Goal: Communication & Community: Answer question/provide support

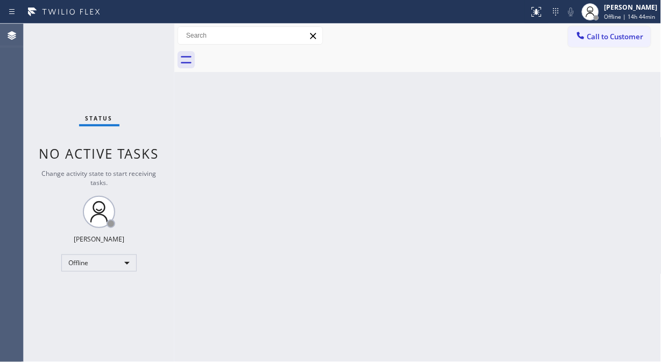
click at [51, 62] on div "Status No active tasks Change activity state to start receiving tasks. Fila Gar…" at bounding box center [99, 193] width 151 height 338
click at [121, 264] on div "Offline" at bounding box center [98, 262] width 75 height 17
click at [105, 304] on li "Unavailable" at bounding box center [98, 304] width 73 height 13
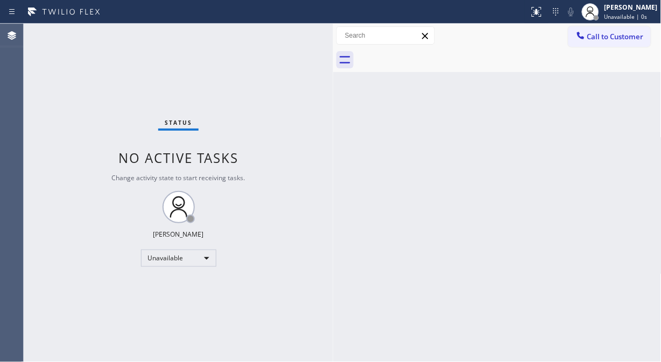
drag, startPoint x: 175, startPoint y: 115, endPoint x: 337, endPoint y: 131, distance: 162.7
click at [333, 131] on div at bounding box center [333, 193] width 0 height 338
click at [341, 87] on div at bounding box center [341, 193] width 0 height 338
click at [38, 69] on div "Status No active tasks Change activity state to start receiving tasks. [PERSON_…" at bounding box center [182, 193] width 317 height 338
click at [595, 33] on span "Call to Customer" at bounding box center [615, 37] width 56 height 10
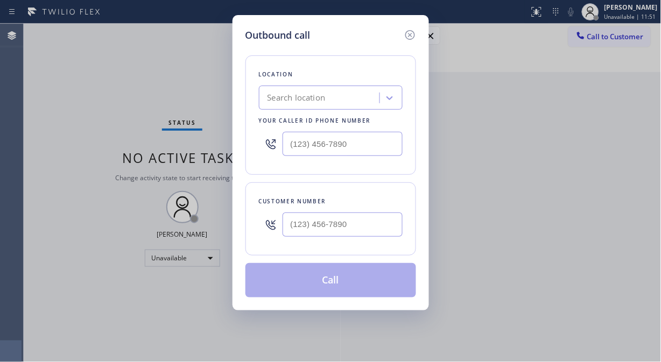
click at [363, 93] on div "Search location" at bounding box center [320, 98] width 117 height 19
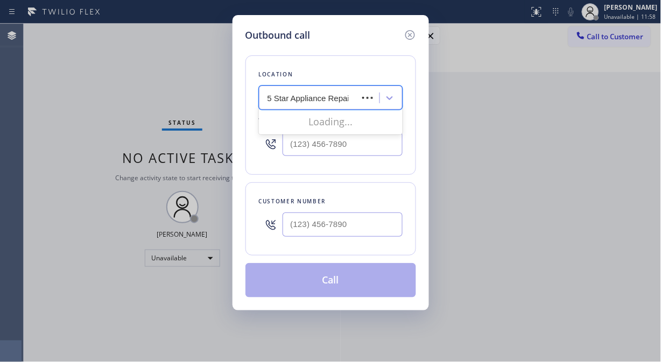
type input "5 Star Appliance Repair"
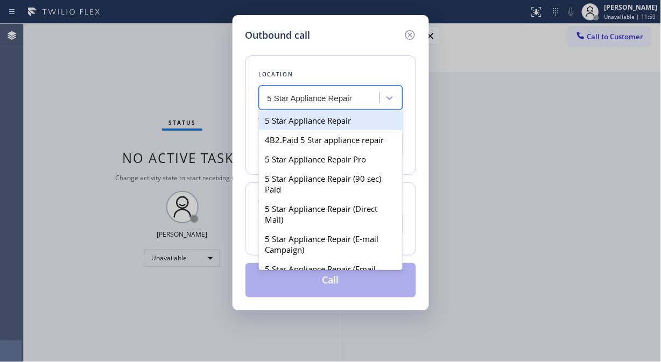
click at [321, 124] on div "5 Star Appliance Repair" at bounding box center [331, 120] width 144 height 19
type input "[PHONE_NUMBER]"
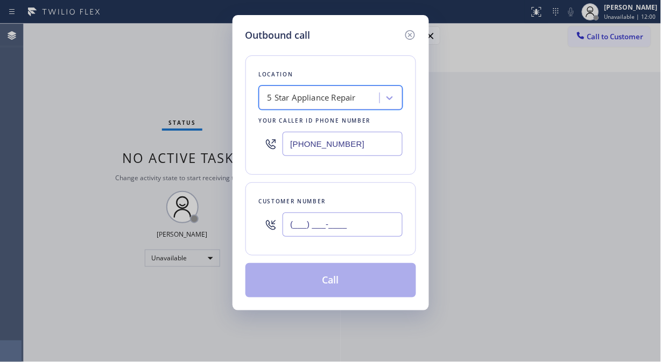
click at [300, 229] on input "(___) ___-____" at bounding box center [342, 225] width 120 height 24
paste input "415) 231-9513"
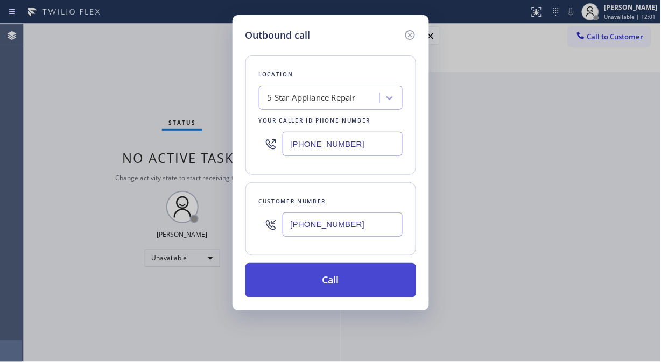
type input "[PHONE_NUMBER]"
click at [321, 288] on button "Call" at bounding box center [330, 280] width 171 height 34
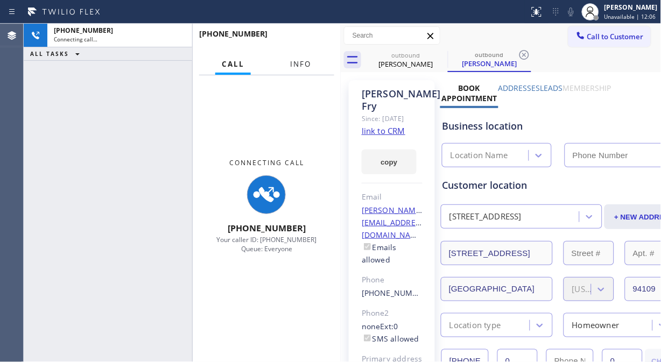
click at [302, 63] on span "Info" at bounding box center [300, 64] width 21 height 10
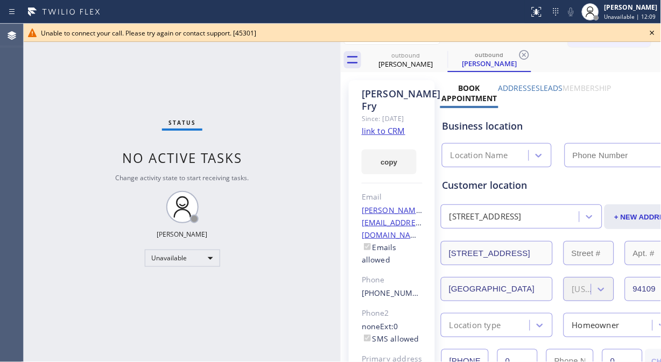
type input "[PHONE_NUMBER]"
click at [167, 39] on div "Unable to connect your call. Please try again or contact support. [45301]" at bounding box center [342, 33] width 637 height 18
click at [390, 132] on link "link to CRM" at bounding box center [384, 130] width 44 height 11
click at [595, 30] on icon at bounding box center [652, 32] width 13 height 13
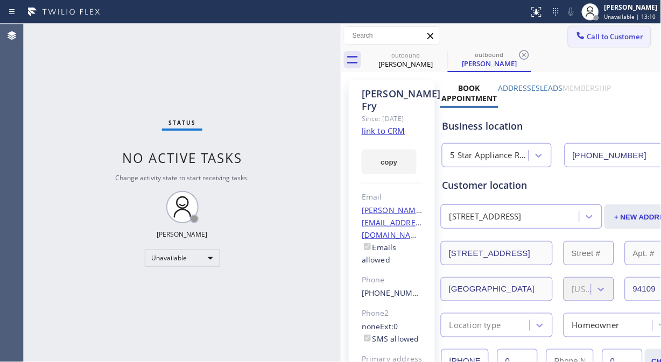
click at [587, 32] on span "Call to Customer" at bounding box center [615, 37] width 56 height 10
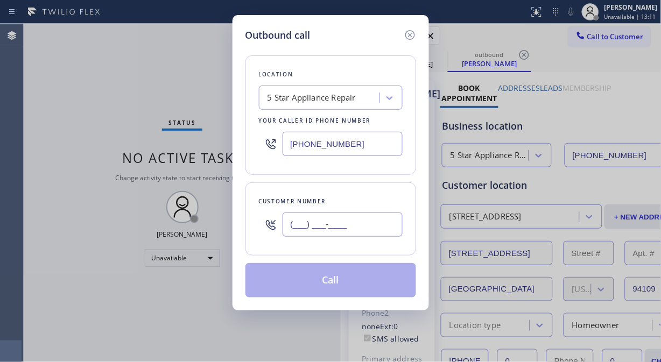
click at [374, 227] on input "(___) ___-____" at bounding box center [342, 225] width 120 height 24
paste input "201) 323-2708"
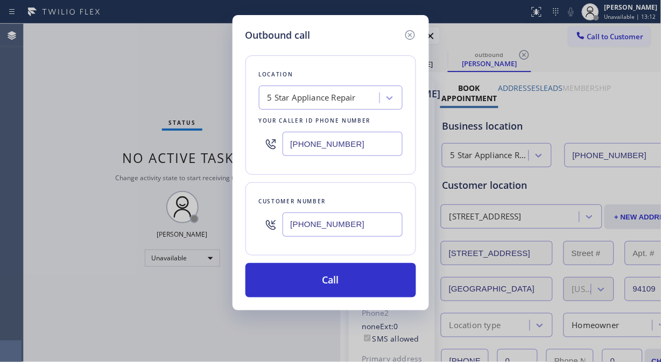
type input "[PHONE_NUMBER]"
click at [289, 147] on input "[PHONE_NUMBER]" at bounding box center [342, 144] width 120 height 24
paste input "310) 740-9737"
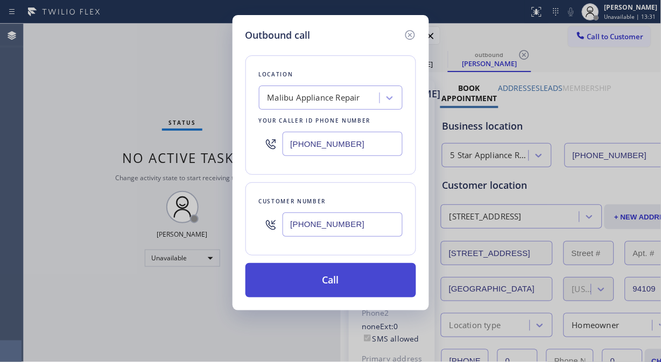
type input "[PHONE_NUMBER]"
click at [324, 278] on button "Call" at bounding box center [330, 280] width 171 height 34
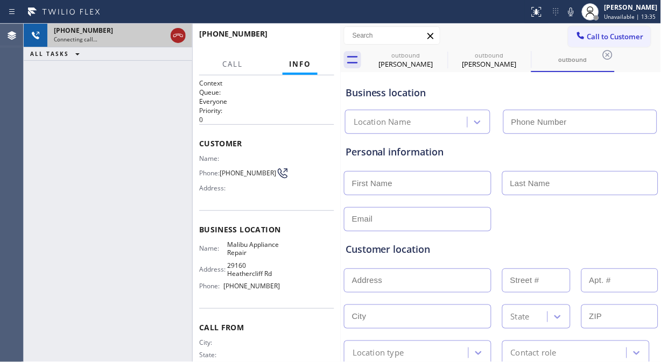
type input "[PHONE_NUMBER]"
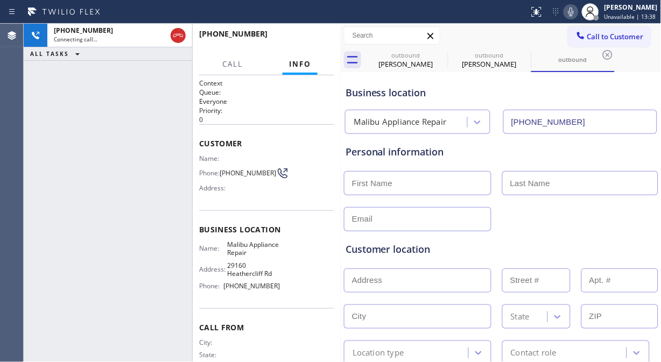
click at [570, 9] on icon at bounding box center [570, 11] width 13 height 13
drag, startPoint x: 577, startPoint y: 9, endPoint x: 561, endPoint y: 2, distance: 18.1
click at [577, 10] on icon at bounding box center [570, 11] width 13 height 13
click at [573, 13] on icon at bounding box center [570, 11] width 13 height 13
click at [572, 13] on icon at bounding box center [570, 11] width 13 height 13
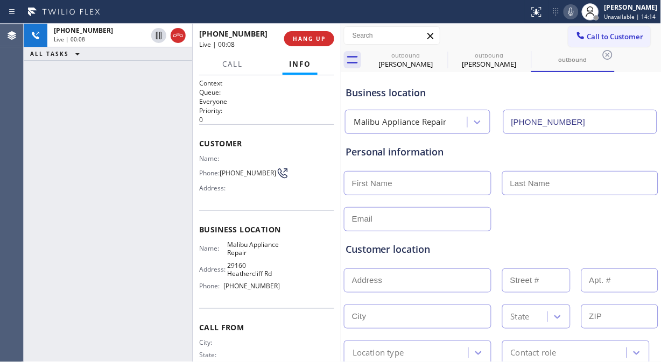
click at [572, 13] on icon at bounding box center [570, 11] width 13 height 13
click at [305, 39] on span "HANG UP" at bounding box center [309, 39] width 33 height 8
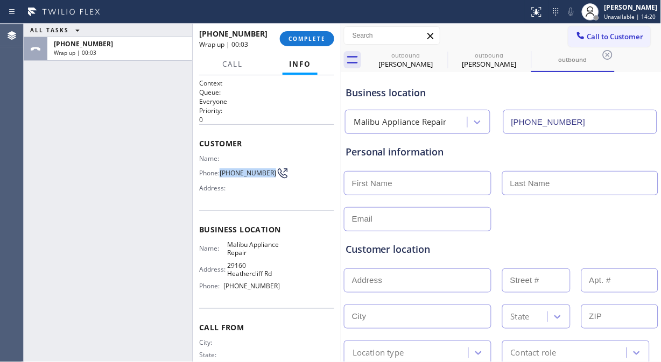
drag, startPoint x: 216, startPoint y: 179, endPoint x: 222, endPoint y: 173, distance: 8.4
click at [222, 173] on span "[PHONE_NUMBER]" at bounding box center [248, 173] width 56 height 8
copy span "[PHONE_NUMBER]"
click at [60, 164] on div "ALL TASKS ALL TASKS ACTIVE TASKS TASKS IN WRAP UP +12013232708 Wrap up | 00:13" at bounding box center [108, 193] width 168 height 338
drag, startPoint x: 238, startPoint y: 176, endPoint x: 196, endPoint y: 159, distance: 45.9
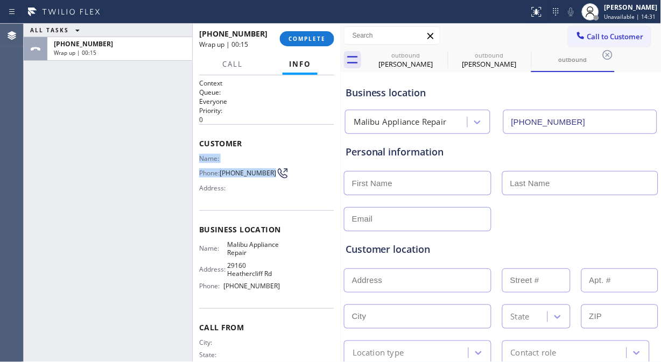
click at [196, 159] on div "Context Queue: Everyone Priority: 0 Customer Name: Phone: (201) 323-2708 Addres…" at bounding box center [267, 218] width 148 height 287
copy div "Name: Phone: (201) 323-2708"
click at [303, 42] on span "COMPLETE" at bounding box center [306, 39] width 37 height 8
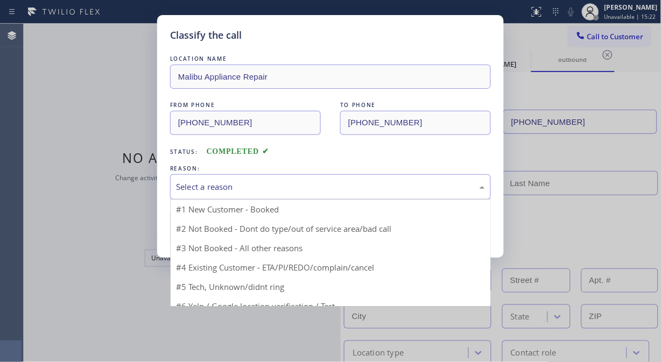
click at [287, 188] on div "Select a reason" at bounding box center [330, 187] width 309 height 12
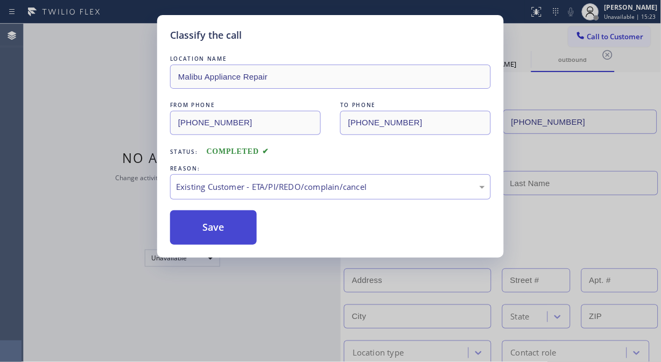
click at [210, 229] on button "Save" at bounding box center [213, 227] width 87 height 34
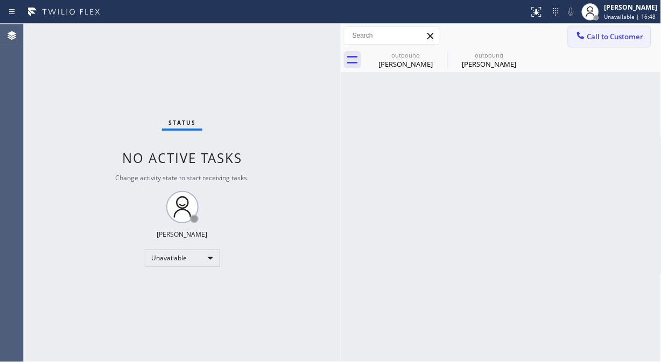
click at [595, 44] on button "Call to Customer" at bounding box center [609, 36] width 82 height 20
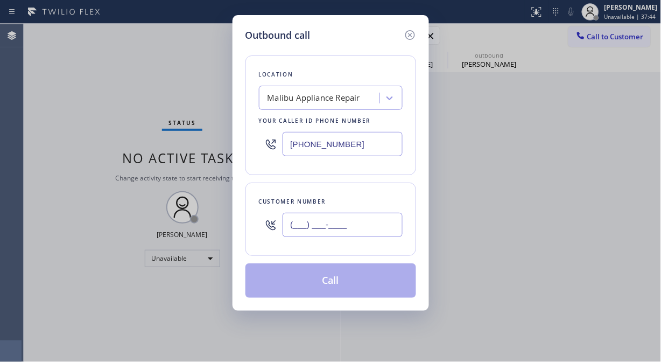
click at [291, 219] on input "(___) ___-____" at bounding box center [342, 225] width 120 height 24
paste input "201) 323-2708"
type input "[PHONE_NUMBER]"
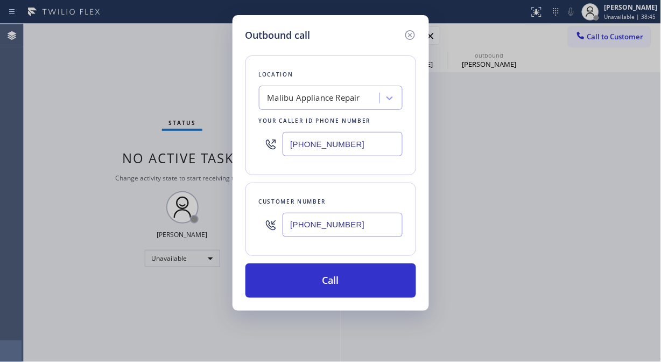
click at [44, 65] on div "Outbound call Location Malibu Appliance Repair Your caller id phone number (310…" at bounding box center [330, 181] width 661 height 362
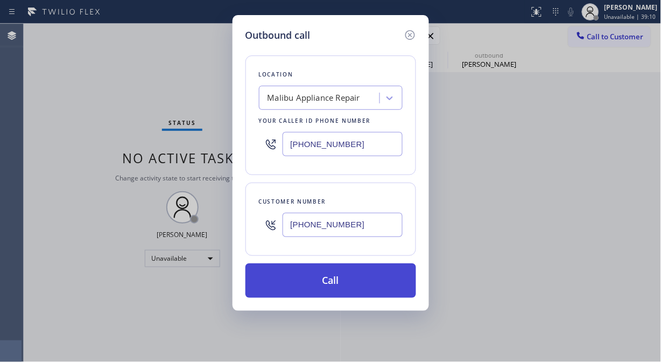
click at [342, 276] on button "Call" at bounding box center [330, 280] width 171 height 34
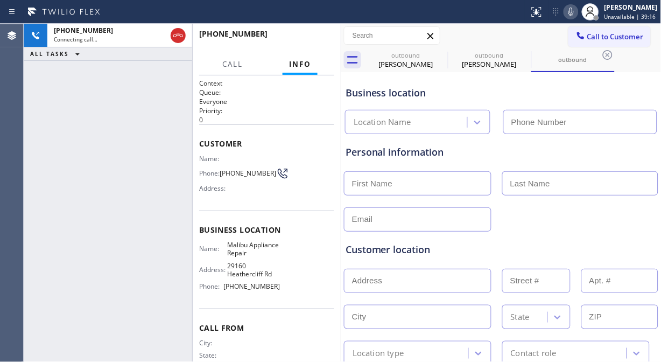
type input "[PHONE_NUMBER]"
click at [45, 98] on div "+12013232708 Connecting call… ALL TASKS ALL TASKS ACTIVE TASKS TASKS IN WRAP UP" at bounding box center [108, 193] width 168 height 338
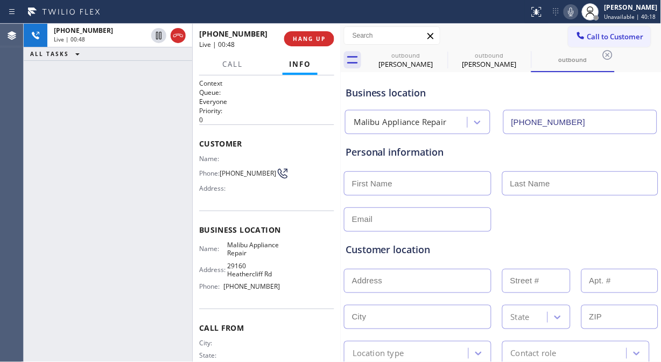
click at [574, 15] on icon at bounding box center [570, 12] width 5 height 9
click at [571, 12] on icon at bounding box center [570, 11] width 13 height 13
click at [482, 151] on div "Personal information" at bounding box center [500, 152] width 311 height 15
click at [574, 12] on icon at bounding box center [570, 12] width 5 height 9
click at [577, 12] on icon at bounding box center [570, 11] width 13 height 13
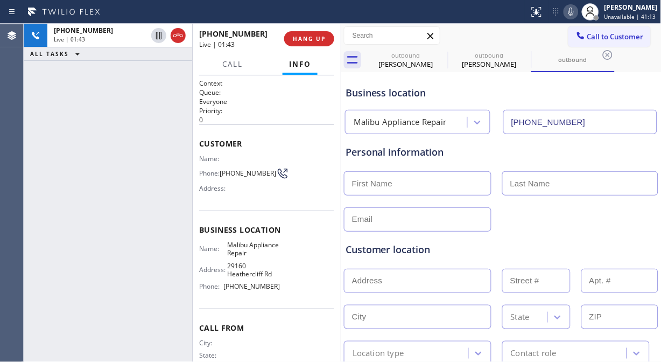
click at [577, 11] on icon at bounding box center [570, 11] width 13 height 13
click at [577, 13] on icon at bounding box center [570, 11] width 13 height 13
click at [575, 11] on icon at bounding box center [570, 11] width 13 height 13
click at [574, 12] on icon at bounding box center [570, 12] width 5 height 9
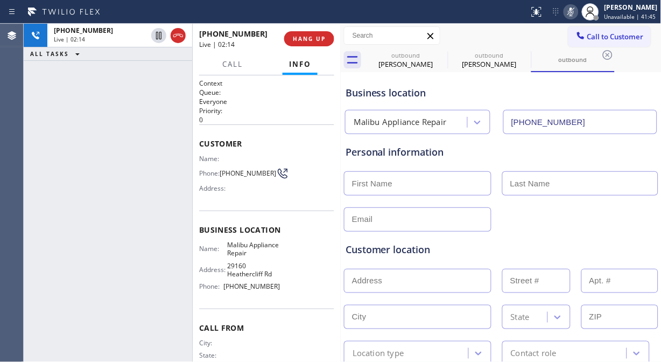
click at [577, 13] on icon at bounding box center [570, 11] width 13 height 13
click at [572, 8] on icon at bounding box center [570, 11] width 13 height 13
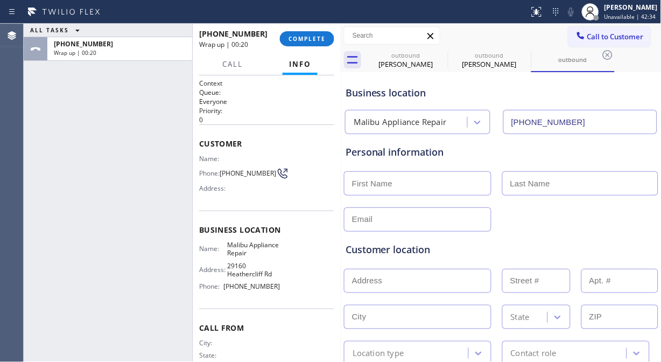
click at [415, 266] on div at bounding box center [501, 279] width 316 height 26
click at [413, 278] on input "text" at bounding box center [417, 280] width 147 height 24
paste input "23422 Malibu Colony Rd #98Malibu, CA 90265"
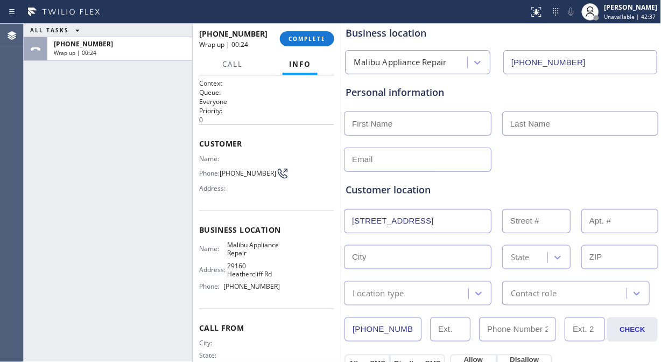
type input "23422 Malibu Colony Rd"
type input "23422"
type input "Malibu"
type input "90265"
click at [595, 224] on input "text" at bounding box center [619, 221] width 77 height 24
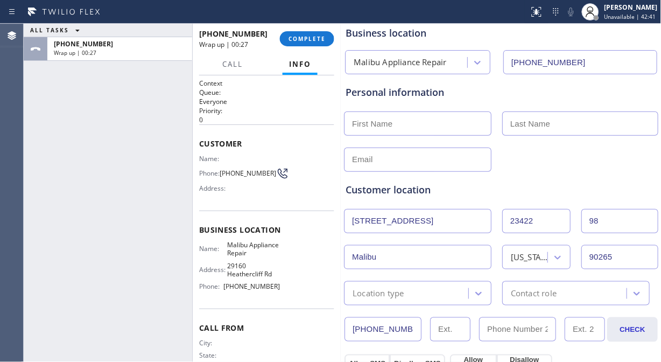
type input "98"
click at [572, 190] on div "Customer location" at bounding box center [500, 189] width 311 height 15
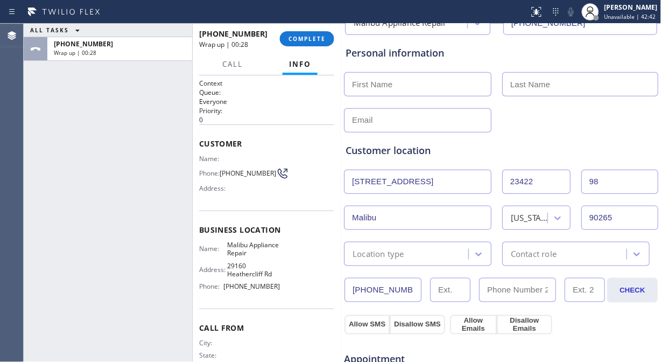
scroll to position [119, 0]
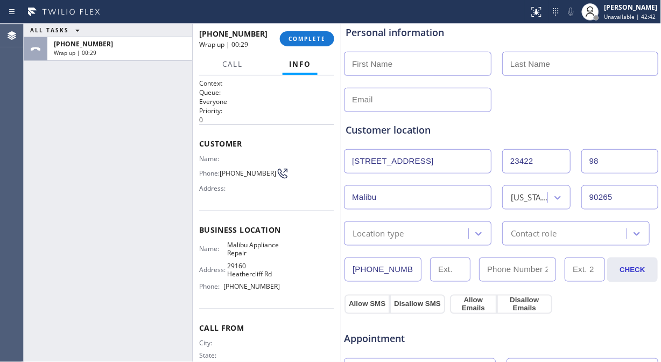
click at [399, 228] on div "Location type" at bounding box center [378, 233] width 52 height 12
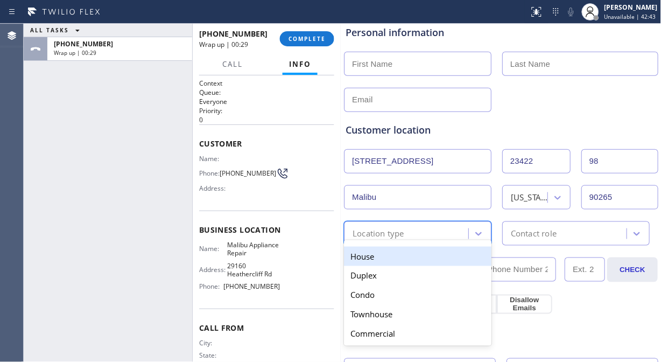
click at [372, 257] on div "House" at bounding box center [417, 255] width 147 height 19
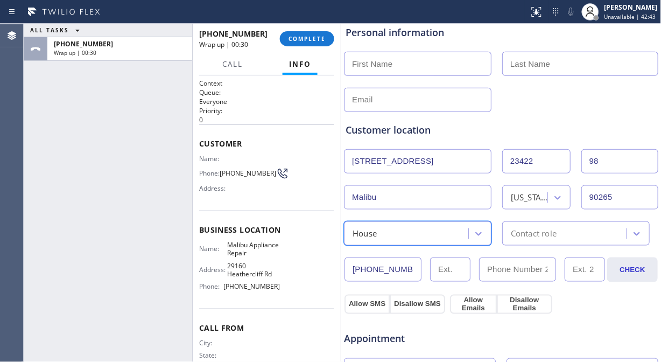
click at [524, 223] on div "Contact role" at bounding box center [575, 233] width 147 height 24
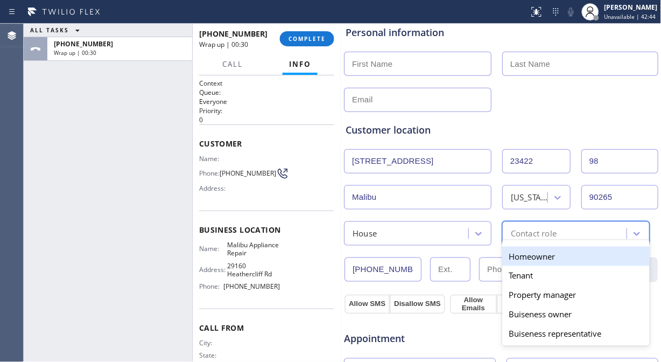
click at [525, 253] on div "Homeowner" at bounding box center [575, 255] width 147 height 19
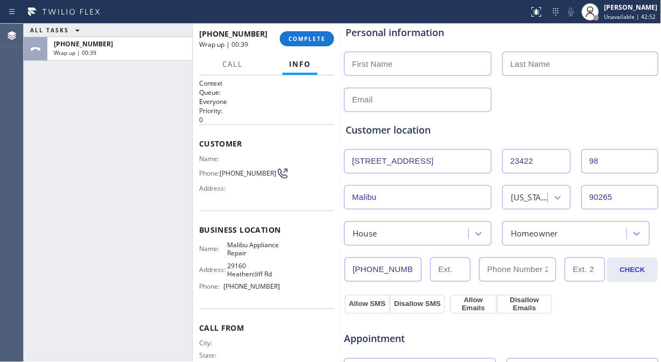
click at [408, 66] on input "text" at bounding box center [417, 64] width 147 height 24
paste input "Elise Felber"
drag, startPoint x: 408, startPoint y: 65, endPoint x: 379, endPoint y: 65, distance: 28.5
click at [379, 65] on input "Elise Felber" at bounding box center [417, 64] width 147 height 24
type input "Elise"
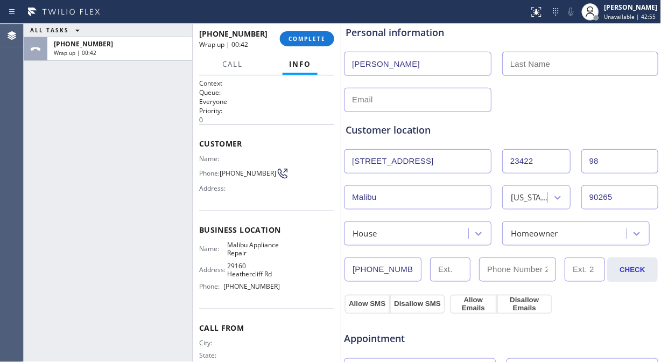
click at [515, 52] on div "Elise" at bounding box center [501, 62] width 316 height 26
click at [517, 66] on input "text" at bounding box center [580, 64] width 156 height 24
paste input "Felber"
type input "Felber"
click at [442, 74] on input "Elise" at bounding box center [417, 64] width 147 height 24
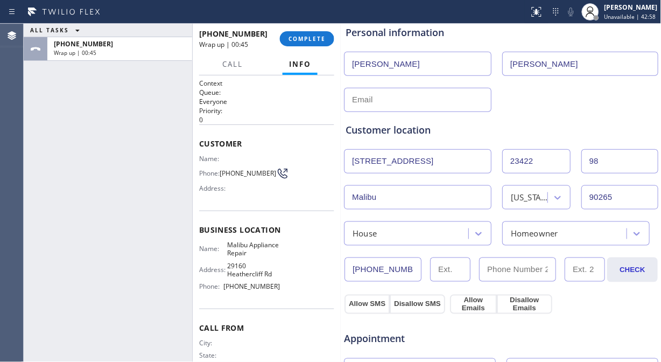
type input "Elise"
click at [383, 96] on input "text" at bounding box center [417, 100] width 147 height 24
paste input "elise@mjz.com"
click at [350, 100] on input "elise@mjz.com" at bounding box center [417, 100] width 147 height 24
type input "elise@mjz.com"
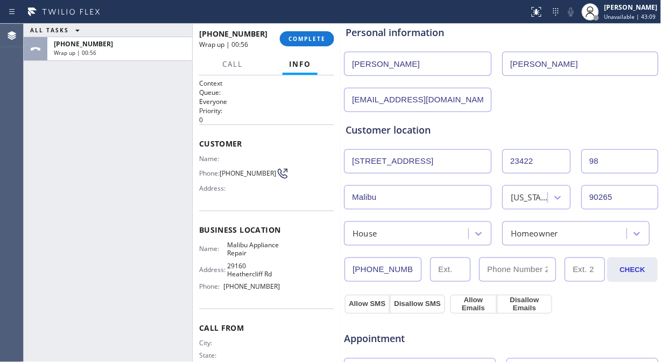
click at [515, 120] on div "Customer location >> ADD NEW ADDRESS << + NEW ADDRESS 23422 Malibu Colony Rd 23…" at bounding box center [500, 178] width 315 height 133
click at [356, 305] on button "Allow SMS" at bounding box center [366, 303] width 45 height 19
click at [474, 299] on button "Allow Emails" at bounding box center [473, 303] width 47 height 19
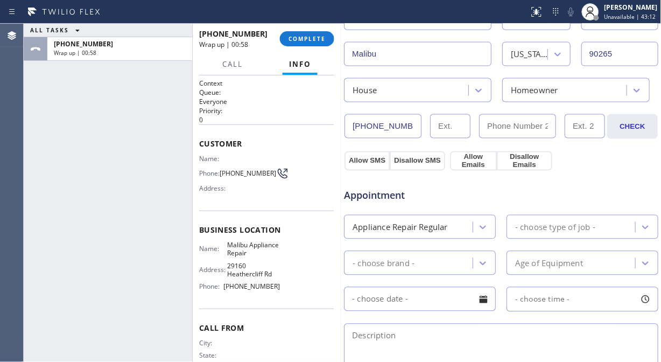
scroll to position [299, 0]
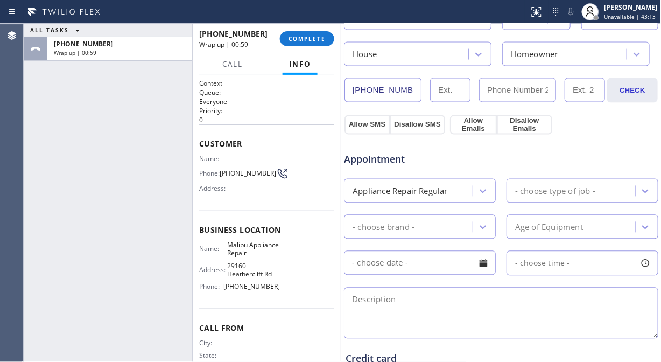
click at [449, 194] on div "Appliance Repair Regular" at bounding box center [409, 190] width 125 height 19
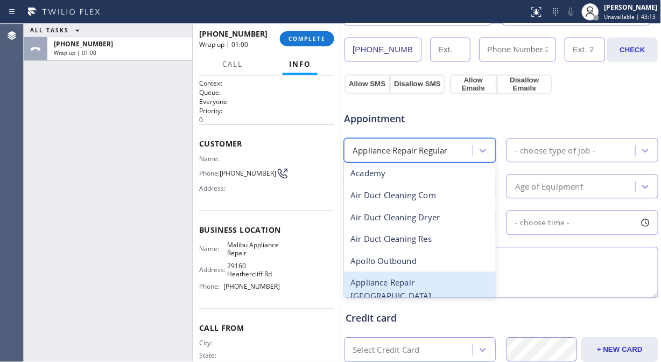
scroll to position [418, 0]
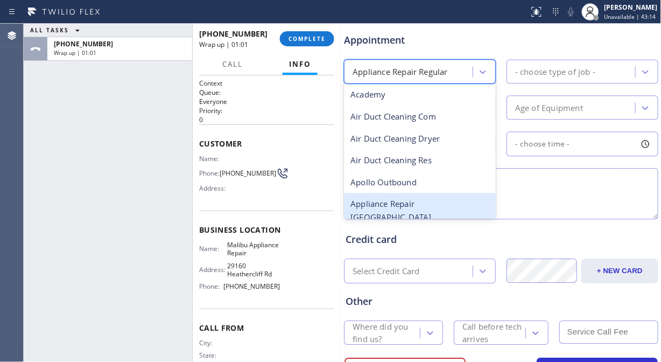
click at [438, 201] on div "Appliance Repair [GEOGRAPHIC_DATA]" at bounding box center [420, 210] width 152 height 35
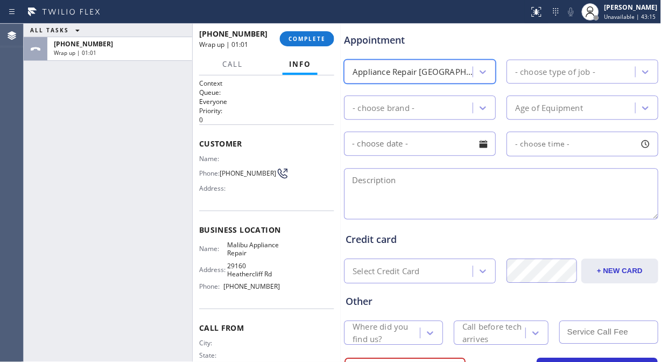
click at [553, 66] on div "- choose type of job -" at bounding box center [555, 71] width 80 height 12
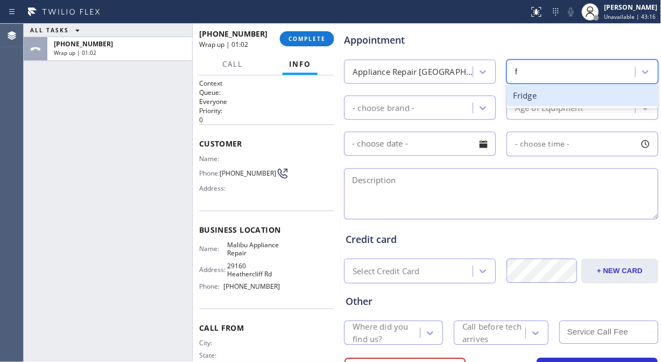
type input "fr"
click at [547, 94] on div "Fridge High End" at bounding box center [582, 95] width 152 height 22
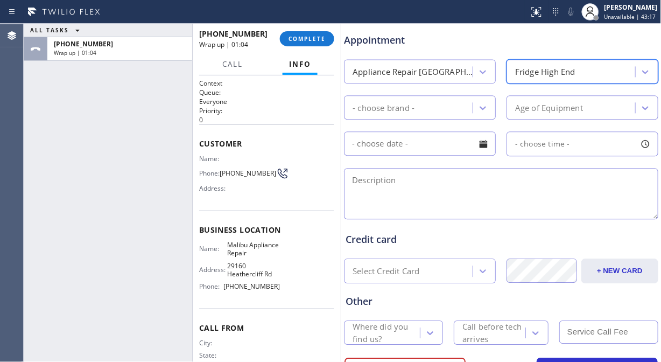
click at [450, 104] on div "- choose brand -" at bounding box center [409, 107] width 125 height 19
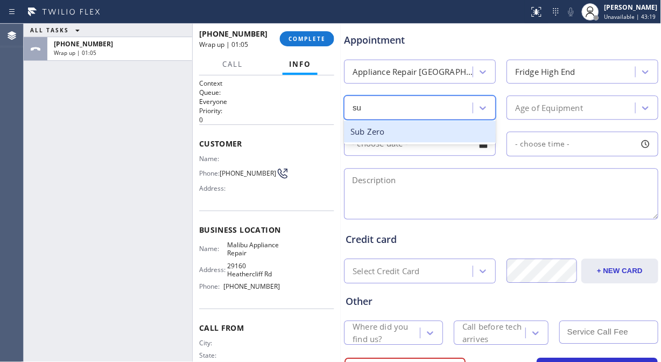
type input "sub"
click at [407, 131] on div "Sub Zero" at bounding box center [420, 132] width 152 height 22
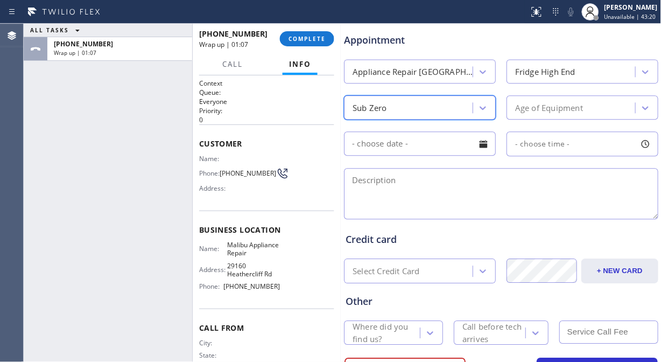
click at [576, 97] on div "Age of Equipment" at bounding box center [582, 107] width 152 height 24
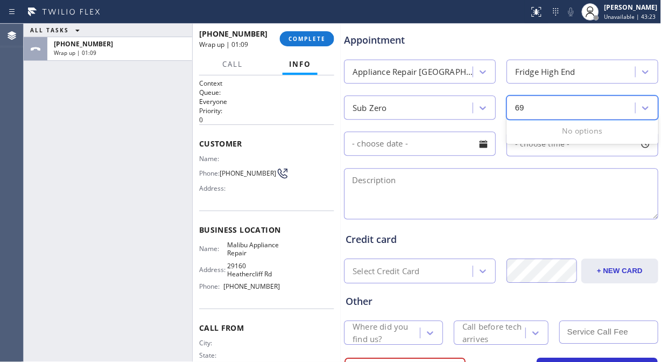
type input "6"
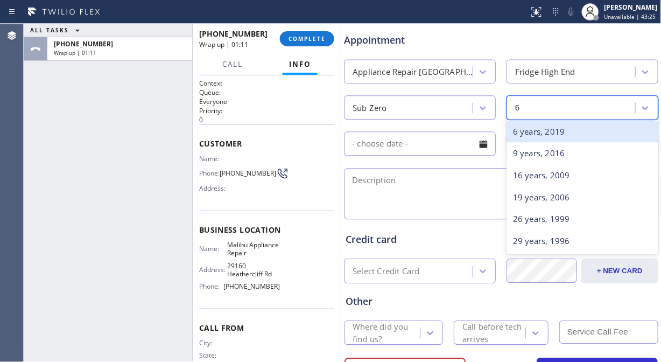
click at [556, 135] on div "6 years, 2019" at bounding box center [582, 132] width 152 height 22
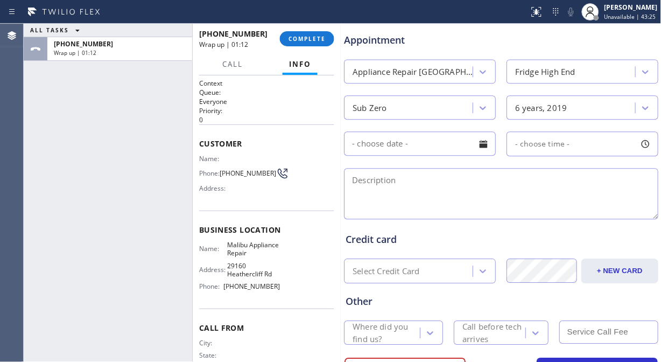
click at [477, 146] on div at bounding box center [483, 144] width 18 height 18
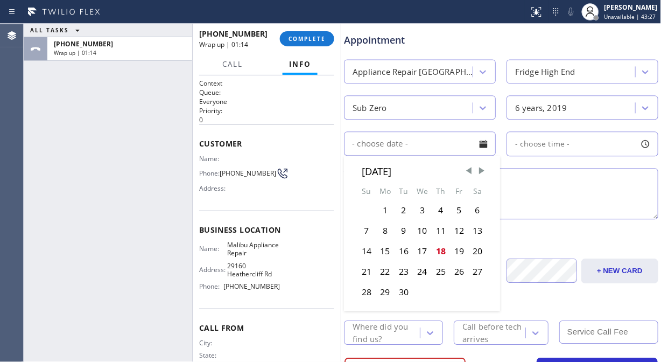
click at [378, 270] on div "22" at bounding box center [385, 271] width 19 height 20
type input "09/22/2025"
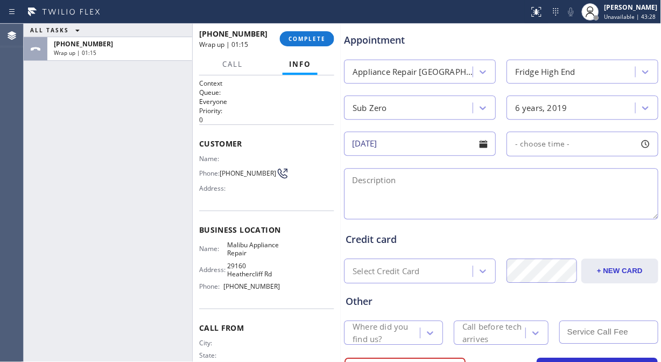
click at [562, 140] on span "- choose time -" at bounding box center [542, 143] width 55 height 10
click at [445, 146] on input "09/22/2025" at bounding box center [420, 143] width 152 height 24
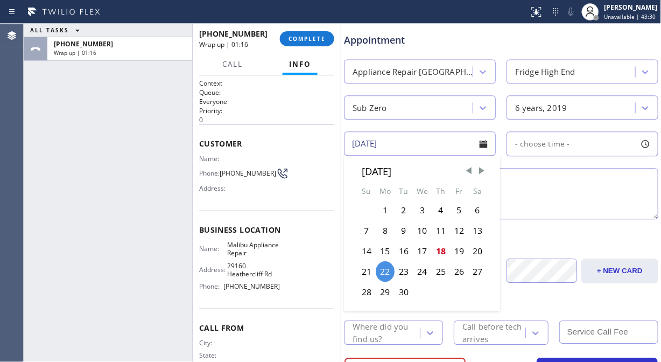
click at [445, 147] on input "09/22/2025" at bounding box center [420, 143] width 152 height 24
click at [542, 151] on div "- choose time -" at bounding box center [582, 143] width 152 height 25
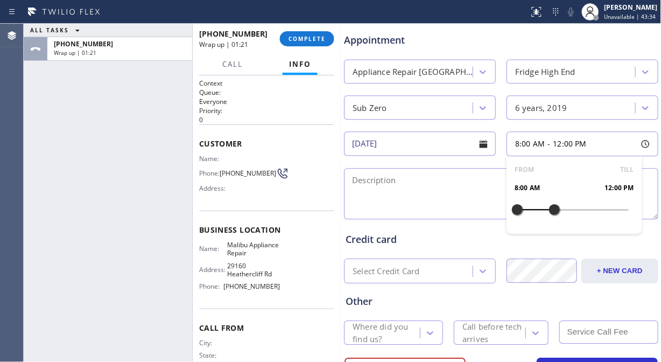
drag, startPoint x: 515, startPoint y: 213, endPoint x: 546, endPoint y: 211, distance: 31.3
click at [548, 211] on div at bounding box center [554, 209] width 13 height 23
drag, startPoint x: 514, startPoint y: 210, endPoint x: 523, endPoint y: 211, distance: 9.2
click at [523, 211] on div at bounding box center [526, 209] width 13 height 23
click at [405, 187] on textarea at bounding box center [501, 193] width 314 height 51
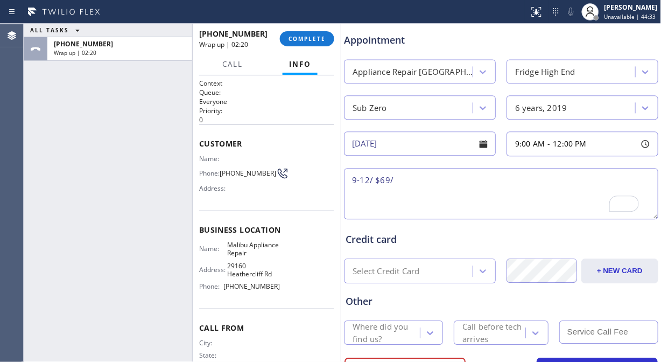
paste textarea "Sub Zero/ Fridge/ ice maker in the freezer never worked/ 6 yrs./"
drag, startPoint x: 248, startPoint y: 266, endPoint x: 218, endPoint y: 244, distance: 37.7
click at [218, 244] on div "Name: Malibu Appliance Repair" at bounding box center [239, 248] width 81 height 17
copy span "Malibu Appliance Repair"
click at [595, 179] on div "9-12/ $69/ Sub Zero/ Fridge/ ice maker in the freezer never worked/ 6 yrs./" at bounding box center [501, 194] width 316 height 53
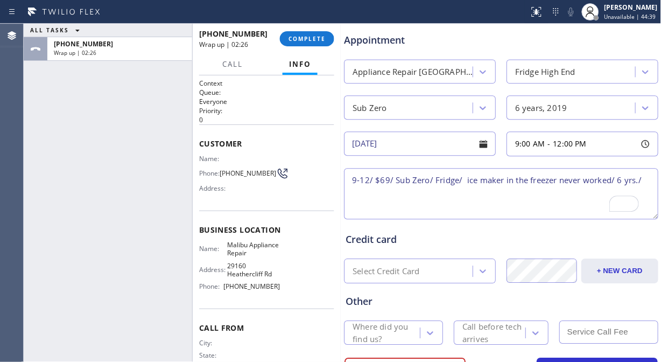
click at [595, 180] on textarea "9-12/ $69/ Sub Zero/ Fridge/ ice maker in the freezer never worked/ 6 yrs./" at bounding box center [501, 193] width 314 height 51
paste textarea "Malibu Appliance Repair"
click at [595, 179] on textarea "9-12/ $69/ Sub Zero/ Fridge/ ice maker in the freezer never worked/ 6 yrs./ Mal…" at bounding box center [501, 193] width 314 height 51
paste textarea "23422 Malibu Colony Rd #98Malibu, CA 90265"
click at [351, 192] on textarea "9-12/ $69/ Sub Zero/ Fridge/ ice maker in the freezer never worked/ 6 yrs./ 234…" at bounding box center [501, 193] width 314 height 51
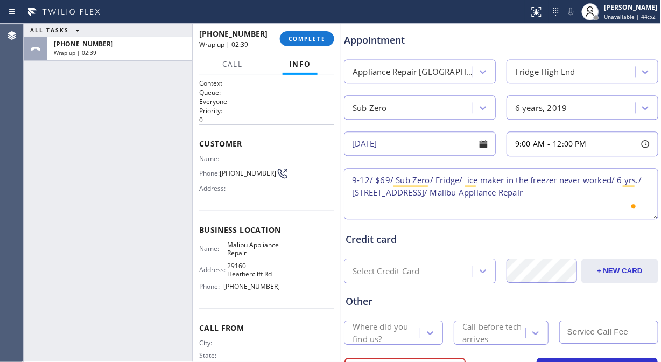
click at [411, 207] on textarea "9-12/ $69/ Sub Zero/ Fridge/ ice maker in the freezer never worked/ 6 yrs./ 234…" at bounding box center [501, 193] width 314 height 51
click at [595, 191] on textarea "9-12/ $69/ Sub Zero/ Fridge/ ice maker in the freezer never worked/ 6 yrs./ 234…" at bounding box center [501, 193] width 314 height 51
click at [595, 190] on textarea "9-12/ $69/ Sub Zero/ Fridge/ ice maker in the freezer never worked/ 6 yrs./ 234…" at bounding box center [501, 193] width 314 height 51
paste textarea "Please call 30 minutes prior to arrival."
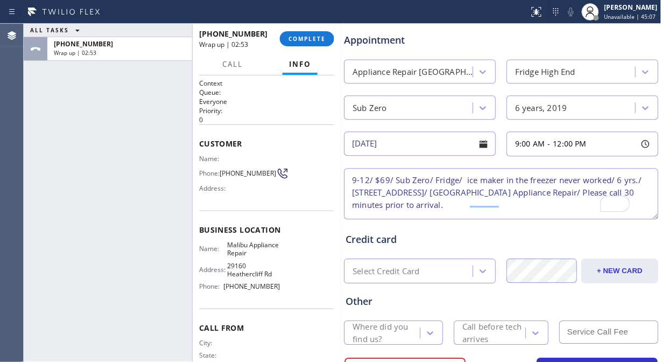
type textarea "9-12/ $69/ Sub Zero/ Fridge/ ice maker in the freezer never worked/ 6 yrs./ 234…"
click at [379, 326] on div "Where did you find us?" at bounding box center [385, 332] width 66 height 25
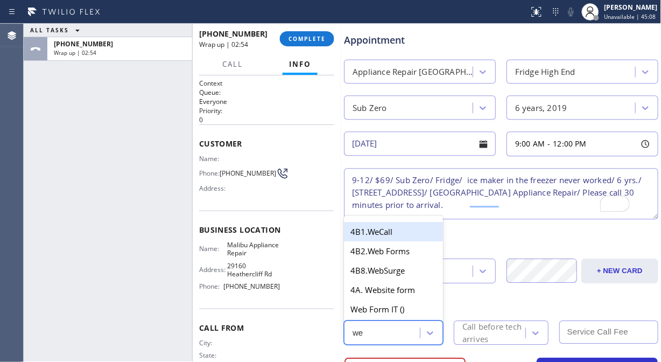
type input "web"
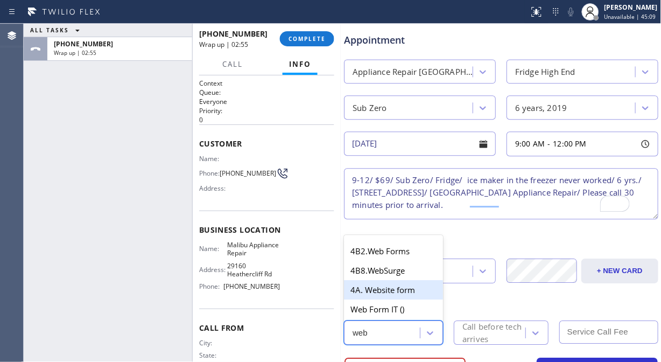
drag, startPoint x: 390, startPoint y: 287, endPoint x: 436, endPoint y: 306, distance: 49.3
click at [390, 288] on div "4A. Website form" at bounding box center [393, 289] width 99 height 19
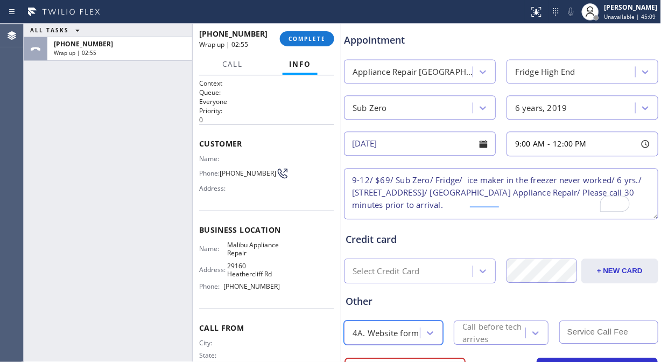
click at [486, 326] on div "Call before tech arrives" at bounding box center [493, 332] width 62 height 25
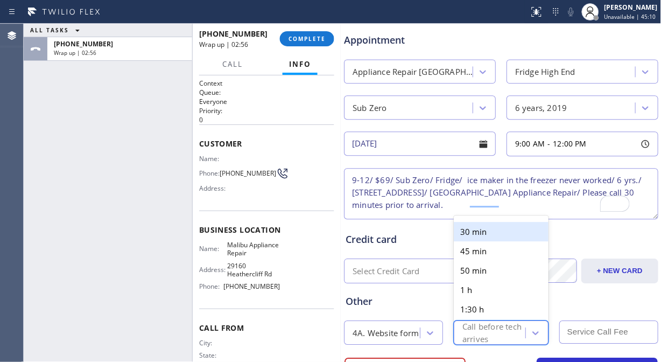
click at [486, 232] on div "30 min" at bounding box center [501, 231] width 95 height 19
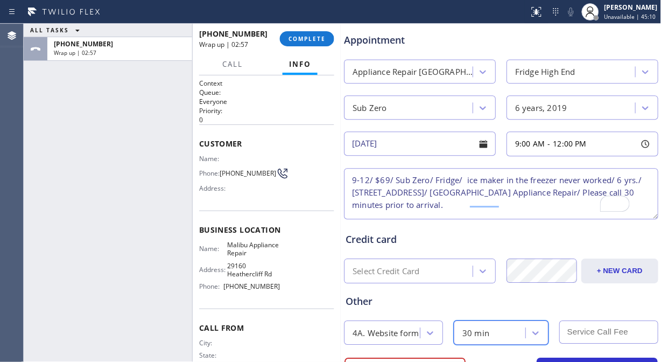
click at [539, 203] on textarea "9-12/ $69/ Sub Zero/ Fridge/ ice maker in the freezer never worked/ 6 yrs./ 234…" at bounding box center [501, 193] width 314 height 51
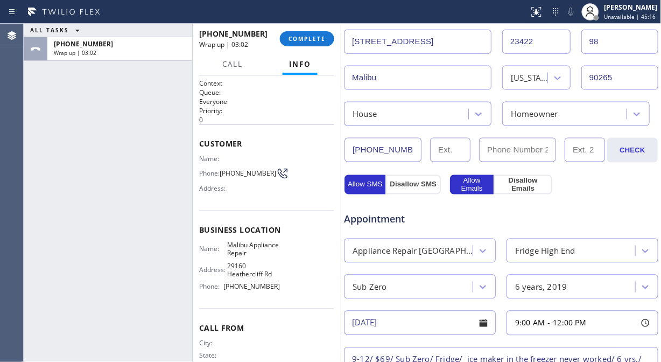
scroll to position [239, 0]
click at [595, 214] on div "Appointment" at bounding box center [501, 212] width 316 height 27
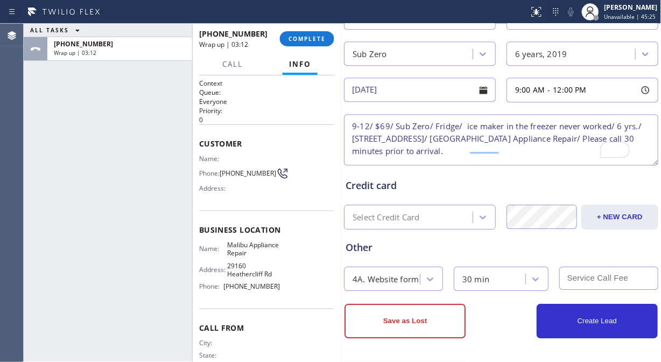
scroll to position [0, 0]
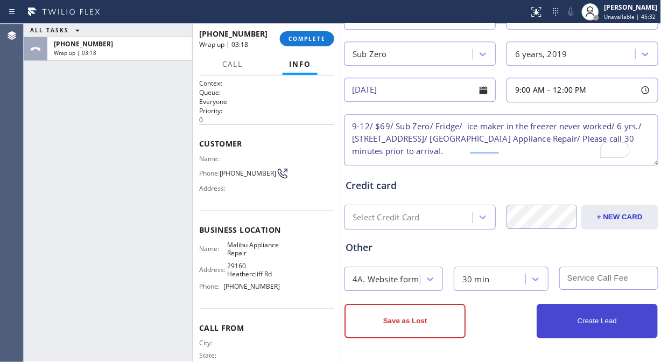
click at [585, 320] on button "Create Lead" at bounding box center [596, 320] width 121 height 34
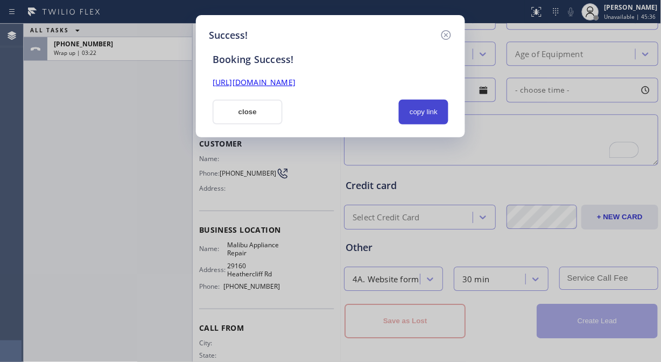
click at [440, 111] on button "copy link" at bounding box center [423, 112] width 49 height 25
click at [295, 82] on link "https://erp.apollosoft.co/customer/763211#portlet_lead" at bounding box center [254, 82] width 83 height 10
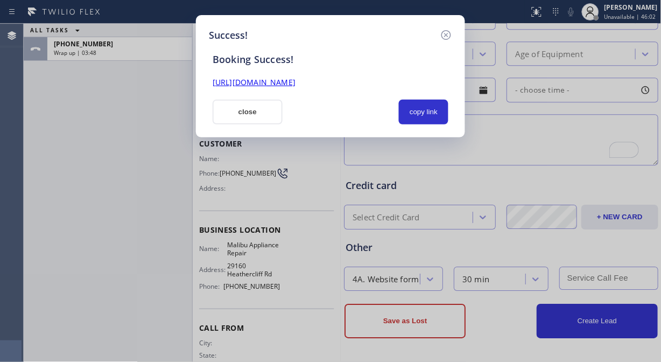
drag, startPoint x: 232, startPoint y: 114, endPoint x: 303, endPoint y: 65, distance: 86.3
click at [233, 114] on button "close" at bounding box center [248, 112] width 70 height 25
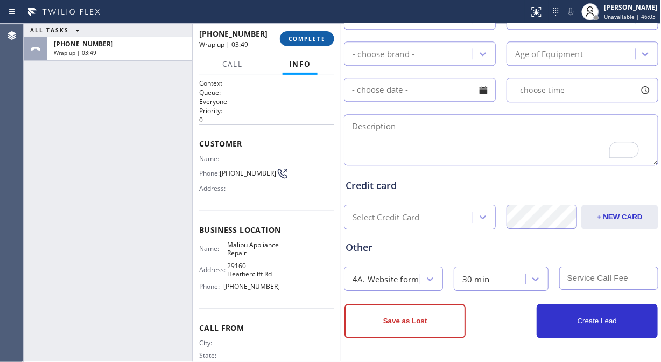
click at [310, 39] on span "COMPLETE" at bounding box center [306, 39] width 37 height 8
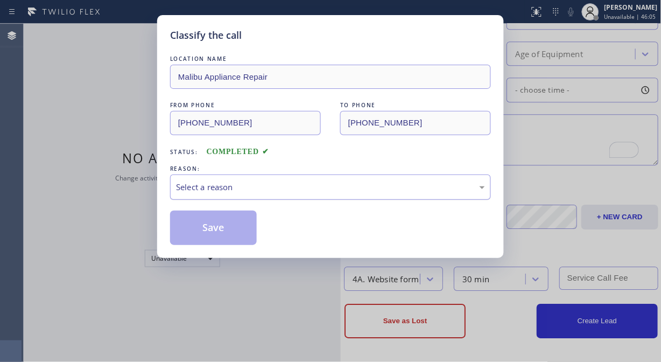
click at [282, 192] on div "Select a reason" at bounding box center [330, 187] width 309 height 12
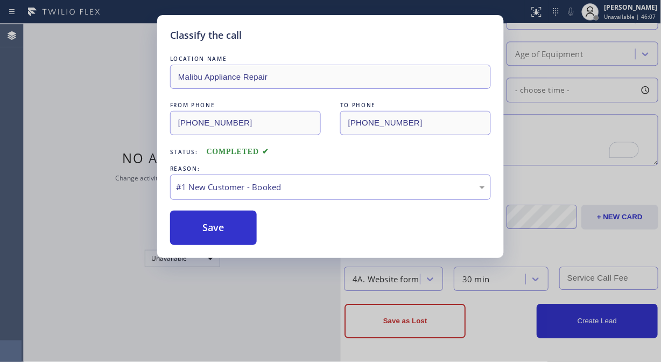
drag, startPoint x: 216, startPoint y: 231, endPoint x: 146, endPoint y: 15, distance: 227.5
click at [216, 231] on button "Save" at bounding box center [213, 227] width 87 height 34
type input "[PHONE_NUMBER]"
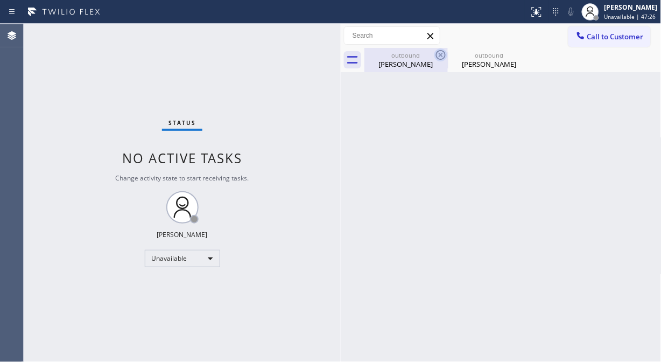
click at [440, 56] on icon at bounding box center [440, 54] width 13 height 13
click at [0, 0] on icon at bounding box center [0, 0] width 0 height 0
click at [440, 56] on div at bounding box center [512, 60] width 297 height 24
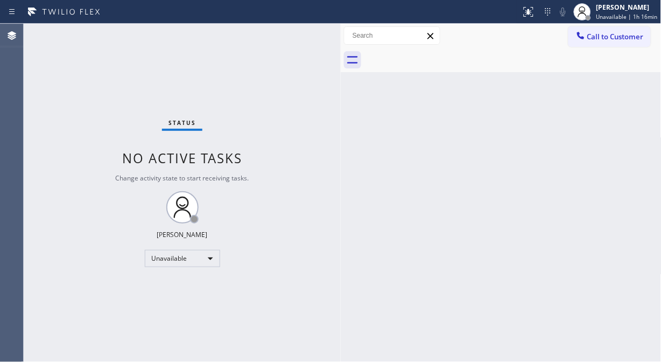
click at [50, 67] on div "Status No active tasks Change activity state to start receiving tasks. [PERSON_…" at bounding box center [182, 193] width 317 height 338
click at [595, 43] on button "Call to Customer" at bounding box center [609, 36] width 82 height 20
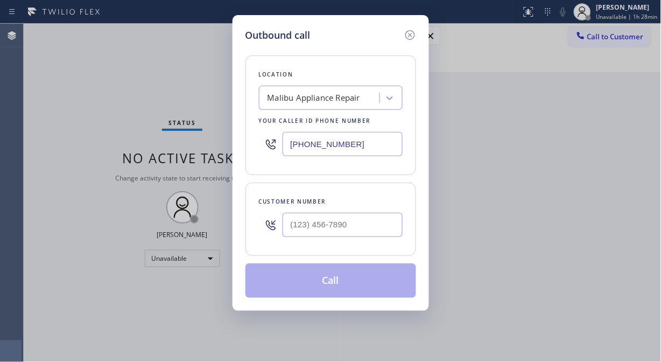
click at [330, 100] on div "Malibu Appliance Repair" at bounding box center [313, 98] width 93 height 12
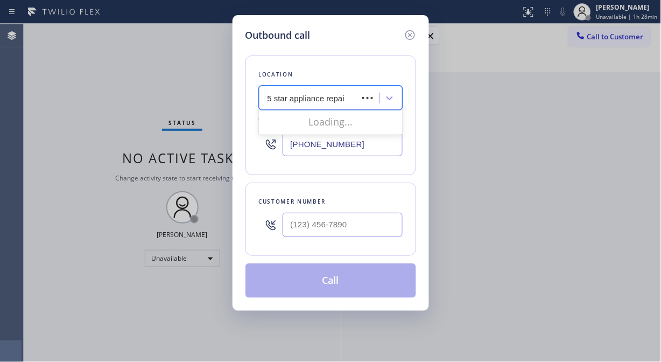
type input "5 star appliance repair"
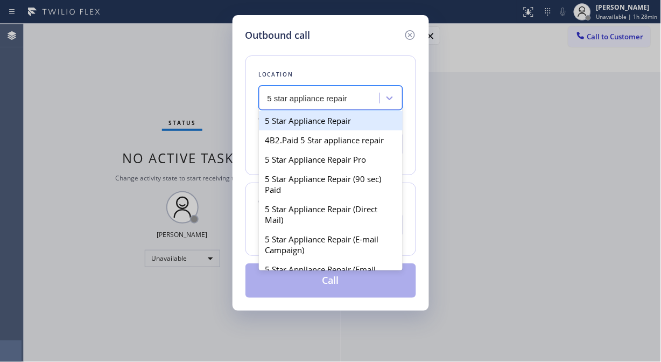
click at [326, 121] on div "5 Star Appliance Repair" at bounding box center [331, 120] width 144 height 19
type input "[PHONE_NUMBER]"
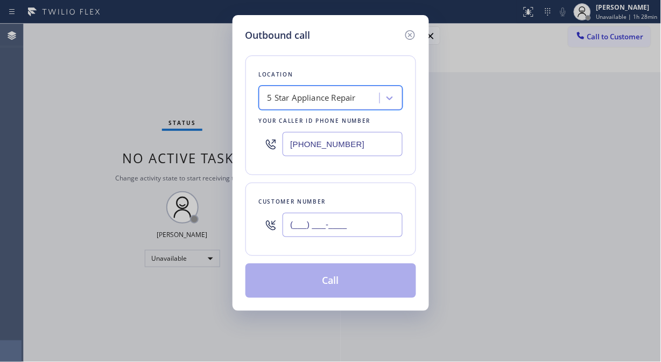
click at [301, 227] on input "(___) ___-____" at bounding box center [342, 225] width 120 height 24
paste input "310) 925-1606"
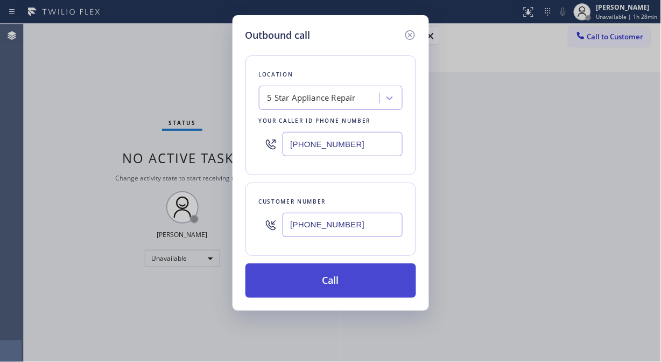
type input "[PHONE_NUMBER]"
click at [349, 281] on button "Call" at bounding box center [330, 280] width 171 height 34
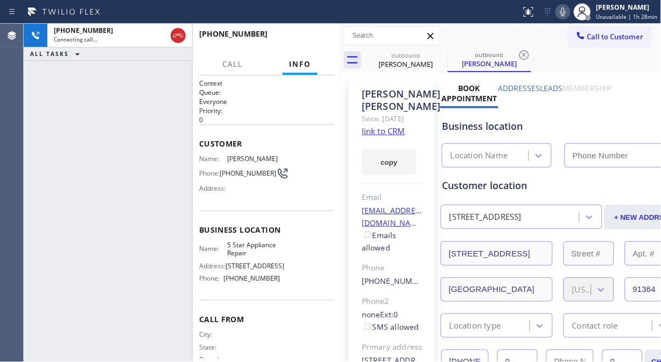
click at [568, 9] on icon at bounding box center [562, 11] width 13 height 13
type input "[PHONE_NUMBER]"
click at [45, 103] on div "+13109251606 Live | 00:04 ALL TASKS ALL TASKS ACTIVE TASKS TASKS IN WRAP UP" at bounding box center [108, 193] width 168 height 338
click at [305, 39] on span "HANG UP" at bounding box center [309, 39] width 33 height 8
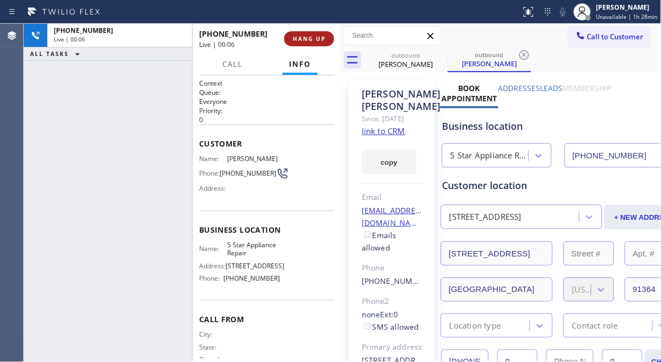
click at [305, 39] on span "HANG UP" at bounding box center [309, 39] width 33 height 8
click at [305, 39] on span "COMPLETE" at bounding box center [306, 39] width 37 height 8
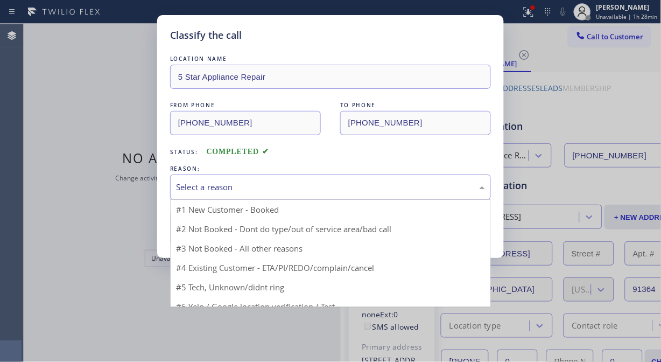
click at [307, 190] on div "Select a reason" at bounding box center [330, 187] width 309 height 12
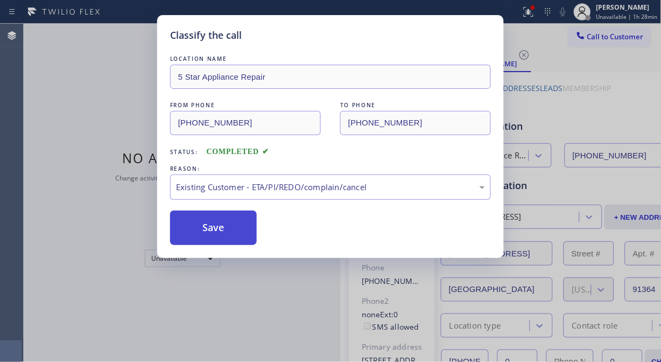
click at [238, 236] on button "Save" at bounding box center [213, 227] width 87 height 34
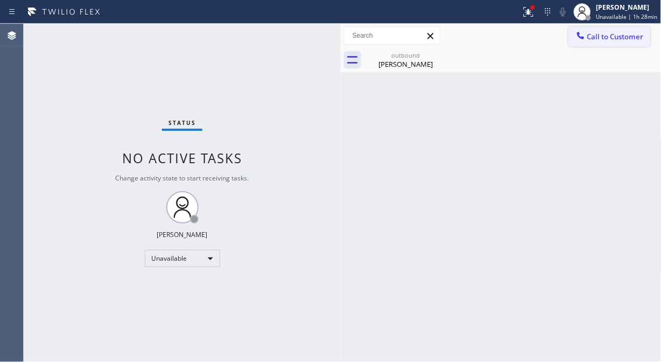
click at [595, 33] on span "Call to Customer" at bounding box center [615, 37] width 56 height 10
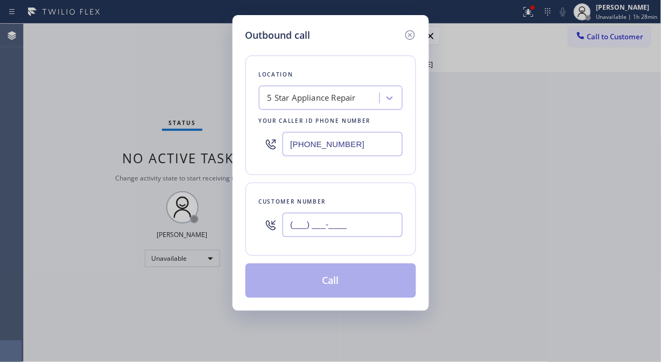
click at [360, 224] on input "(___) ___-____" at bounding box center [342, 225] width 120 height 24
paste input "805) 494-4510"
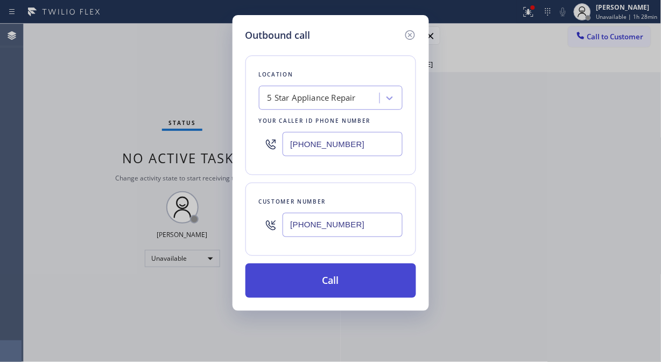
type input "(805) 494-4510"
click at [361, 282] on button "Call" at bounding box center [330, 280] width 171 height 34
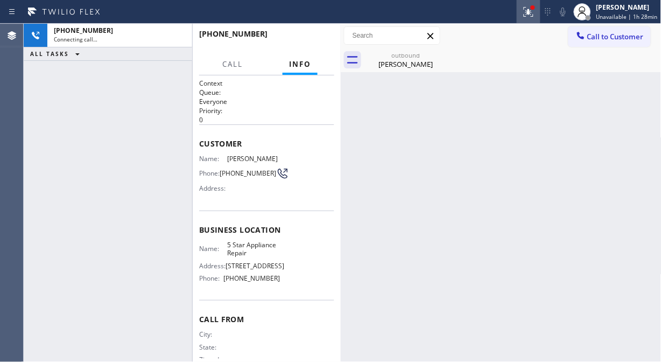
click at [534, 11] on icon at bounding box center [528, 11] width 13 height 13
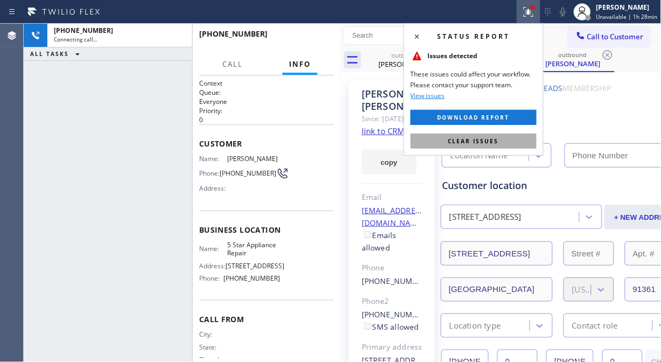
click at [503, 142] on button "Clear issues" at bounding box center [474, 140] width 126 height 15
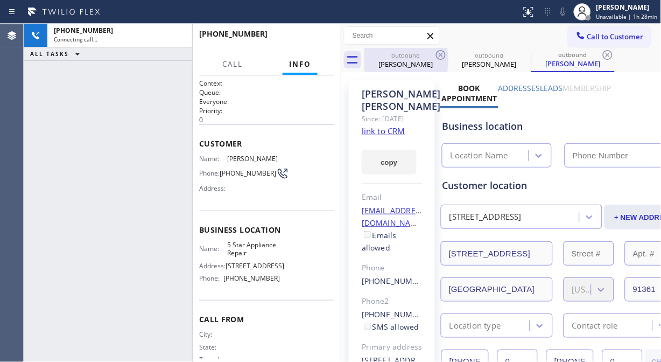
click at [422, 58] on div "outbound" at bounding box center [405, 55] width 81 height 8
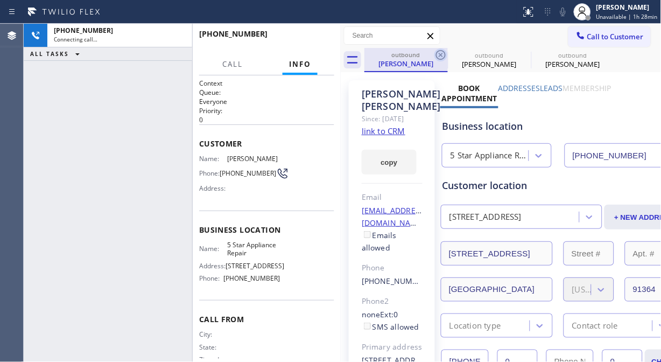
click at [439, 50] on icon at bounding box center [440, 54] width 13 height 13
click at [439, 50] on icon at bounding box center [441, 55] width 10 height 10
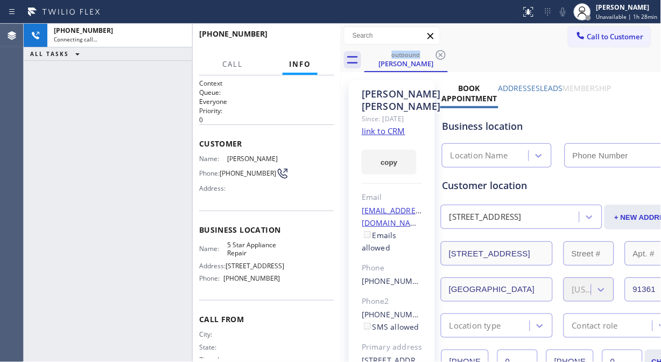
type input "[PHONE_NUMBER]"
click at [41, 115] on div "+18054944510 Connecting call… ALL TASKS ALL TASKS ACTIVE TASKS TASKS IN WRAP UP" at bounding box center [108, 193] width 168 height 338
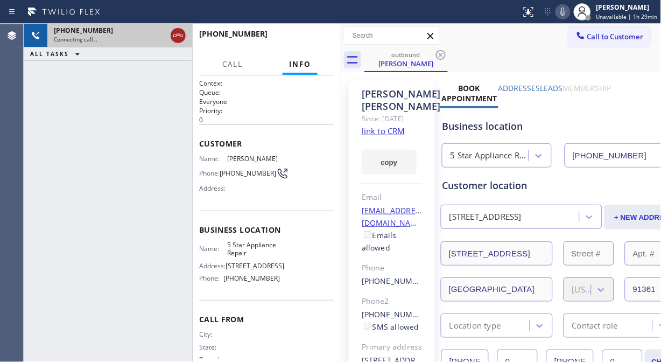
click at [180, 36] on icon at bounding box center [178, 35] width 13 height 13
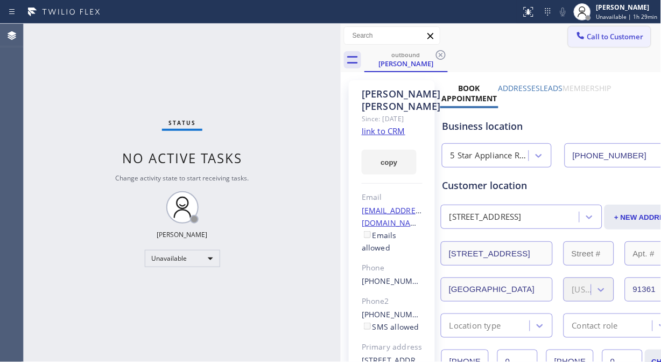
click at [595, 33] on span "Call to Customer" at bounding box center [615, 37] width 56 height 10
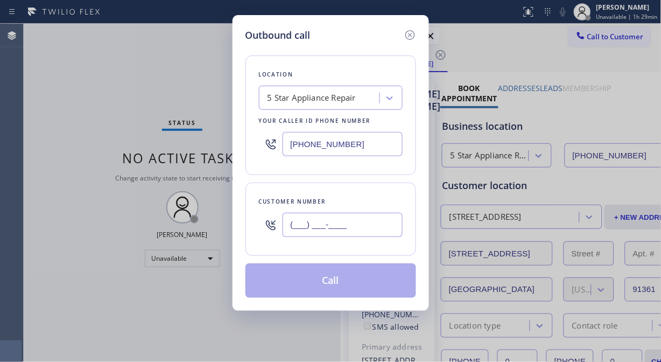
click at [352, 227] on input "(___) ___-____" at bounding box center [342, 225] width 120 height 24
paste input "602) 295-3968"
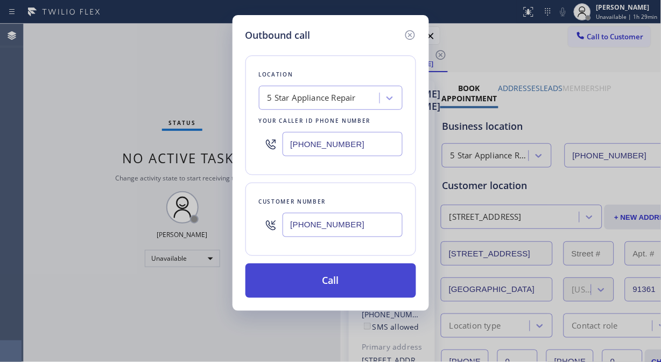
type input "(602) 295-3968"
click at [351, 288] on button "Call" at bounding box center [330, 280] width 171 height 34
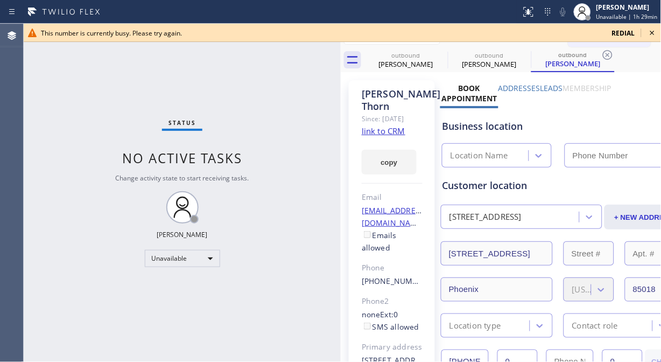
type input "[PHONE_NUMBER]"
click at [595, 33] on icon at bounding box center [652, 33] width 4 height 4
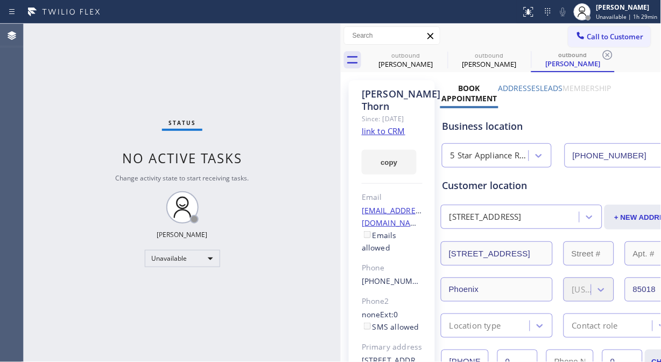
click at [595, 36] on span "Call to Customer" at bounding box center [615, 37] width 56 height 10
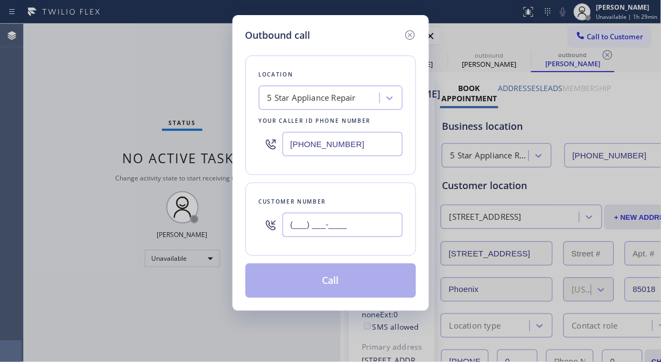
click at [343, 225] on input "(___) ___-____" at bounding box center [342, 225] width 120 height 24
paste input "213) 300-1626"
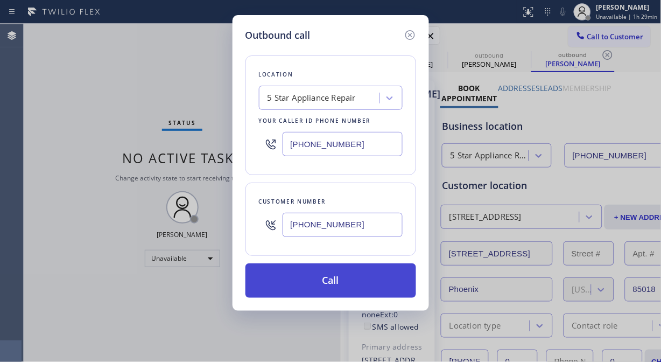
type input "[PHONE_NUMBER]"
click at [363, 282] on button "Call" at bounding box center [330, 280] width 171 height 34
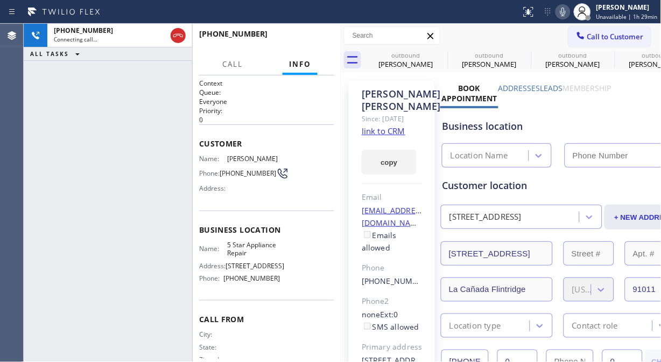
type input "[PHONE_NUMBER]"
click at [54, 171] on div "+12133001626 Live | 00:00 ALL TASKS ALL TASKS ACTIVE TASKS TASKS IN WRAP UP" at bounding box center [108, 193] width 168 height 338
click at [313, 33] on button "HANG UP" at bounding box center [309, 38] width 50 height 15
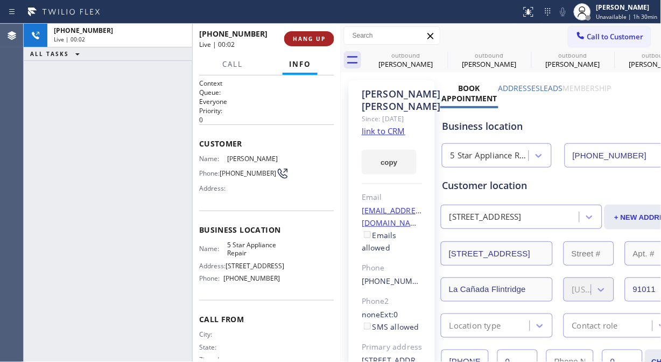
click at [313, 33] on button "HANG UP" at bounding box center [309, 38] width 50 height 15
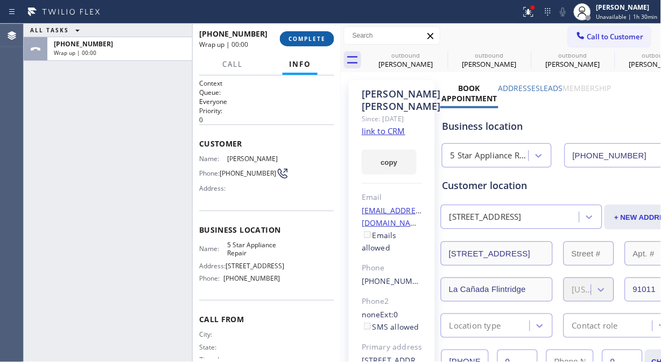
click at [313, 33] on button "COMPLETE" at bounding box center [307, 38] width 54 height 15
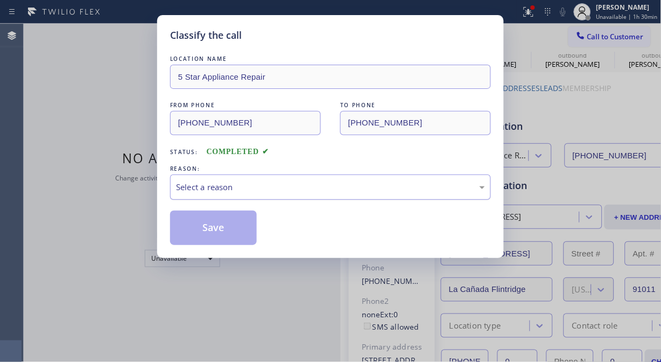
click at [332, 188] on div "Select a reason" at bounding box center [330, 187] width 309 height 12
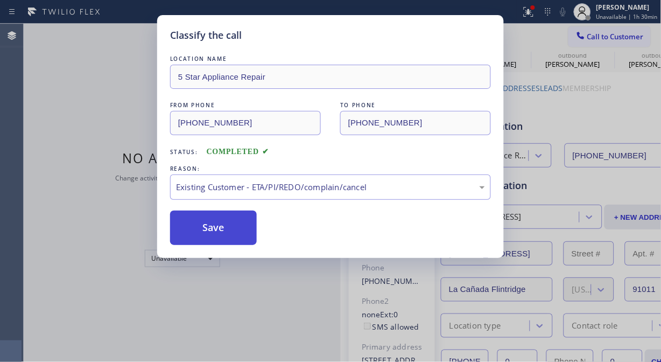
click at [225, 228] on button "Save" at bounding box center [213, 227] width 87 height 34
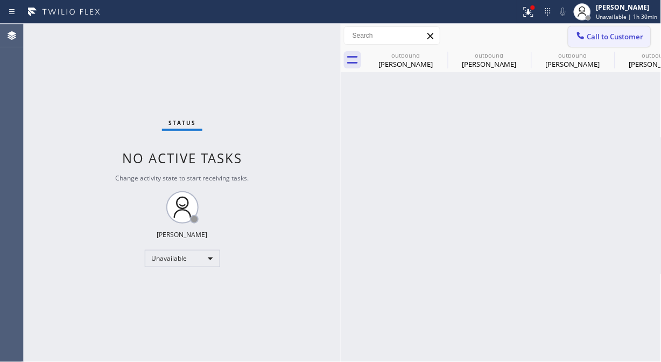
click at [587, 34] on span "Call to Customer" at bounding box center [615, 37] width 56 height 10
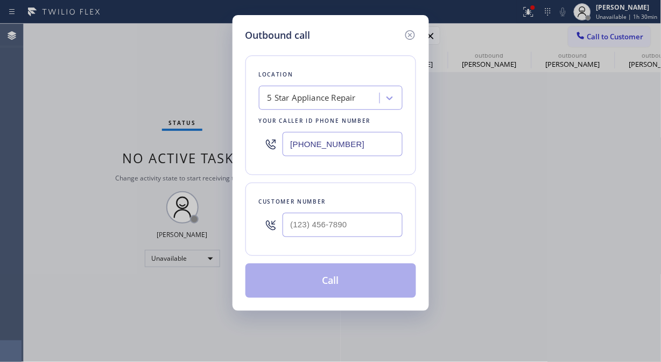
click at [295, 237] on div at bounding box center [342, 224] width 120 height 35
click at [295, 229] on input "(___) ___-____" at bounding box center [342, 225] width 120 height 24
paste input "480) 205-8542"
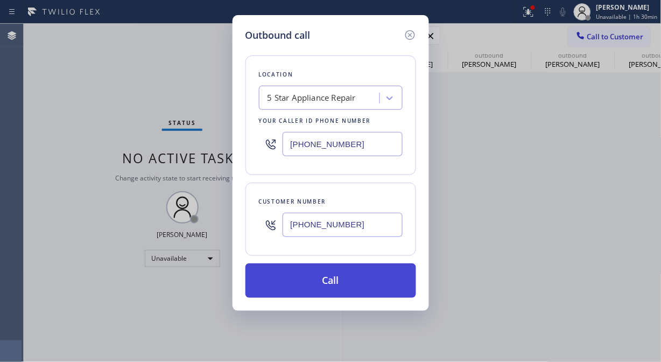
type input "[PHONE_NUMBER]"
click at [332, 287] on button "Call" at bounding box center [330, 280] width 171 height 34
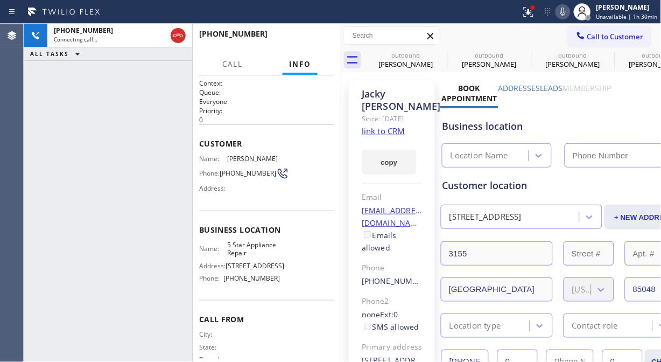
type input "[PHONE_NUMBER]"
click at [565, 13] on icon at bounding box center [562, 11] width 13 height 13
click at [308, 33] on button "HANG UP" at bounding box center [309, 38] width 50 height 15
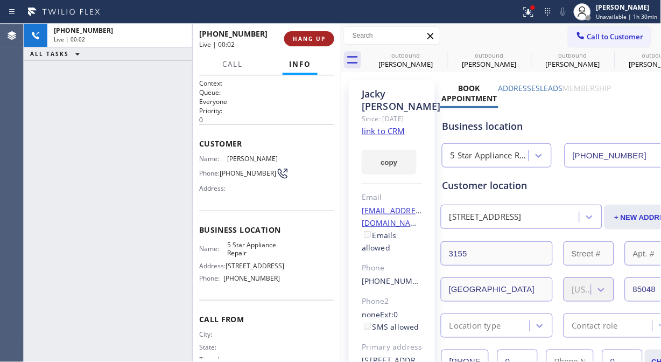
click at [308, 33] on button "HANG UP" at bounding box center [309, 38] width 50 height 15
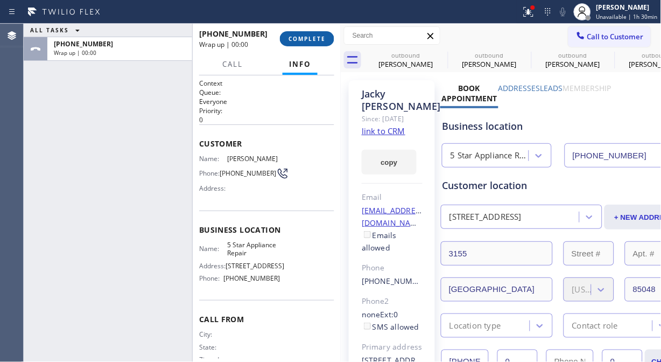
click at [310, 39] on span "COMPLETE" at bounding box center [306, 39] width 37 height 8
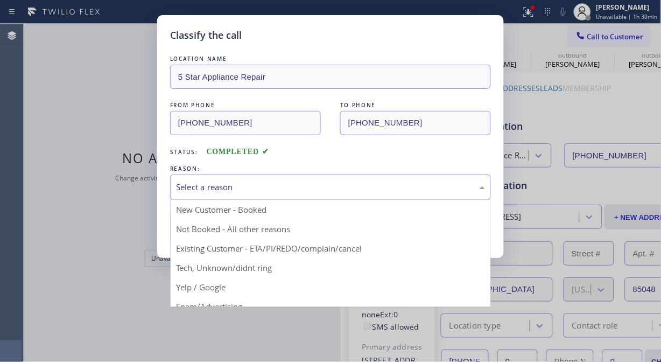
click at [327, 191] on div "Select a reason" at bounding box center [330, 187] width 309 height 12
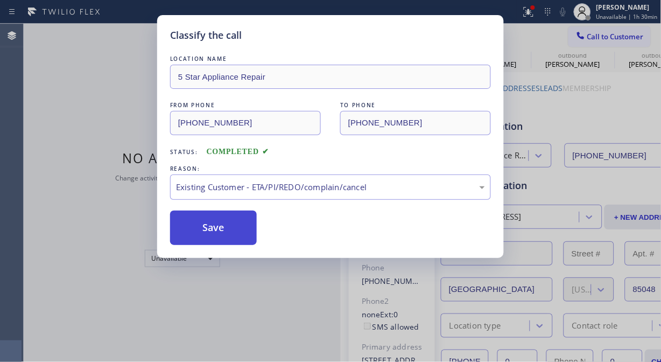
click at [222, 229] on button "Save" at bounding box center [213, 227] width 87 height 34
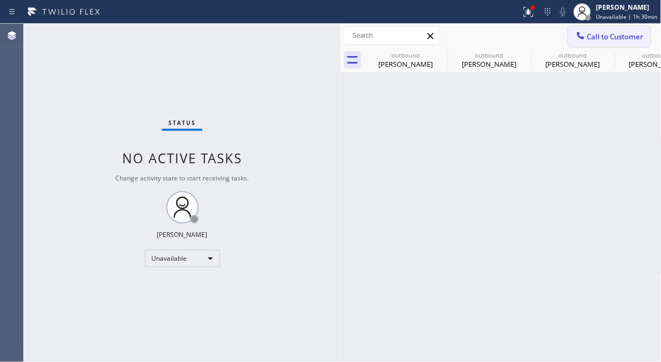
click at [595, 36] on span "Call to Customer" at bounding box center [615, 37] width 56 height 10
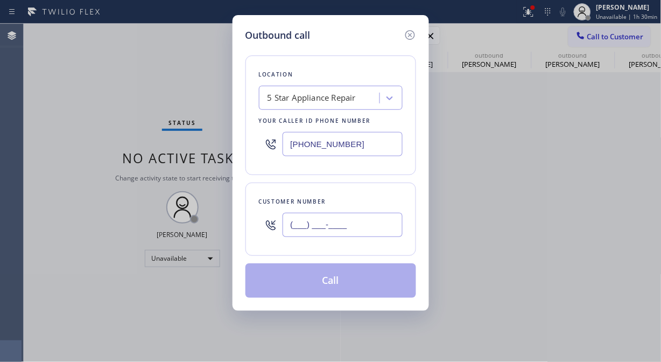
click at [368, 216] on input "(___) ___-____" at bounding box center [342, 225] width 120 height 24
paste input "310) 569-1598"
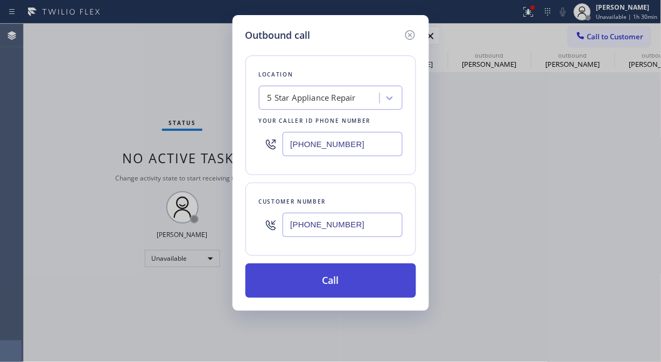
type input "[PHONE_NUMBER]"
click at [384, 289] on button "Call" at bounding box center [330, 280] width 171 height 34
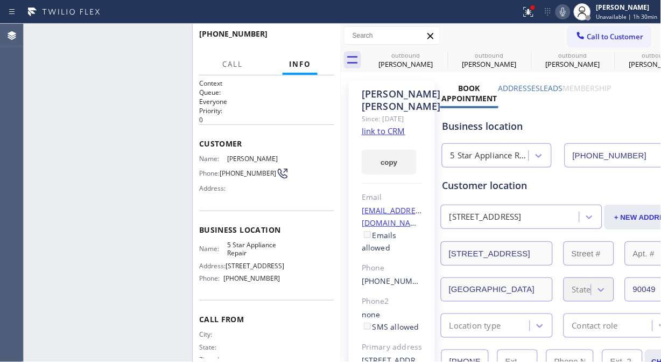
type input "[PHONE_NUMBER]"
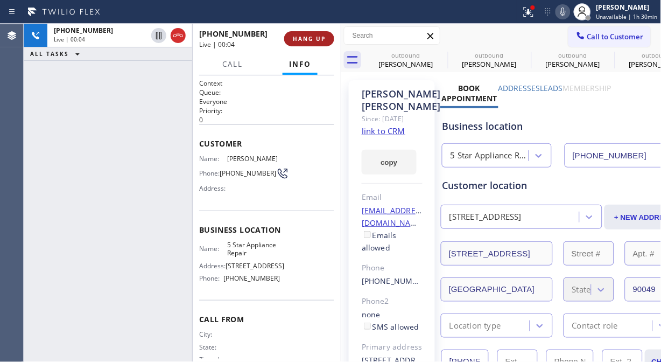
click at [308, 43] on button "HANG UP" at bounding box center [309, 38] width 50 height 15
click at [308, 41] on span "HANG UP" at bounding box center [309, 39] width 33 height 8
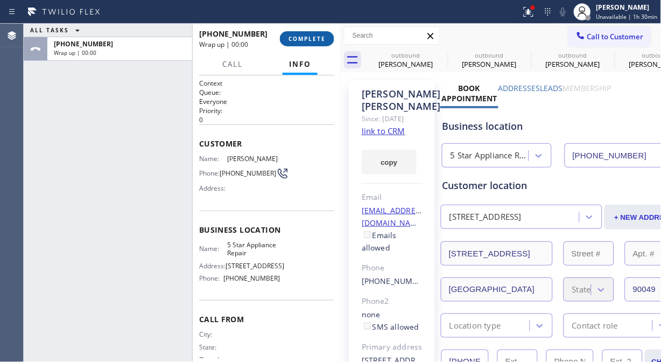
click at [315, 39] on span "COMPLETE" at bounding box center [306, 39] width 37 height 8
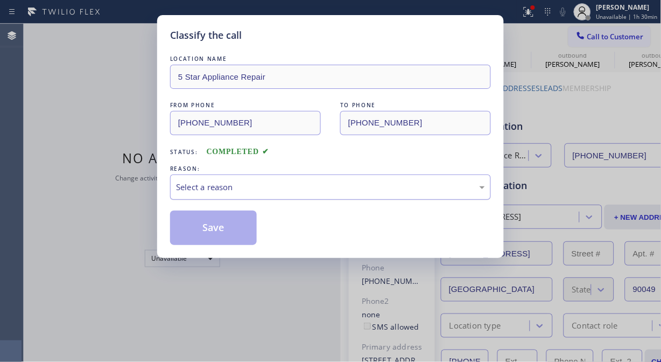
drag, startPoint x: 316, startPoint y: 185, endPoint x: 315, endPoint y: 196, distance: 11.3
click at [315, 187] on div "Select a reason" at bounding box center [330, 187] width 309 height 12
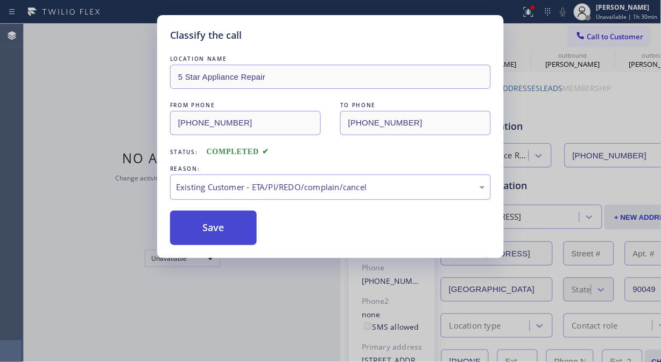
click at [201, 230] on button "Save" at bounding box center [213, 227] width 87 height 34
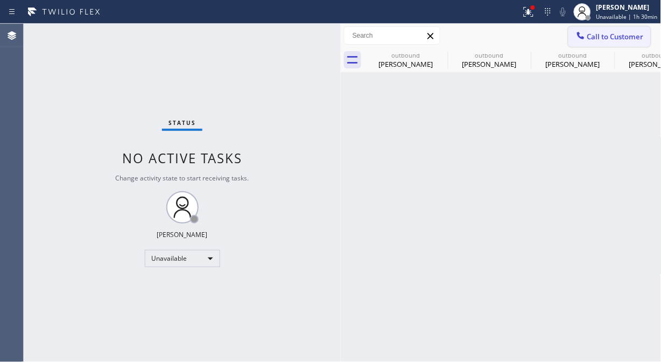
click at [595, 30] on button "Call to Customer" at bounding box center [609, 36] width 82 height 20
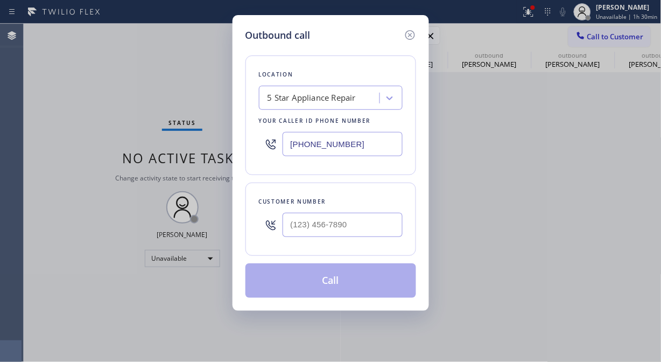
click at [335, 239] on div at bounding box center [342, 224] width 120 height 35
click at [345, 254] on div "Customer number" at bounding box center [330, 218] width 171 height 73
click at [342, 220] on input "(___) ___-____" at bounding box center [342, 225] width 120 height 24
paste input "415) 407-4082"
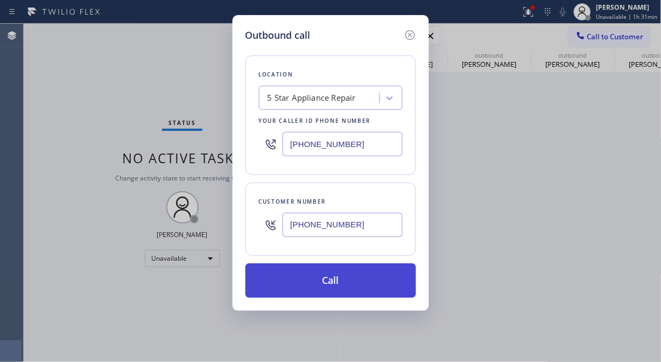
type input "[PHONE_NUMBER]"
click at [352, 282] on button "Call" at bounding box center [330, 280] width 171 height 34
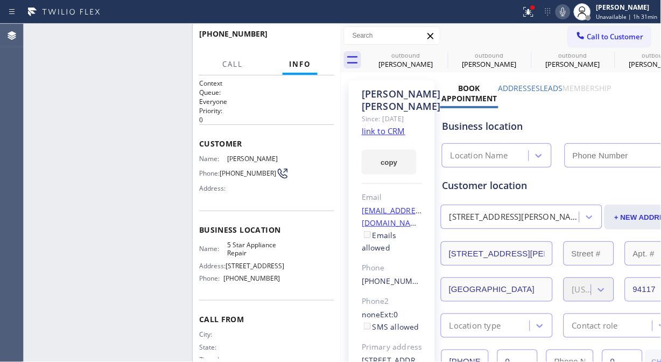
type input "[PHONE_NUMBER]"
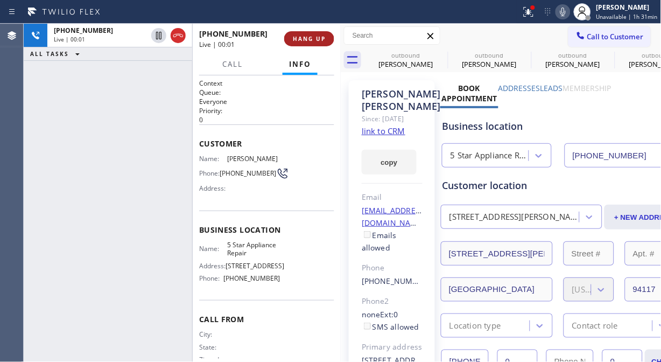
click at [308, 41] on span "HANG UP" at bounding box center [309, 39] width 33 height 8
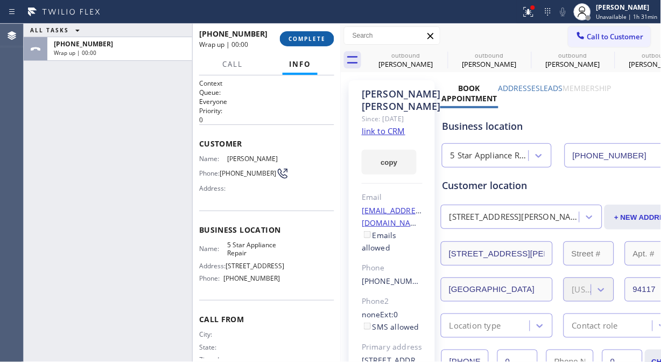
click at [308, 44] on button "COMPLETE" at bounding box center [307, 38] width 54 height 15
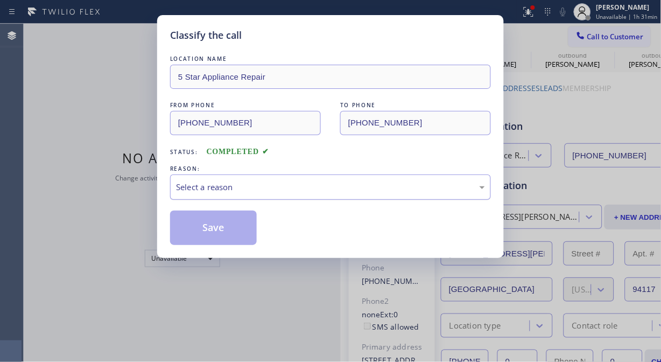
click at [324, 184] on div "Select a reason" at bounding box center [330, 187] width 309 height 12
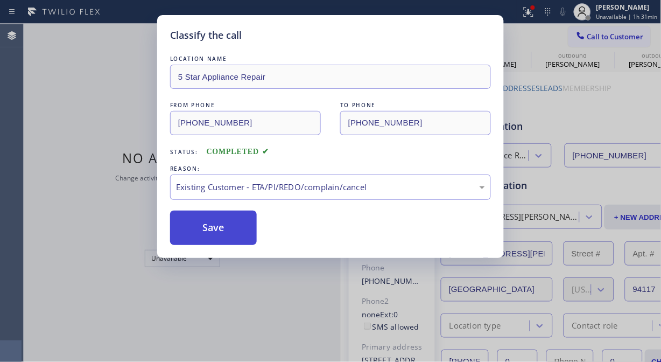
click at [220, 228] on button "Save" at bounding box center [213, 227] width 87 height 34
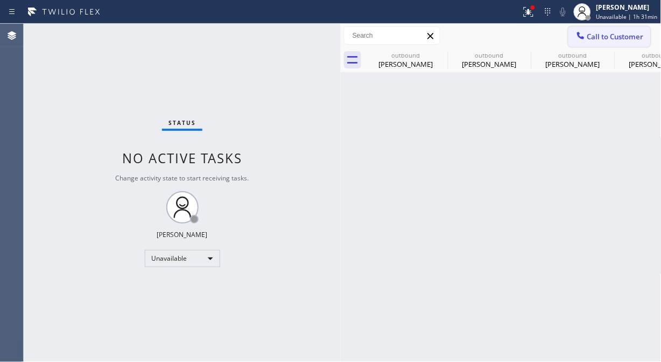
click at [595, 33] on span "Call to Customer" at bounding box center [615, 37] width 56 height 10
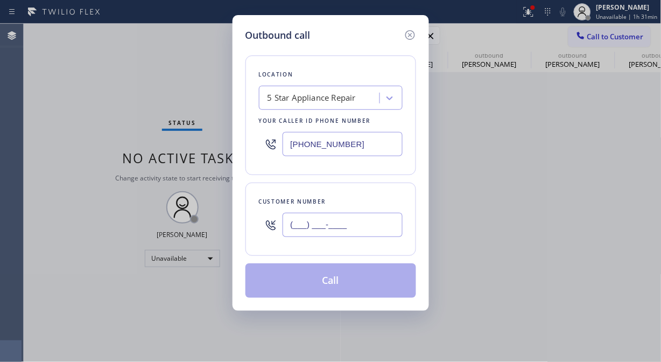
click at [345, 222] on input "(___) ___-____" at bounding box center [342, 225] width 120 height 24
paste input "305) 491-2229"
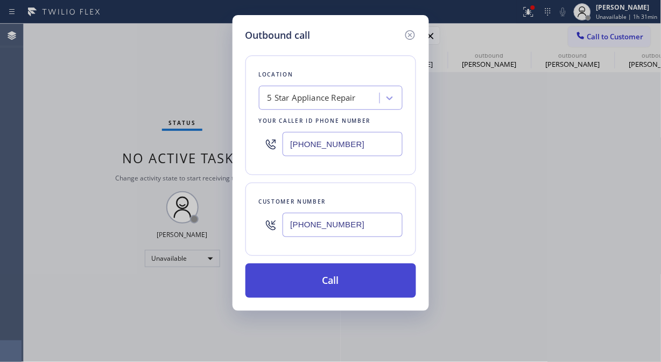
type input "[PHONE_NUMBER]"
click at [350, 283] on button "Call" at bounding box center [330, 280] width 171 height 34
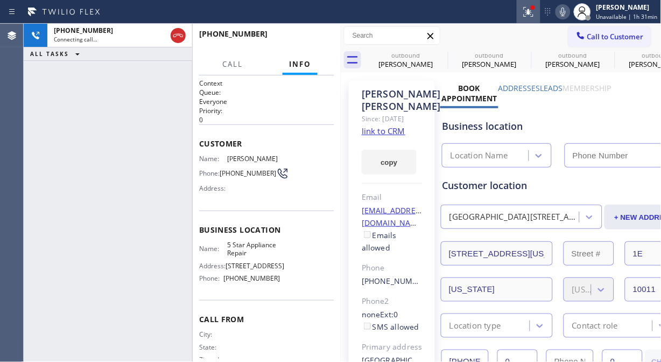
click at [527, 10] on icon at bounding box center [528, 11] width 13 height 13
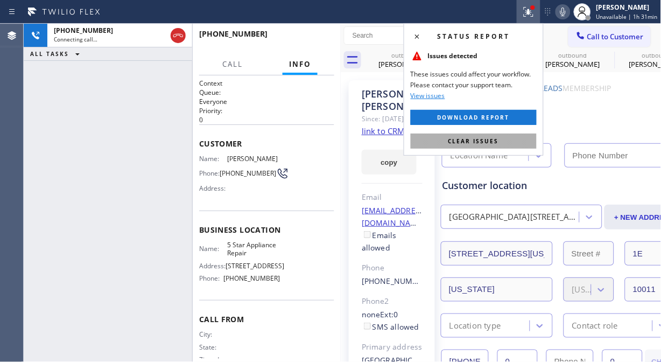
type input "[PHONE_NUMBER]"
click at [483, 140] on span "Clear issues" at bounding box center [473, 141] width 51 height 8
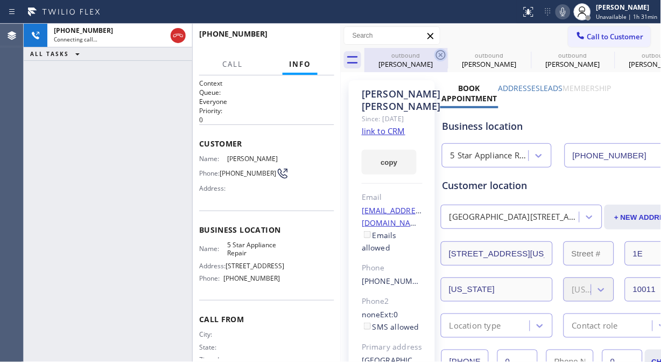
click at [438, 53] on icon at bounding box center [440, 54] width 13 height 13
click at [0, 0] on icon at bounding box center [0, 0] width 0 height 0
click at [565, 15] on icon at bounding box center [562, 12] width 5 height 9
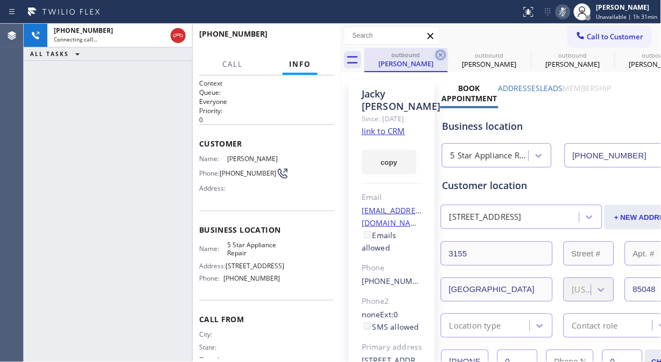
click at [436, 55] on icon at bounding box center [441, 55] width 10 height 10
click at [0, 0] on icon at bounding box center [0, 0] width 0 height 0
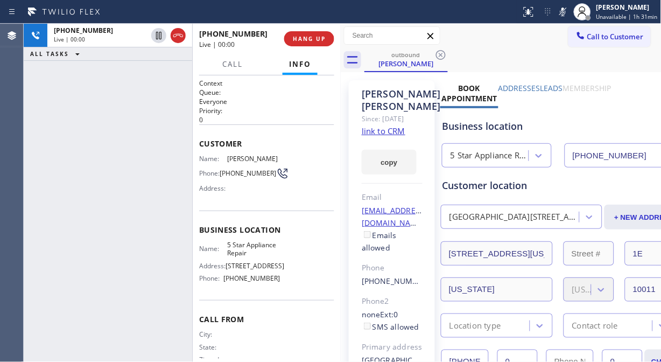
drag, startPoint x: 563, startPoint y: 12, endPoint x: 375, endPoint y: 39, distance: 189.8
click at [563, 13] on icon at bounding box center [562, 11] width 13 height 13
click at [307, 40] on span "HANG UP" at bounding box center [309, 39] width 33 height 8
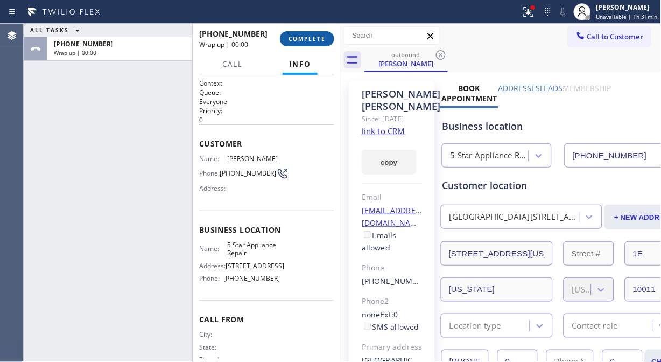
click at [307, 40] on span "COMPLETE" at bounding box center [306, 39] width 37 height 8
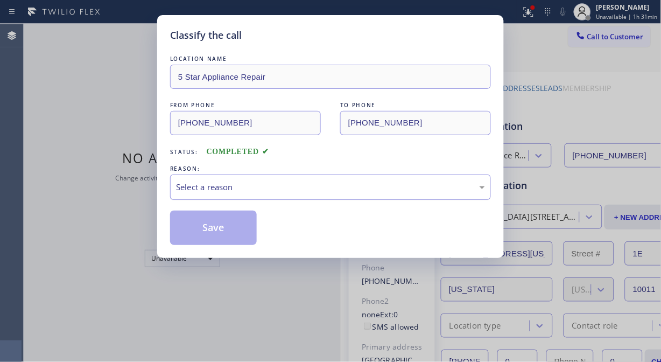
drag, startPoint x: 330, startPoint y: 187, endPoint x: 330, endPoint y: 193, distance: 5.9
click at [330, 188] on div "Select a reason" at bounding box center [330, 187] width 309 height 12
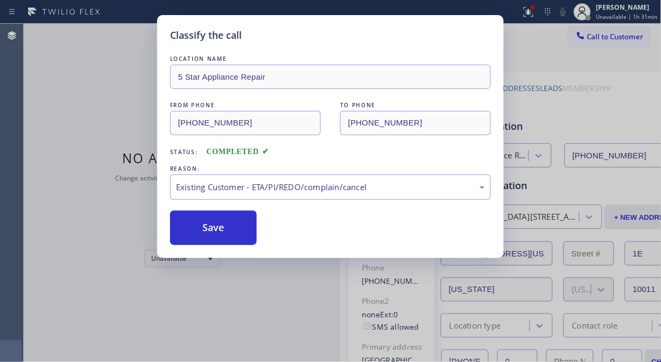
drag, startPoint x: 327, startPoint y: 244, endPoint x: 242, endPoint y: 235, distance: 85.0
click at [242, 235] on button "Save" at bounding box center [213, 227] width 87 height 34
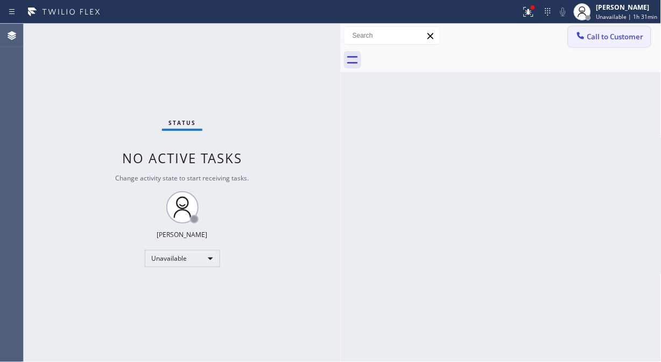
click at [595, 37] on span "Call to Customer" at bounding box center [615, 37] width 56 height 10
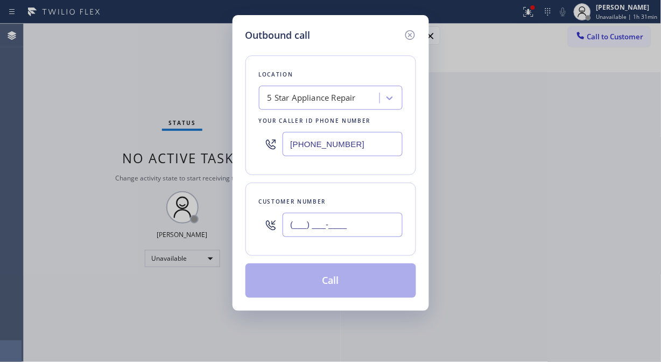
click at [364, 229] on input "(___) ___-____" at bounding box center [342, 225] width 120 height 24
paste input "310) 920-6627"
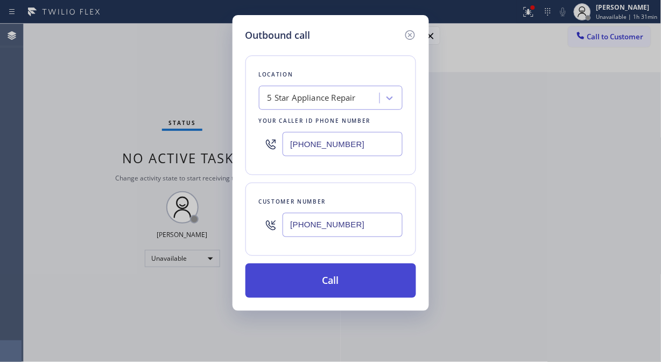
type input "[PHONE_NUMBER]"
click at [371, 280] on button "Call" at bounding box center [330, 280] width 171 height 34
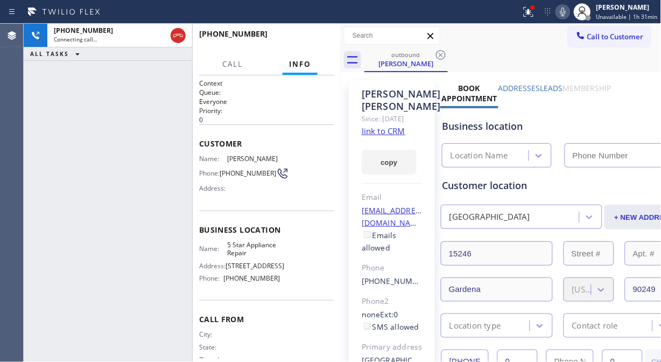
click at [565, 15] on icon at bounding box center [562, 11] width 13 height 13
type input "[PHONE_NUMBER]"
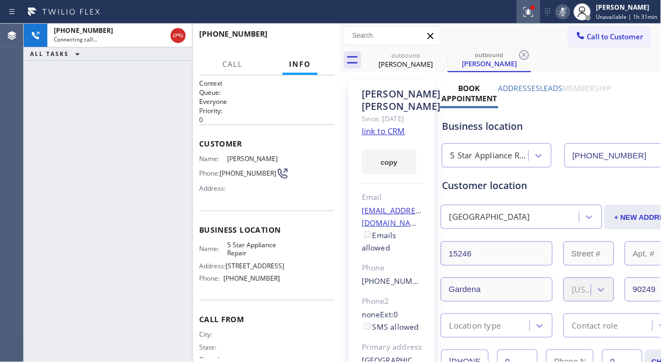
click at [532, 19] on button at bounding box center [528, 12] width 24 height 24
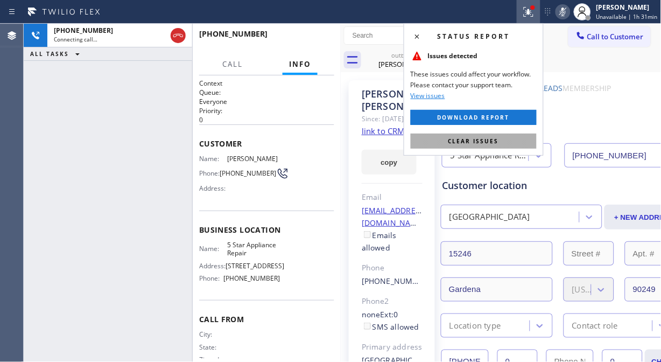
click at [507, 136] on button "Clear issues" at bounding box center [474, 140] width 126 height 15
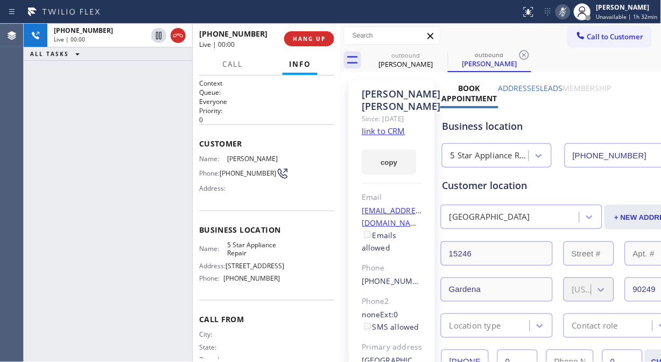
click at [567, 9] on icon at bounding box center [562, 11] width 13 height 13
click at [309, 39] on span "HANG UP" at bounding box center [309, 39] width 33 height 8
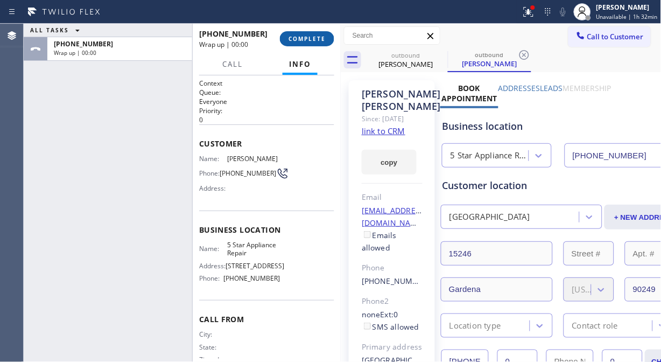
click at [309, 39] on span "COMPLETE" at bounding box center [306, 39] width 37 height 8
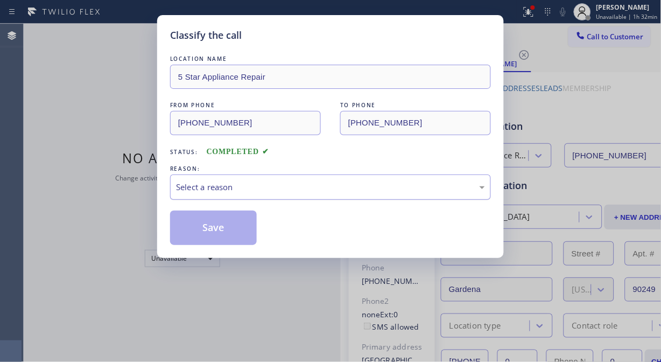
click at [323, 190] on div "Select a reason" at bounding box center [330, 187] width 309 height 12
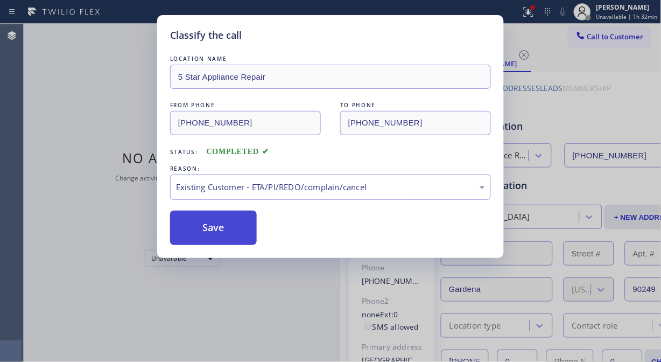
click at [226, 221] on button "Save" at bounding box center [213, 227] width 87 height 34
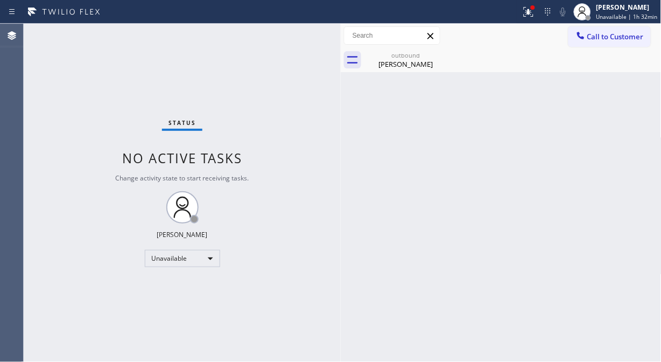
click at [595, 39] on span "Call to Customer" at bounding box center [615, 37] width 56 height 10
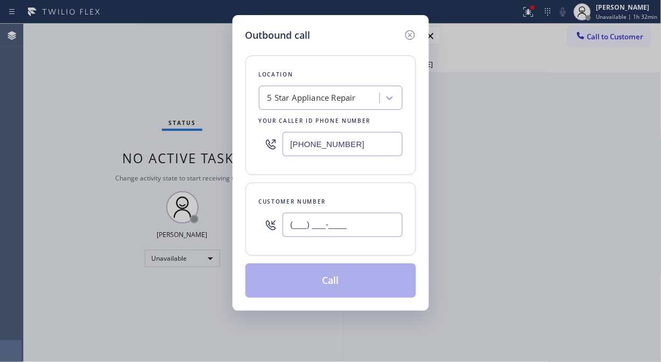
click at [364, 218] on input "(___) ___-____" at bounding box center [342, 225] width 120 height 24
paste input "213) 842-2580"
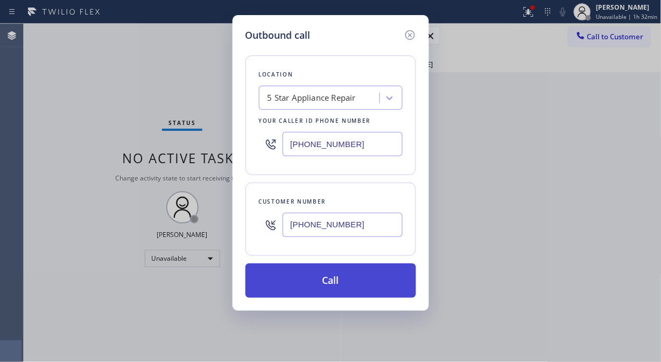
type input "(213) 842-2580"
click at [354, 281] on button "Call" at bounding box center [330, 280] width 171 height 34
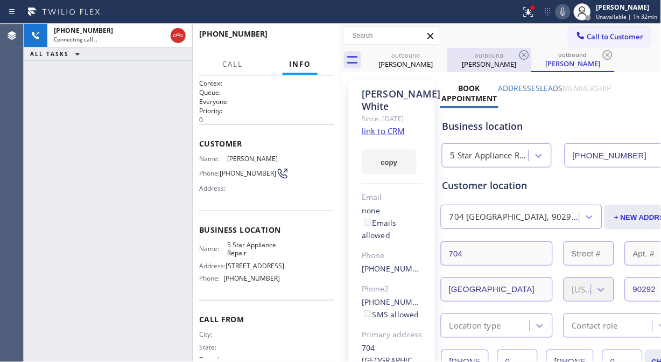
type input "[PHONE_NUMBER]"
click at [0, 0] on icon at bounding box center [0, 0] width 0 height 0
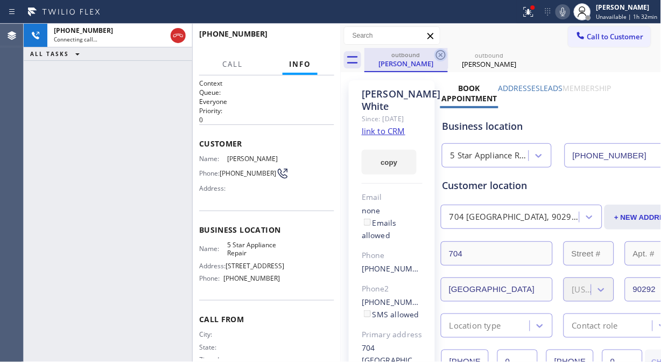
click at [441, 52] on icon at bounding box center [440, 54] width 13 height 13
click at [523, 10] on div at bounding box center [528, 11] width 24 height 13
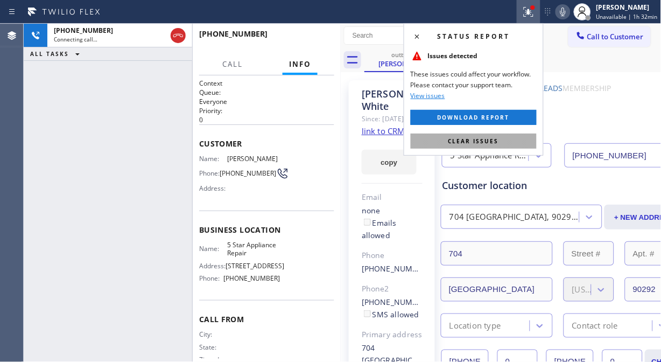
click at [492, 140] on span "Clear issues" at bounding box center [473, 141] width 51 height 8
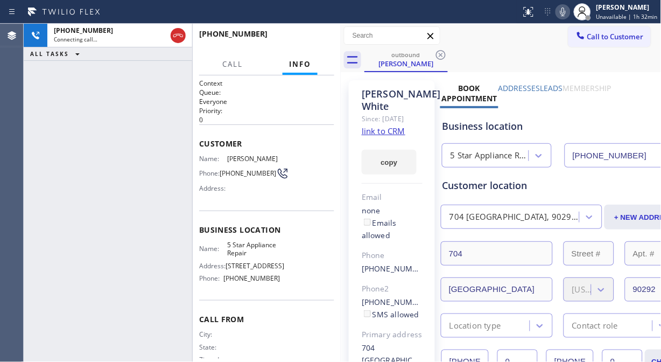
click at [109, 144] on div "+12138422580 Connecting call… ALL TASKS ALL TASKS ACTIVE TASKS TASKS IN WRAP UP" at bounding box center [108, 193] width 168 height 338
click at [568, 11] on icon at bounding box center [562, 11] width 13 height 13
click at [563, 14] on icon at bounding box center [562, 11] width 13 height 13
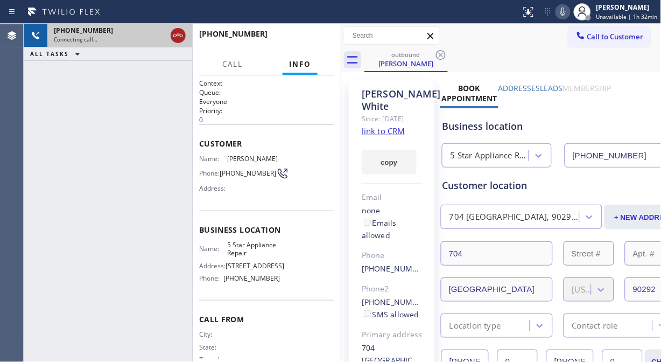
click at [176, 36] on icon at bounding box center [178, 35] width 13 height 13
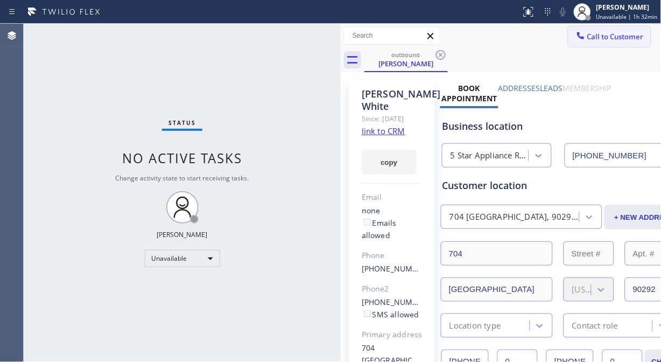
click at [593, 32] on span "Call to Customer" at bounding box center [615, 37] width 56 height 10
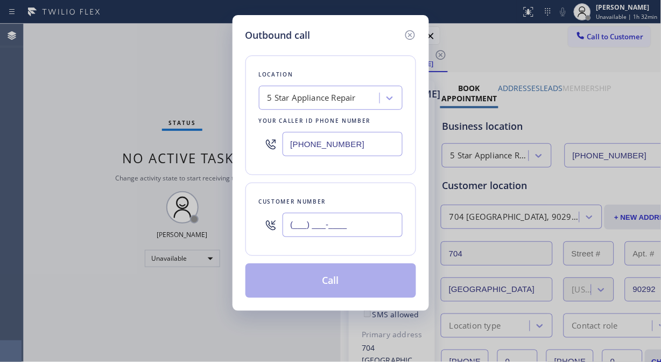
click at [313, 223] on input "(___) ___-____" at bounding box center [342, 225] width 120 height 24
paste input "206) 391-2267"
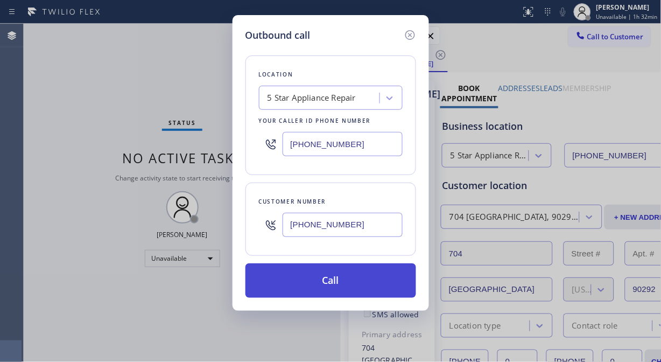
type input "[PHONE_NUMBER]"
click at [366, 282] on button "Call" at bounding box center [330, 280] width 171 height 34
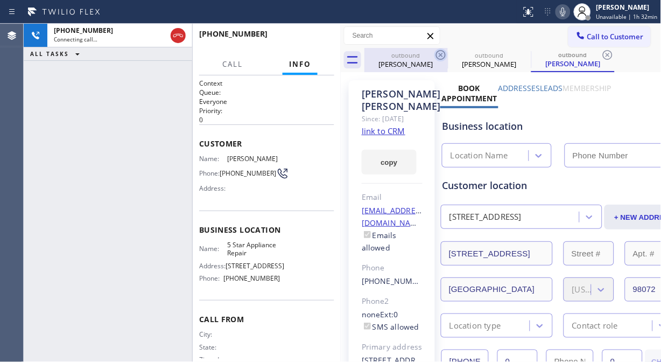
click at [441, 55] on icon at bounding box center [441, 55] width 10 height 10
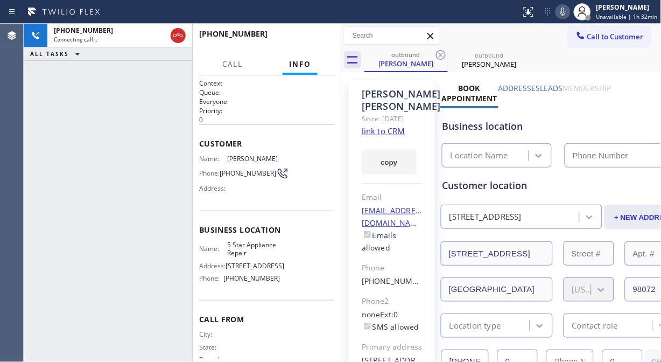
type input "[PHONE_NUMBER]"
drag, startPoint x: 88, startPoint y: 159, endPoint x: 106, endPoint y: 77, distance: 83.8
click at [89, 153] on div "+12063912267 Live | 00:05 ALL TASKS ALL TASKS ACTIVE TASKS TASKS IN WRAP UP" at bounding box center [108, 193] width 168 height 338
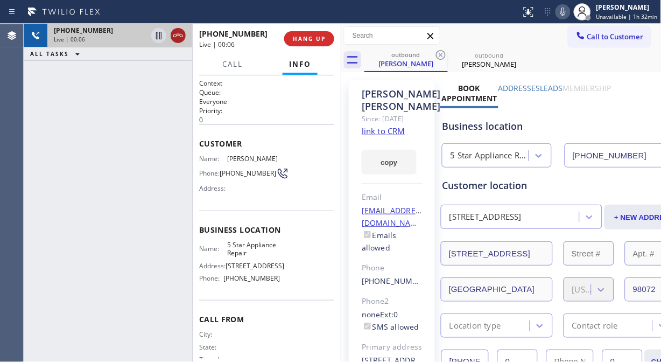
click at [175, 40] on icon at bounding box center [178, 35] width 13 height 13
click at [306, 39] on span "HANG UP" at bounding box center [309, 39] width 33 height 8
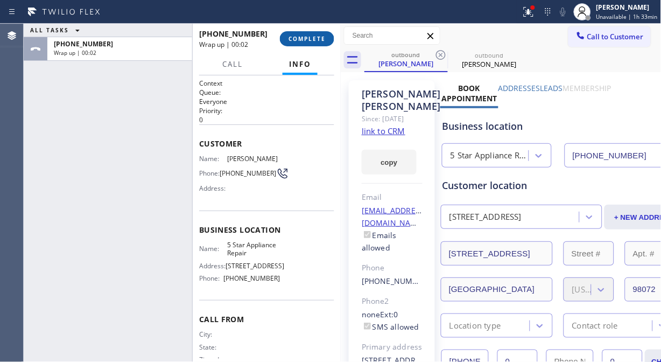
click at [313, 41] on span "COMPLETE" at bounding box center [306, 39] width 37 height 8
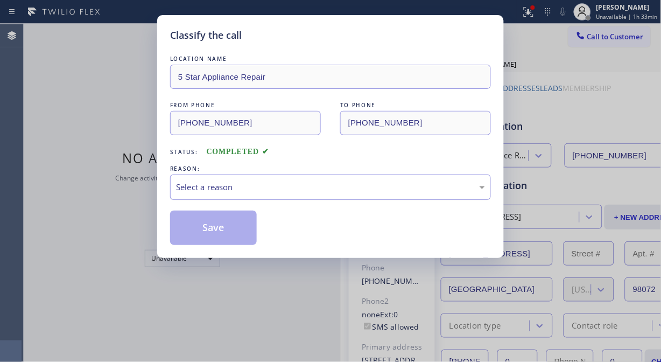
click at [300, 197] on div "Select a reason" at bounding box center [330, 186] width 321 height 25
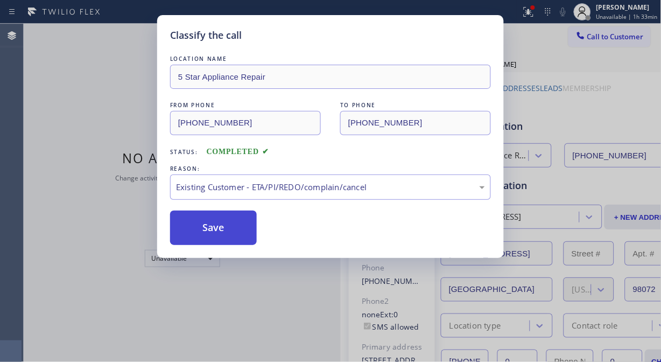
click at [239, 228] on button "Save" at bounding box center [213, 227] width 87 height 34
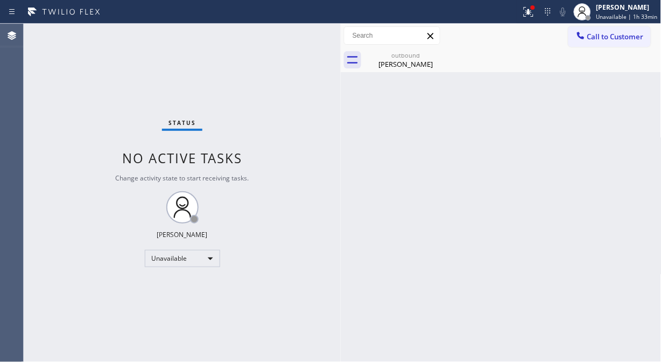
click at [595, 41] on button "Call to Customer" at bounding box center [609, 36] width 82 height 20
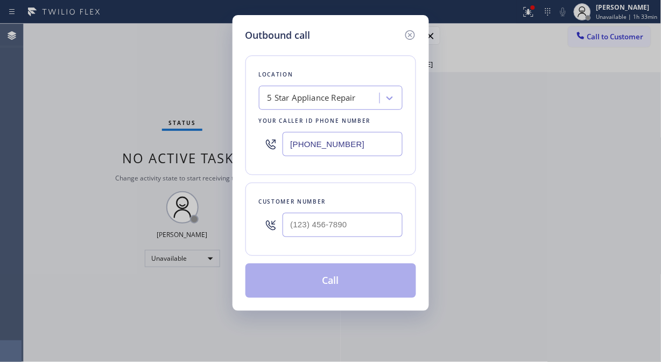
click at [318, 233] on input "text" at bounding box center [342, 225] width 120 height 24
paste input "206) 390-5133"
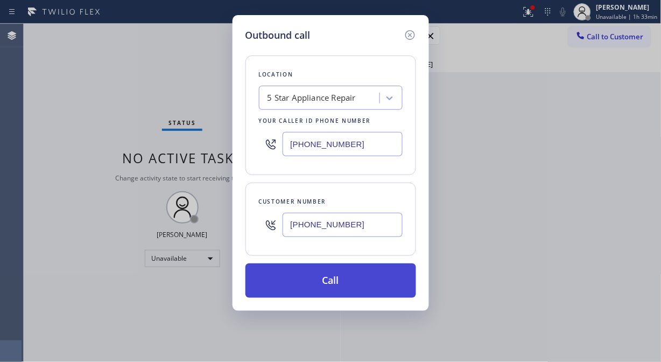
type input "[PHONE_NUMBER]"
click at [340, 278] on button "Call" at bounding box center [330, 280] width 171 height 34
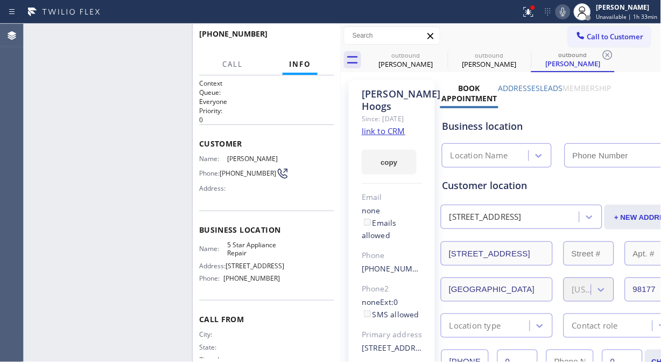
type input "[PHONE_NUMBER]"
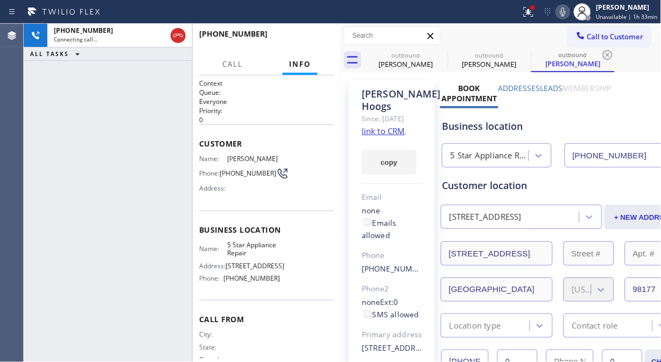
click at [567, 11] on icon at bounding box center [562, 11] width 13 height 13
click at [116, 90] on div "+12063905133 Live | 00:00 ALL TASKS ALL TASKS ACTIVE TASKS TASKS IN WRAP UP" at bounding box center [108, 193] width 168 height 338
click at [330, 42] on button "HANG UP" at bounding box center [309, 38] width 50 height 15
drag, startPoint x: 314, startPoint y: 39, endPoint x: 292, endPoint y: 38, distance: 22.1
click at [314, 39] on span "HANG UP" at bounding box center [309, 39] width 33 height 8
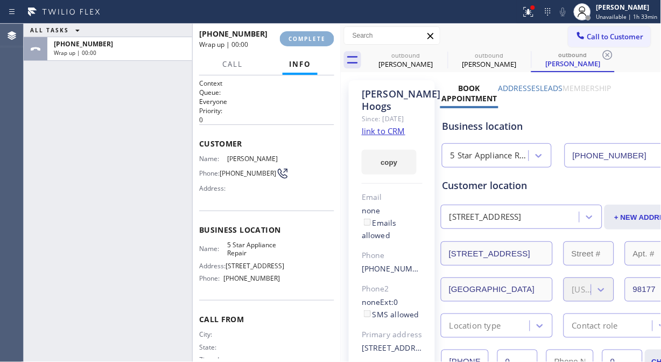
click at [293, 38] on span "COMPLETE" at bounding box center [306, 39] width 37 height 8
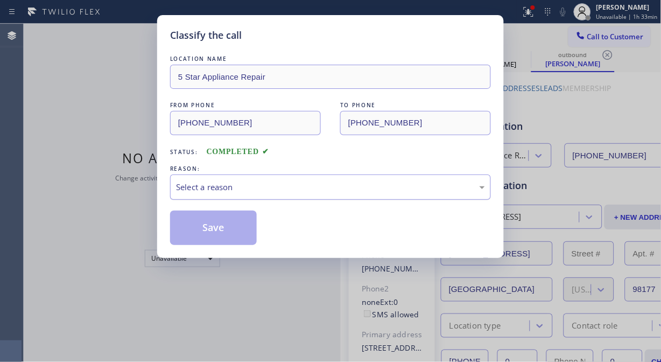
click at [350, 183] on div "Select a reason" at bounding box center [330, 187] width 309 height 12
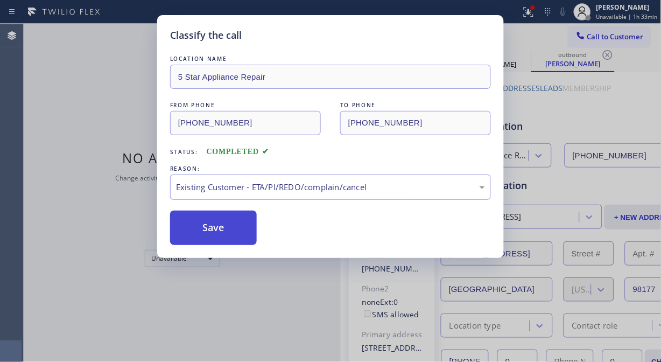
click at [241, 236] on button "Save" at bounding box center [213, 227] width 87 height 34
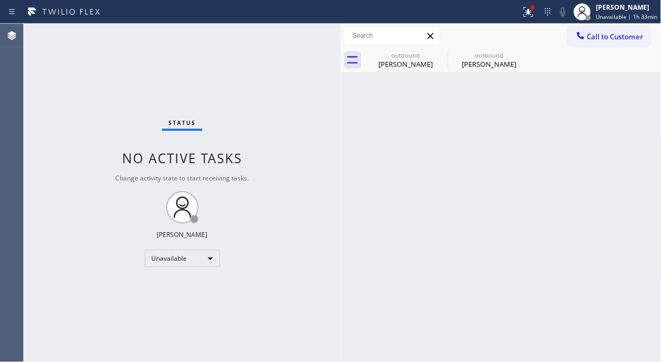
click at [595, 35] on span "Call to Customer" at bounding box center [615, 37] width 56 height 10
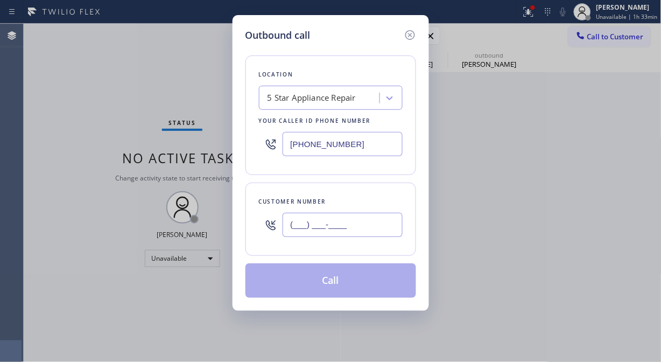
click at [358, 214] on input "(___) ___-____" at bounding box center [342, 225] width 120 height 24
paste input "206) 300-8689"
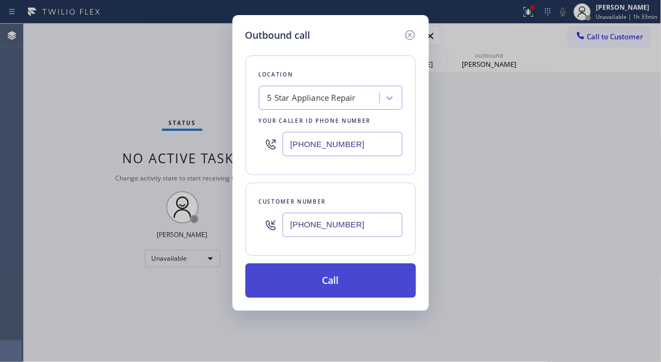
type input "[PHONE_NUMBER]"
click at [362, 284] on button "Call" at bounding box center [330, 280] width 171 height 34
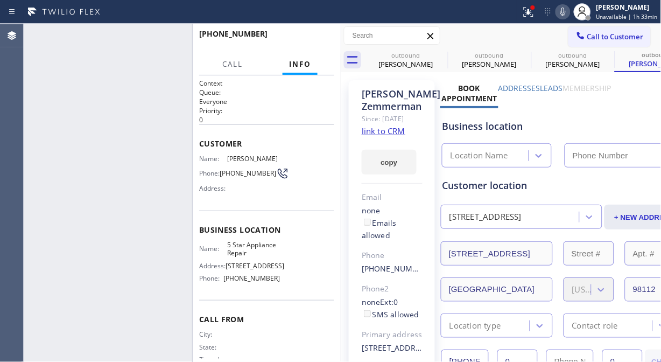
type input "[PHONE_NUMBER]"
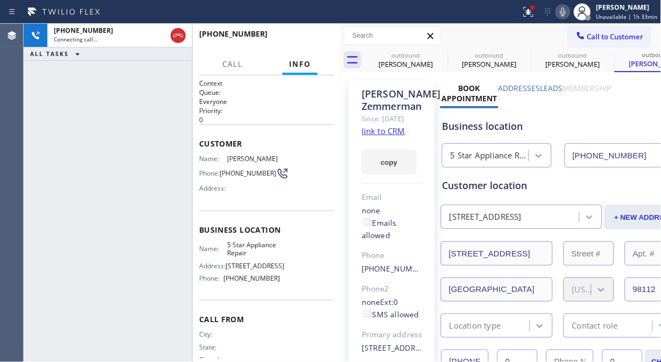
click at [568, 12] on icon at bounding box center [562, 11] width 13 height 13
click at [533, 15] on icon at bounding box center [528, 12] width 10 height 10
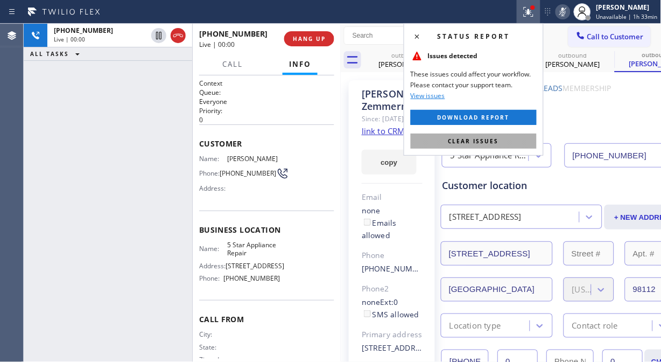
click at [504, 145] on button "Clear issues" at bounding box center [474, 140] width 126 height 15
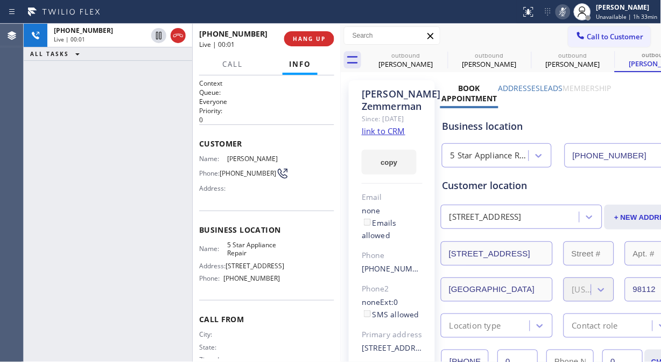
click at [564, 8] on icon at bounding box center [562, 11] width 13 height 13
click at [321, 35] on button "HANG UP" at bounding box center [309, 38] width 50 height 15
click at [317, 38] on span "HANG UP" at bounding box center [309, 39] width 33 height 8
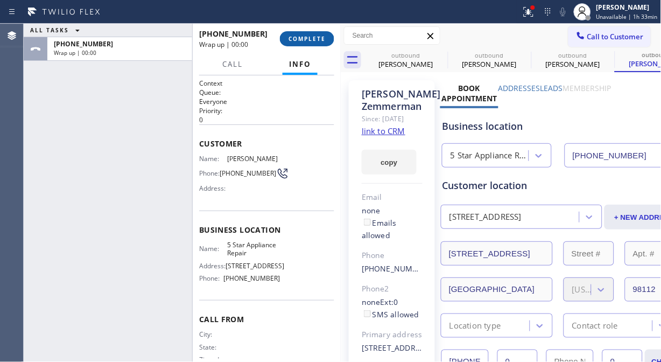
click at [317, 38] on span "COMPLETE" at bounding box center [306, 39] width 37 height 8
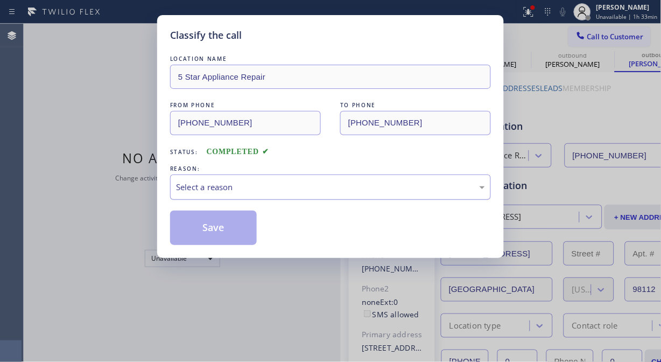
click at [320, 190] on div "Select a reason" at bounding box center [330, 187] width 309 height 12
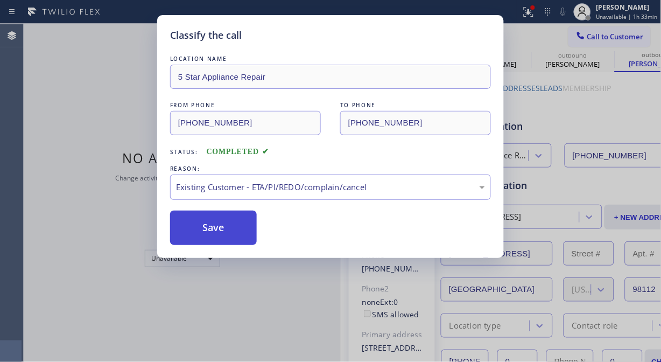
click at [227, 231] on button "Save" at bounding box center [213, 227] width 87 height 34
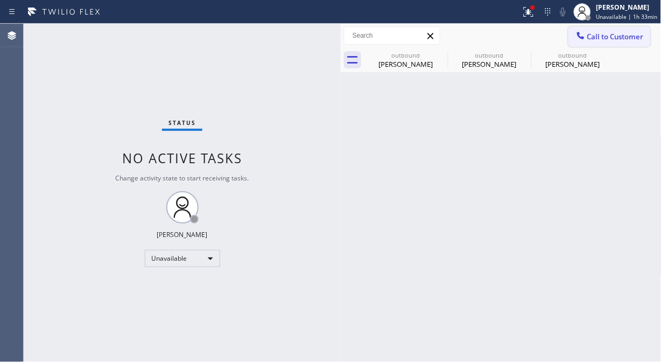
click at [595, 39] on span "Call to Customer" at bounding box center [615, 37] width 56 height 10
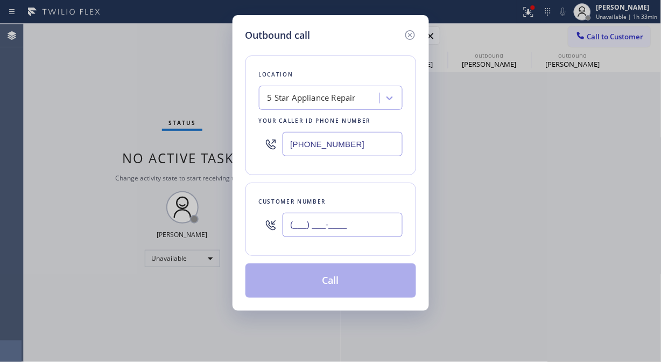
click at [358, 224] on input "(___) ___-____" at bounding box center [342, 225] width 120 height 24
paste input "949) 394-5034"
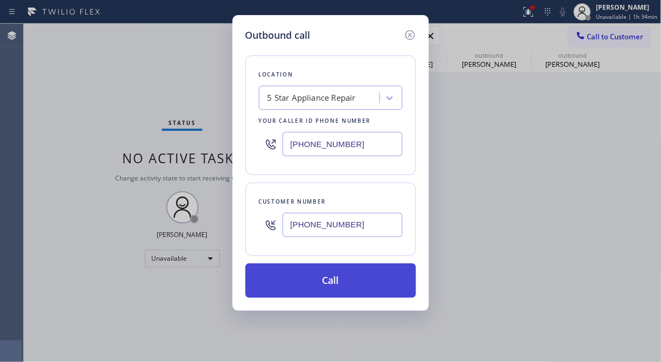
type input "(949) 394-5034"
click at [378, 282] on button "Call" at bounding box center [330, 280] width 171 height 34
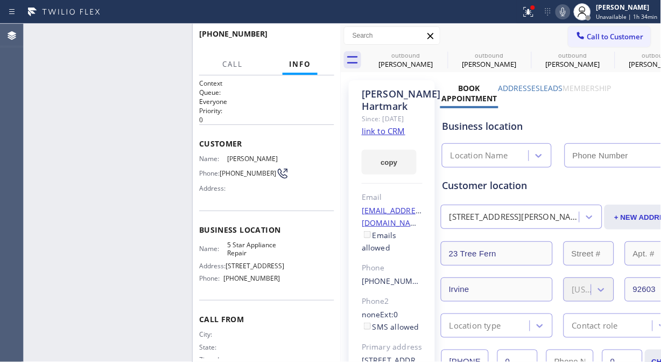
type input "[PHONE_NUMBER]"
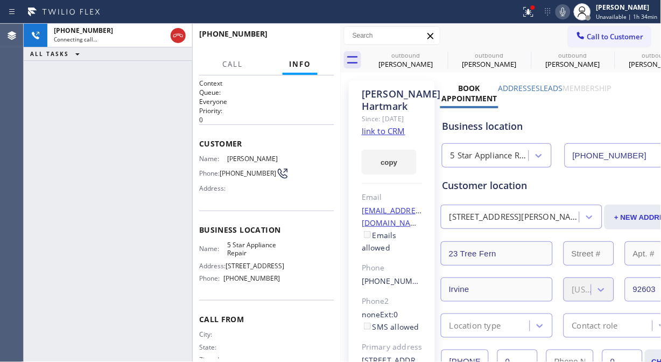
click at [531, 18] on button at bounding box center [528, 12] width 24 height 24
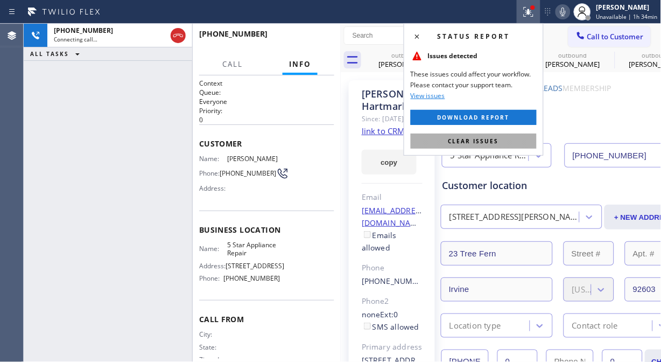
click at [512, 141] on button "Clear issues" at bounding box center [474, 140] width 126 height 15
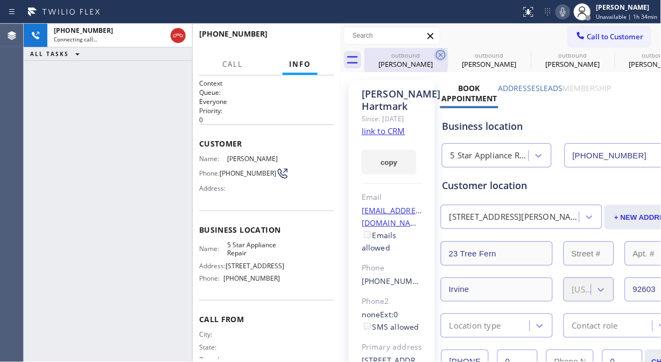
click at [440, 56] on icon at bounding box center [440, 54] width 13 height 13
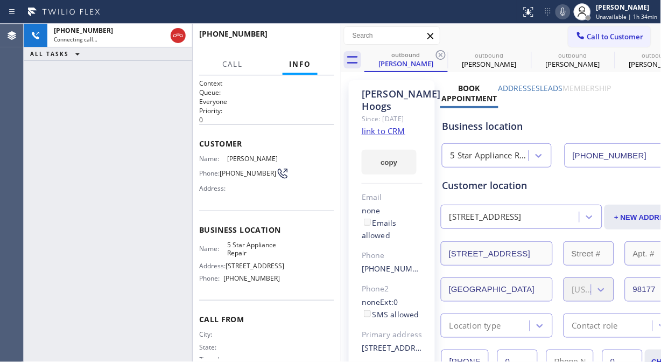
click at [440, 56] on icon at bounding box center [440, 54] width 13 height 13
click at [0, 0] on icon at bounding box center [0, 0] width 0 height 0
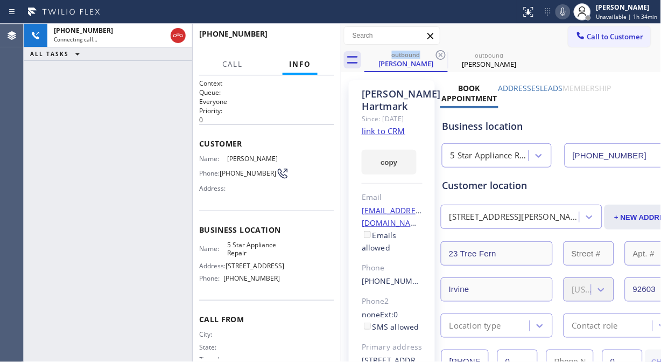
click at [567, 10] on icon at bounding box center [562, 11] width 13 height 13
click at [561, 13] on icon at bounding box center [562, 11] width 13 height 13
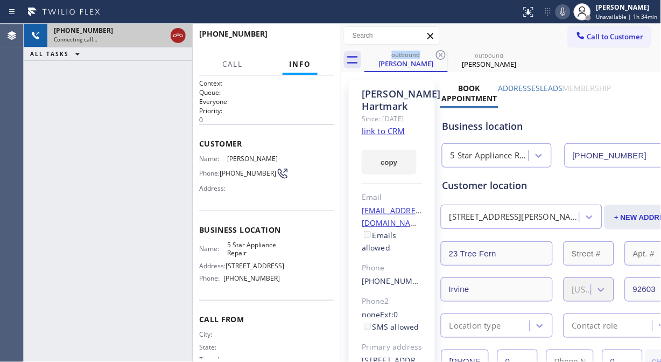
click at [178, 38] on icon at bounding box center [178, 35] width 13 height 13
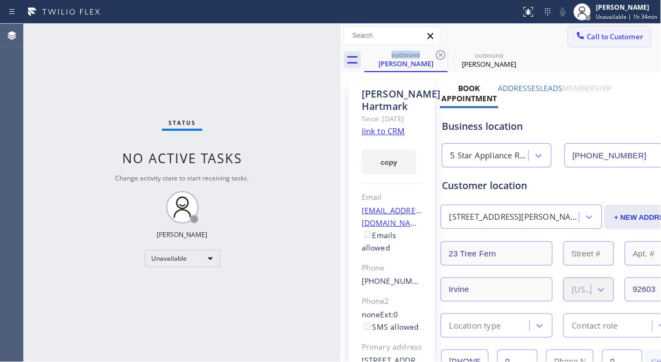
click at [587, 38] on span "Call to Customer" at bounding box center [615, 37] width 56 height 10
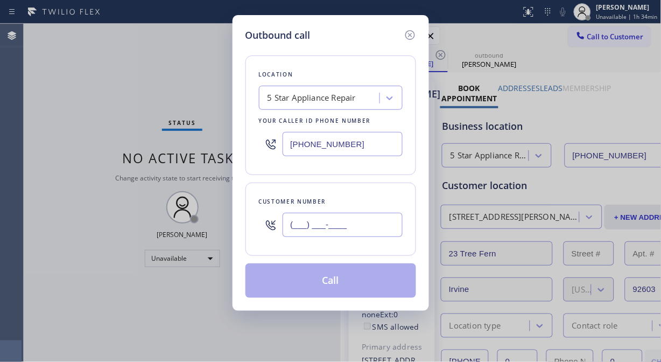
click at [286, 226] on input "(___) ___-____" at bounding box center [342, 225] width 120 height 24
paste input "858) 451-2784"
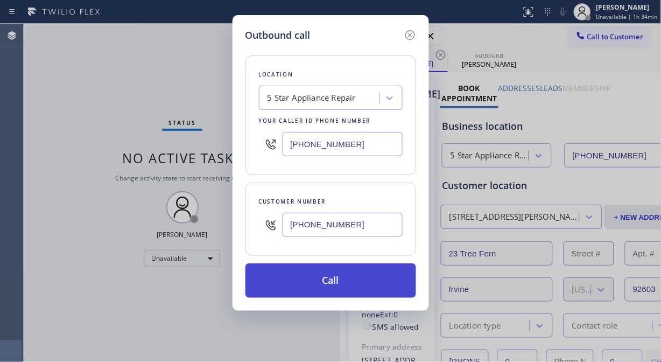
type input "[PHONE_NUMBER]"
click at [352, 284] on button "Call" at bounding box center [330, 280] width 171 height 34
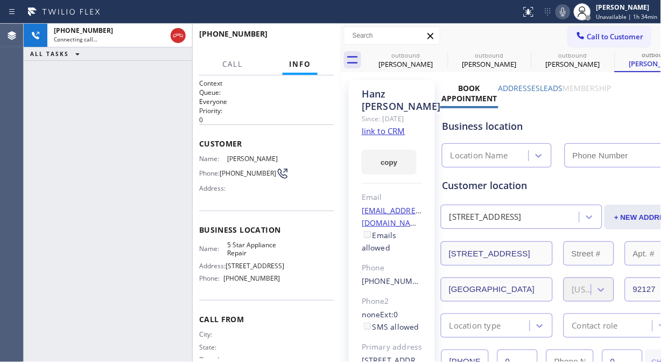
click at [565, 13] on icon at bounding box center [562, 12] width 5 height 9
type input "[PHONE_NUMBER]"
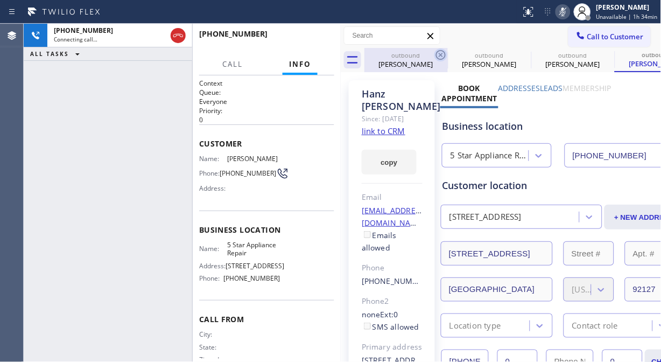
click at [439, 54] on icon at bounding box center [441, 55] width 10 height 10
click at [0, 0] on icon at bounding box center [0, 0] width 0 height 0
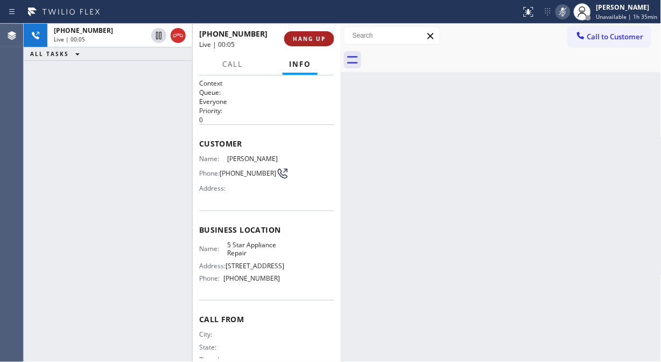
click at [307, 41] on span "HANG UP" at bounding box center [309, 39] width 33 height 8
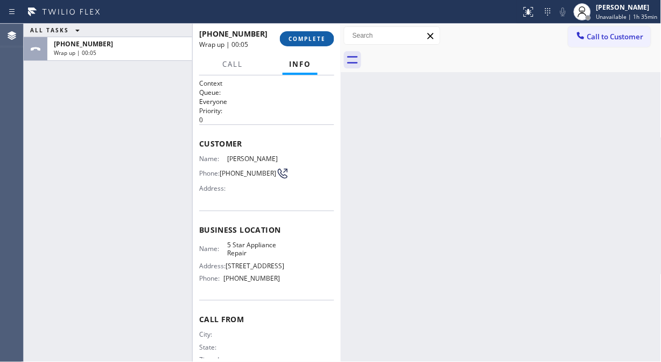
click at [307, 41] on span "COMPLETE" at bounding box center [306, 39] width 37 height 8
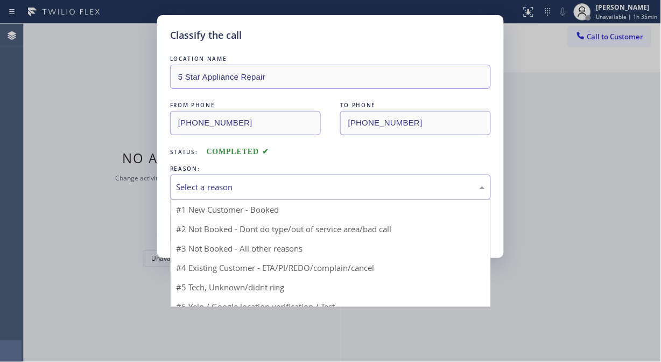
click at [310, 188] on div "Select a reason" at bounding box center [330, 187] width 309 height 12
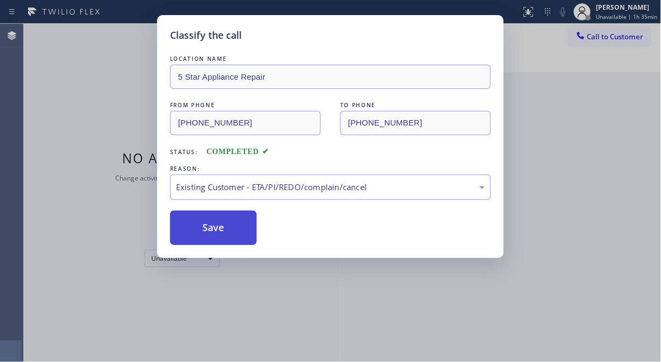
drag, startPoint x: 308, startPoint y: 249, endPoint x: 230, endPoint y: 232, distance: 79.7
click at [222, 232] on button "Save" at bounding box center [213, 227] width 87 height 34
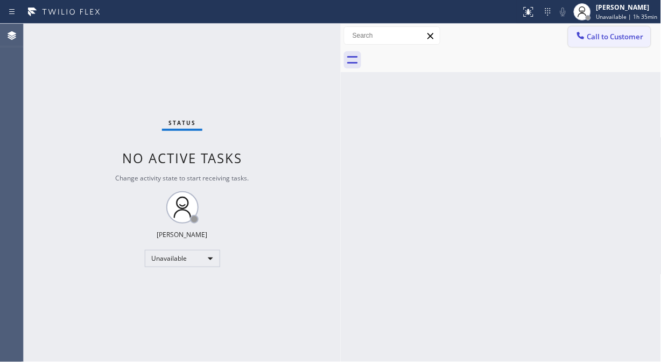
click at [595, 35] on span "Call to Customer" at bounding box center [615, 37] width 56 height 10
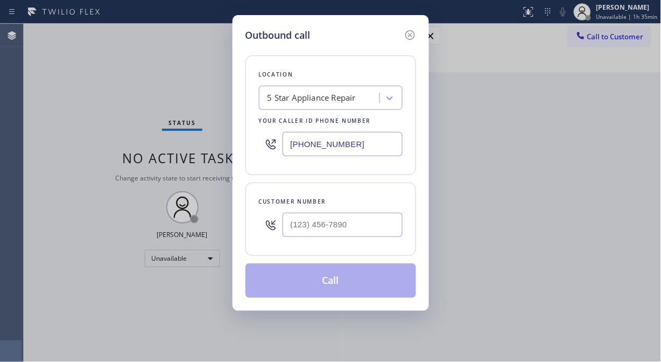
click at [368, 224] on input "text" at bounding box center [342, 225] width 120 height 24
paste input "323) 889-9370"
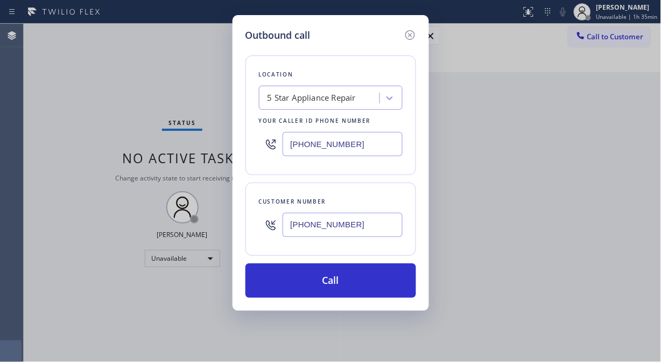
type input "(323) 889-9370"
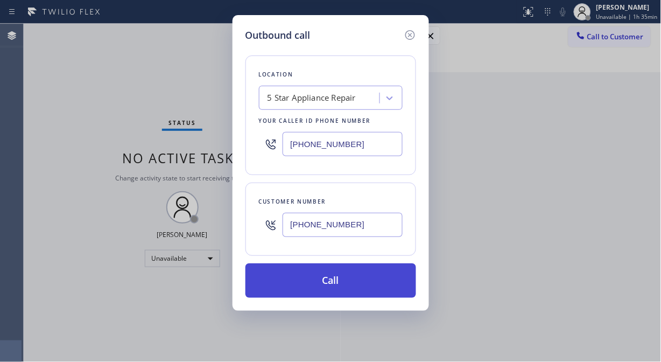
click at [352, 286] on button "Call" at bounding box center [330, 280] width 171 height 34
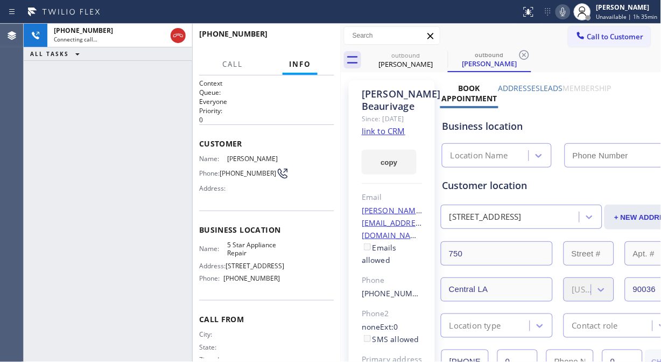
click at [565, 15] on icon at bounding box center [562, 12] width 5 height 9
type input "[PHONE_NUMBER]"
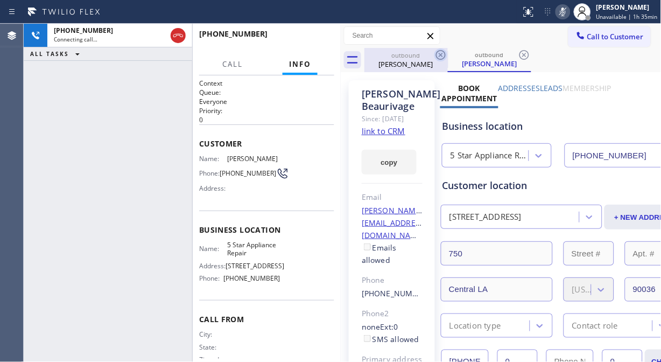
click at [442, 54] on icon at bounding box center [440, 54] width 13 height 13
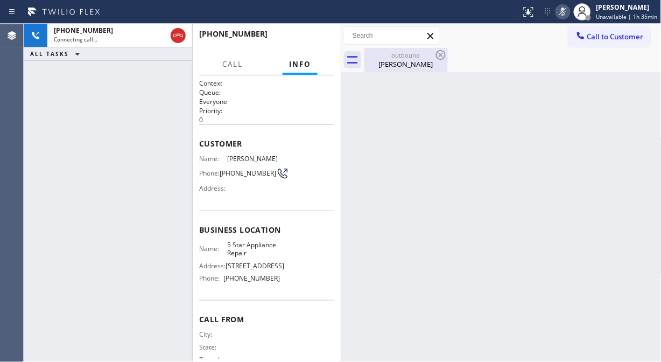
click at [391, 60] on div "Martin Beaurivage" at bounding box center [405, 64] width 81 height 10
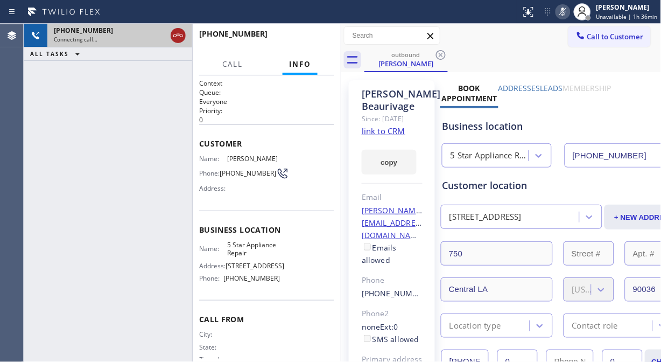
click at [178, 36] on icon at bounding box center [178, 35] width 13 height 13
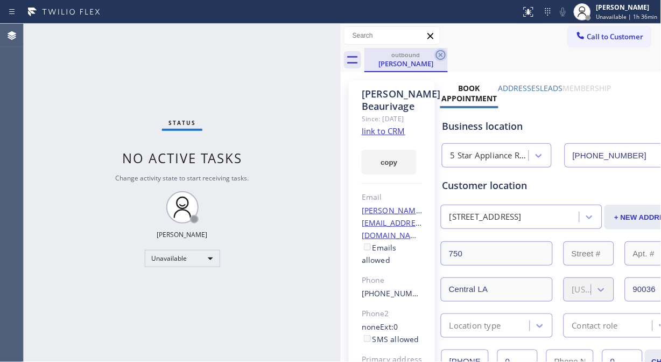
click at [437, 56] on icon at bounding box center [440, 54] width 13 height 13
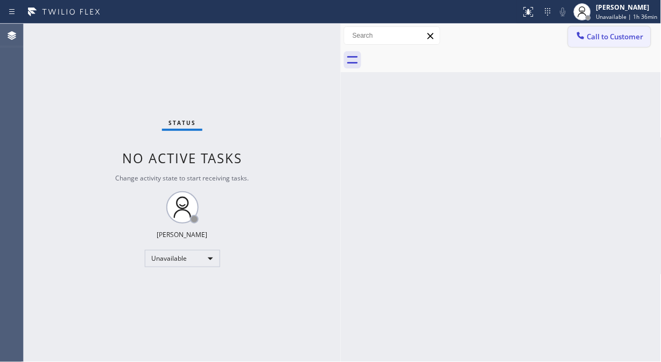
click at [595, 33] on span "Call to Customer" at bounding box center [615, 37] width 56 height 10
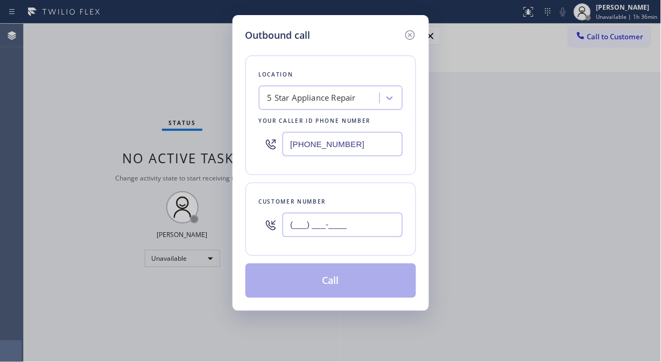
click at [336, 233] on input "(___) ___-____" at bounding box center [342, 225] width 120 height 24
paste input "480) 699-2926"
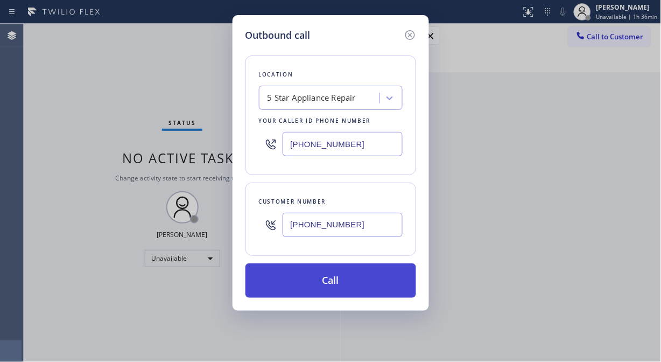
type input "[PHONE_NUMBER]"
click at [344, 288] on button "Call" at bounding box center [330, 280] width 171 height 34
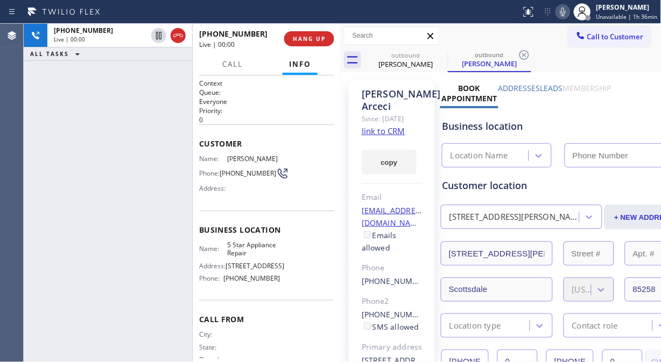
type input "[PHONE_NUMBER]"
click at [89, 97] on div "+14806992926 Live | 00:05 ALL TASKS ALL TASKS ACTIVE TASKS TASKS IN WRAP UP" at bounding box center [108, 193] width 168 height 338
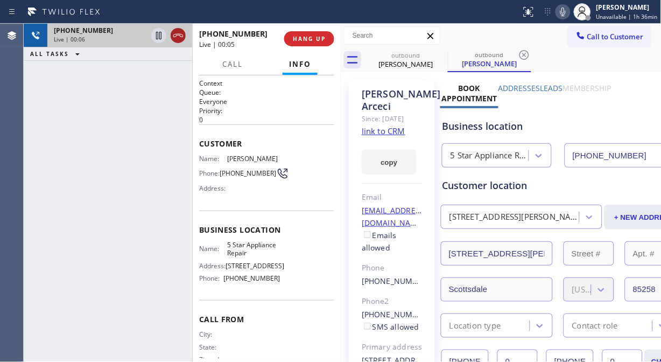
click at [178, 38] on icon at bounding box center [178, 35] width 13 height 13
click at [285, 39] on button "HANG UP" at bounding box center [309, 38] width 50 height 15
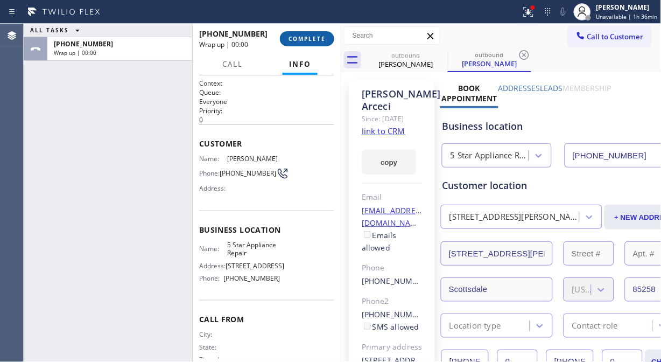
click at [300, 40] on span "COMPLETE" at bounding box center [306, 39] width 37 height 8
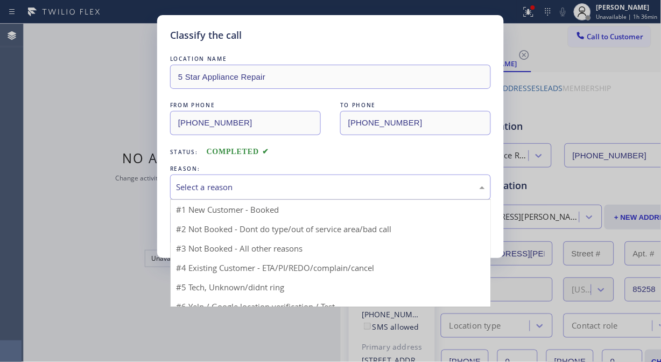
click at [308, 189] on div "Select a reason" at bounding box center [330, 187] width 309 height 12
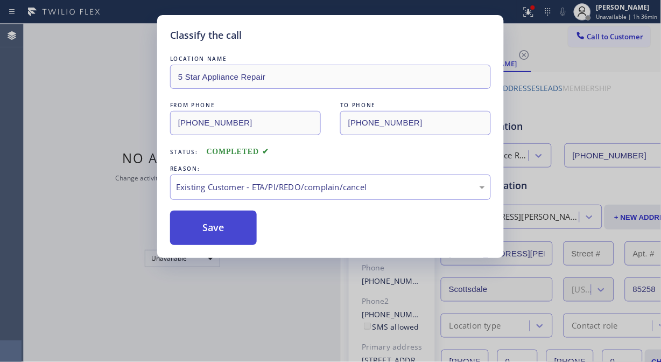
click at [213, 235] on button "Save" at bounding box center [213, 227] width 87 height 34
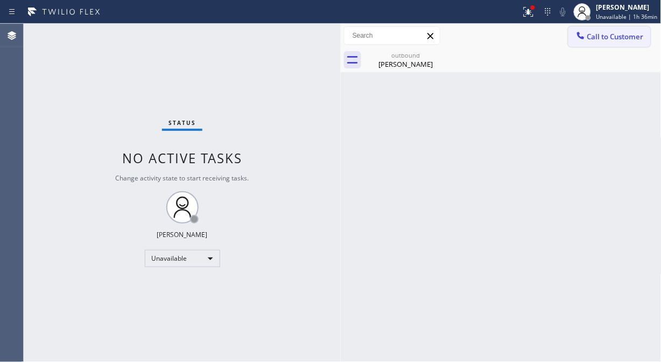
click at [591, 42] on button "Call to Customer" at bounding box center [609, 36] width 82 height 20
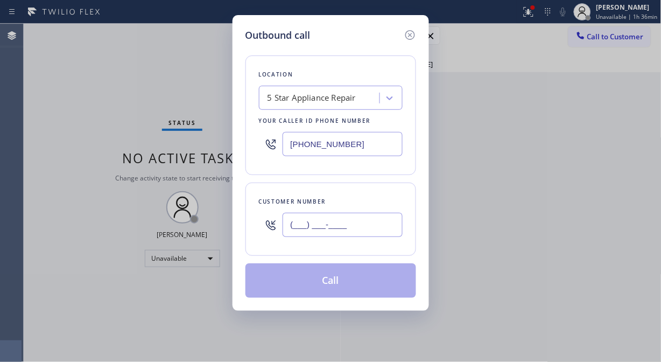
click at [343, 222] on input "(___) ___-____" at bounding box center [342, 225] width 120 height 24
paste input "213) 999-9142"
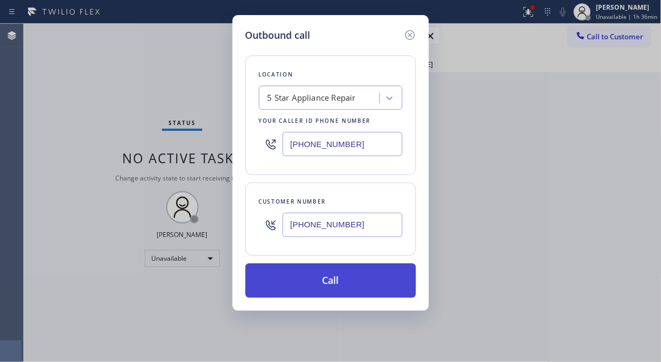
type input "(213) 999-9142"
click at [367, 282] on button "Call" at bounding box center [330, 280] width 171 height 34
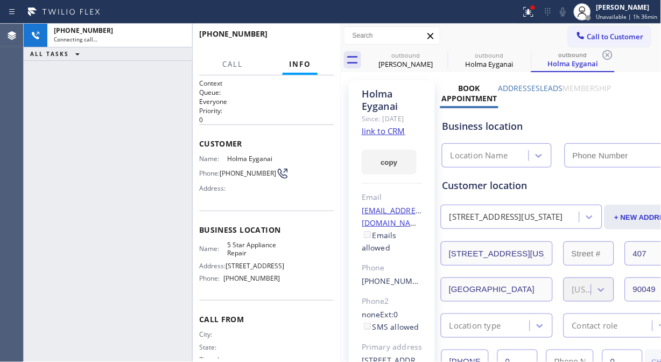
type input "[PHONE_NUMBER]"
click at [567, 12] on icon at bounding box center [562, 11] width 13 height 13
click at [530, 11] on icon at bounding box center [526, 11] width 6 height 8
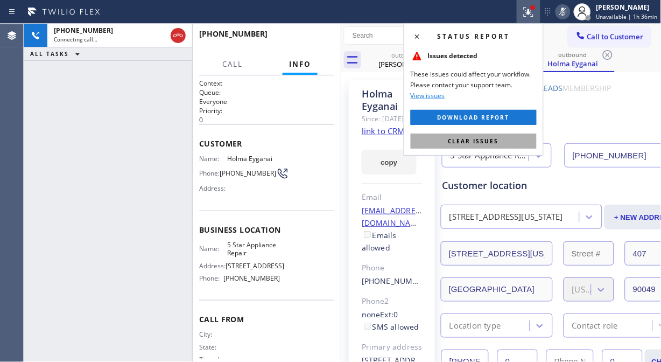
click at [478, 141] on span "Clear issues" at bounding box center [473, 141] width 51 height 8
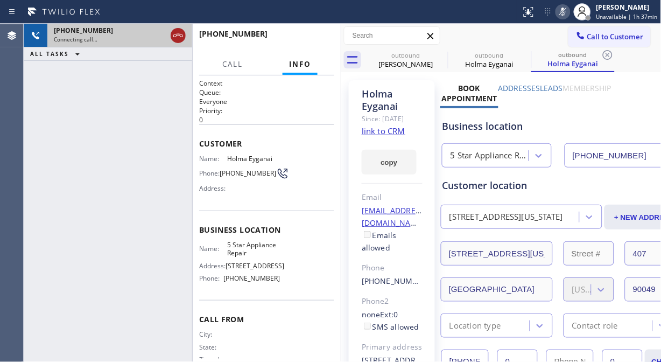
click at [178, 34] on icon at bounding box center [178, 35] width 10 height 3
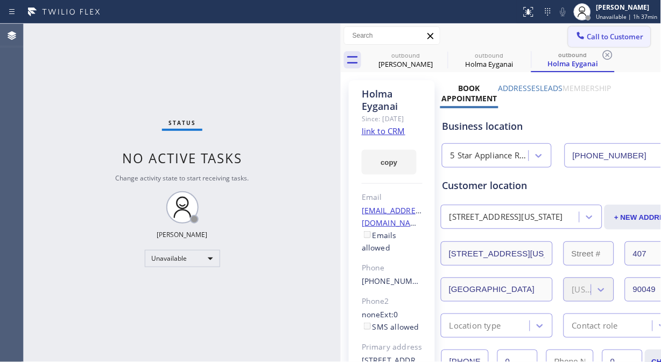
click at [595, 41] on span "Call to Customer" at bounding box center [615, 37] width 56 height 10
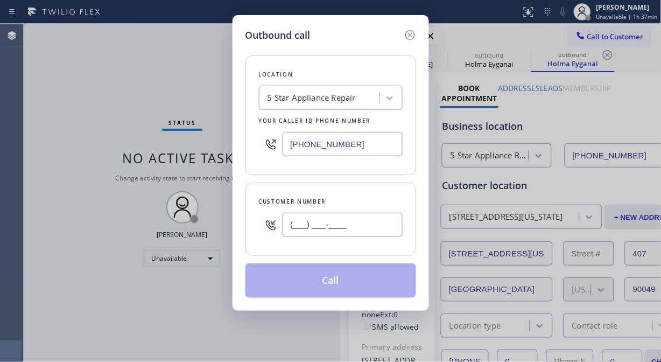
click at [320, 228] on input "(___) ___-____" at bounding box center [342, 225] width 120 height 24
paste input "310) 270-6023"
type input "[PHONE_NUMBER]"
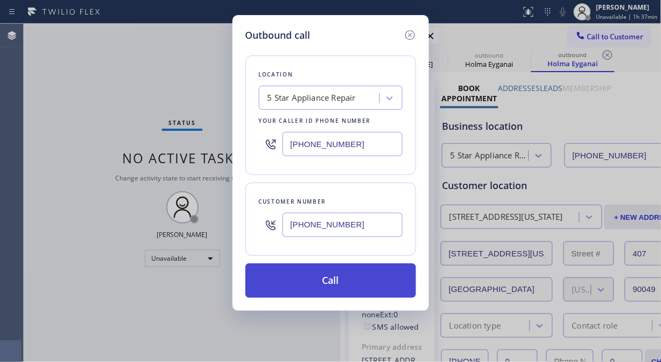
click at [366, 286] on button "Call" at bounding box center [330, 280] width 171 height 34
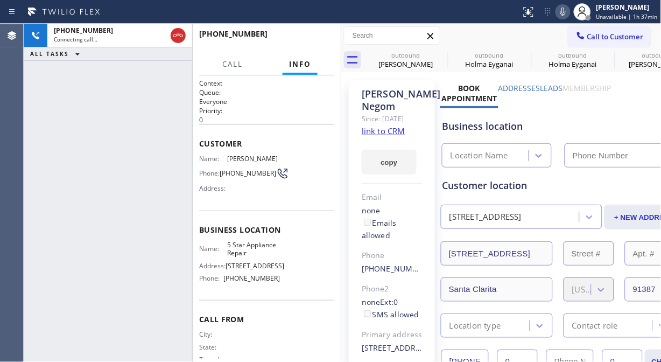
click at [565, 15] on icon at bounding box center [562, 12] width 5 height 9
type input "[PHONE_NUMBER]"
click at [314, 38] on span "HANG UP" at bounding box center [309, 39] width 33 height 8
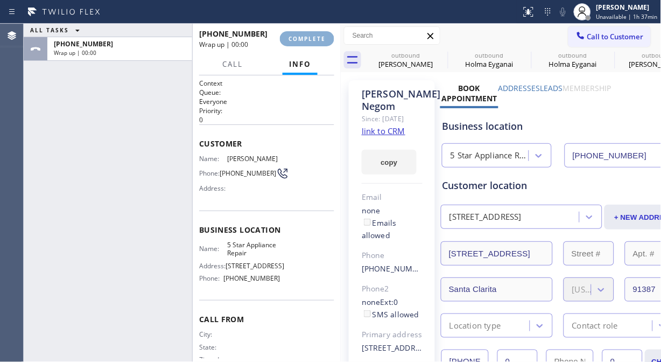
click at [314, 40] on span "COMPLETE" at bounding box center [306, 39] width 37 height 8
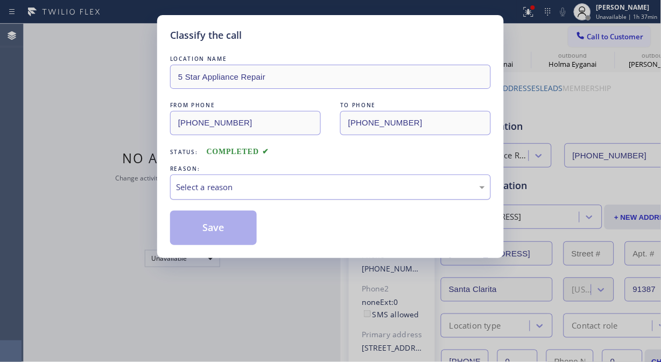
click at [294, 187] on div "Select a reason" at bounding box center [330, 187] width 309 height 12
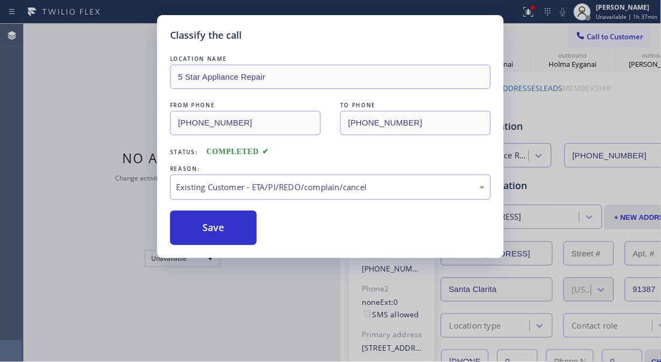
drag, startPoint x: 305, startPoint y: 244, endPoint x: 234, endPoint y: 232, distance: 71.4
click at [231, 232] on button "Save" at bounding box center [213, 227] width 87 height 34
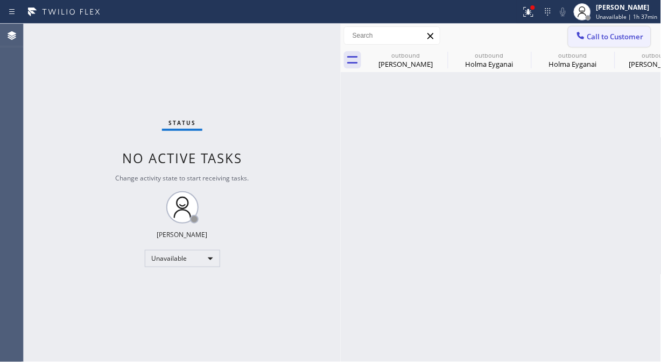
click at [595, 34] on span "Call to Customer" at bounding box center [615, 37] width 56 height 10
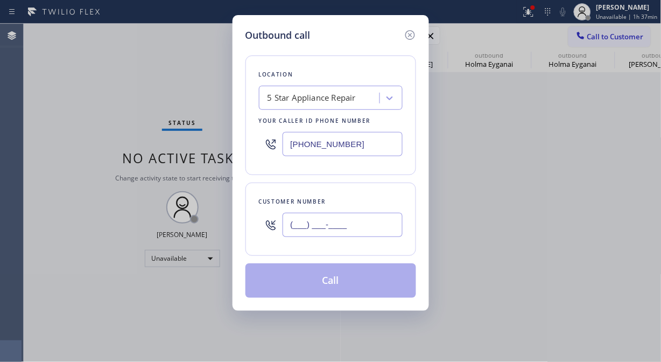
click at [343, 230] on input "(___) ___-____" at bounding box center [342, 225] width 120 height 24
paste input "413) 362-2702"
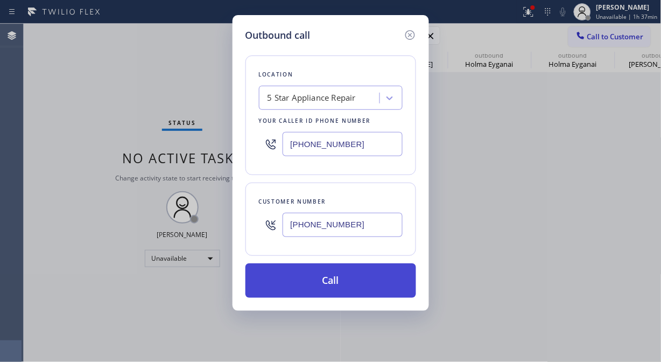
type input "[PHONE_NUMBER]"
click at [344, 279] on button "Call" at bounding box center [330, 280] width 171 height 34
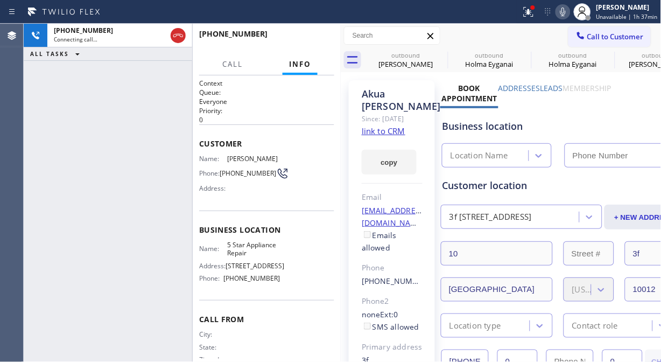
click at [565, 15] on icon at bounding box center [562, 12] width 5 height 9
type input "[PHONE_NUMBER]"
click at [82, 143] on div "+14133622702 Connecting call… ALL TASKS ALL TASKS ACTIVE TASKS TASKS IN WRAP UP" at bounding box center [108, 193] width 168 height 338
click at [532, 10] on icon at bounding box center [528, 11] width 6 height 4
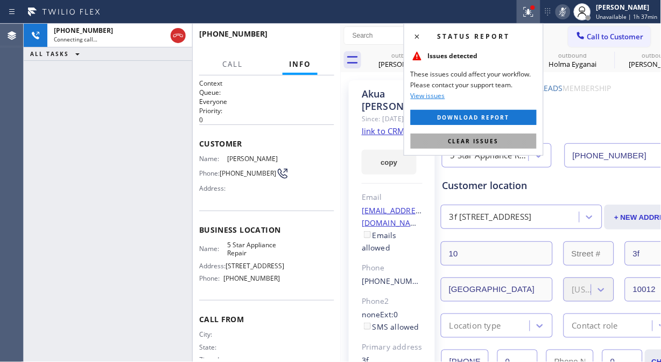
click at [493, 137] on span "Clear issues" at bounding box center [473, 141] width 51 height 8
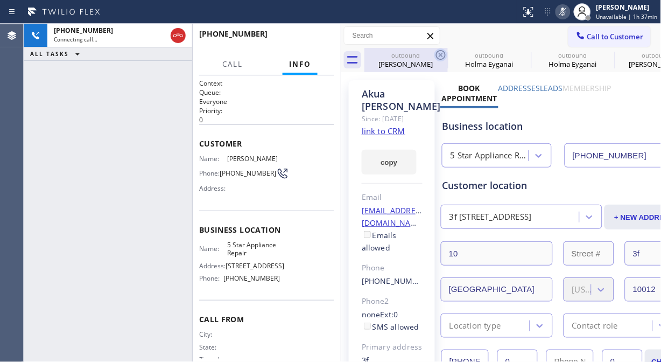
click at [440, 55] on icon at bounding box center [441, 55] width 10 height 10
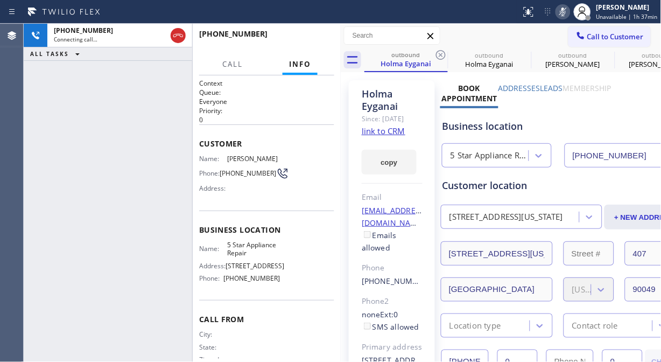
click at [440, 55] on icon at bounding box center [441, 55] width 10 height 10
click at [0, 0] on icon at bounding box center [0, 0] width 0 height 0
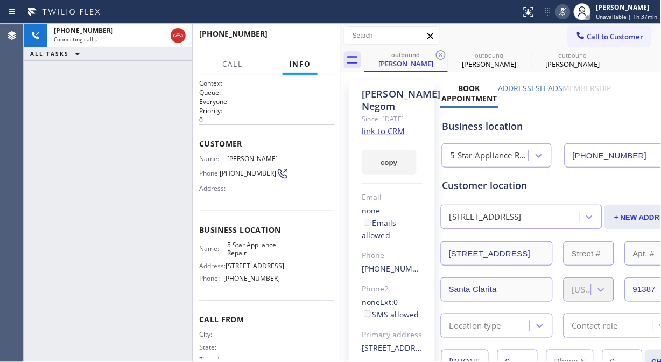
click at [440, 55] on icon at bounding box center [441, 55] width 10 height 10
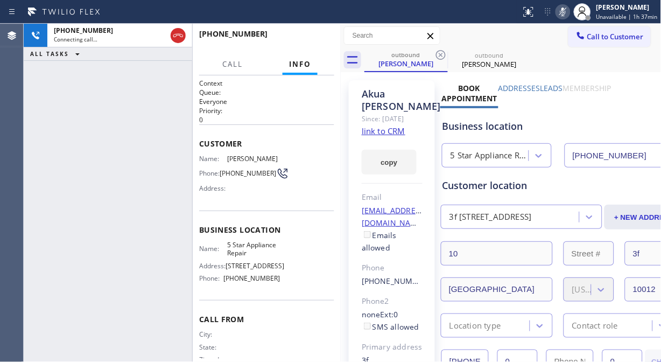
click at [440, 55] on icon at bounding box center [441, 55] width 10 height 10
click at [488, 45] on div "Call to Customer Outbound call Location 5 Star Appliance Repair Your caller id …" at bounding box center [501, 36] width 321 height 24
click at [301, 33] on button "HANG UP" at bounding box center [309, 38] width 50 height 15
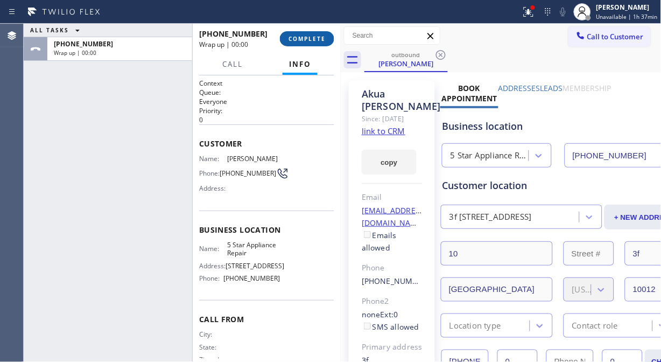
click at [301, 33] on button "COMPLETE" at bounding box center [307, 38] width 54 height 15
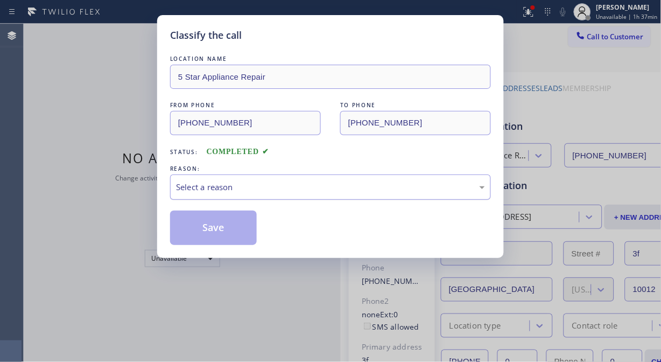
click at [266, 187] on div "Select a reason" at bounding box center [330, 187] width 309 height 12
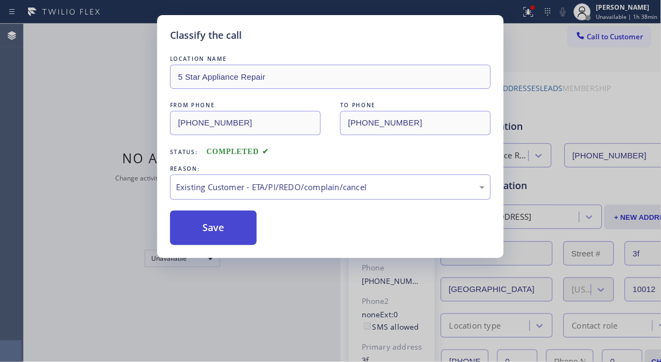
click at [235, 228] on button "Save" at bounding box center [213, 227] width 87 height 34
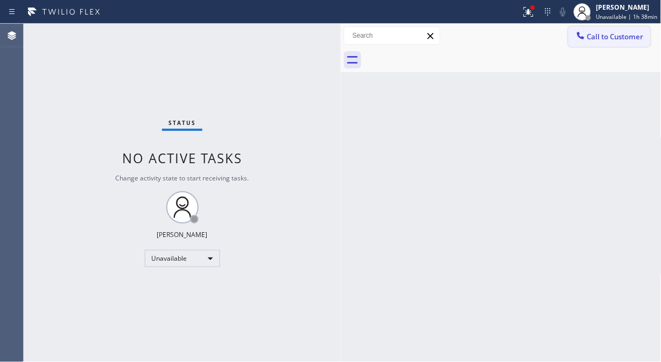
click at [595, 38] on span "Call to Customer" at bounding box center [615, 37] width 56 height 10
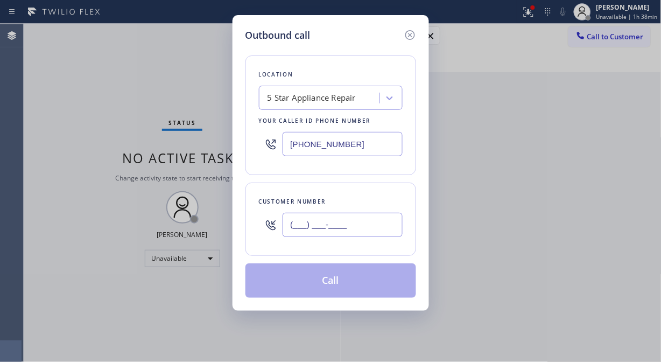
click at [350, 230] on input "(___) ___-____" at bounding box center [342, 225] width 120 height 24
paste input "206) 282-9648"
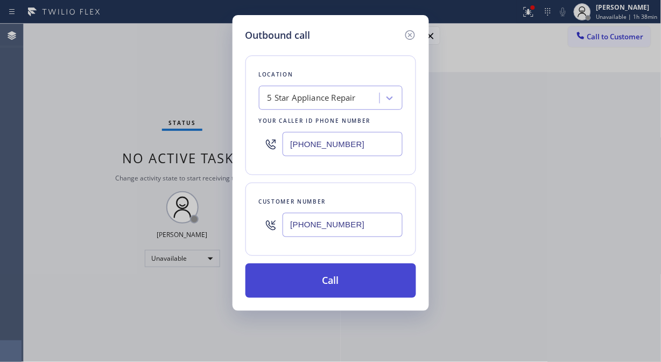
type input "[PHONE_NUMBER]"
click at [356, 288] on button "Call" at bounding box center [330, 280] width 171 height 34
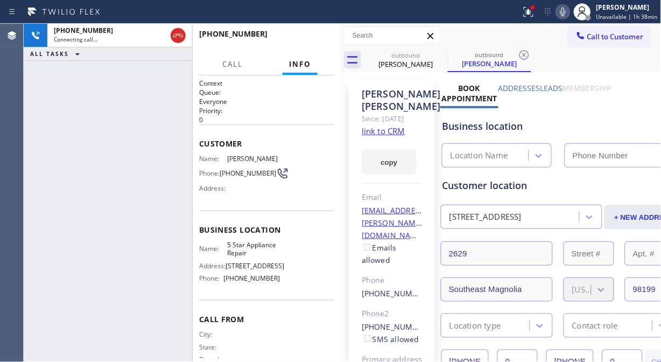
click at [563, 13] on icon at bounding box center [562, 11] width 13 height 13
type input "[PHONE_NUMBER]"
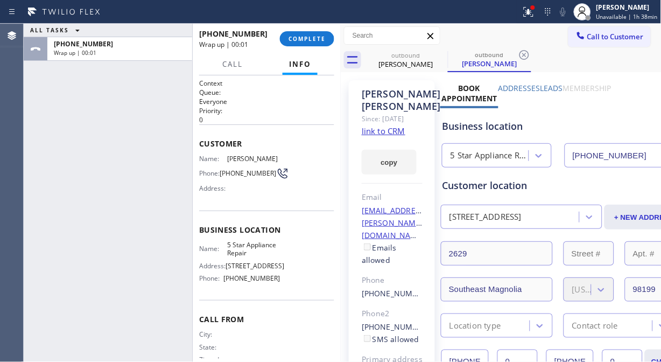
click at [308, 36] on span "COMPLETE" at bounding box center [306, 39] width 37 height 8
click at [341, 36] on div at bounding box center [341, 193] width 0 height 338
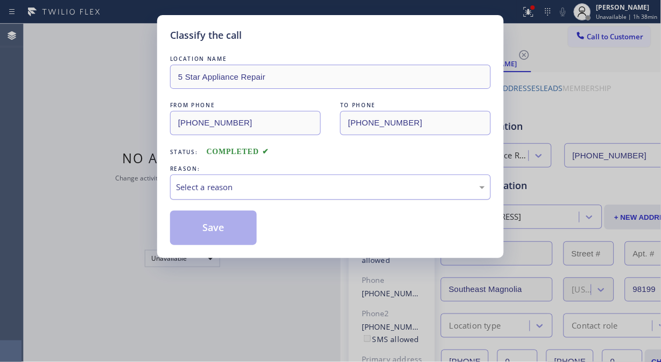
click at [303, 193] on div "Select a reason" at bounding box center [330, 187] width 309 height 12
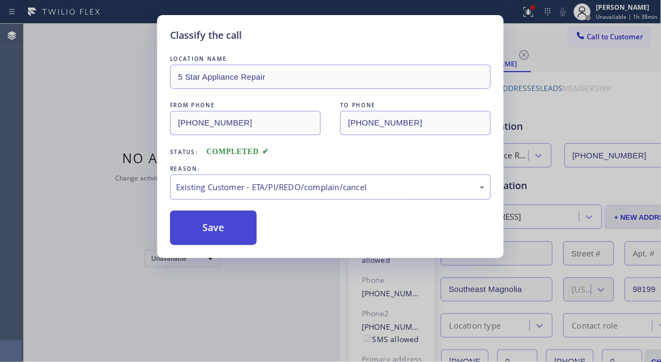
click at [221, 235] on button "Save" at bounding box center [213, 227] width 87 height 34
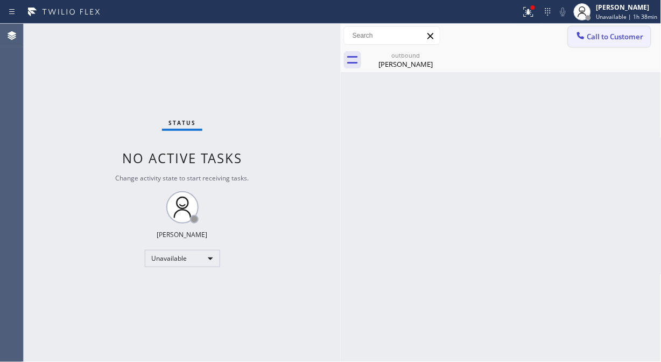
click at [595, 37] on span "Call to Customer" at bounding box center [615, 37] width 56 height 10
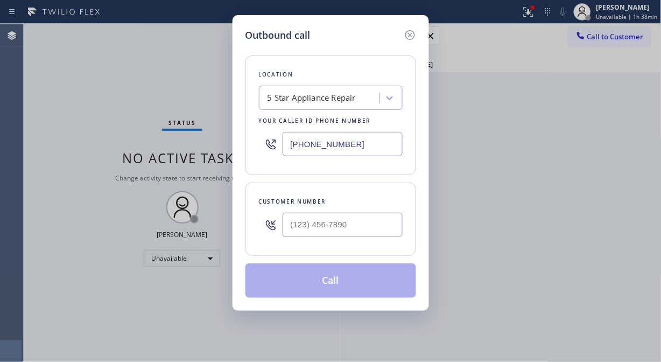
click at [366, 239] on div at bounding box center [342, 224] width 120 height 35
click at [367, 231] on input "(___) ___-____" at bounding box center [342, 225] width 120 height 24
paste input "408) 425-2348"
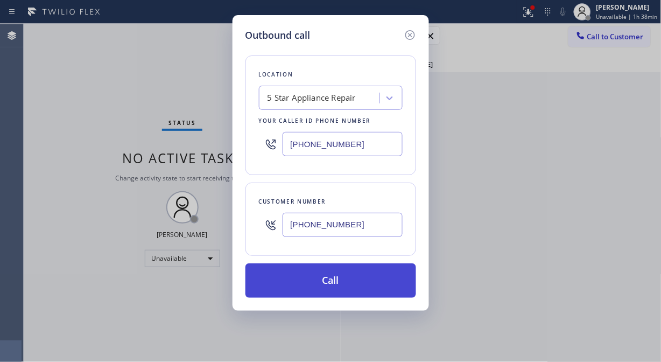
type input "[PHONE_NUMBER]"
click at [360, 287] on button "Call" at bounding box center [330, 280] width 171 height 34
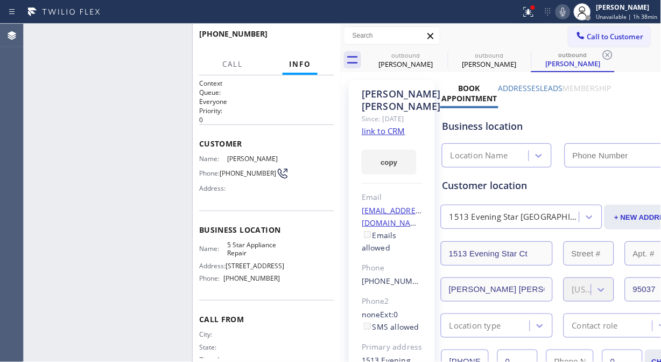
type input "[PHONE_NUMBER]"
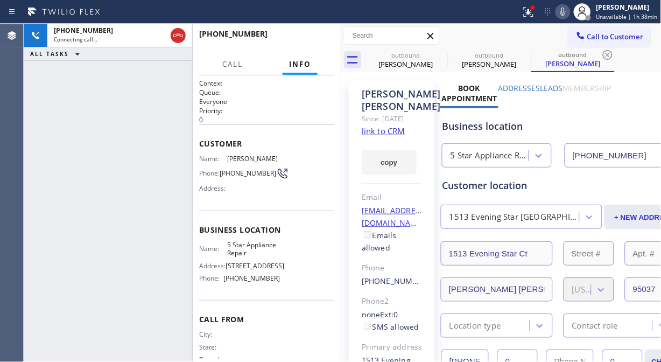
click at [565, 12] on icon at bounding box center [562, 12] width 5 height 9
click at [526, 12] on icon at bounding box center [528, 11] width 13 height 13
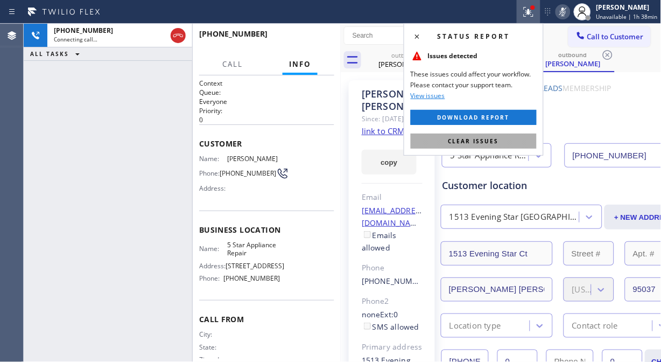
click at [479, 141] on span "Clear issues" at bounding box center [473, 141] width 51 height 8
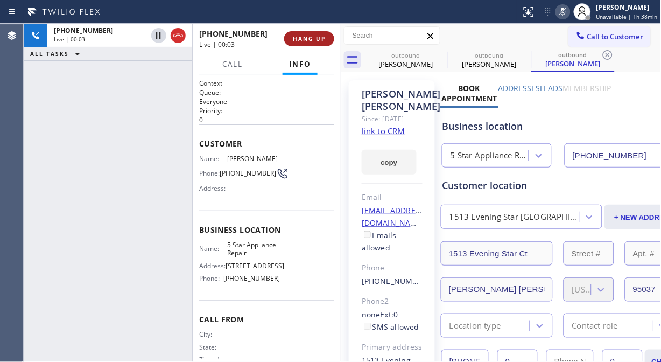
click at [323, 42] on span "HANG UP" at bounding box center [309, 39] width 33 height 8
click at [321, 43] on button "HANG UP" at bounding box center [309, 38] width 50 height 15
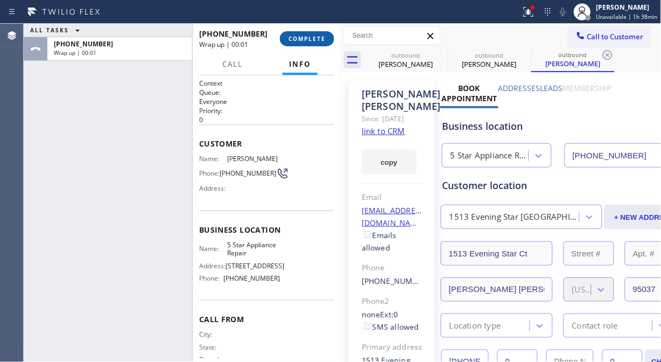
click at [316, 38] on span "COMPLETE" at bounding box center [306, 39] width 37 height 8
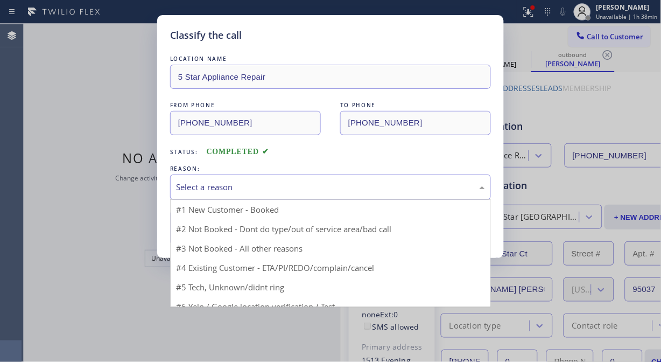
click at [320, 186] on div "Select a reason" at bounding box center [330, 187] width 309 height 12
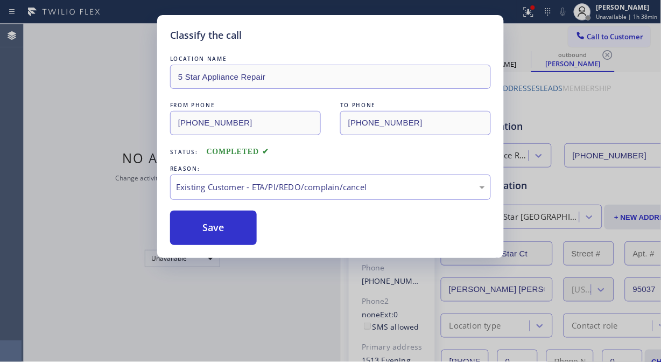
drag, startPoint x: 303, startPoint y: 244, endPoint x: 281, endPoint y: 244, distance: 21.5
click at [223, 237] on button "Save" at bounding box center [213, 227] width 87 height 34
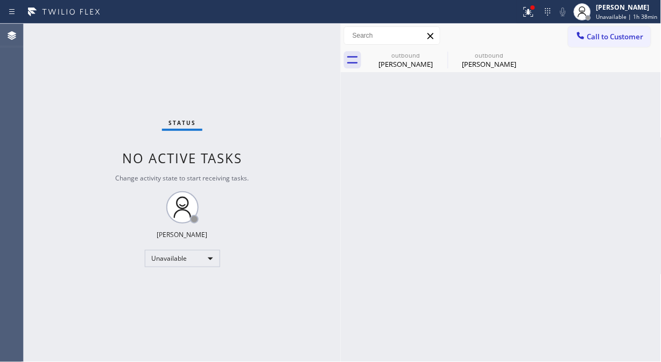
click at [595, 36] on span "Call to Customer" at bounding box center [615, 37] width 56 height 10
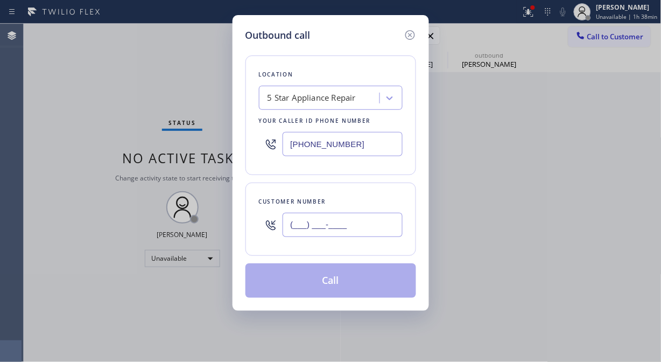
click at [352, 223] on input "(___) ___-____" at bounding box center [342, 225] width 120 height 24
paste input "650) 823-5264"
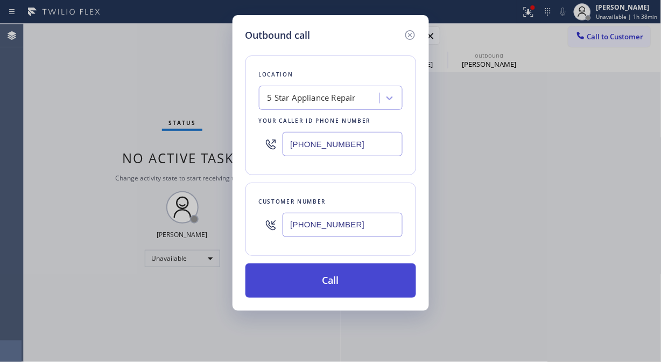
type input "[PHONE_NUMBER]"
click at [343, 282] on button "Call" at bounding box center [330, 280] width 171 height 34
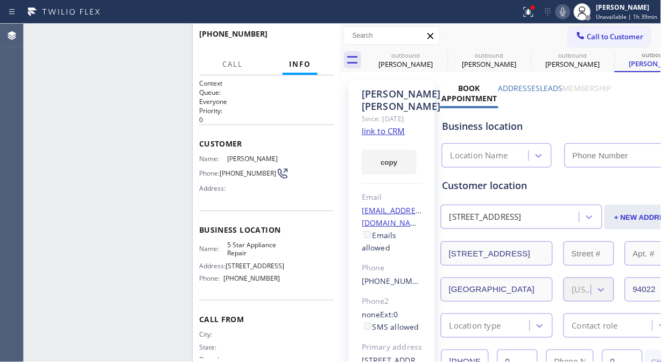
type input "[PHONE_NUMBER]"
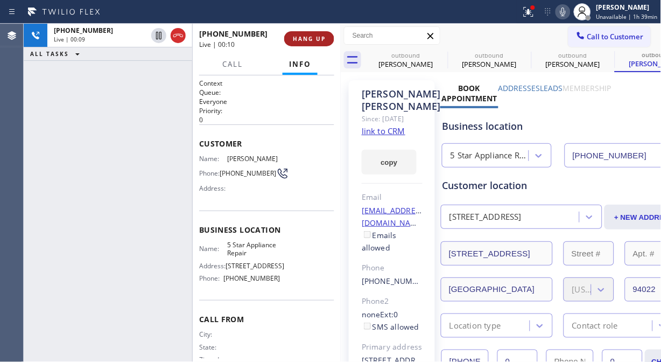
click at [308, 42] on span "HANG UP" at bounding box center [309, 39] width 33 height 8
click at [309, 40] on span "HANG UP" at bounding box center [309, 39] width 33 height 8
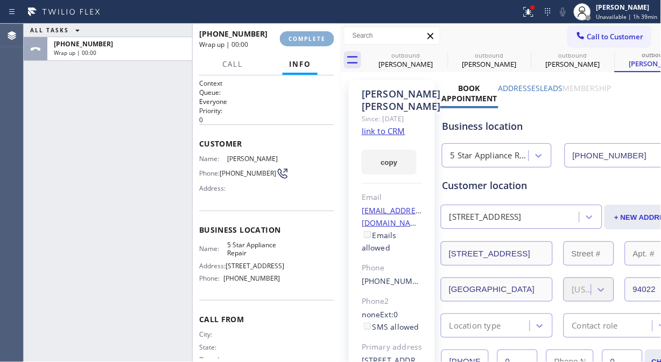
click at [312, 40] on span "COMPLETE" at bounding box center [306, 39] width 37 height 8
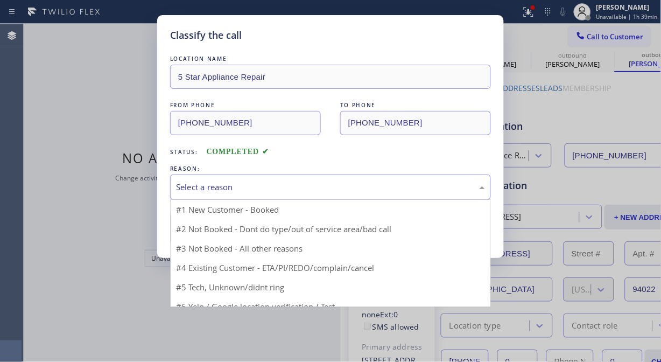
click at [321, 182] on div "Select a reason" at bounding box center [330, 187] width 309 height 12
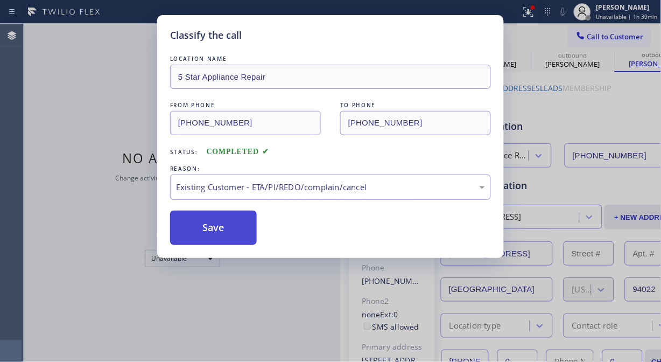
drag, startPoint x: 314, startPoint y: 248, endPoint x: 236, endPoint y: 232, distance: 80.1
click at [235, 232] on button "Save" at bounding box center [213, 227] width 87 height 34
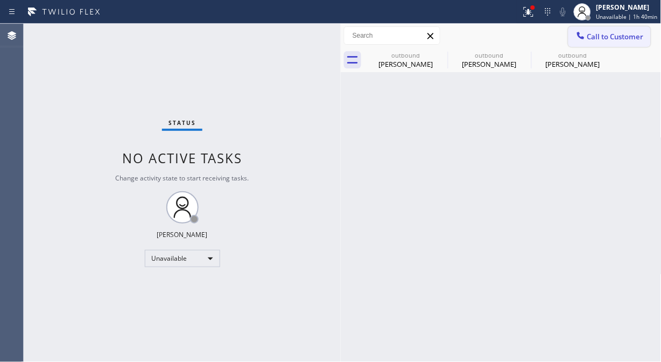
click at [584, 37] on icon at bounding box center [580, 35] width 11 height 11
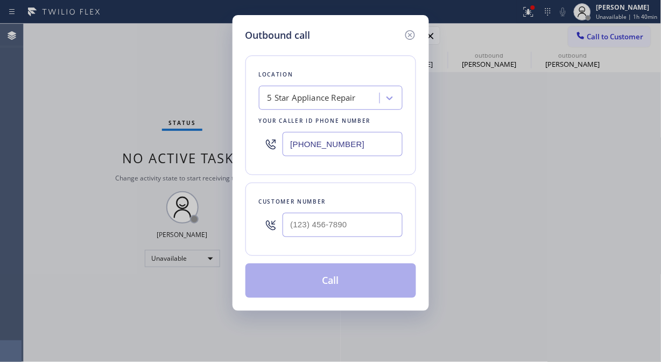
click at [287, 146] on input "[PHONE_NUMBER]" at bounding box center [342, 144] width 120 height 24
paste input "323) 416-234"
type input "[PHONE_NUMBER]"
click at [89, 136] on div "Outbound call Location 4B2.Paid Viking Repair Service Your caller id phone numb…" at bounding box center [330, 181] width 661 height 362
drag, startPoint x: 281, startPoint y: 233, endPoint x: 289, endPoint y: 228, distance: 9.4
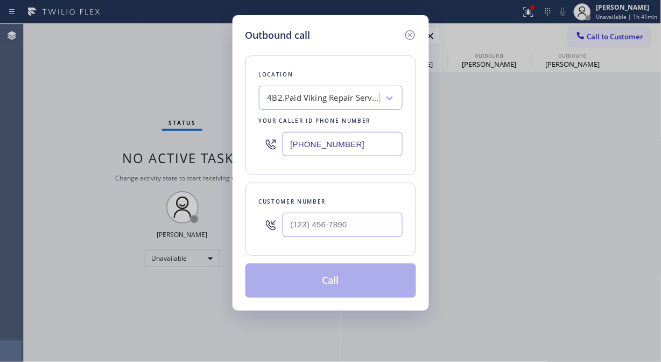
click at [283, 233] on div at bounding box center [331, 224] width 144 height 35
click at [289, 228] on input "(___) ___-____" at bounding box center [342, 225] width 120 height 24
paste input "206) 595-5478"
type input "[PHONE_NUMBER]"
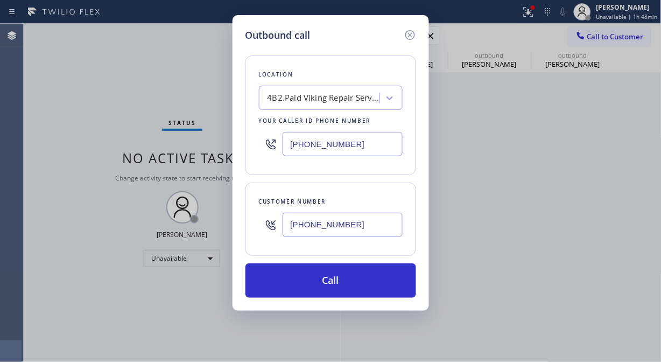
click at [96, 100] on div "Outbound call Location 4B2.Paid Viking Repair Service Your caller id phone numb…" at bounding box center [330, 181] width 661 height 362
click at [96, 132] on div "Outbound call Location 4B2.Paid Viking Repair Service Your caller id phone numb…" at bounding box center [330, 181] width 661 height 362
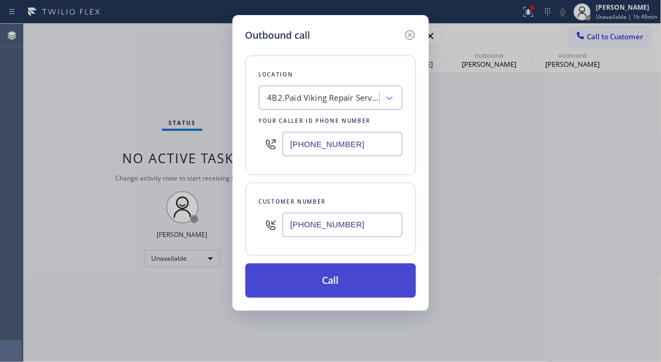
click at [345, 284] on button "Call" at bounding box center [330, 280] width 171 height 34
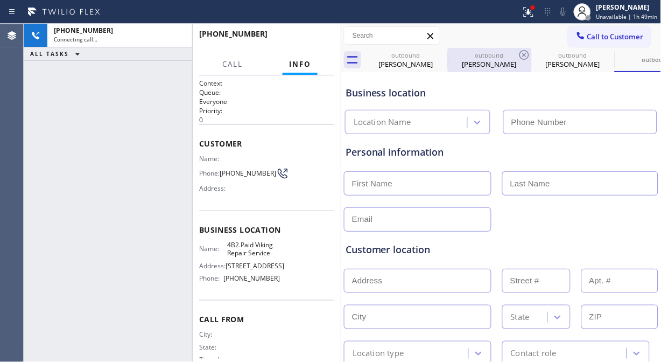
type input "[PHONE_NUMBER]"
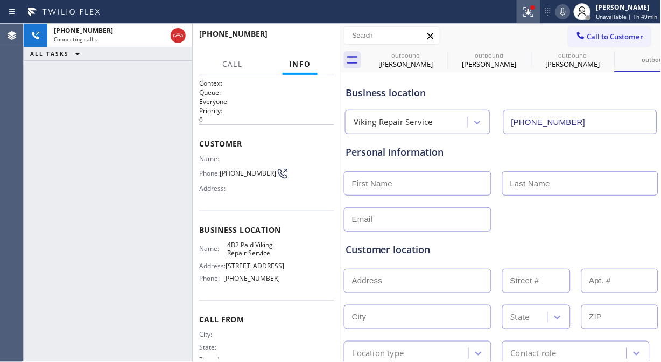
click at [523, 13] on div at bounding box center [528, 11] width 24 height 13
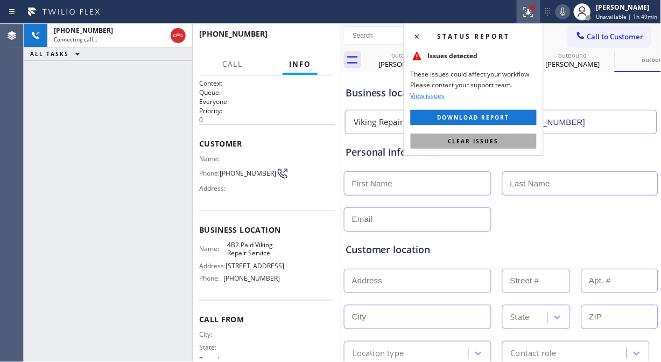
click at [491, 143] on span "Clear issues" at bounding box center [473, 141] width 51 height 8
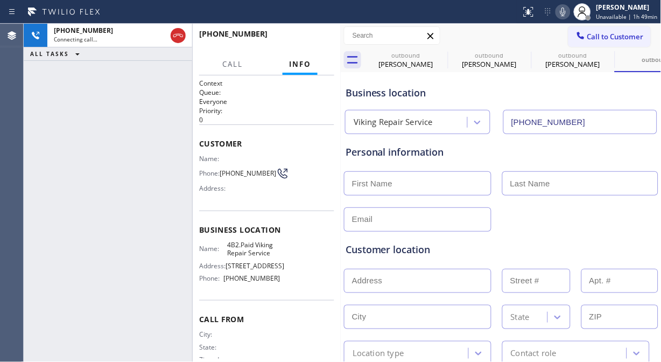
click at [565, 11] on icon at bounding box center [562, 12] width 5 height 9
click at [565, 11] on icon at bounding box center [562, 11] width 13 height 13
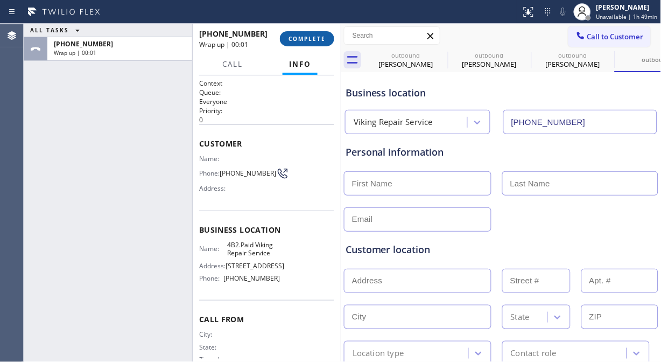
click at [307, 41] on span "COMPLETE" at bounding box center [306, 39] width 37 height 8
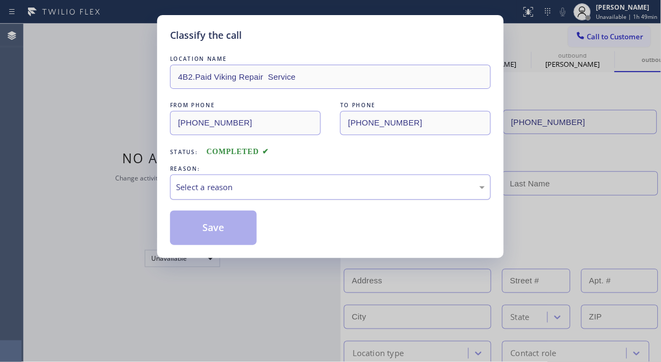
click at [300, 197] on div "Select a reason" at bounding box center [330, 186] width 321 height 25
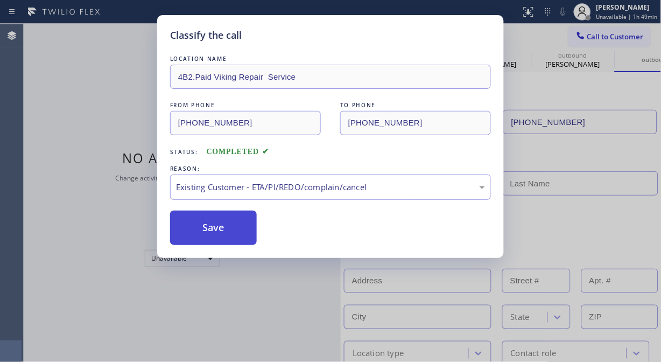
click at [222, 230] on button "Save" at bounding box center [213, 227] width 87 height 34
type input "[PHONE_NUMBER]"
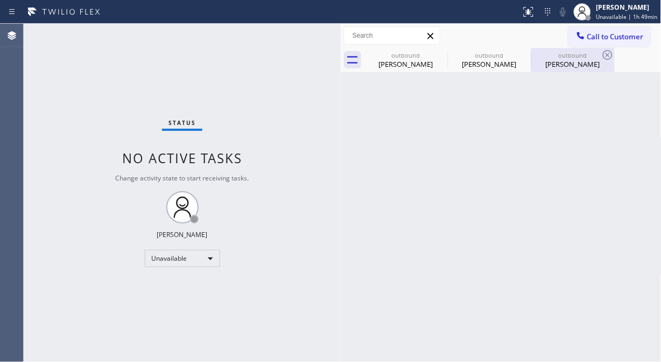
click at [571, 71] on div "outbound Irene Scott" at bounding box center [572, 60] width 81 height 24
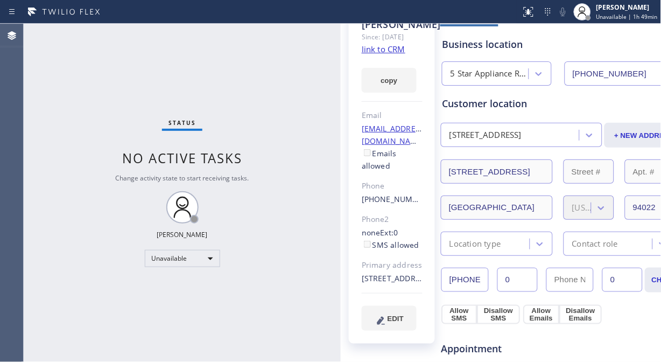
scroll to position [119, 0]
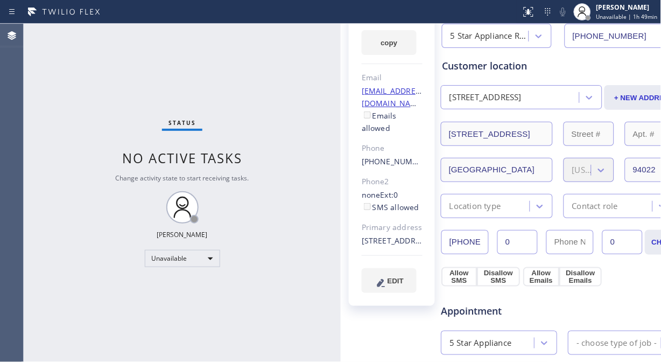
click at [474, 242] on input "[PHONE_NUMBER]" at bounding box center [464, 242] width 47 height 24
drag, startPoint x: 457, startPoint y: 242, endPoint x: 452, endPoint y: 243, distance: 5.4
click at [456, 243] on input "[PHONE_NUMBER]" at bounding box center [464, 242] width 47 height 24
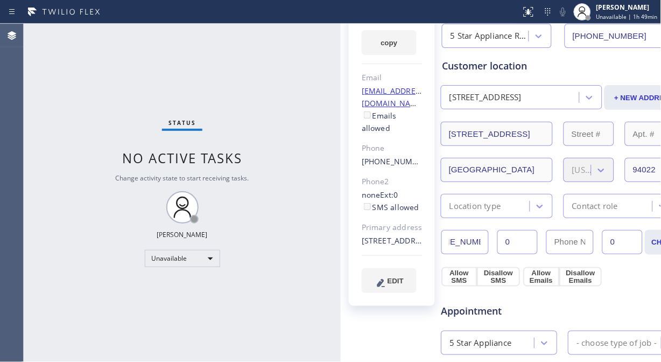
drag, startPoint x: 450, startPoint y: 243, endPoint x: 534, endPoint y: 242, distance: 84.5
click at [534, 242] on div "(650) 823-5264 0 0" at bounding box center [541, 242] width 201 height 24
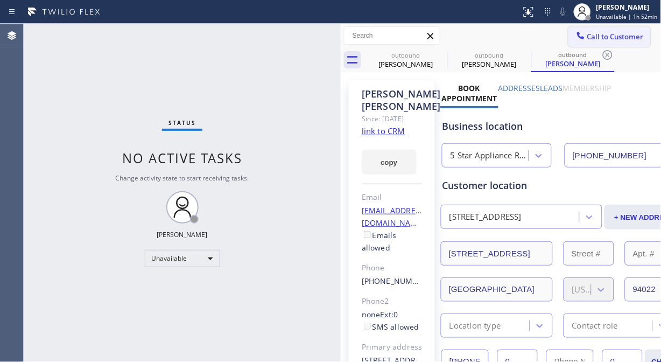
click at [595, 37] on span "Call to Customer" at bounding box center [615, 37] width 56 height 10
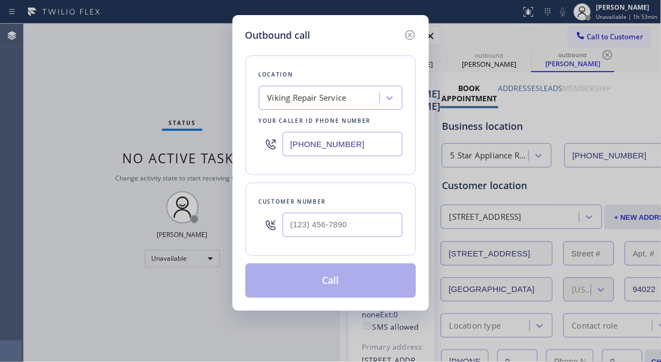
click at [115, 84] on div "Outbound call Location Viking Repair Service Your caller id phone number (323) …" at bounding box center [330, 181] width 661 height 362
click at [293, 227] on input "(___) ___-____" at bounding box center [342, 225] width 120 height 24
paste input "206) 595-5478"
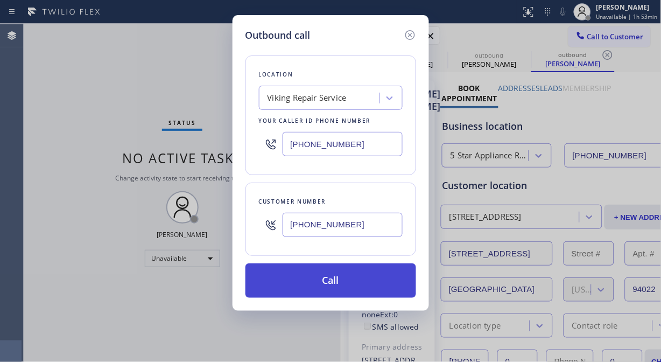
type input "[PHONE_NUMBER]"
click at [336, 282] on button "Call" at bounding box center [330, 280] width 171 height 34
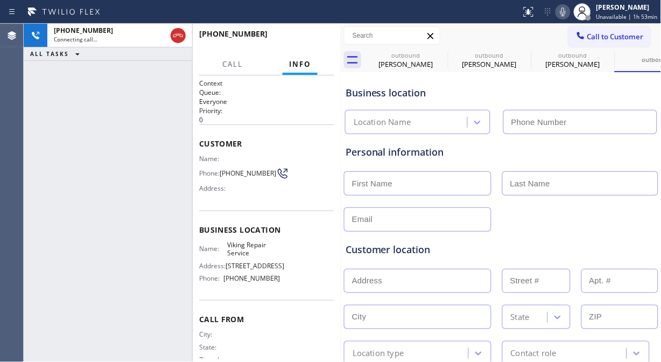
type input "[PHONE_NUMBER]"
click at [565, 13] on icon at bounding box center [562, 11] width 13 height 13
click at [565, 12] on icon at bounding box center [562, 11] width 13 height 13
click at [567, 13] on icon at bounding box center [562, 11] width 13 height 13
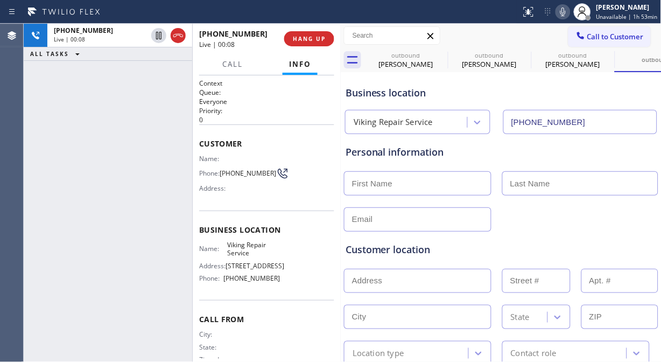
click at [111, 113] on div "+12065955478 Live | 00:08 ALL TASKS ALL TASKS ACTIVE TASKS TASKS IN WRAP UP" at bounding box center [108, 193] width 168 height 338
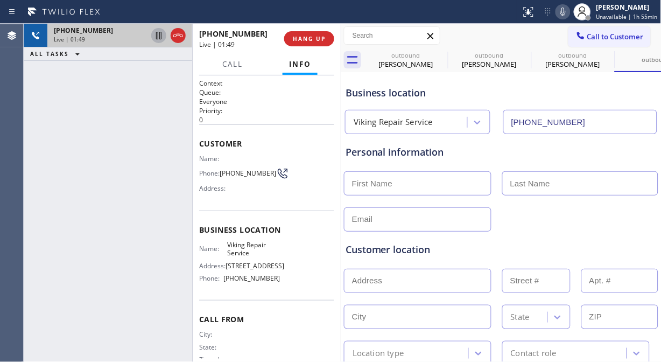
click at [157, 39] on icon at bounding box center [158, 36] width 5 height 8
click at [563, 15] on icon at bounding box center [562, 11] width 13 height 13
click at [567, 12] on icon at bounding box center [562, 11] width 13 height 13
click at [157, 39] on icon at bounding box center [158, 35] width 13 height 13
click at [567, 13] on icon at bounding box center [562, 11] width 13 height 13
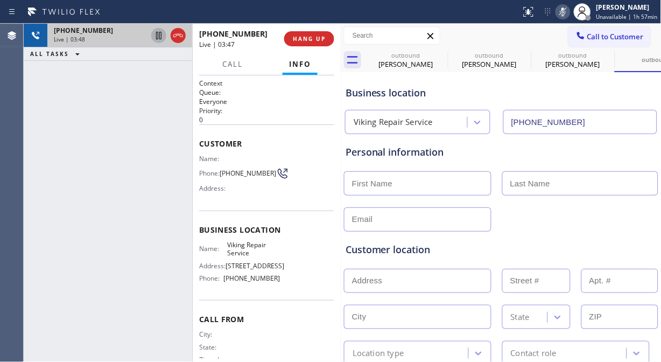
click at [567, 13] on icon at bounding box center [562, 11] width 13 height 13
click at [566, 11] on icon at bounding box center [562, 11] width 13 height 13
click at [567, 11] on icon at bounding box center [562, 11] width 13 height 13
click at [565, 9] on icon at bounding box center [562, 11] width 13 height 13
click at [565, 9] on icon at bounding box center [562, 12] width 5 height 9
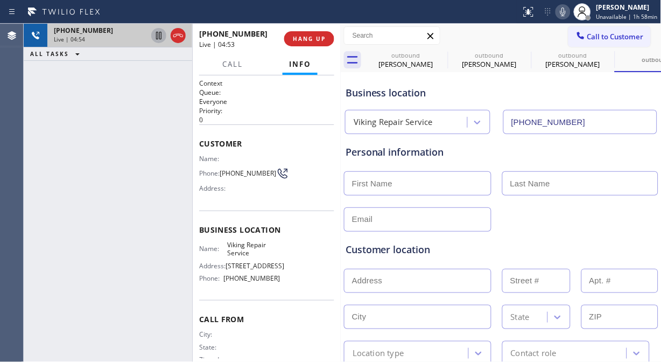
click at [565, 10] on icon at bounding box center [562, 12] width 5 height 9
click at [565, 13] on icon at bounding box center [562, 11] width 13 height 13
click at [309, 41] on span "HANG UP" at bounding box center [309, 39] width 33 height 8
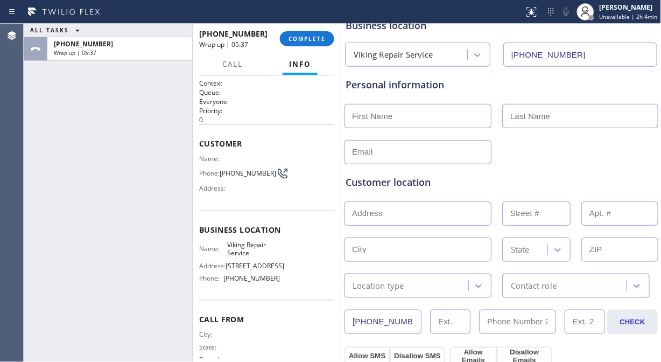
scroll to position [119, 0]
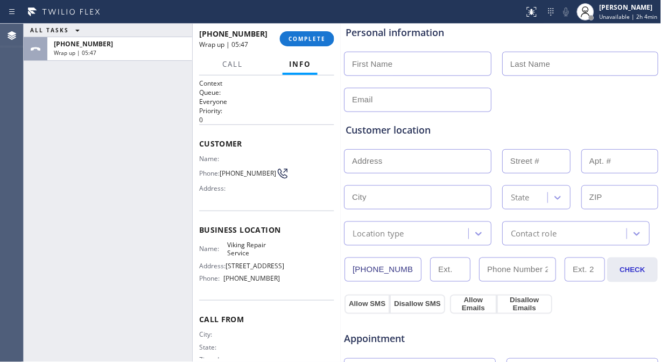
drag, startPoint x: 44, startPoint y: 87, endPoint x: 62, endPoint y: 89, distance: 18.4
click at [44, 87] on div "ALL TASKS ALL TASKS ACTIVE TASKS TASKS IN WRAP UP +12065955478 Wrap up | 05:47" at bounding box center [108, 193] width 168 height 338
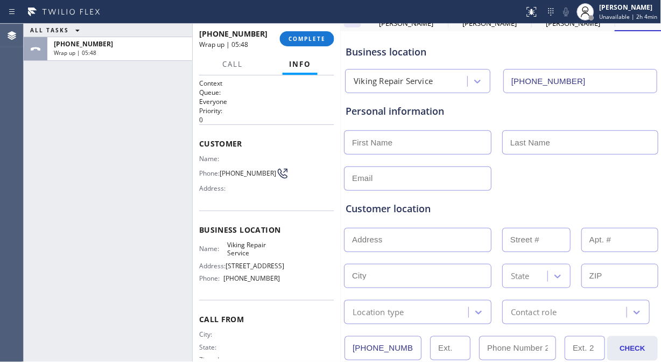
scroll to position [0, 0]
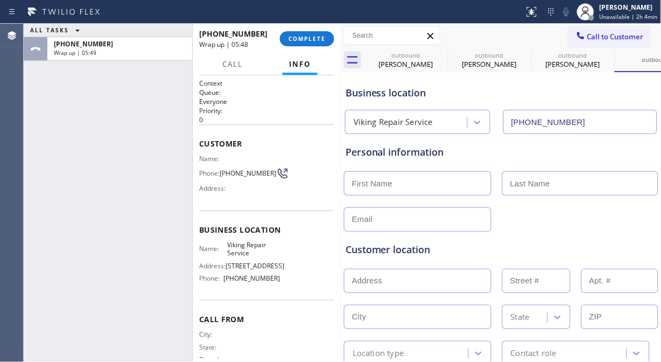
click at [390, 179] on input "text" at bounding box center [417, 183] width 147 height 24
paste input "Lloyd"
type input "Lloyd"
click at [536, 176] on input "text" at bounding box center [580, 183] width 156 height 24
type input "Corgan"
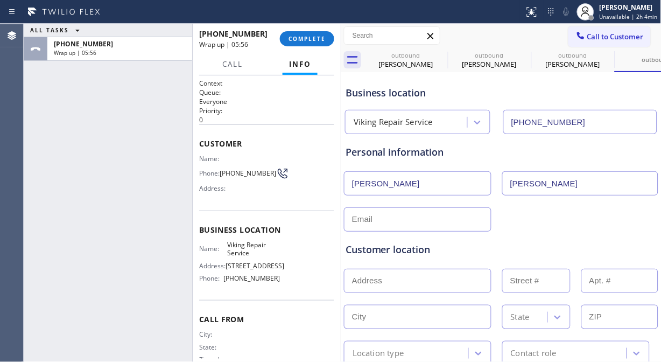
click at [38, 130] on div "ALL TASKS ALL TASKS ACTIVE TASKS TASKS IN WRAP UP +12065955478 Wrap up | 05:56" at bounding box center [108, 193] width 168 height 338
click at [364, 229] on div "Customer location >> ADD NEW ADDRESS << + NEW ADDRESS State Location type Conta…" at bounding box center [500, 296] width 315 height 138
click at [365, 220] on input "text" at bounding box center [417, 219] width 147 height 24
paste input "corganlloyd@hotmail.com"
type input "corganlloyd@hotmail.com"
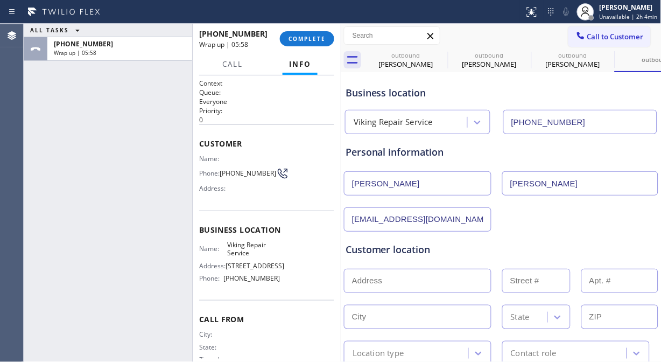
click at [582, 227] on div "Customer location >> ADD NEW ADDRESS << + NEW ADDRESS State Location type Conta…" at bounding box center [500, 296] width 315 height 138
click at [351, 224] on input "corganlloyd@hotmail.com" at bounding box center [417, 219] width 147 height 24
click at [445, 281] on input "text" at bounding box center [417, 280] width 147 height 24
paste input "1051 Taylor RdKalama, WA 98625"
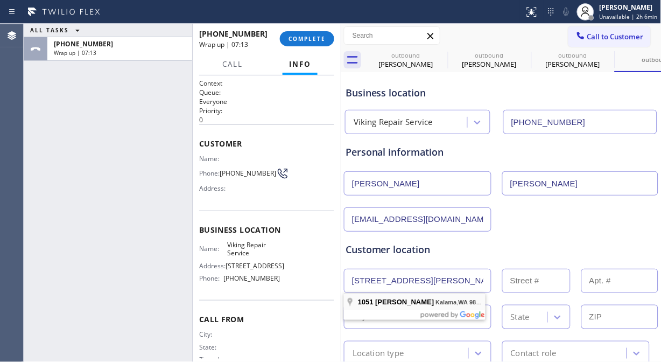
drag, startPoint x: 421, startPoint y: 300, endPoint x: 449, endPoint y: 271, distance: 40.3
type input "1051 Taylor Rd"
type input "1051"
type input "Kalama"
type input "98625"
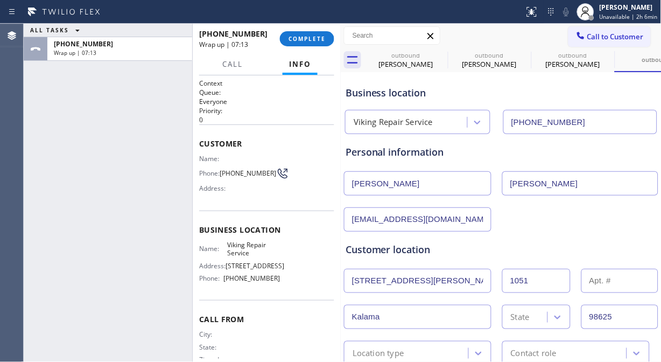
click at [512, 219] on div "corganlloyd@hotmail.com" at bounding box center [501, 218] width 316 height 26
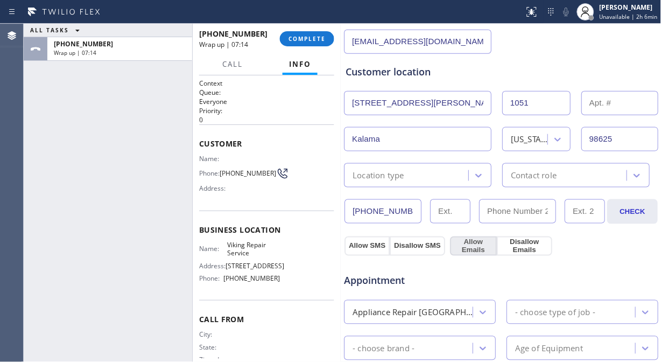
scroll to position [179, 0]
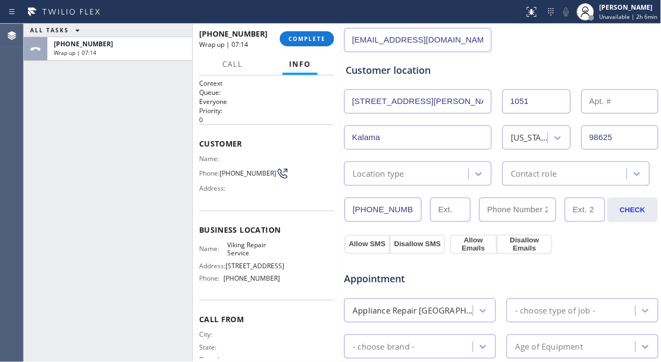
click at [406, 179] on div "Location type" at bounding box center [407, 173] width 121 height 19
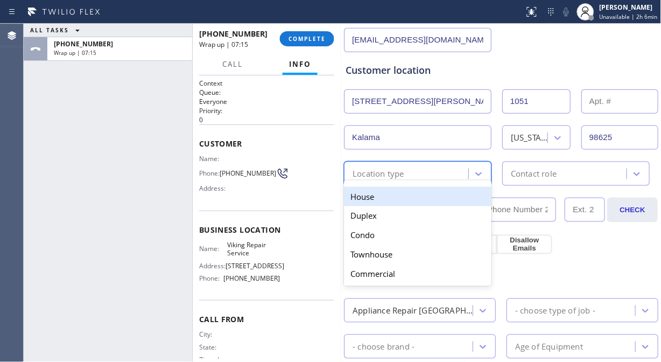
click at [399, 194] on div "House" at bounding box center [417, 196] width 147 height 19
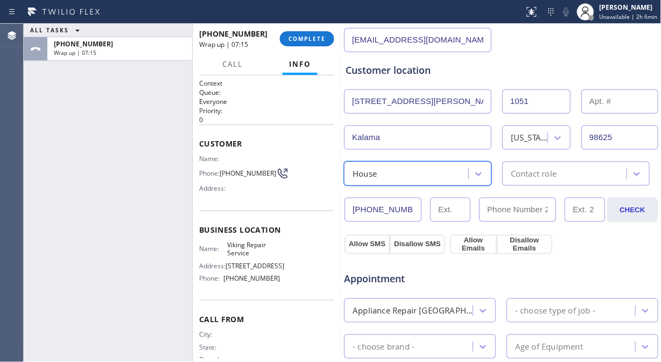
click at [545, 172] on div "Contact role" at bounding box center [534, 173] width 46 height 12
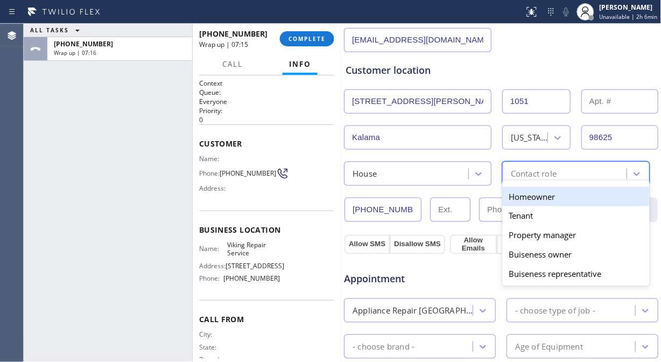
drag, startPoint x: 533, startPoint y: 192, endPoint x: 416, endPoint y: 225, distance: 121.3
click at [533, 194] on div "Homeowner" at bounding box center [575, 196] width 147 height 19
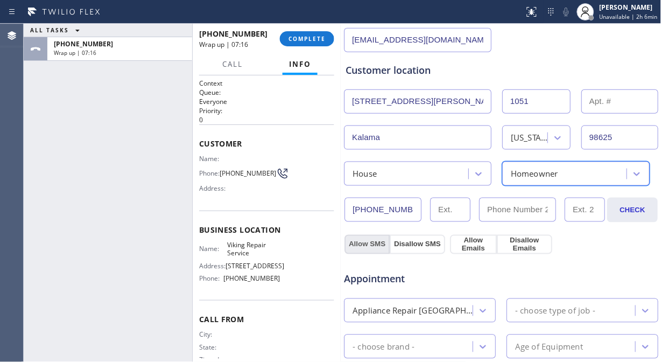
click at [358, 245] on button "Allow SMS" at bounding box center [366, 244] width 45 height 19
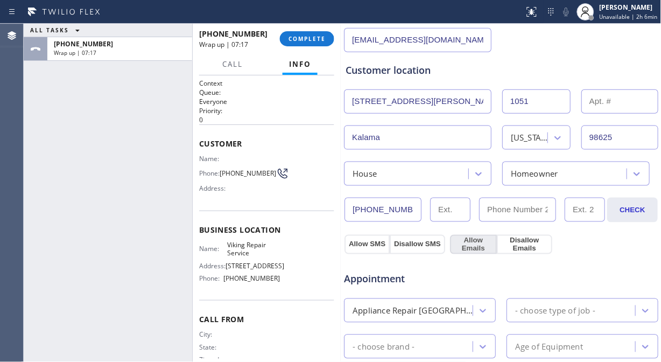
click at [461, 243] on button "Allow Emails" at bounding box center [473, 244] width 47 height 19
click at [448, 316] on div "Appliance Repair [GEOGRAPHIC_DATA]" at bounding box center [412, 310] width 121 height 12
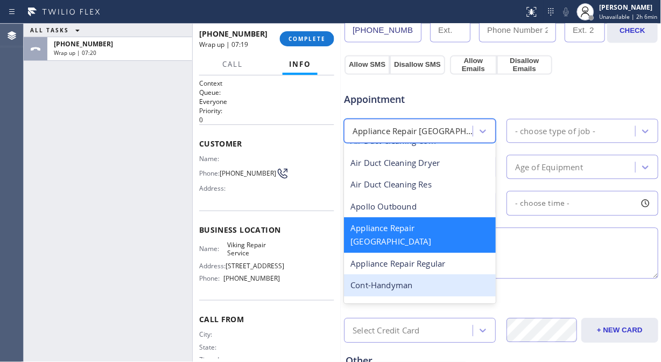
scroll to position [60, 0]
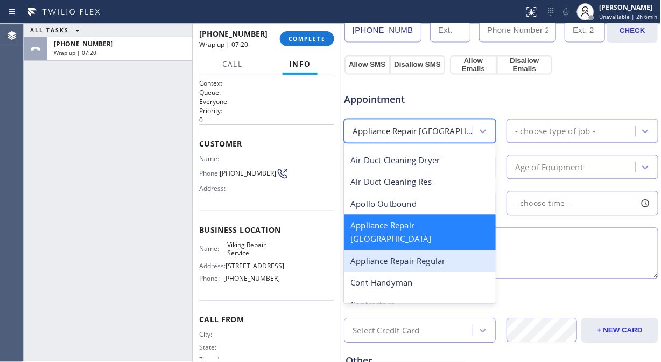
click at [423, 251] on div "Appliance Repair Regular" at bounding box center [420, 261] width 152 height 22
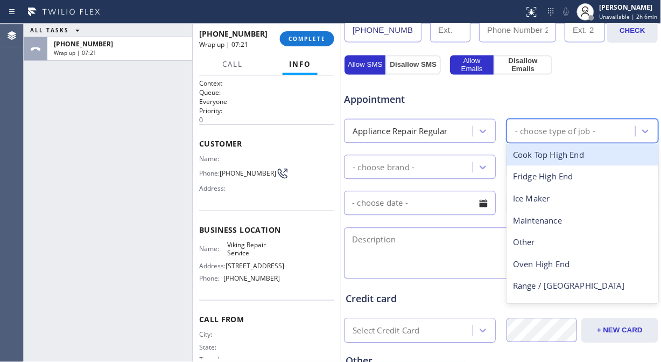
click at [555, 138] on div "- choose type of job -" at bounding box center [572, 131] width 125 height 19
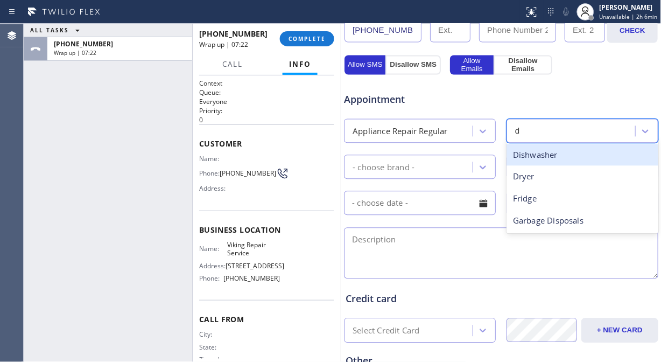
type input "di"
click at [543, 156] on div "Dishwasher" at bounding box center [582, 155] width 152 height 22
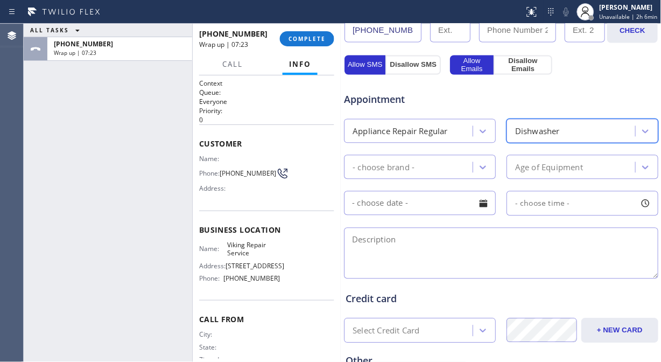
click at [385, 172] on div "- choose brand -" at bounding box center [383, 167] width 62 height 12
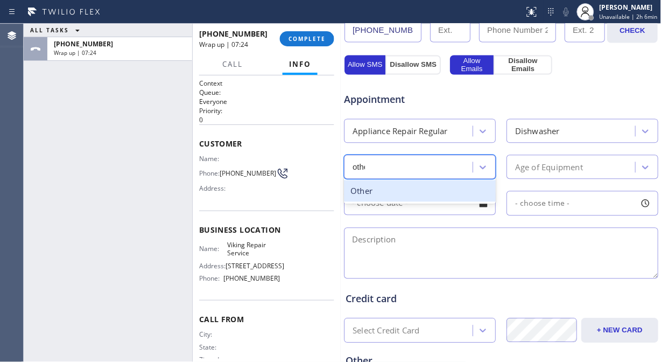
type input "other"
drag, startPoint x: 402, startPoint y: 189, endPoint x: 507, endPoint y: 154, distance: 110.8
click at [402, 190] on div "Other" at bounding box center [420, 191] width 152 height 22
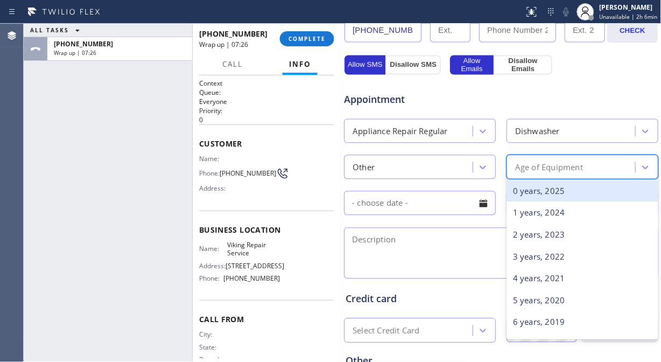
click at [569, 165] on div "Age of Equipment" at bounding box center [549, 167] width 68 height 12
type input "5"
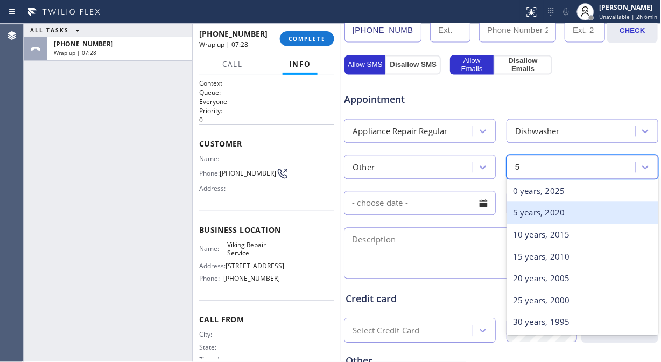
click at [554, 216] on div "5 years, 2020" at bounding box center [582, 213] width 152 height 22
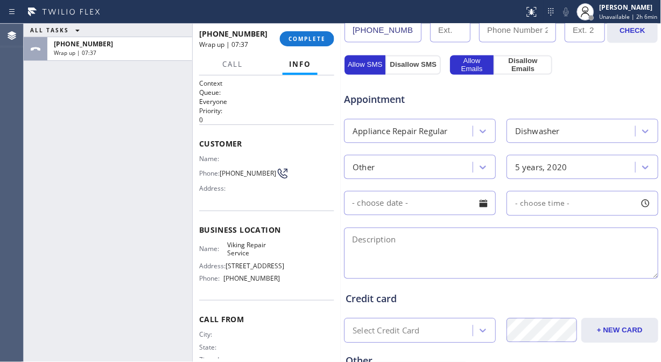
click at [452, 246] on textarea at bounding box center [501, 253] width 314 height 51
paste textarea "Viking/ Dishwasher/ error e01/ 5 yrs./"
click at [348, 253] on textarea "Viking/ Dishwasher/ error e01/ 5 yrs./" at bounding box center [501, 253] width 314 height 51
click at [498, 233] on textarea "Viking/ Dishwasher/ error e01/ 5 yrs./" at bounding box center [501, 253] width 314 height 51
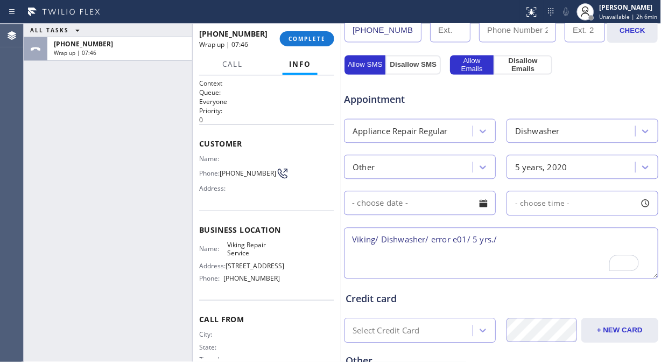
paste textarea "Kalama, WA 98625"
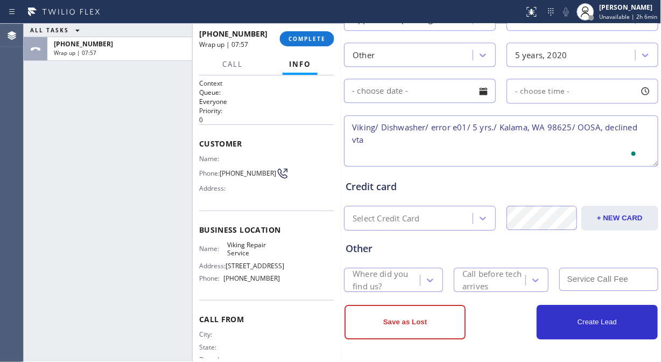
scroll to position [472, 0]
type textarea "Viking/ Dishwasher/ error e01/ 5 yrs./ Kalama, WA 98625/ OOSA, declined vta"
click at [391, 280] on div "Where did you find us?" at bounding box center [385, 278] width 66 height 25
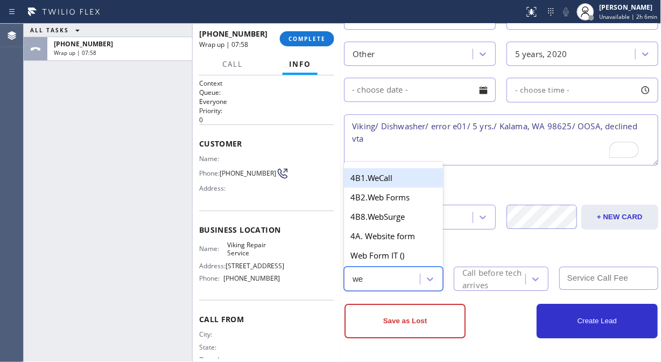
type input "web"
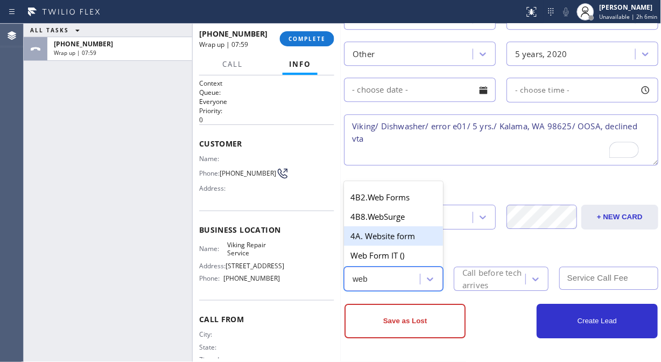
click at [392, 236] on div "4A. Website form" at bounding box center [393, 235] width 99 height 19
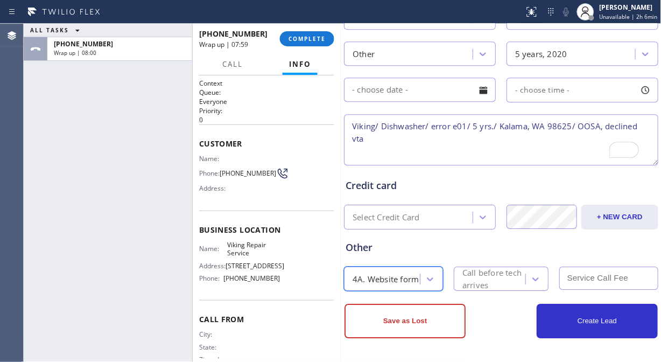
click at [501, 275] on div "Call before tech arrives" at bounding box center [493, 278] width 62 height 25
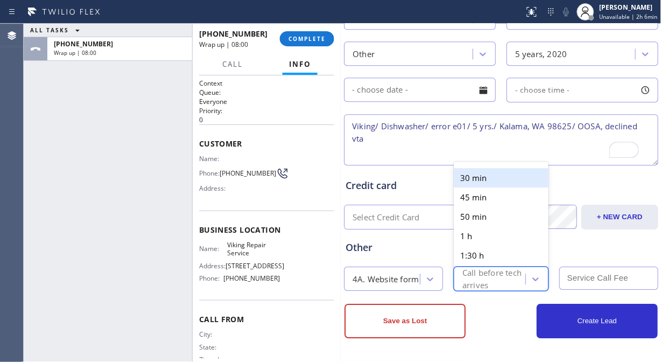
click at [496, 179] on div "30 min" at bounding box center [501, 177] width 95 height 19
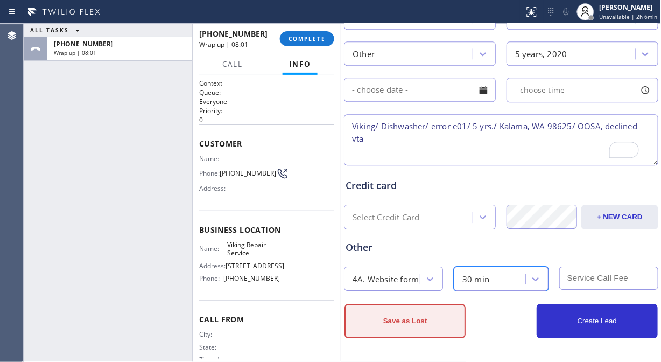
click at [442, 308] on button "Save as Lost" at bounding box center [404, 320] width 121 height 34
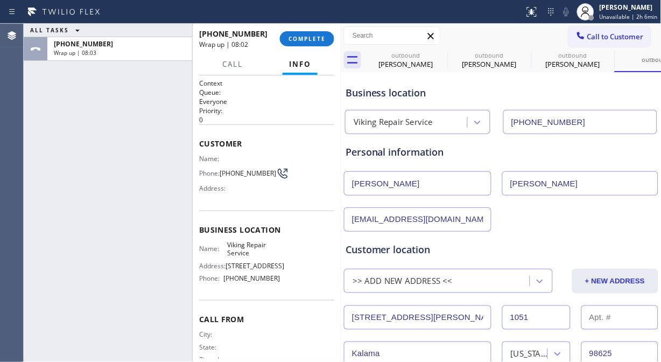
scroll to position [0, 0]
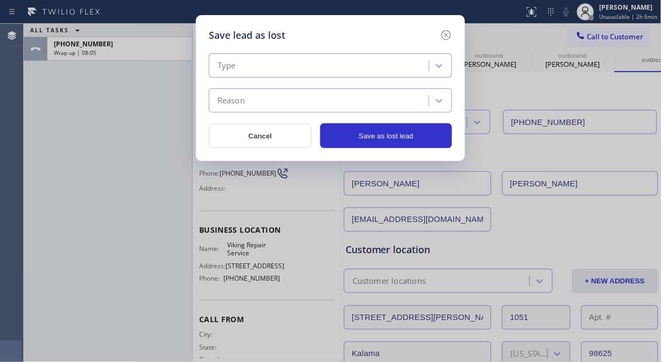
click at [288, 67] on div "Type" at bounding box center [320, 65] width 217 height 19
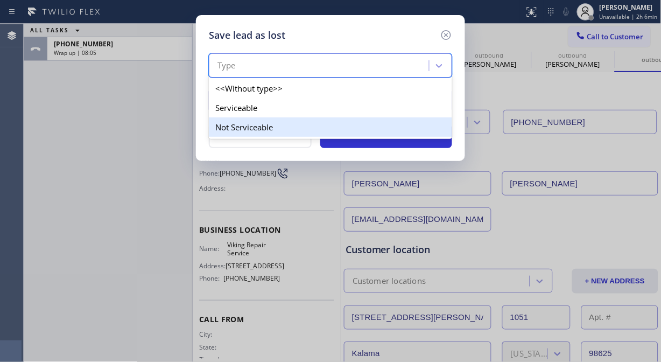
click at [273, 125] on div "Not Serviceable" at bounding box center [330, 126] width 243 height 19
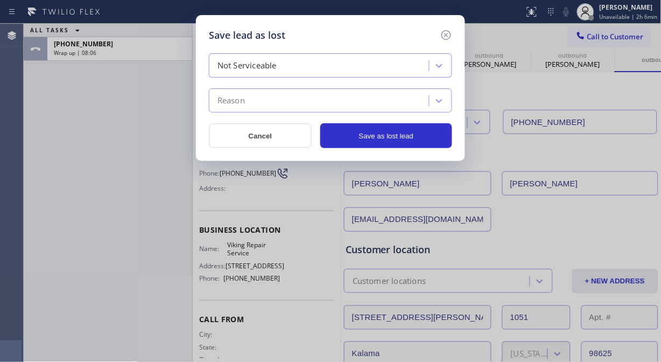
click at [276, 103] on div "Reason" at bounding box center [320, 100] width 217 height 19
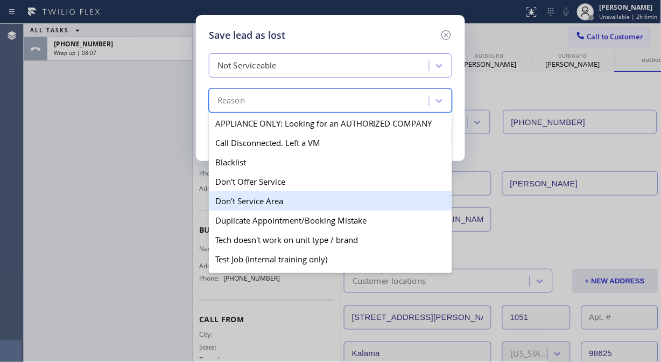
click at [262, 201] on div "Don't Service Area" at bounding box center [330, 200] width 243 height 19
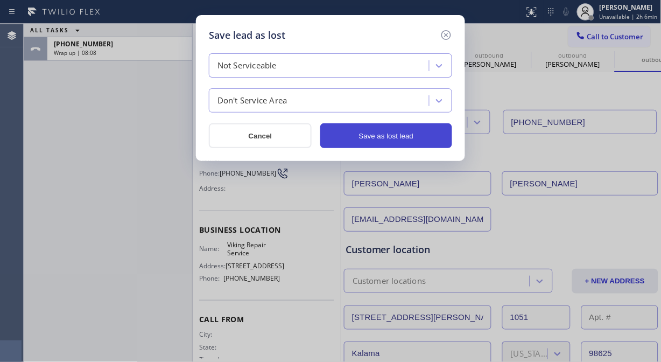
click at [393, 141] on button "Save as lost lead" at bounding box center [386, 135] width 132 height 25
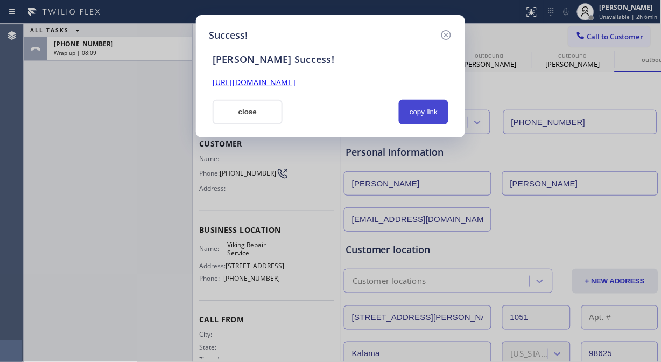
click at [416, 107] on button "copy link" at bounding box center [423, 112] width 49 height 25
click at [260, 115] on button "close" at bounding box center [248, 112] width 70 height 25
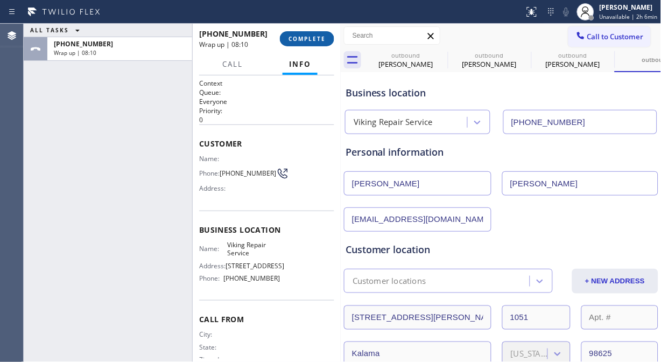
click at [298, 31] on button "COMPLETE" at bounding box center [307, 38] width 54 height 15
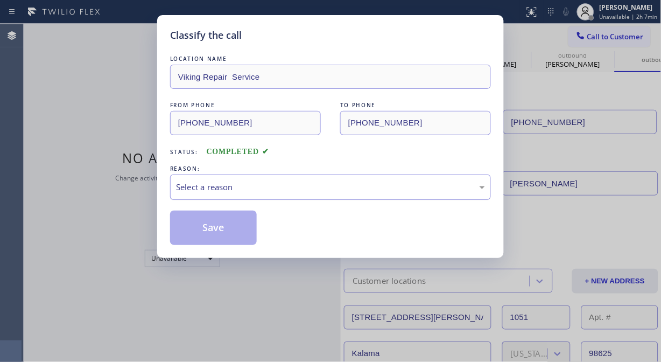
click at [289, 185] on div "Select a reason" at bounding box center [330, 187] width 309 height 12
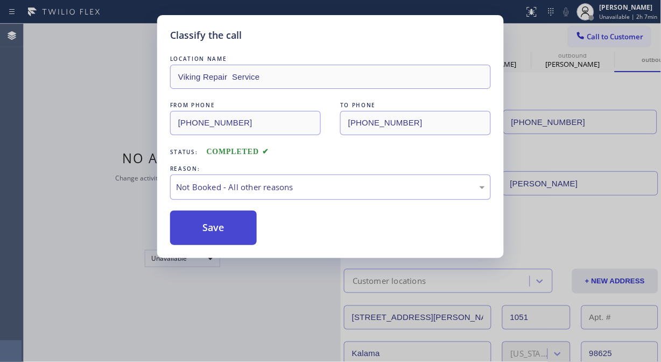
click at [210, 218] on button "Save" at bounding box center [213, 227] width 87 height 34
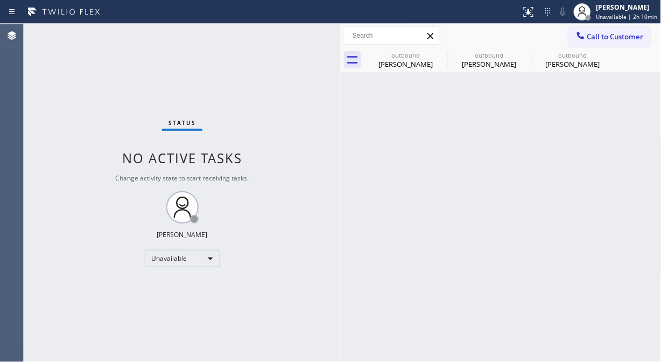
click at [0, 0] on icon at bounding box center [0, 0] width 0 height 0
click at [30, 139] on div "Status No active tasks Change activity state to start receiving tasks. [PERSON_…" at bounding box center [182, 193] width 317 height 338
click at [40, 182] on div "Status No active tasks Change activity state to start receiving tasks. [PERSON_…" at bounding box center [182, 193] width 317 height 338
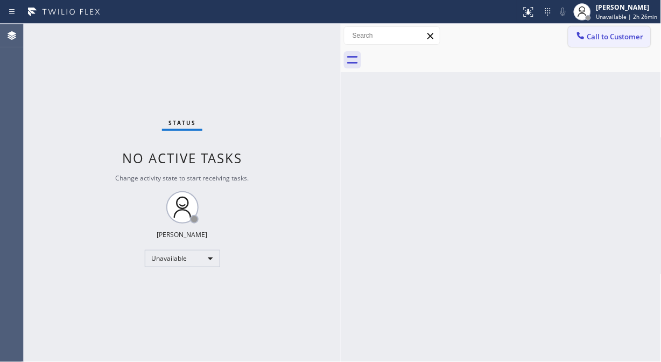
click at [595, 40] on span "Call to Customer" at bounding box center [615, 37] width 56 height 10
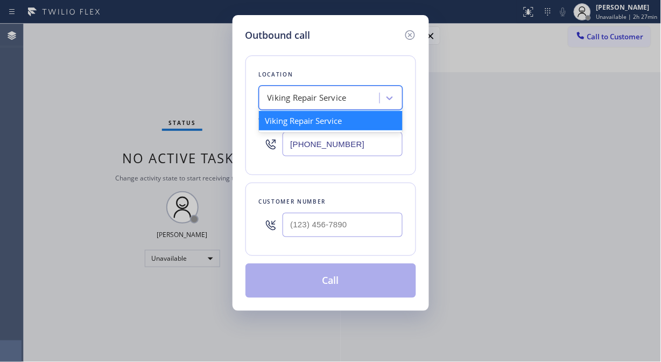
click at [341, 100] on div "Viking Repair Service" at bounding box center [306, 98] width 79 height 12
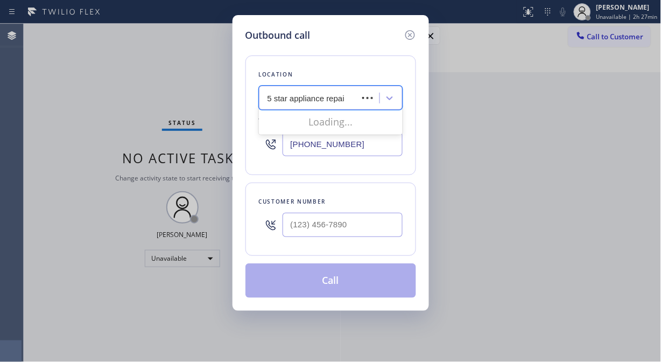
type input "5 star appliance repair"
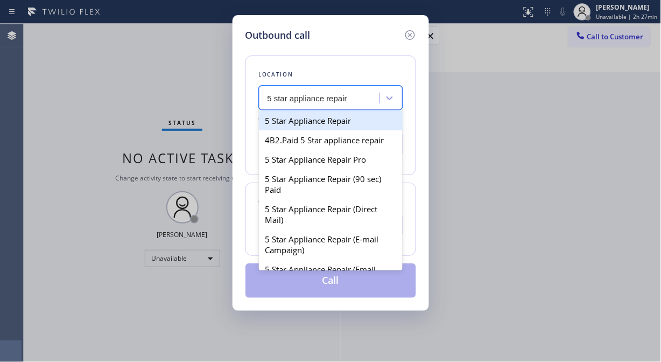
click at [341, 121] on div "5 Star Appliance Repair" at bounding box center [331, 120] width 144 height 19
type input "[PHONE_NUMBER]"
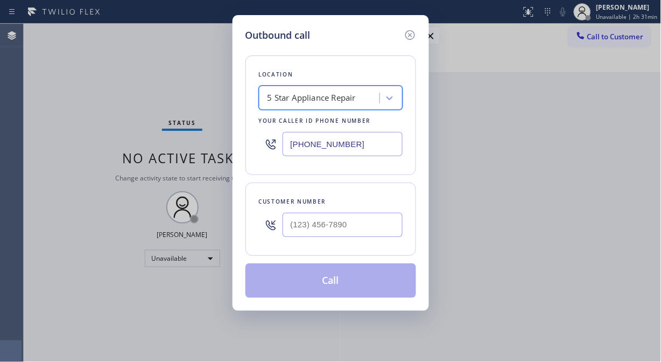
type input "(___) ___-____"
click at [308, 229] on input "(___) ___-____" at bounding box center [342, 225] width 120 height 24
click at [287, 228] on input "(___) ___-____" at bounding box center [342, 225] width 120 height 24
paste input "818) 235-4709"
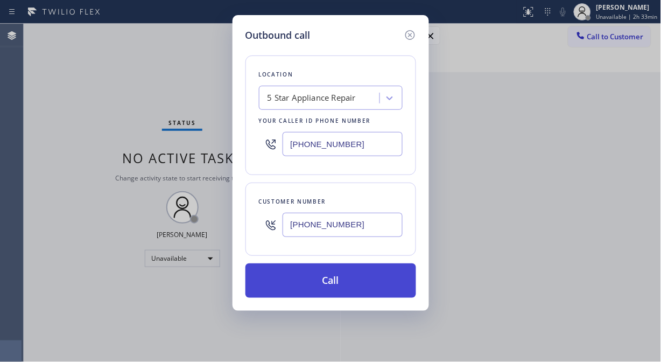
type input "[PHONE_NUMBER]"
click at [323, 282] on button "Call" at bounding box center [330, 280] width 171 height 34
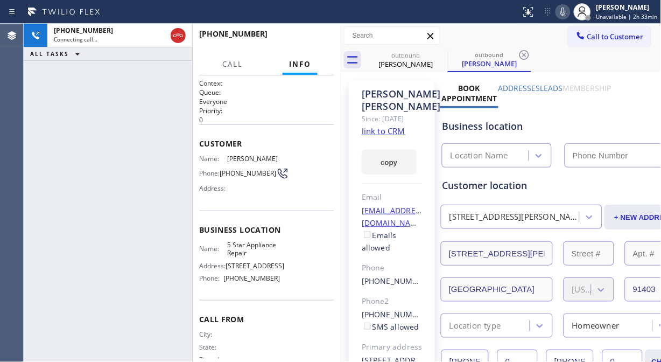
type input "[PHONE_NUMBER]"
click at [43, 125] on div "+18182354709 Connecting call… ALL TASKS ALL TASKS ACTIVE TASKS TASKS IN WRAP UP" at bounding box center [108, 193] width 168 height 338
click at [550, 32] on div "Call to Customer Outbound call Location 5 Star Appliance Repair Your caller id …" at bounding box center [501, 35] width 321 height 19
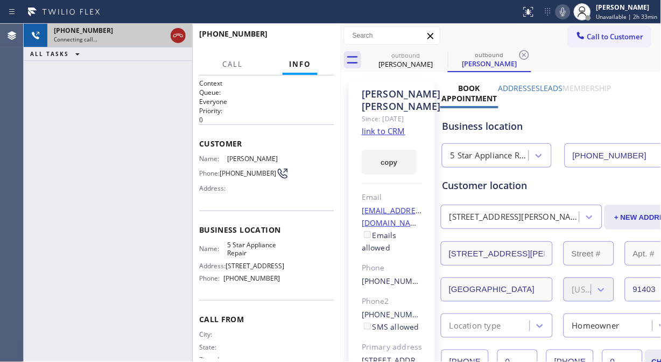
click at [176, 35] on icon at bounding box center [178, 35] width 10 height 3
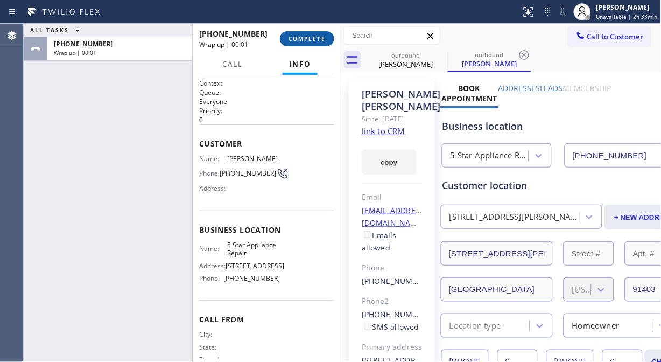
click at [301, 39] on span "COMPLETE" at bounding box center [306, 39] width 37 height 8
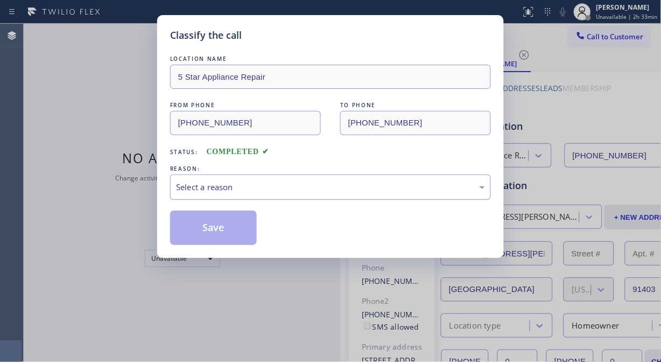
click at [293, 180] on div "Select a reason" at bounding box center [330, 186] width 321 height 25
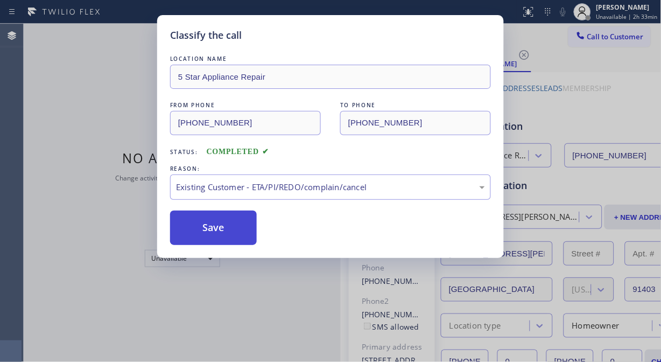
click at [217, 233] on button "Save" at bounding box center [213, 227] width 87 height 34
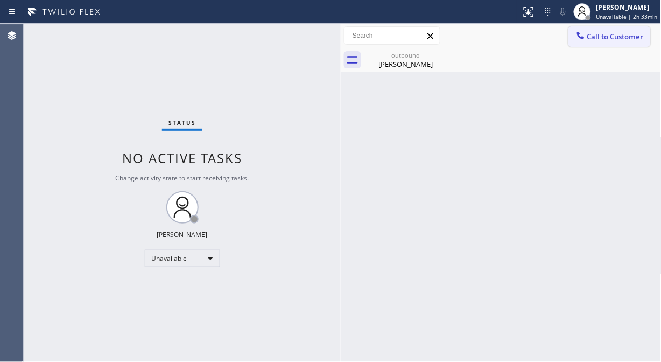
click at [593, 34] on span "Call to Customer" at bounding box center [615, 37] width 56 height 10
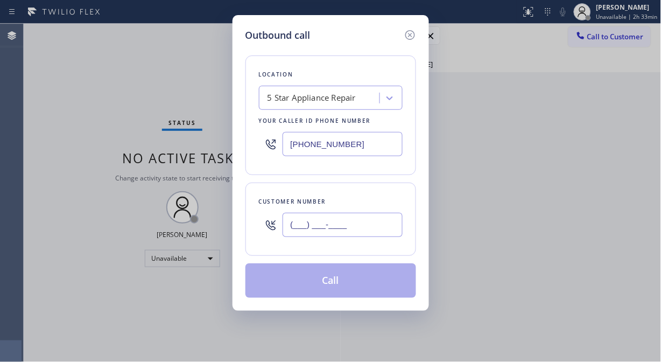
click at [303, 221] on input "(___) ___-____" at bounding box center [342, 225] width 120 height 24
paste input "314) 753-1550"
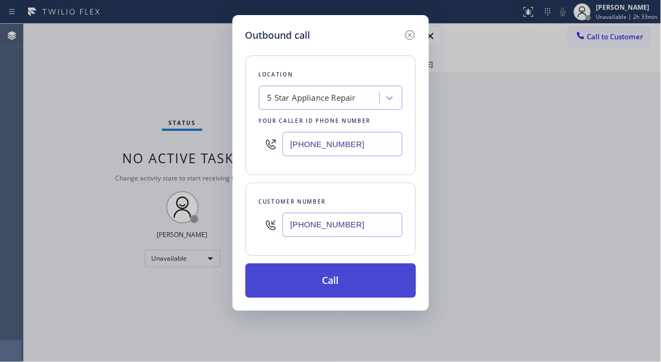
type input "[PHONE_NUMBER]"
click at [341, 280] on button "Call" at bounding box center [330, 280] width 171 height 34
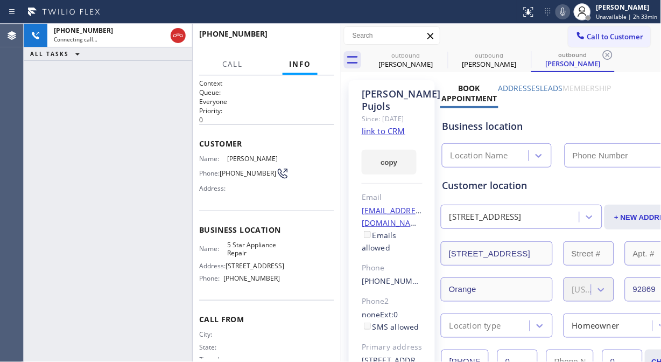
type input "[PHONE_NUMBER]"
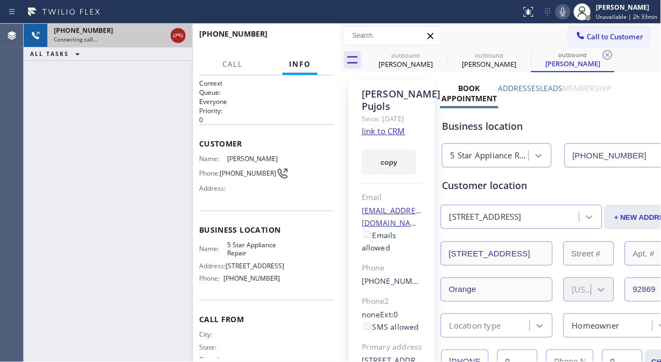
click at [174, 34] on icon at bounding box center [178, 35] width 13 height 13
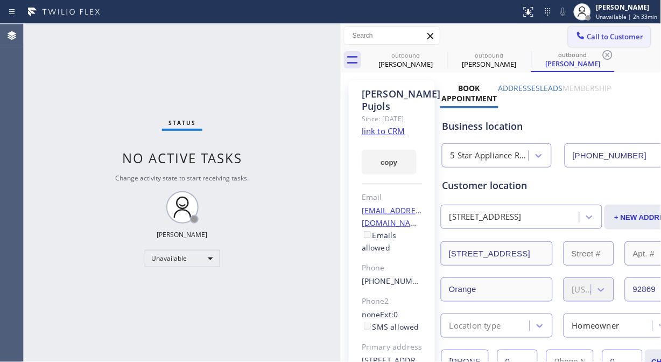
click at [587, 34] on span "Call to Customer" at bounding box center [615, 37] width 56 height 10
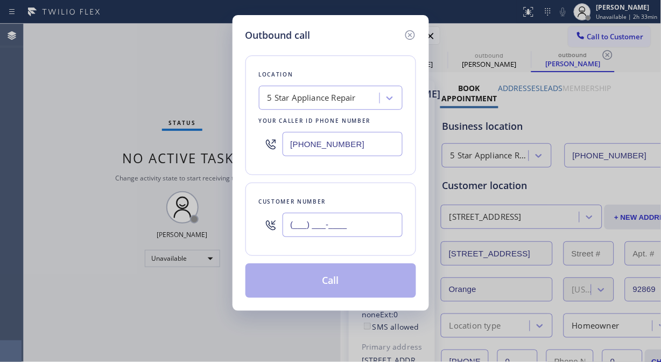
click at [288, 223] on input "(___) ___-____" at bounding box center [342, 225] width 120 height 24
paste input "212) 244-2683"
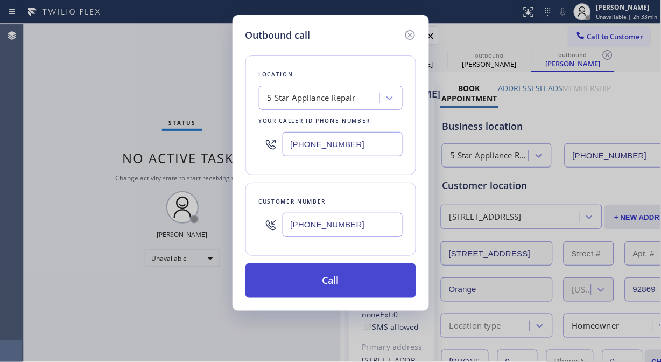
type input "[PHONE_NUMBER]"
click at [335, 284] on button "Call" at bounding box center [330, 280] width 171 height 34
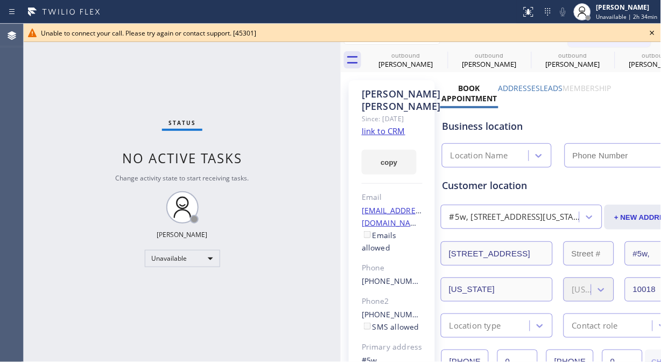
type input "[PHONE_NUMBER]"
click at [595, 31] on icon at bounding box center [652, 32] width 13 height 13
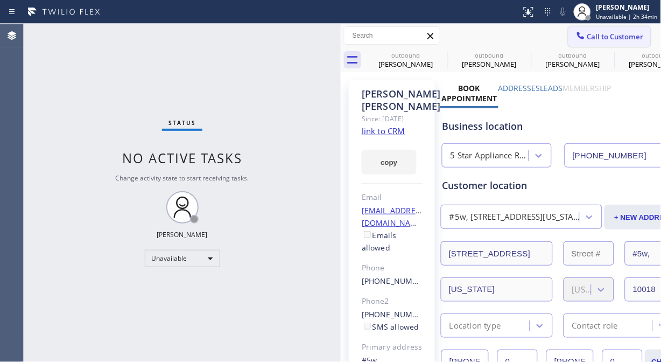
drag, startPoint x: 625, startPoint y: 36, endPoint x: 458, endPoint y: 88, distance: 174.2
click at [595, 38] on span "Call to Customer" at bounding box center [615, 37] width 56 height 10
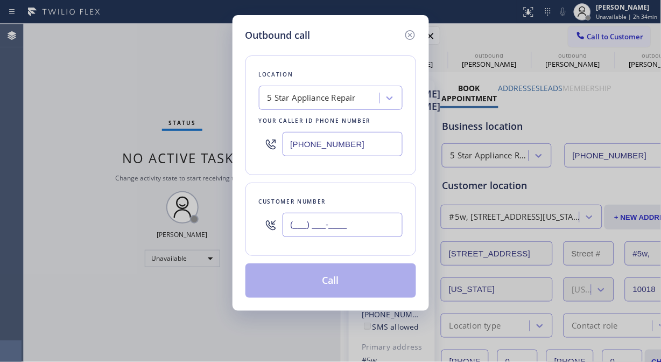
click at [323, 224] on input "(___) ___-____" at bounding box center [342, 225] width 120 height 24
paste input "347) 721-5838"
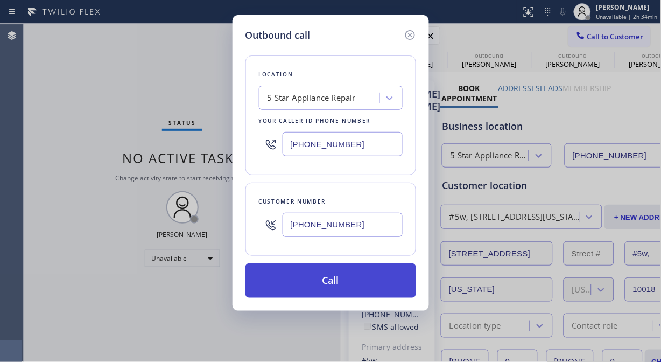
type input "[PHONE_NUMBER]"
click at [331, 282] on button "Call" at bounding box center [330, 280] width 171 height 34
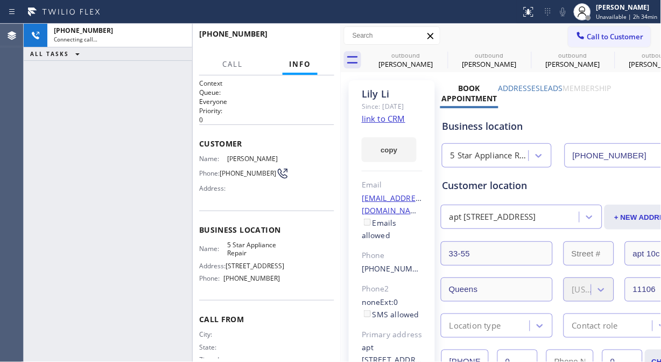
type input "[PHONE_NUMBER]"
click at [44, 97] on div "[PHONE_NUMBER] Connecting call… ALL TASKS ALL TASKS ACTIVE TASKS TASKS IN WRAP …" at bounding box center [108, 193] width 168 height 338
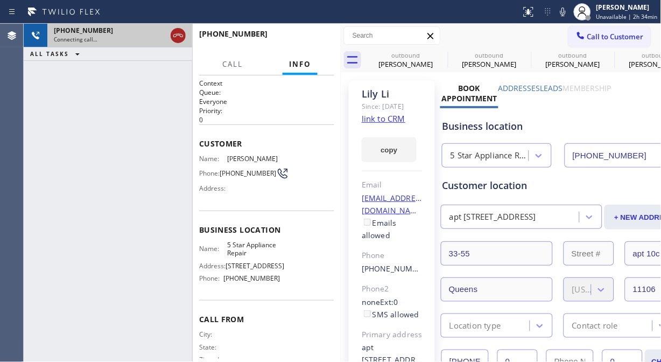
click at [176, 37] on icon at bounding box center [178, 35] width 13 height 13
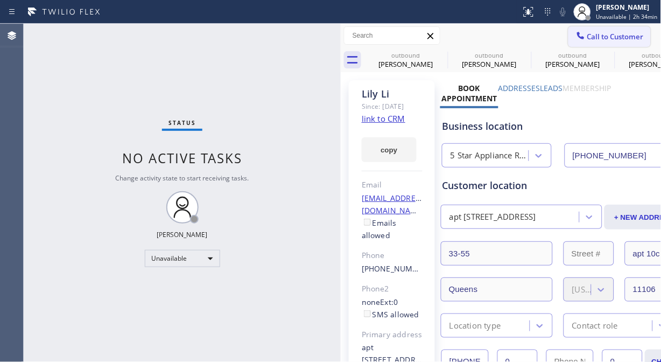
click at [587, 34] on span "Call to Customer" at bounding box center [615, 37] width 56 height 10
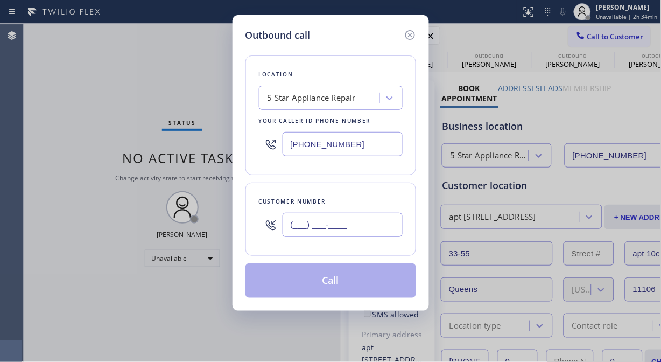
click at [303, 229] on input "(___) ___-____" at bounding box center [342, 225] width 120 height 24
paste input "212) 495-9174"
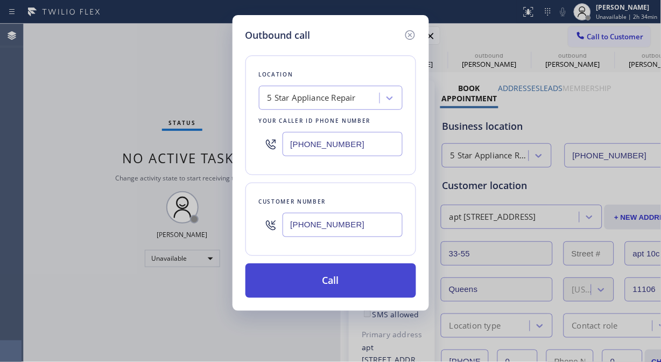
click at [326, 285] on button "Call" at bounding box center [330, 280] width 171 height 34
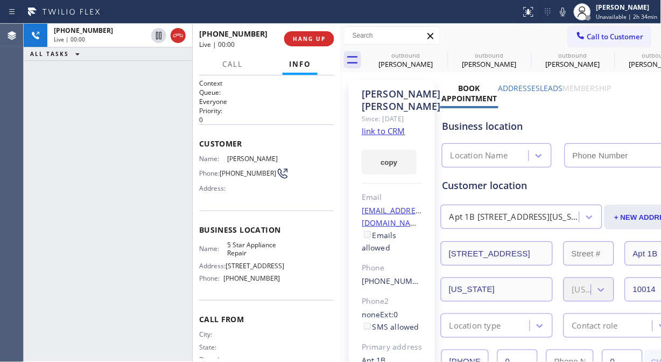
drag, startPoint x: 179, startPoint y: 33, endPoint x: 264, endPoint y: 30, distance: 85.0
click at [180, 33] on icon at bounding box center [178, 35] width 13 height 13
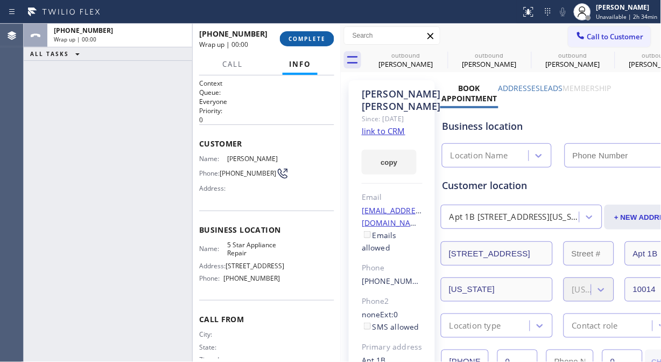
click at [297, 39] on span "COMPLETE" at bounding box center [306, 39] width 37 height 8
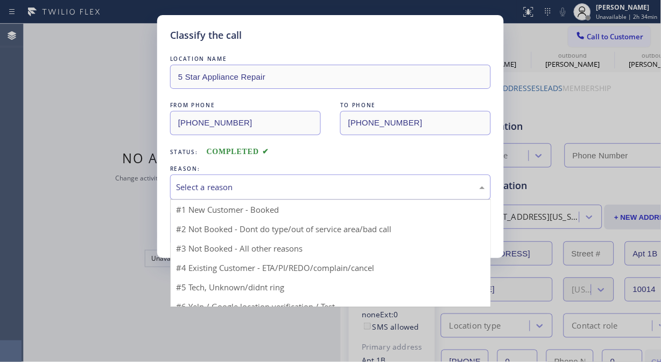
click at [335, 193] on div "Select a reason" at bounding box center [330, 187] width 309 height 12
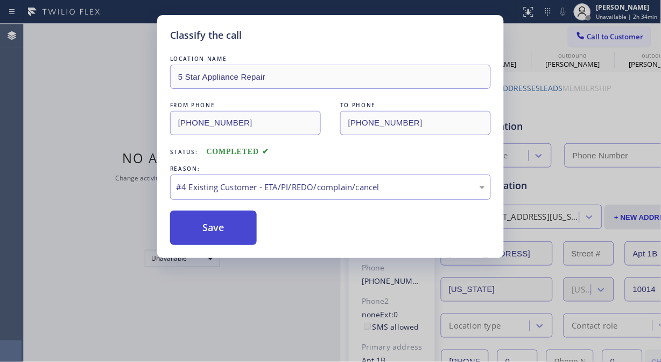
click at [219, 223] on button "Save" at bounding box center [213, 227] width 87 height 34
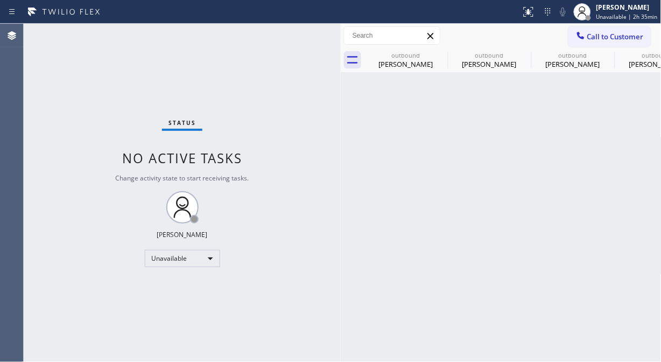
click at [220, 233] on div "Status No active tasks Change activity state to start receiving tasks. [PERSON_…" at bounding box center [182, 193] width 317 height 338
click at [599, 34] on span "Call to Customer" at bounding box center [615, 37] width 56 height 10
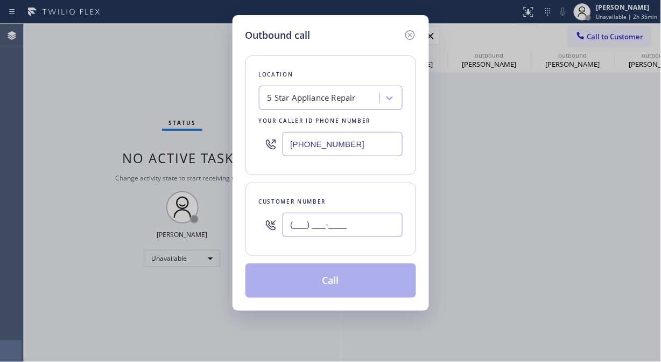
click at [327, 217] on input "(___) ___-____" at bounding box center [342, 225] width 120 height 24
paste input "617) 694-4508"
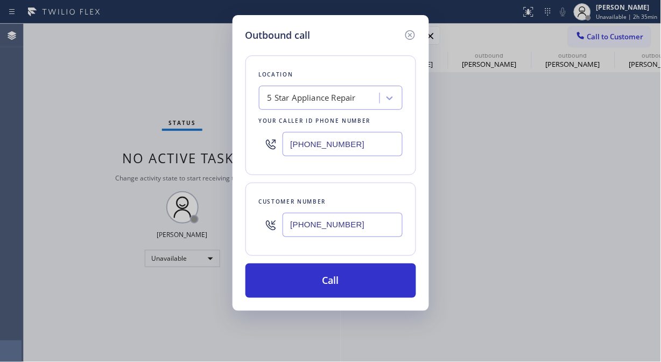
click at [47, 76] on div "Outbound call Location 5 Star Appliance Repair Your caller id phone number [PHO…" at bounding box center [330, 181] width 661 height 362
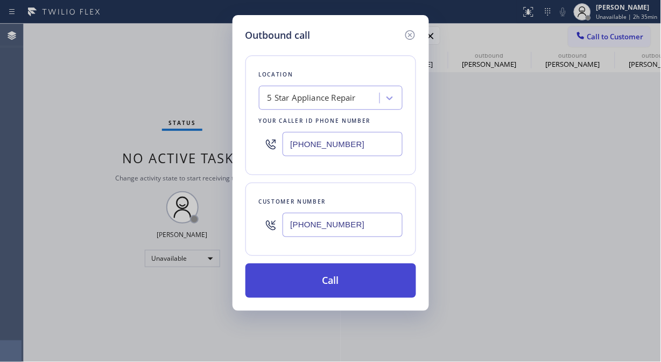
click at [321, 293] on button "Call" at bounding box center [330, 280] width 171 height 34
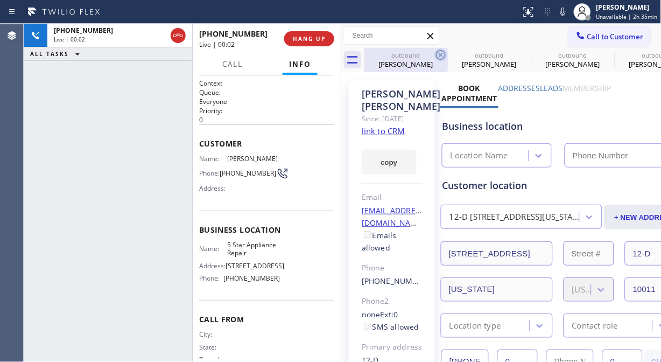
click at [437, 53] on icon at bounding box center [441, 55] width 10 height 10
click at [0, 0] on icon at bounding box center [0, 0] width 0 height 0
click at [313, 40] on span "HANG UP" at bounding box center [309, 39] width 33 height 8
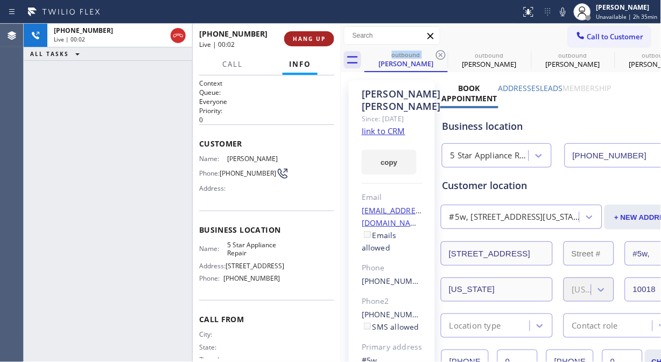
click at [303, 40] on span "HANG UP" at bounding box center [309, 39] width 33 height 8
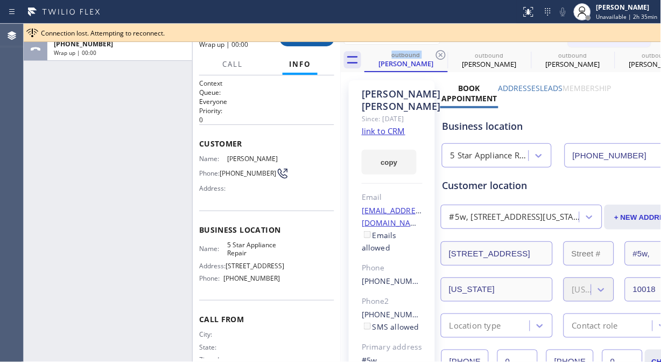
click at [303, 40] on div "Connection lost. Attempting to reconnect." at bounding box center [342, 33] width 637 height 18
click at [301, 43] on button "COMPLETE" at bounding box center [307, 38] width 54 height 15
click at [300, 48] on div "[PHONE_NUMBER] Wrap up | 00:00 COMPLETE" at bounding box center [266, 39] width 135 height 28
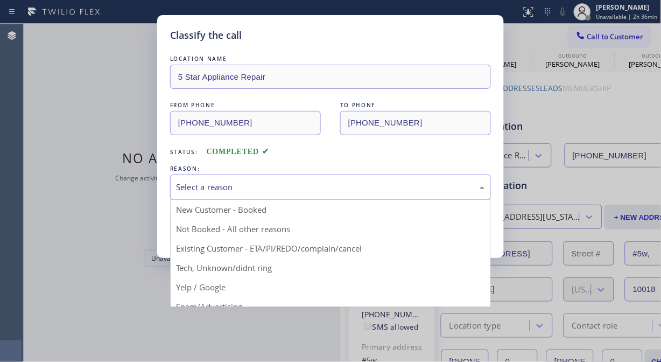
click at [278, 180] on div "Select a reason" at bounding box center [330, 186] width 321 height 25
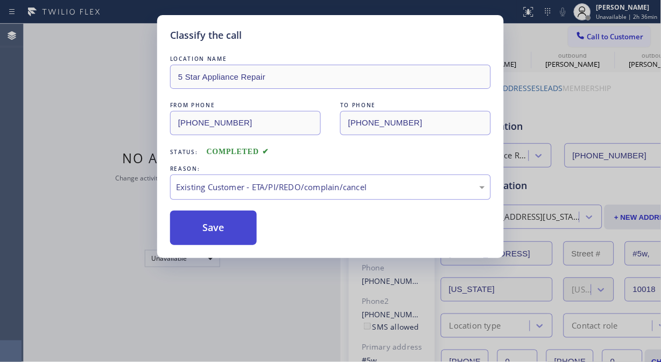
click at [218, 233] on button "Save" at bounding box center [213, 227] width 87 height 34
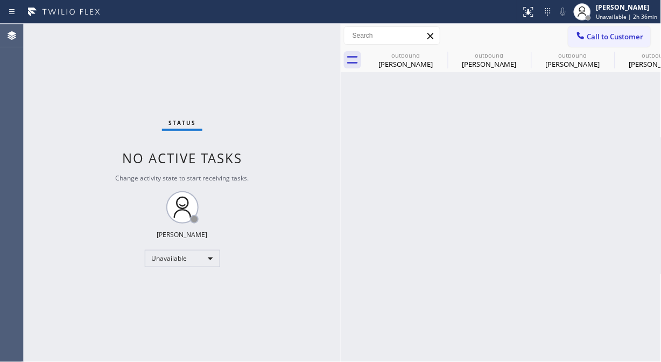
click at [600, 40] on span "Call to Customer" at bounding box center [615, 37] width 56 height 10
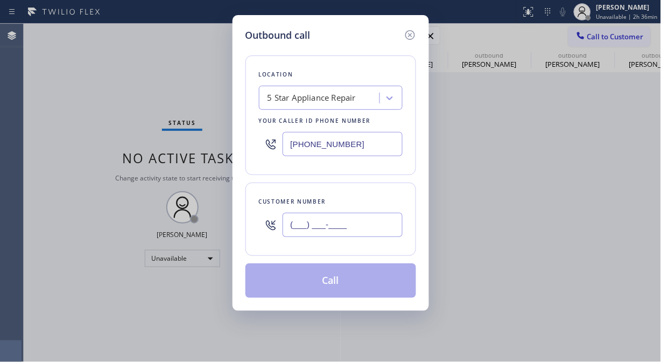
click at [350, 222] on input "(___) ___-____" at bounding box center [342, 225] width 120 height 24
paste input "323) 547-7977"
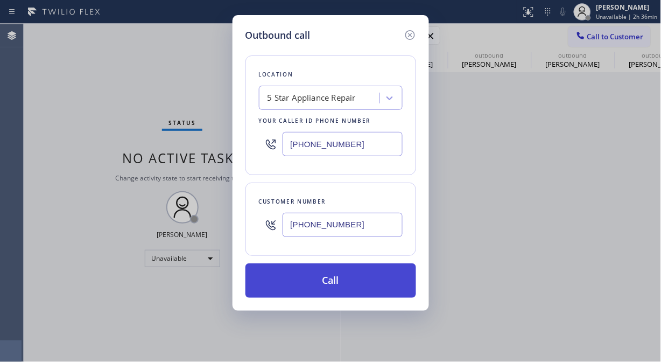
type input "[PHONE_NUMBER]"
click at [342, 278] on button "Call" at bounding box center [330, 280] width 171 height 34
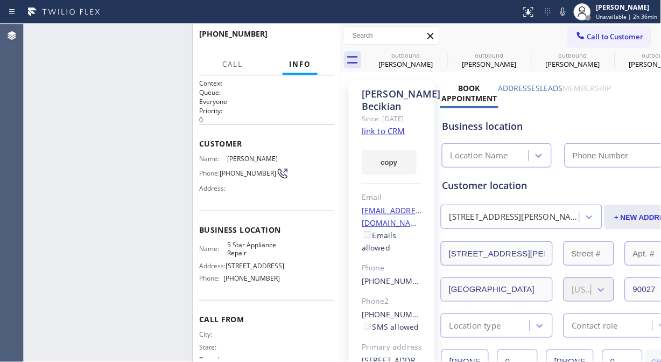
type input "[PHONE_NUMBER]"
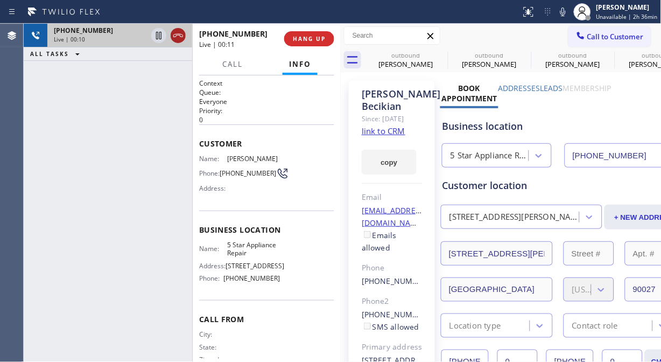
click at [178, 38] on icon at bounding box center [178, 35] width 13 height 13
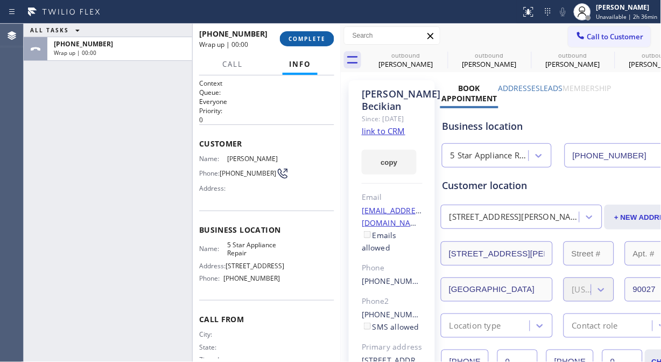
click at [302, 39] on span "COMPLETE" at bounding box center [306, 39] width 37 height 8
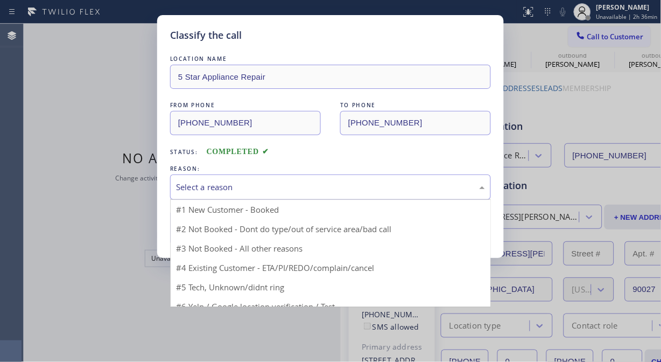
click at [287, 190] on div "Select a reason" at bounding box center [330, 187] width 309 height 12
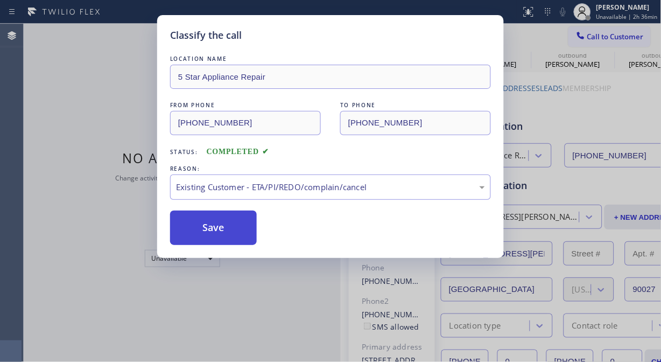
click at [215, 230] on button "Save" at bounding box center [213, 227] width 87 height 34
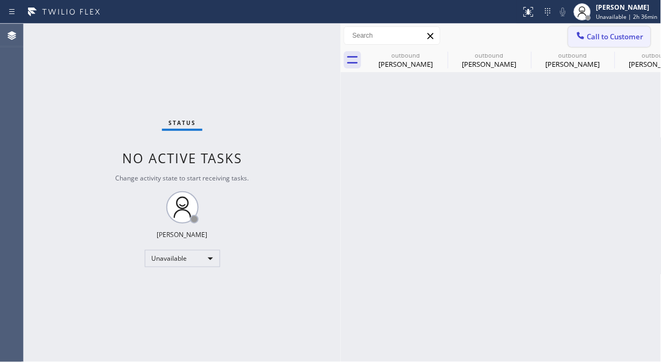
click at [597, 42] on button "Call to Customer" at bounding box center [609, 36] width 82 height 20
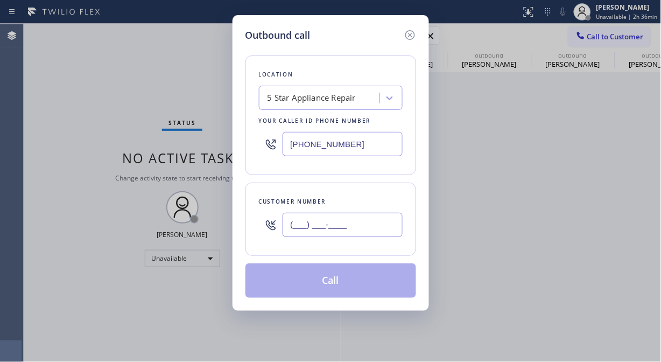
click at [331, 226] on input "(___) ___-____" at bounding box center [342, 225] width 120 height 24
paste input "917) 532-4414"
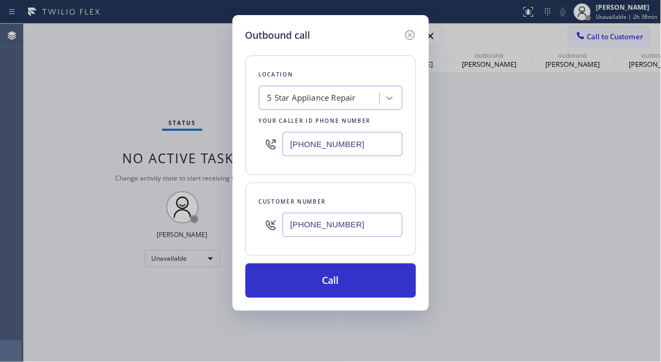
type input "[PHONE_NUMBER]"
drag, startPoint x: 40, startPoint y: 79, endPoint x: 47, endPoint y: 79, distance: 7.0
click at [40, 79] on div "Outbound call Location 5 Star Appliance Repair Your caller id phone number [PHO…" at bounding box center [330, 181] width 661 height 362
click at [42, 58] on div "Outbound call Location 5 Star Appliance Repair Your caller id phone number [PHO…" at bounding box center [330, 181] width 661 height 362
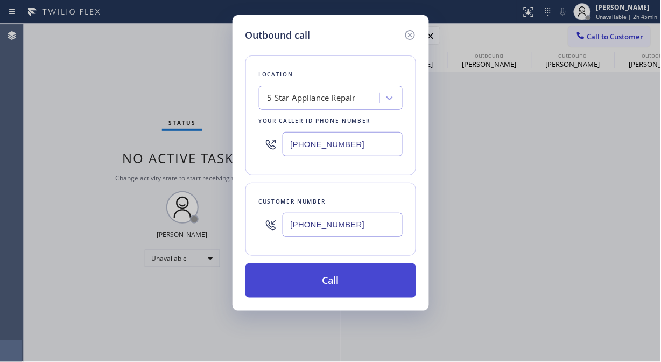
click at [343, 277] on button "Call" at bounding box center [330, 280] width 171 height 34
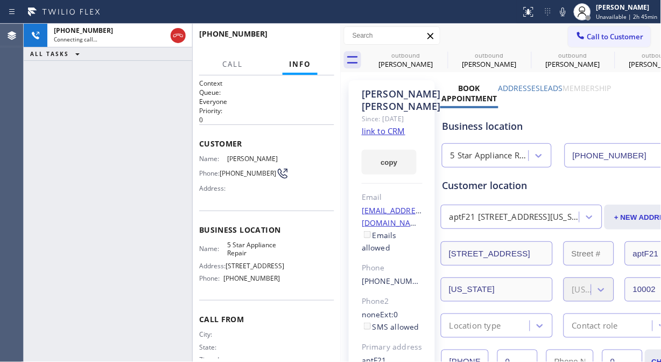
type input "[PHONE_NUMBER]"
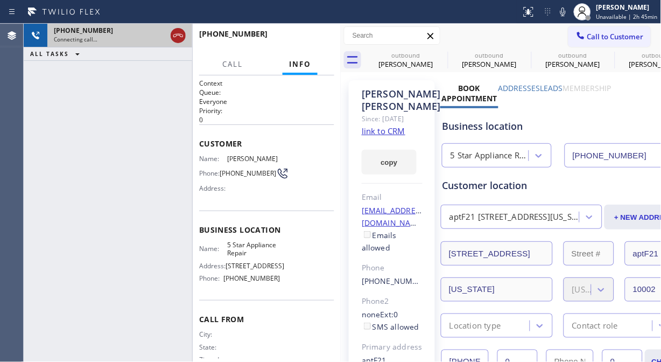
click at [179, 26] on div at bounding box center [177, 36] width 19 height 24
click at [179, 32] on icon at bounding box center [178, 35] width 13 height 13
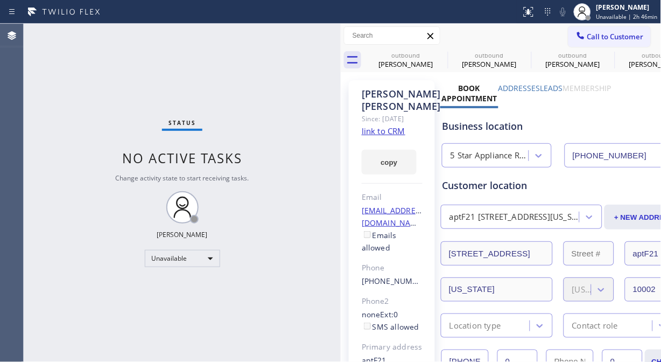
click at [43, 73] on div "Status No active tasks Change activity state to start receiving tasks. [PERSON_…" at bounding box center [182, 193] width 317 height 338
click at [607, 40] on span "Call to Customer" at bounding box center [615, 37] width 56 height 10
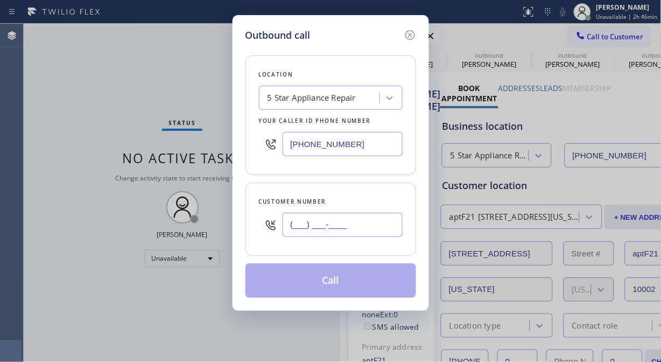
click at [342, 215] on input "(___) ___-____" at bounding box center [342, 225] width 120 height 24
paste input "410) 961-8147"
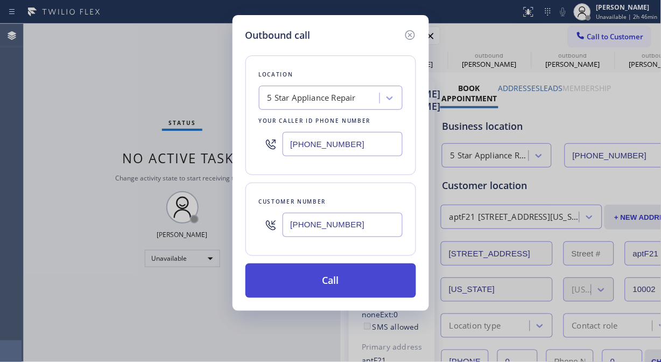
type input "[PHONE_NUMBER]"
click at [358, 281] on button "Call" at bounding box center [330, 280] width 171 height 34
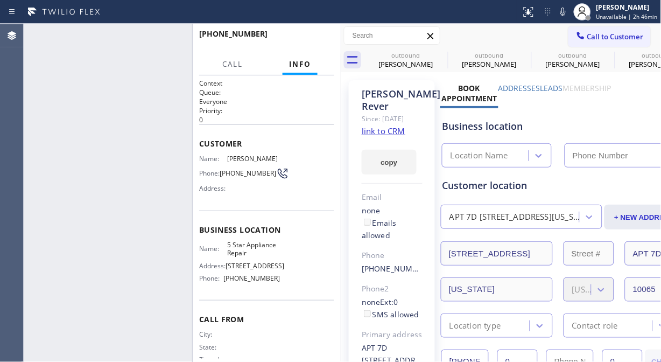
type input "[PHONE_NUMBER]"
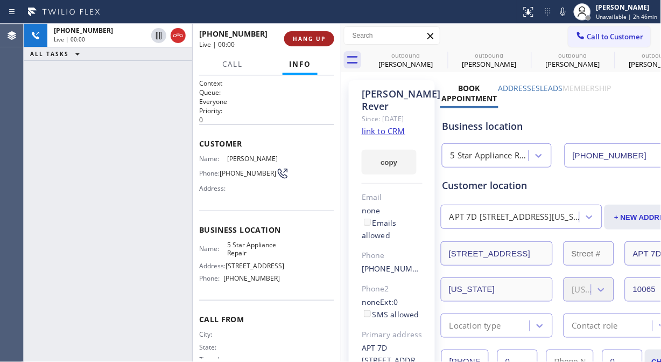
click at [310, 38] on span "HANG UP" at bounding box center [309, 39] width 33 height 8
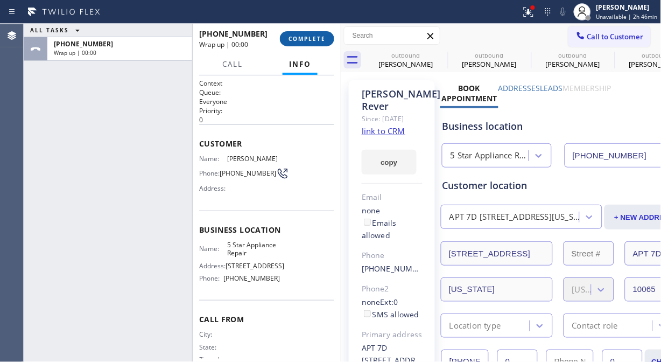
click at [310, 38] on span "COMPLETE" at bounding box center [306, 39] width 37 height 8
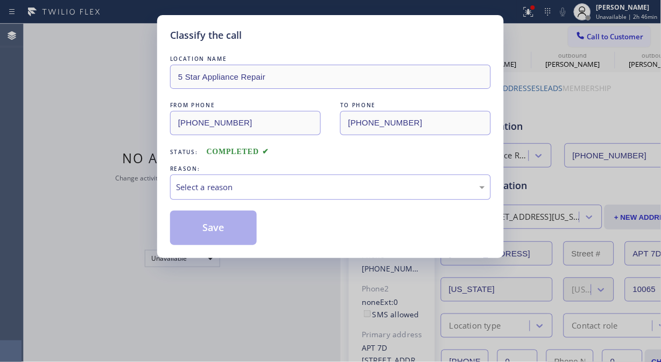
click at [310, 38] on div "Classify the call" at bounding box center [330, 35] width 321 height 15
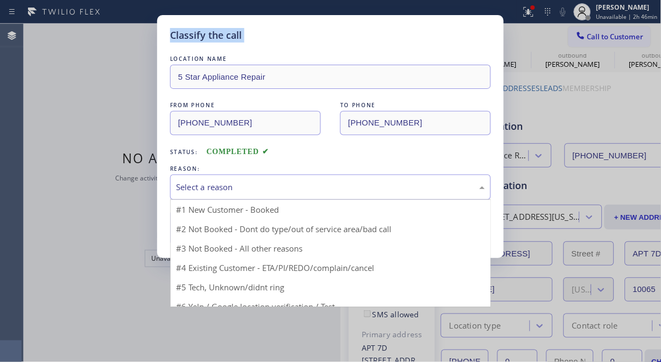
click at [297, 183] on div "Select a reason" at bounding box center [330, 187] width 309 height 12
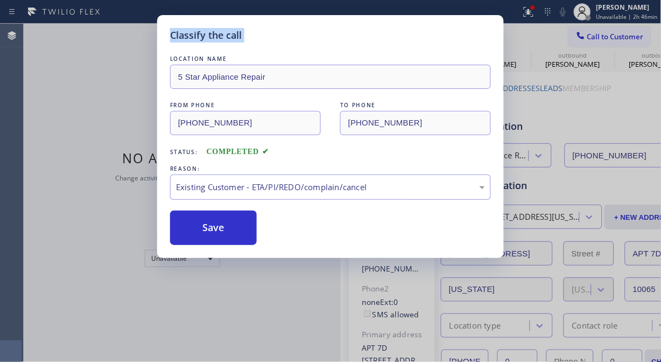
drag, startPoint x: 222, startPoint y: 218, endPoint x: 590, endPoint y: 61, distance: 400.6
click at [221, 218] on button "Save" at bounding box center [213, 227] width 87 height 34
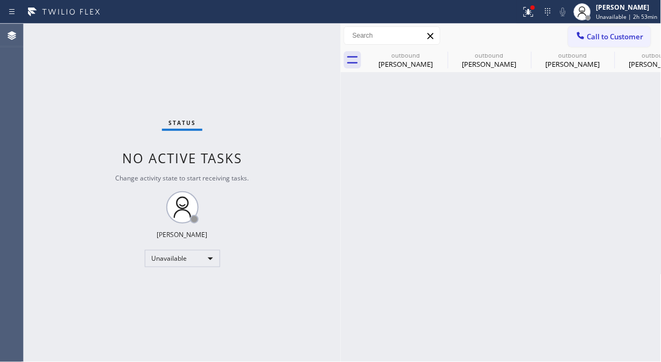
click at [47, 98] on div "Status No active tasks Change activity state to start receiving tasks. [PERSON_…" at bounding box center [182, 193] width 317 height 338
click at [448, 53] on div at bounding box center [448, 60] width 1 height 17
click at [438, 53] on icon at bounding box center [440, 54] width 13 height 13
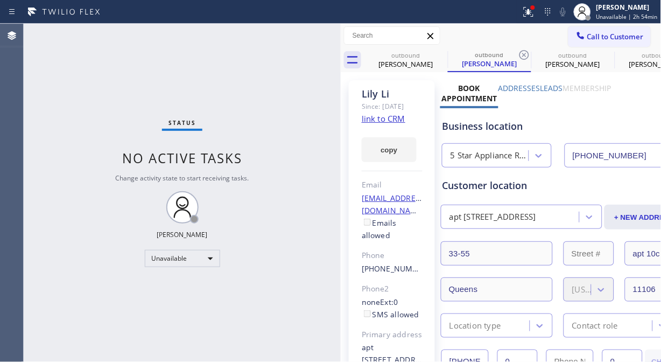
click at [29, 103] on div "Status No active tasks Change activity state to start receiving tasks. [PERSON_…" at bounding box center [182, 193] width 317 height 338
click at [437, 52] on icon at bounding box center [441, 55] width 10 height 10
click at [448, 52] on div "outbound [PERSON_NAME]" at bounding box center [489, 60] width 83 height 24
click at [519, 52] on icon at bounding box center [524, 55] width 10 height 10
click at [437, 51] on icon at bounding box center [441, 55] width 10 height 10
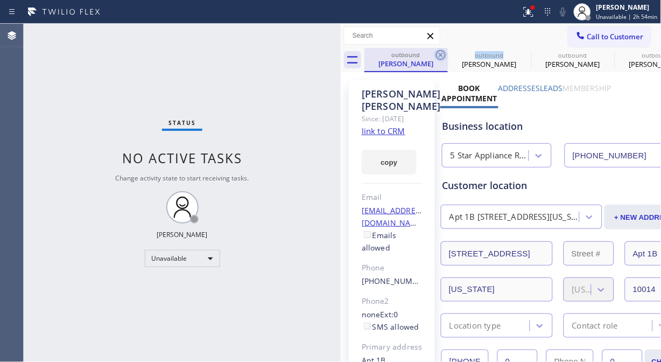
click at [437, 51] on icon at bounding box center [441, 55] width 10 height 10
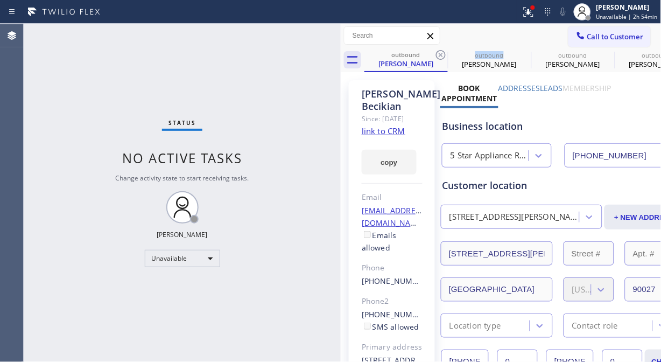
click at [437, 51] on icon at bounding box center [441, 55] width 10 height 10
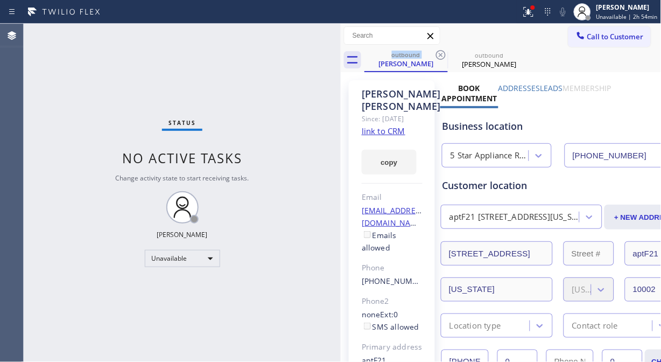
click at [587, 34] on span "Call to Customer" at bounding box center [615, 37] width 56 height 10
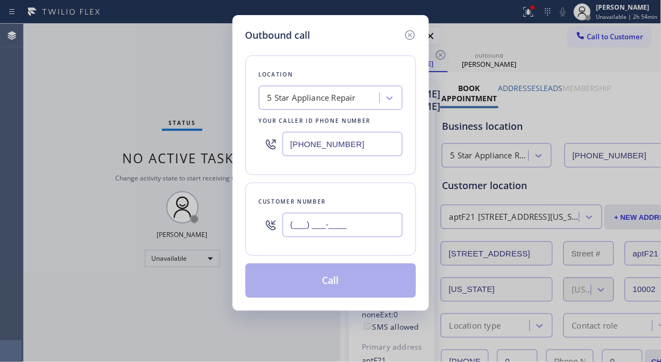
click at [331, 232] on input "(___) ___-____" at bounding box center [342, 225] width 120 height 24
paste input "917) 797-9789"
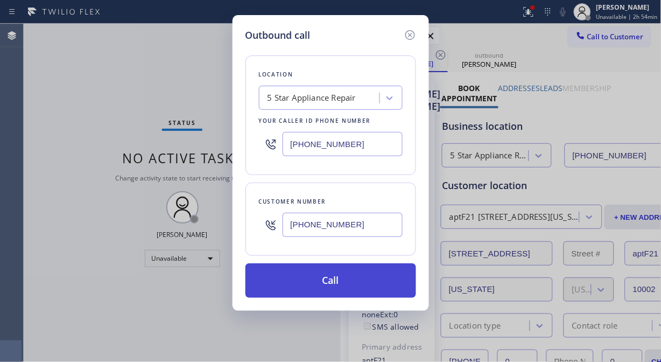
type input "[PHONE_NUMBER]"
click at [358, 281] on button "Call" at bounding box center [330, 280] width 171 height 34
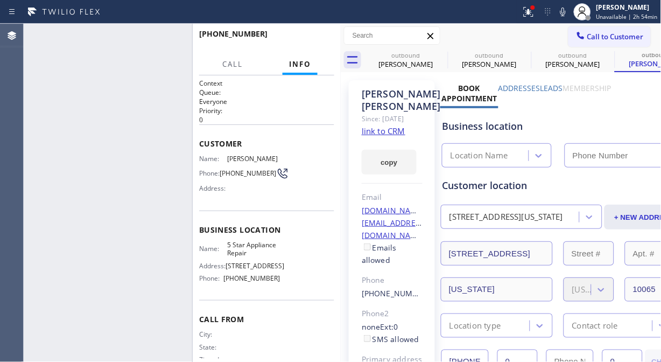
type input "[PHONE_NUMBER]"
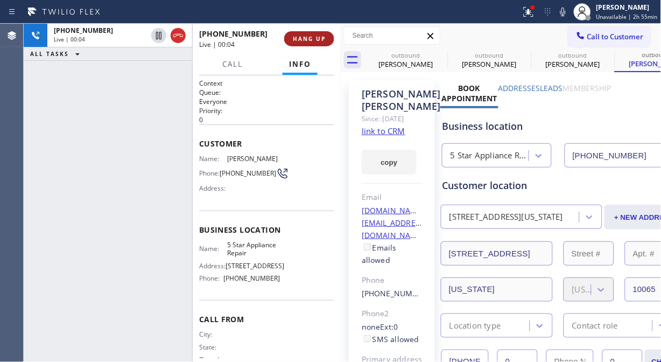
click at [303, 35] on span "HANG UP" at bounding box center [309, 39] width 33 height 8
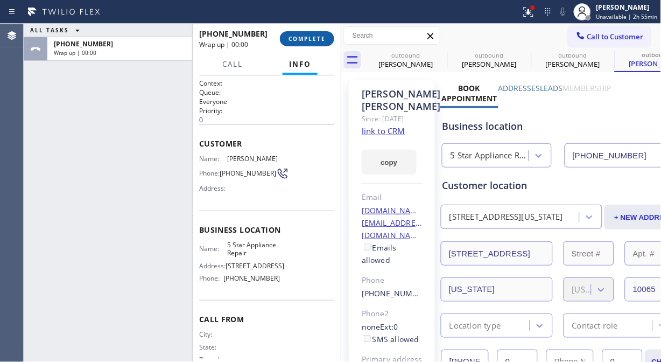
click at [304, 38] on span "COMPLETE" at bounding box center [306, 39] width 37 height 8
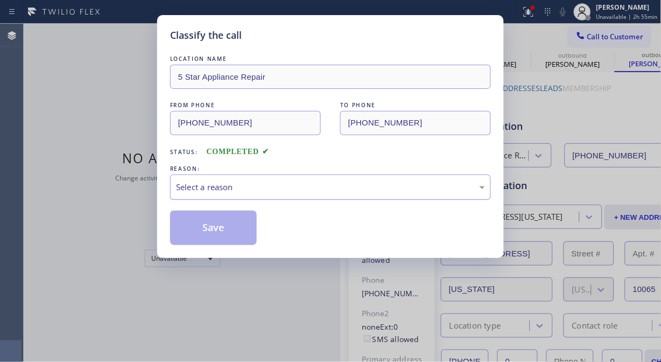
click at [345, 194] on div "Select a reason" at bounding box center [330, 186] width 321 height 25
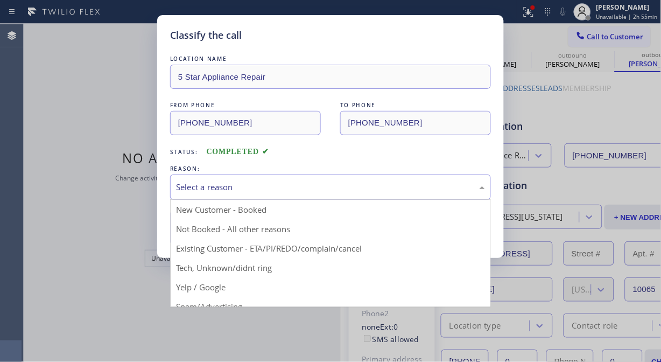
drag, startPoint x: 334, startPoint y: 246, endPoint x: 273, endPoint y: 239, distance: 60.6
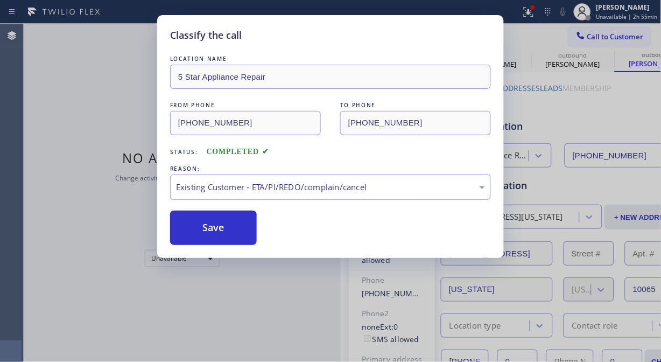
click at [243, 230] on button "Save" at bounding box center [213, 227] width 87 height 34
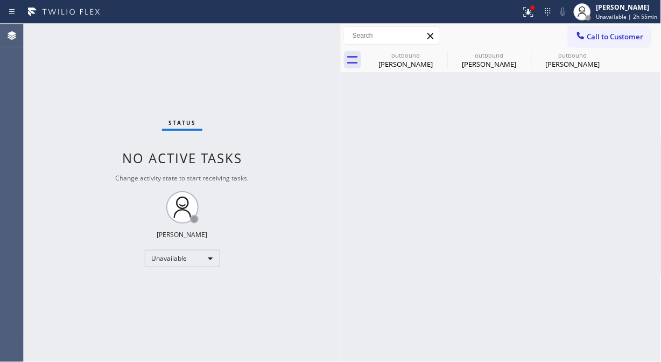
click at [594, 32] on span "Call to Customer" at bounding box center [615, 37] width 56 height 10
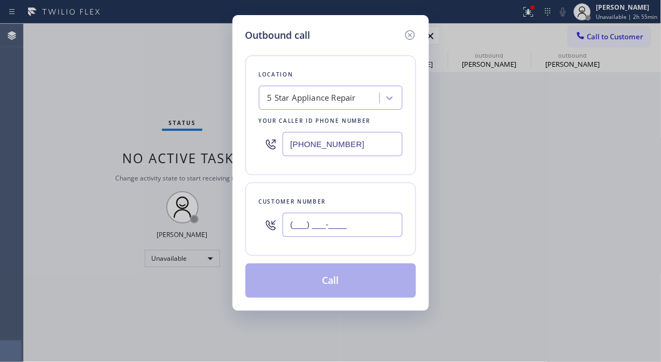
click at [362, 221] on input "(___) ___-____" at bounding box center [342, 225] width 120 height 24
paste input "516) 835-8315"
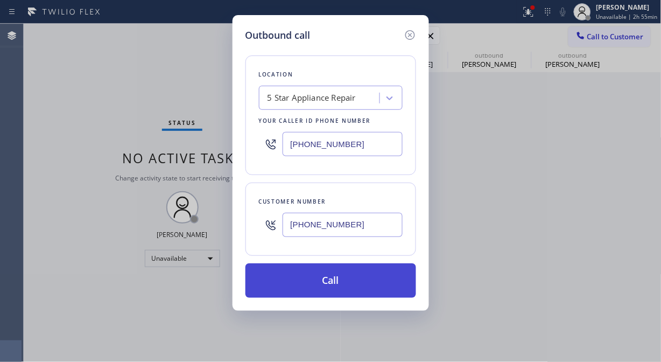
type input "[PHONE_NUMBER]"
click at [374, 281] on button "Call" at bounding box center [330, 280] width 171 height 34
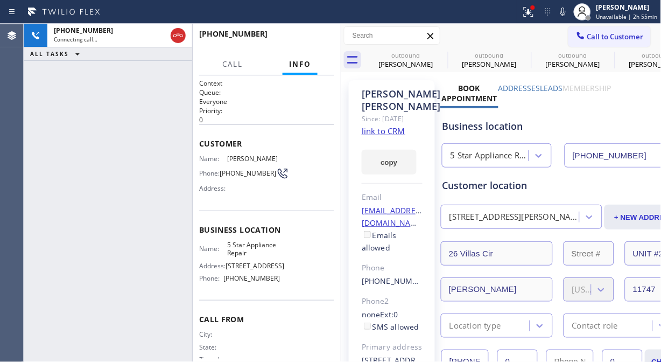
type input "[PHONE_NUMBER]"
click at [310, 37] on span "HANG UP" at bounding box center [309, 39] width 33 height 8
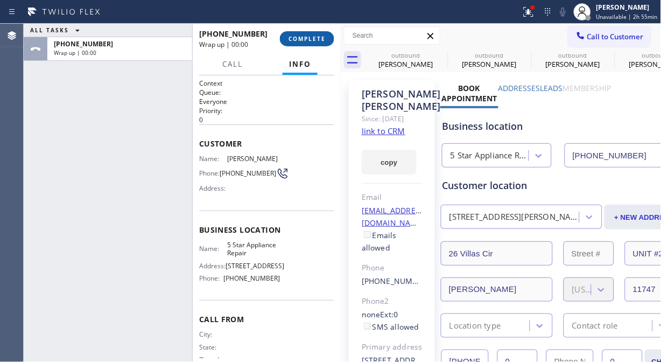
click at [310, 37] on span "COMPLETE" at bounding box center [306, 39] width 37 height 8
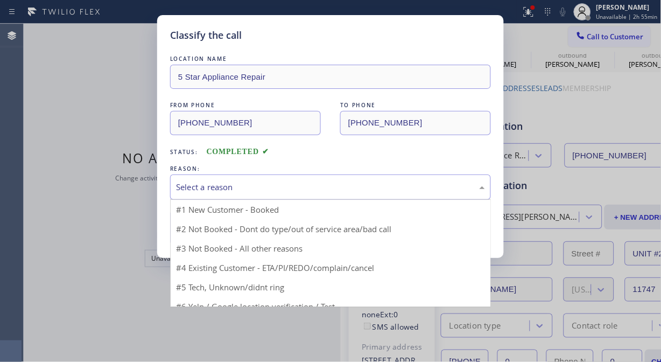
click at [310, 192] on div "Select a reason" at bounding box center [330, 187] width 309 height 12
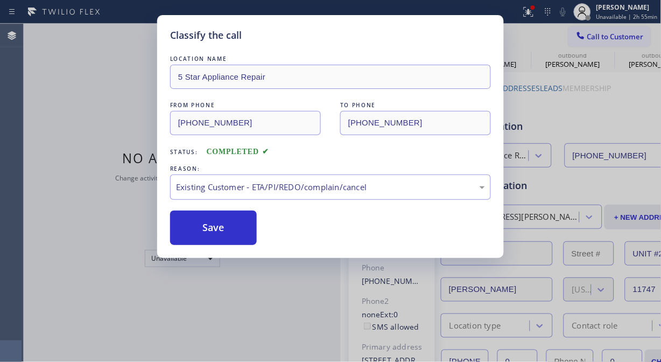
drag, startPoint x: 313, startPoint y: 246, endPoint x: 302, endPoint y: 243, distance: 11.1
click at [232, 230] on button "Save" at bounding box center [213, 227] width 87 height 34
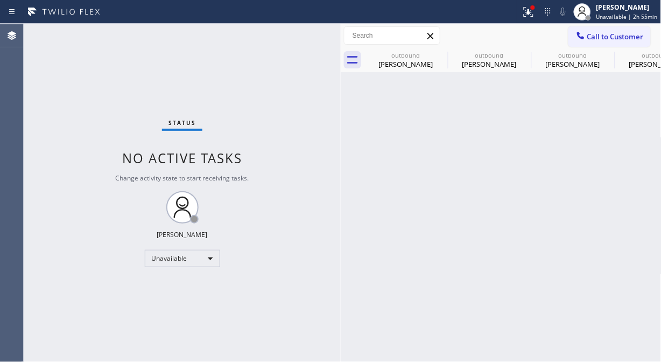
click at [621, 36] on span "Call to Customer" at bounding box center [615, 37] width 56 height 10
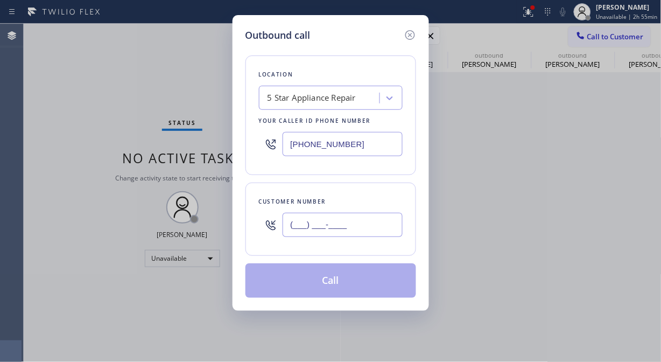
click at [385, 227] on input "(___) ___-____" at bounding box center [342, 225] width 120 height 24
paste input "323) 650-0079"
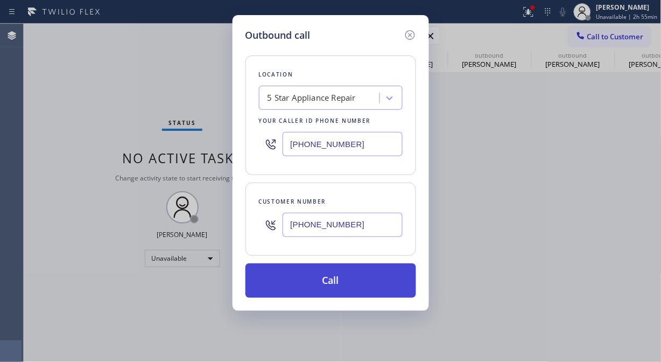
type input "[PHONE_NUMBER]"
click at [372, 282] on button "Call" at bounding box center [330, 280] width 171 height 34
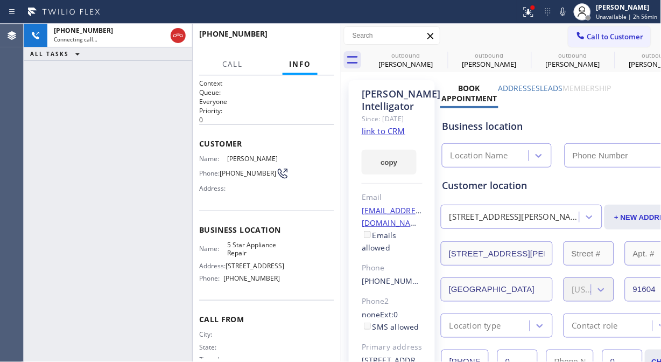
type input "[PHONE_NUMBER]"
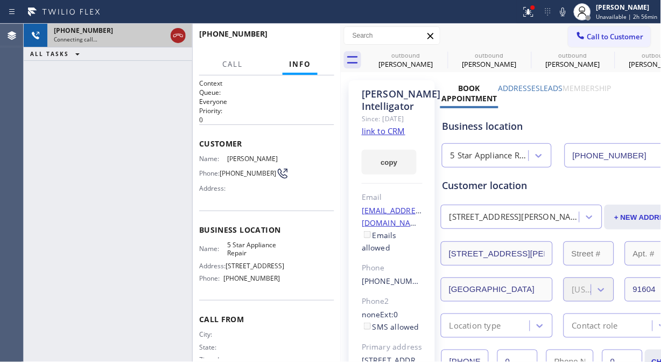
click at [178, 35] on icon at bounding box center [178, 35] width 10 height 3
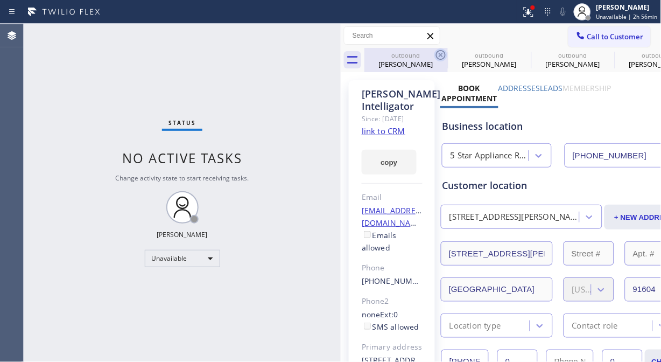
click at [437, 54] on icon at bounding box center [440, 54] width 13 height 13
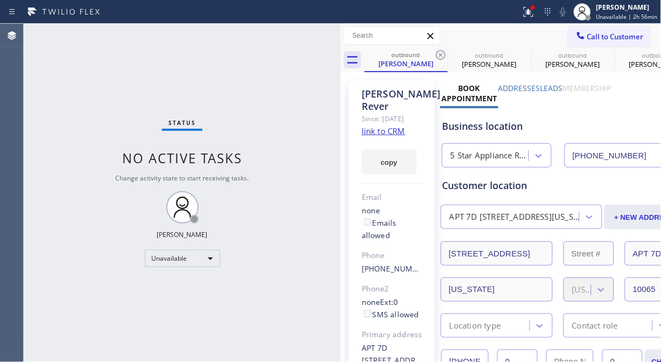
click at [437, 54] on icon at bounding box center [440, 54] width 13 height 13
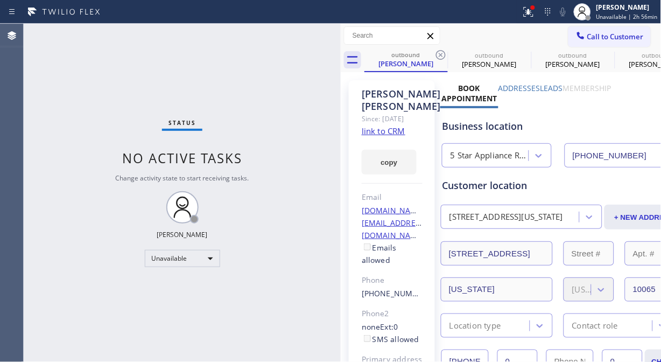
click at [437, 54] on icon at bounding box center [440, 54] width 13 height 13
drag, startPoint x: 437, startPoint y: 54, endPoint x: 594, endPoint y: 40, distance: 157.7
click at [0, 0] on icon at bounding box center [0, 0] width 0 height 0
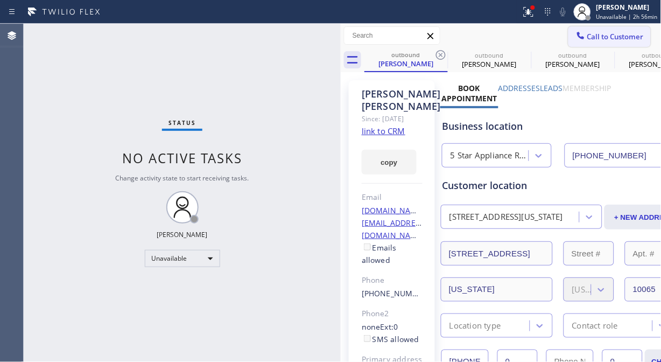
click at [439, 55] on div "outbound [PERSON_NAME] outbound [PERSON_NAME] outbound [PERSON_NAME] outbound […" at bounding box center [512, 60] width 297 height 24
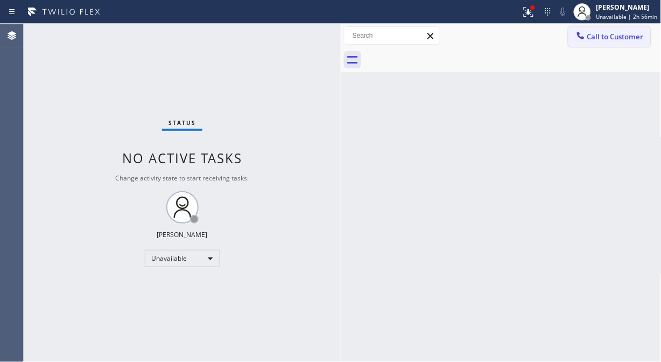
click at [598, 38] on span "Call to Customer" at bounding box center [615, 37] width 56 height 10
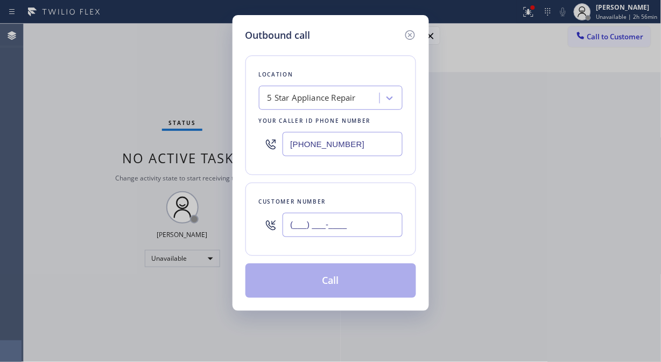
click at [362, 224] on input "(___) ___-____" at bounding box center [342, 225] width 120 height 24
paste input "480) 694-5043"
click at [373, 282] on button "Call" at bounding box center [330, 280] width 171 height 34
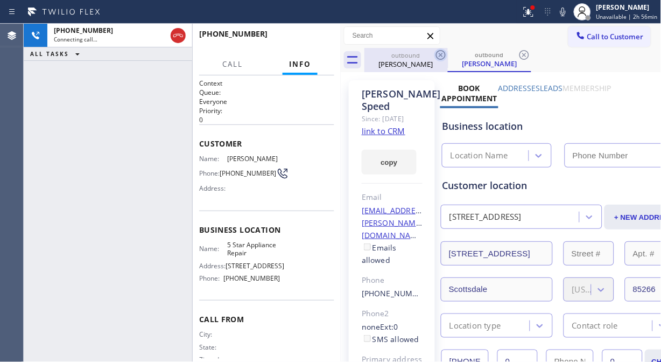
click at [441, 53] on icon at bounding box center [440, 54] width 13 height 13
click at [518, 53] on icon at bounding box center [524, 54] width 13 height 13
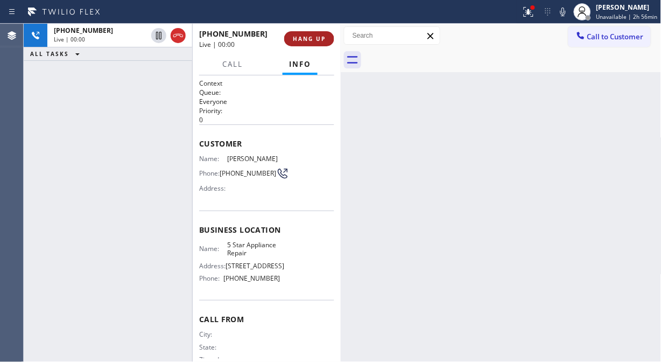
click at [320, 39] on span "HANG UP" at bounding box center [309, 39] width 33 height 8
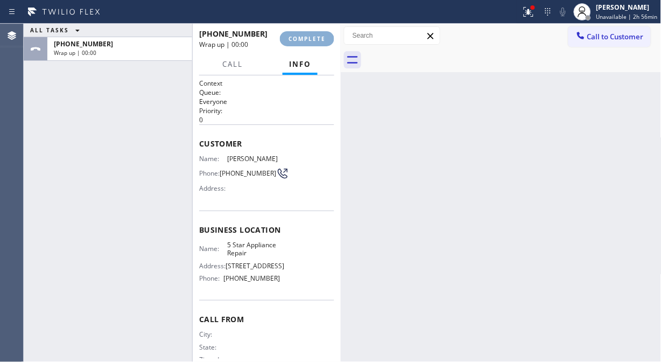
click at [320, 39] on span "COMPLETE" at bounding box center [306, 39] width 37 height 8
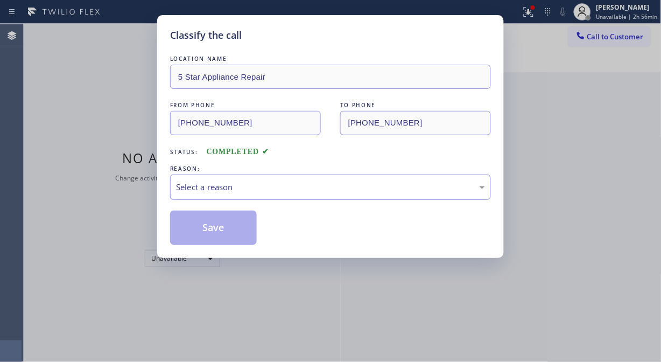
click at [292, 192] on div "Select a reason" at bounding box center [330, 187] width 309 height 12
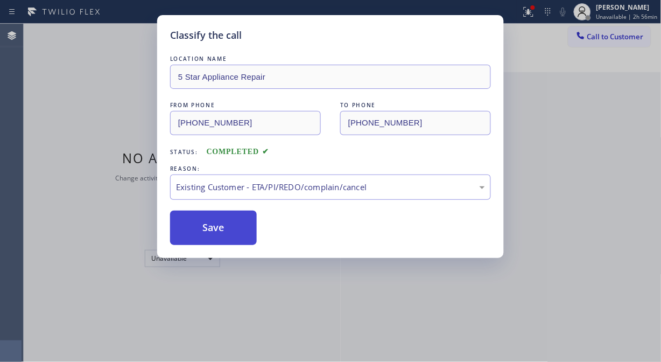
click at [236, 223] on button "Save" at bounding box center [213, 227] width 87 height 34
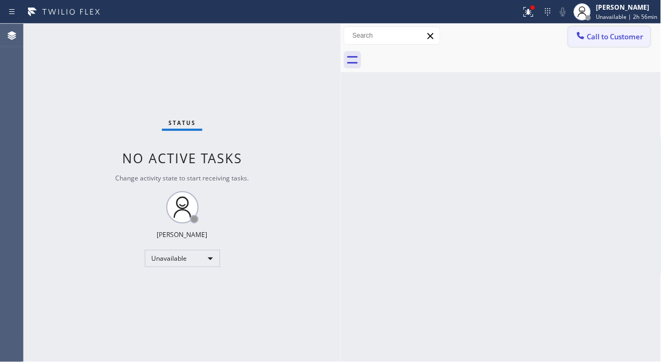
click at [606, 39] on span "Call to Customer" at bounding box center [615, 37] width 56 height 10
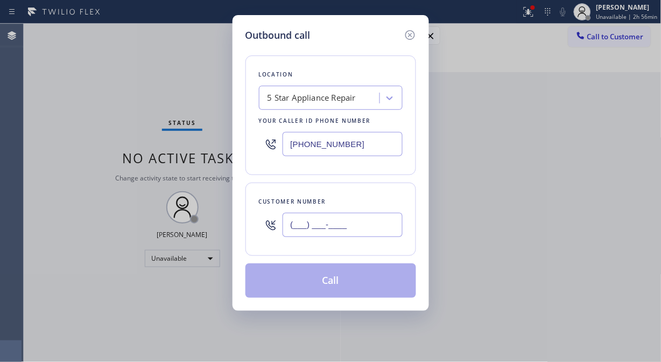
click at [340, 222] on input "(___) ___-____" at bounding box center [342, 225] width 120 height 24
paste input "602) 628-5817"
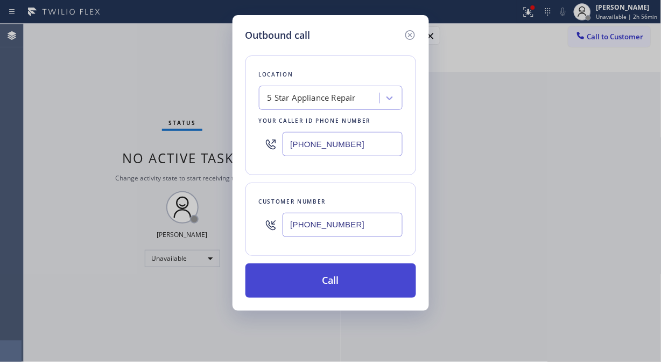
type input "[PHONE_NUMBER]"
click at [355, 281] on button "Call" at bounding box center [330, 280] width 171 height 34
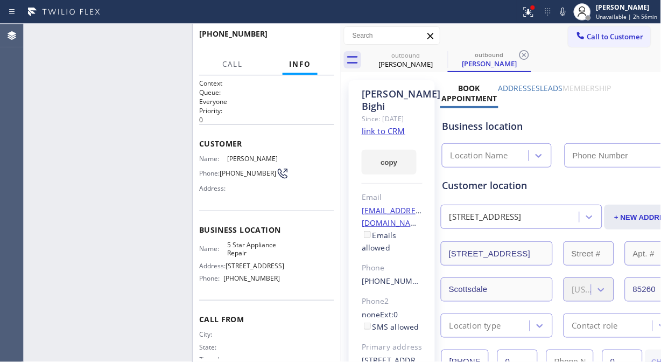
type input "[PHONE_NUMBER]"
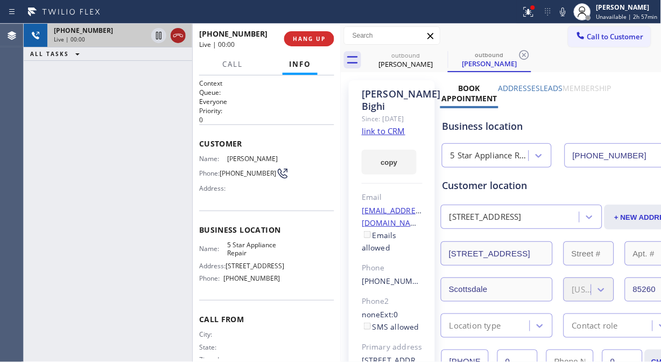
click at [176, 36] on icon at bounding box center [178, 35] width 13 height 13
click at [313, 36] on span "HANG UP" at bounding box center [309, 39] width 33 height 8
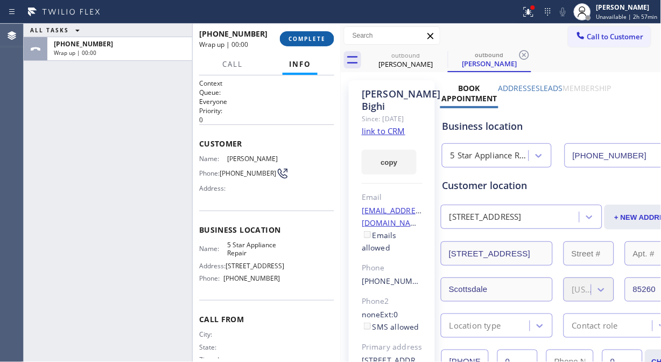
click at [313, 37] on span "COMPLETE" at bounding box center [306, 39] width 37 height 8
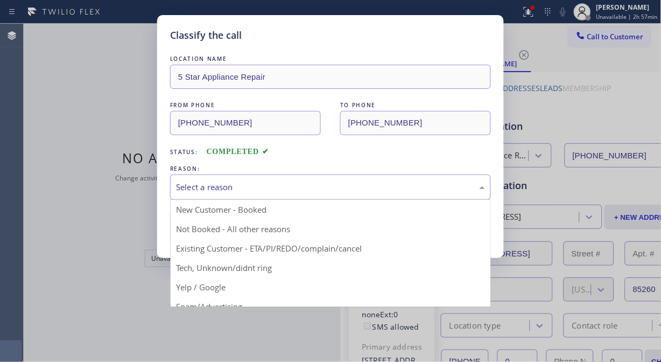
click at [329, 183] on div "Select a reason" at bounding box center [330, 187] width 309 height 12
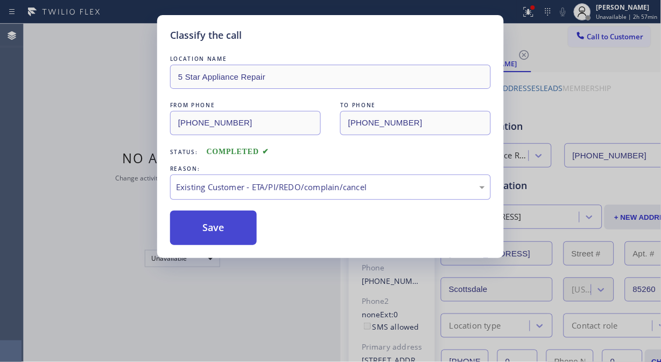
click at [229, 230] on button "Save" at bounding box center [213, 227] width 87 height 34
click at [610, 36] on div "Classify the call LOCATION NAME Malibu Appliance Repair FROM PHONE [PHONE_NUMBE…" at bounding box center [342, 193] width 637 height 338
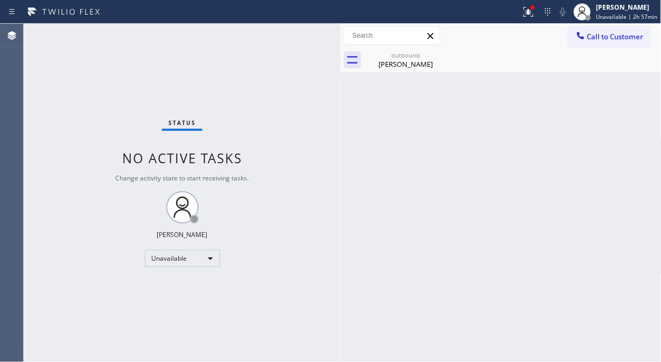
click at [610, 36] on span "Call to Customer" at bounding box center [615, 37] width 56 height 10
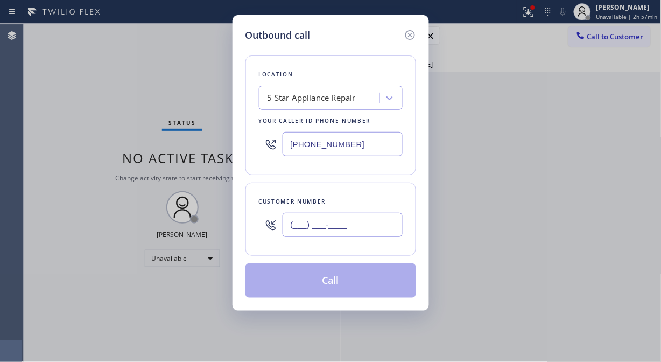
click at [356, 225] on input "(___) ___-____" at bounding box center [342, 225] width 120 height 24
paste input "949) 436-1843"
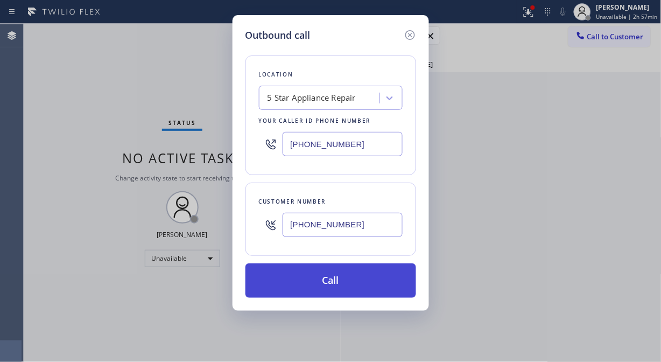
type input "[PHONE_NUMBER]"
click at [367, 289] on button "Call" at bounding box center [330, 280] width 171 height 34
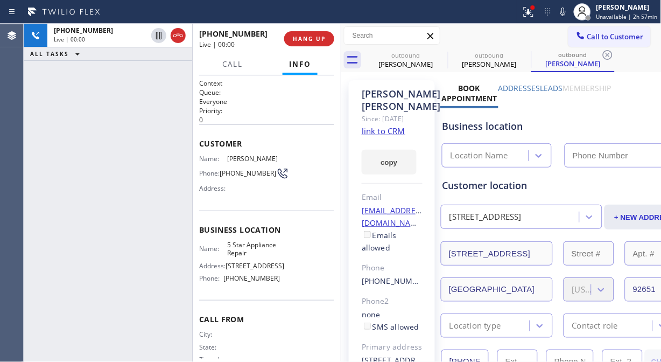
type input "[PHONE_NUMBER]"
click at [321, 38] on span "HANG UP" at bounding box center [309, 39] width 33 height 8
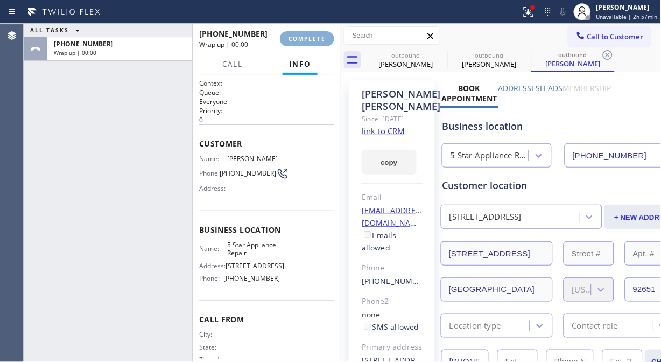
click at [321, 38] on span "COMPLETE" at bounding box center [306, 39] width 37 height 8
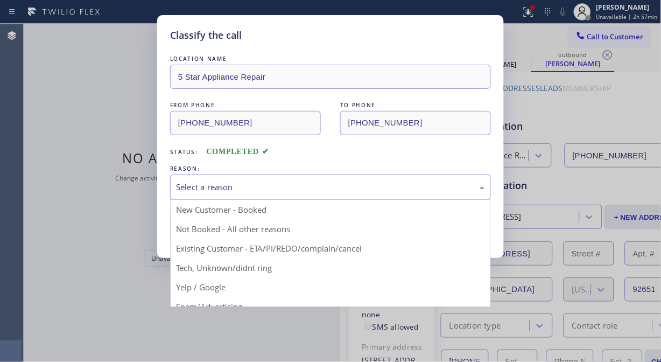
click at [328, 183] on div "Select a reason" at bounding box center [330, 187] width 309 height 12
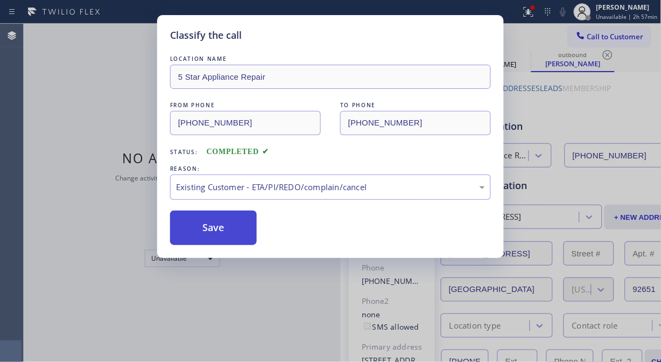
click at [222, 233] on button "Save" at bounding box center [213, 227] width 87 height 34
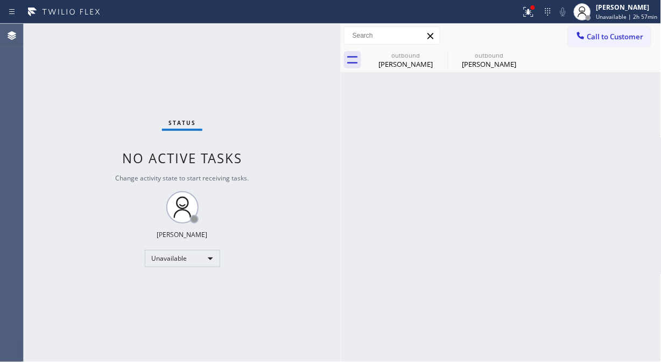
click at [614, 36] on span "Call to Customer" at bounding box center [615, 37] width 56 height 10
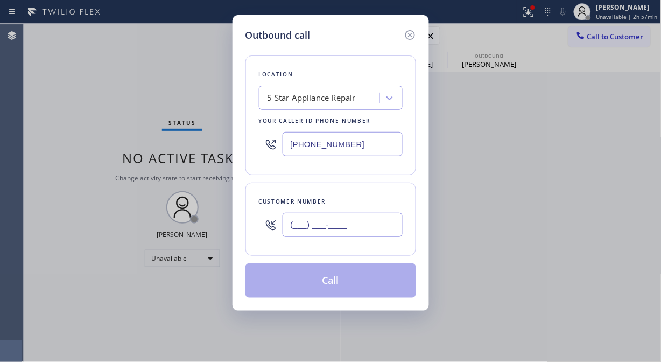
click at [332, 224] on input "(___) ___-____" at bounding box center [342, 225] width 120 height 24
paste input "949) 791-9904"
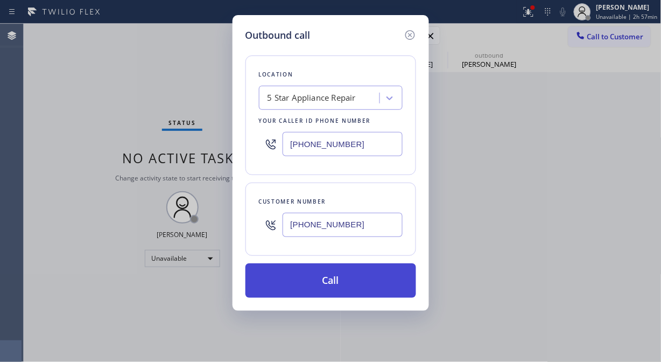
type input "[PHONE_NUMBER]"
click at [348, 282] on button "Call" at bounding box center [330, 280] width 171 height 34
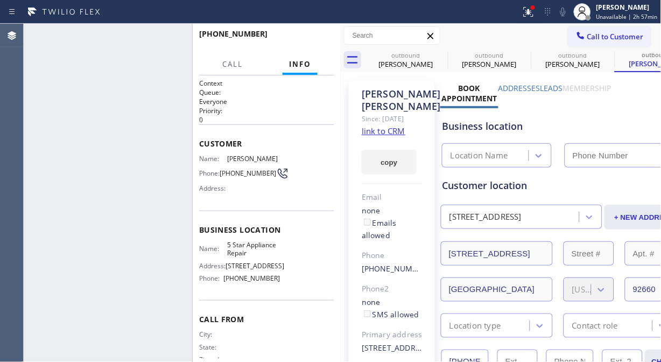
type input "[PHONE_NUMBER]"
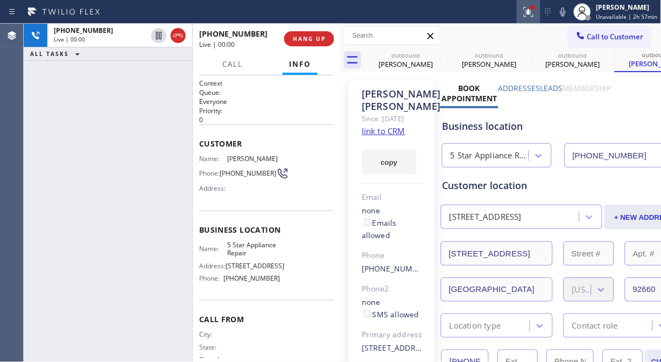
click at [534, 13] on icon at bounding box center [528, 11] width 13 height 13
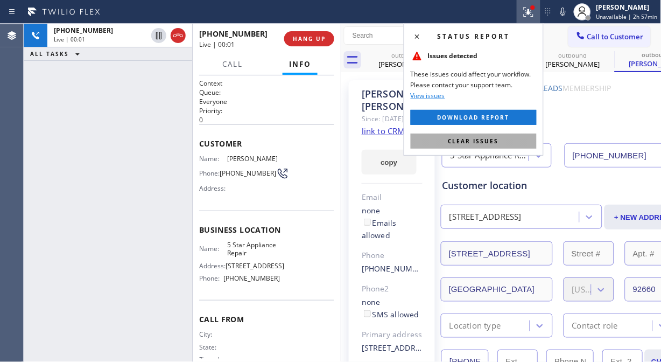
click at [480, 140] on span "Clear issues" at bounding box center [473, 141] width 51 height 8
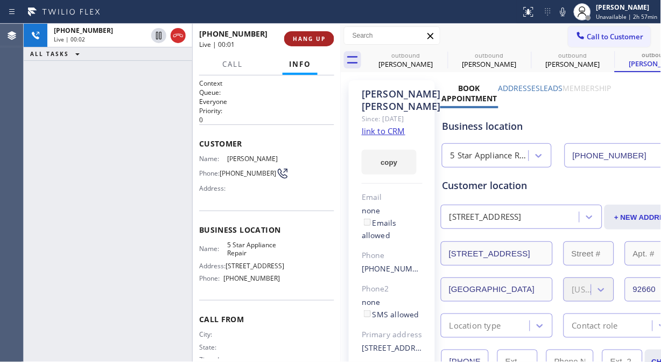
click at [294, 38] on span "HANG UP" at bounding box center [309, 39] width 33 height 8
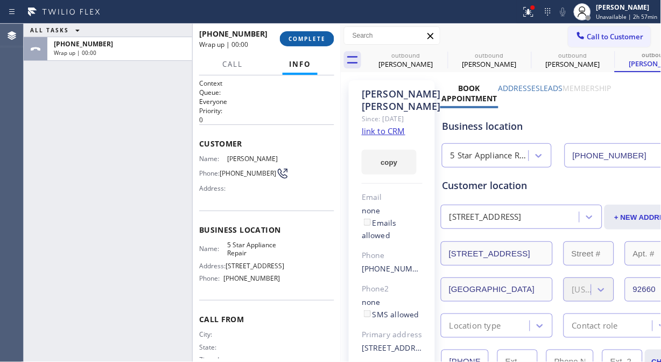
click at [295, 38] on span "COMPLETE" at bounding box center [306, 39] width 37 height 8
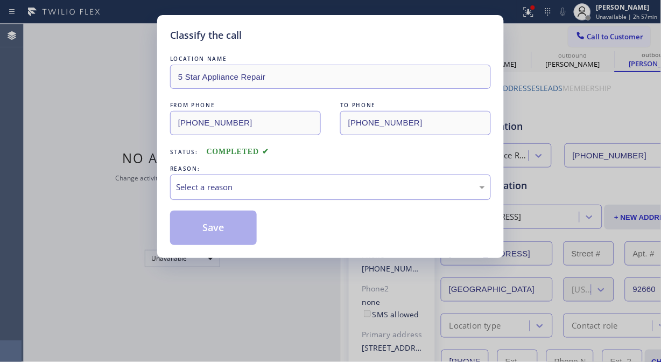
click at [287, 180] on div "Select a reason" at bounding box center [330, 186] width 321 height 25
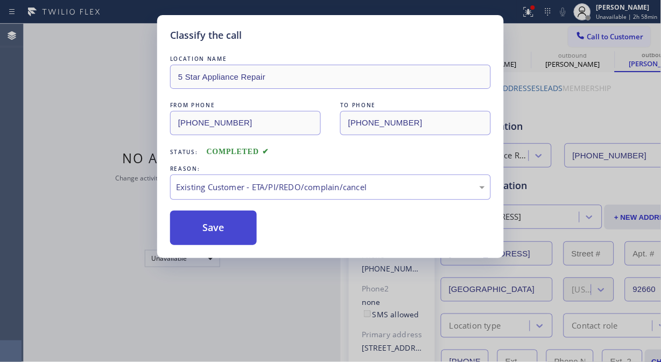
click at [241, 234] on button "Save" at bounding box center [213, 227] width 87 height 34
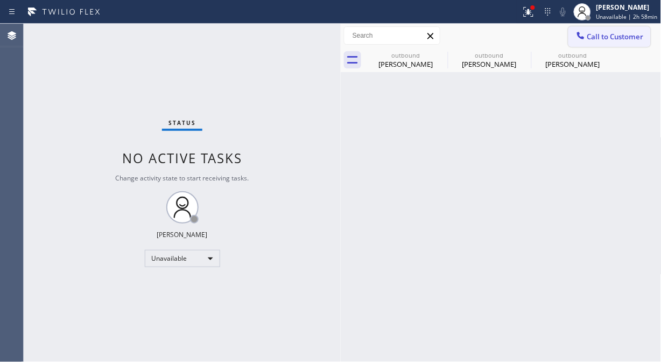
click at [619, 39] on span "Call to Customer" at bounding box center [615, 37] width 56 height 10
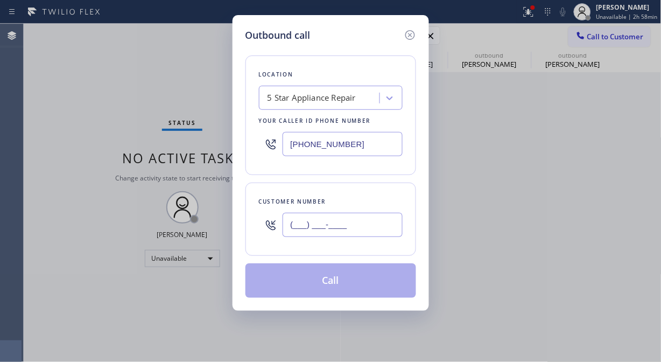
click at [368, 230] on input "(___) ___-____" at bounding box center [342, 225] width 120 height 24
paste input "949) 637-7328"
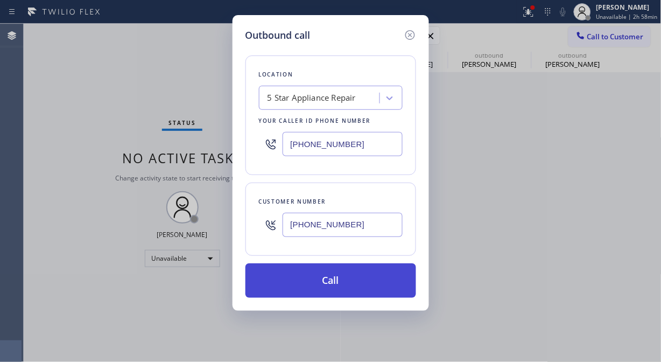
type input "[PHONE_NUMBER]"
click at [364, 283] on button "Call" at bounding box center [330, 280] width 171 height 34
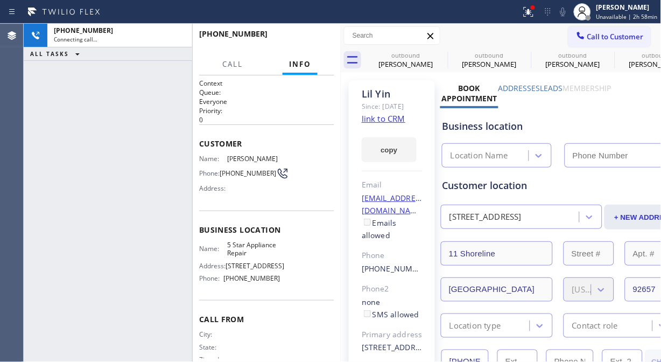
click at [565, 13] on icon at bounding box center [562, 11] width 13 height 13
type input "[PHONE_NUMBER]"
click at [565, 13] on icon at bounding box center [562, 11] width 13 height 13
click at [526, 10] on icon at bounding box center [528, 11] width 13 height 13
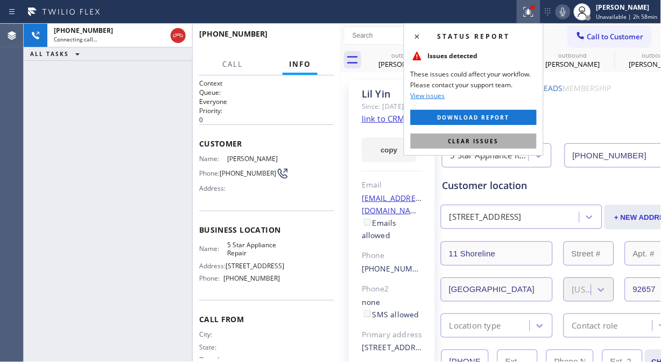
click at [497, 147] on button "Clear issues" at bounding box center [474, 140] width 126 height 15
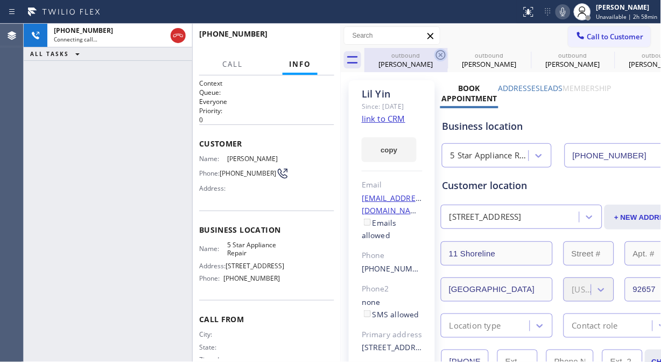
click at [441, 52] on icon at bounding box center [440, 54] width 13 height 13
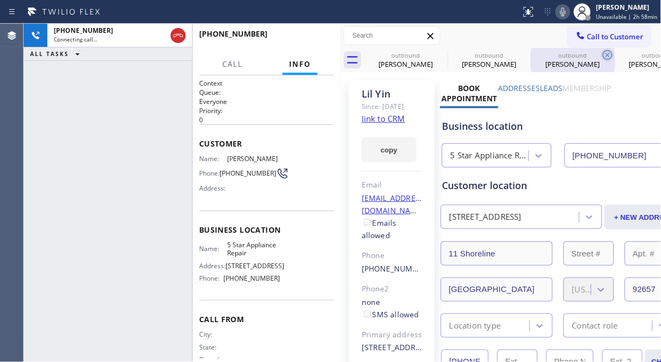
click at [0, 0] on icon at bounding box center [0, 0] width 0 height 0
click at [601, 52] on icon at bounding box center [607, 54] width 13 height 13
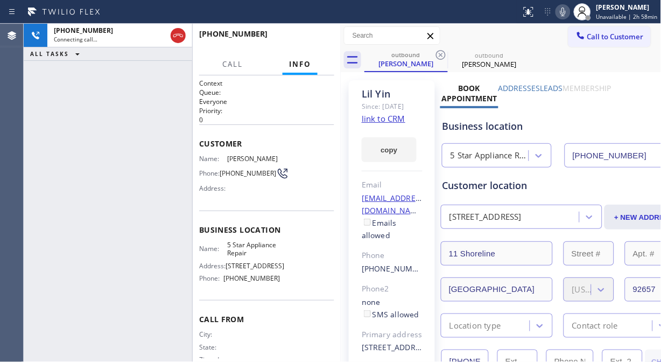
click at [442, 52] on icon at bounding box center [440, 54] width 13 height 13
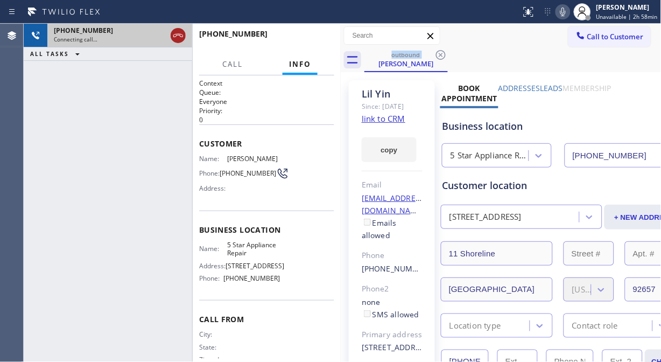
click at [182, 34] on icon at bounding box center [178, 35] width 13 height 13
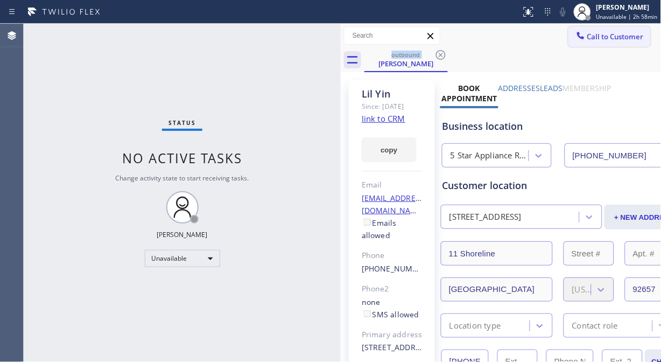
click at [588, 39] on span "Call to Customer" at bounding box center [615, 37] width 56 height 10
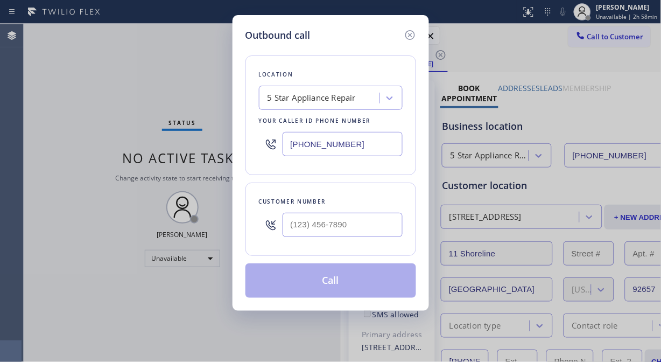
click at [308, 225] on input "text" at bounding box center [342, 225] width 120 height 24
paste input "208) 863-7617"
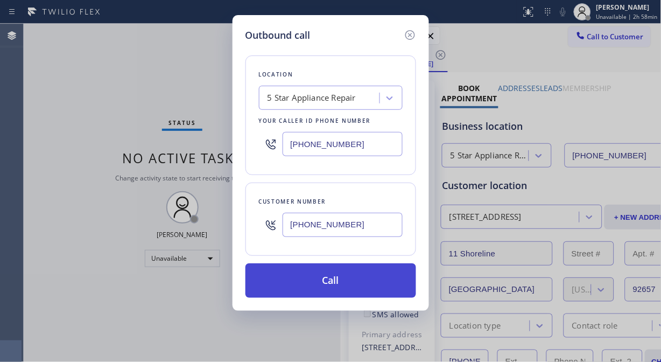
type input "[PHONE_NUMBER]"
click at [323, 277] on button "Call" at bounding box center [330, 280] width 171 height 34
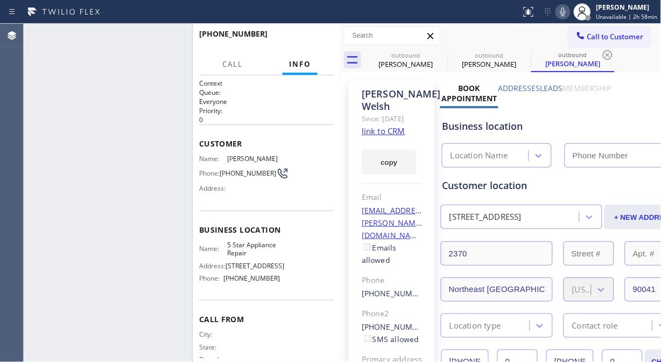
type input "[PHONE_NUMBER]"
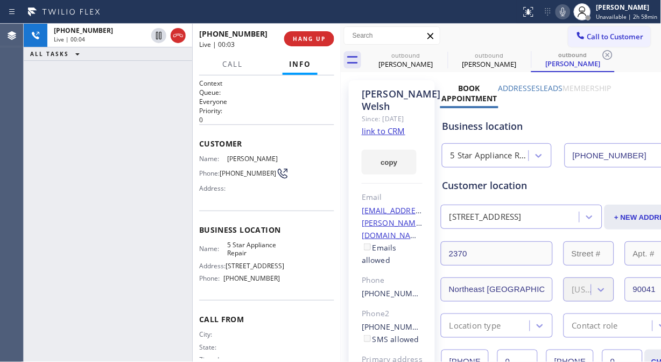
click at [386, 136] on link "link to CRM" at bounding box center [384, 130] width 44 height 11
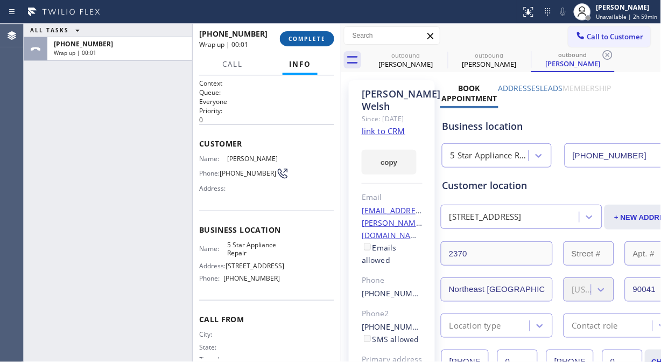
click at [315, 44] on button "COMPLETE" at bounding box center [307, 38] width 54 height 15
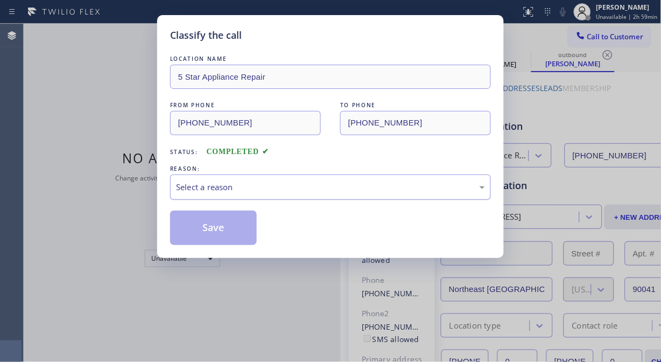
click at [327, 180] on div "Select a reason" at bounding box center [330, 186] width 321 height 25
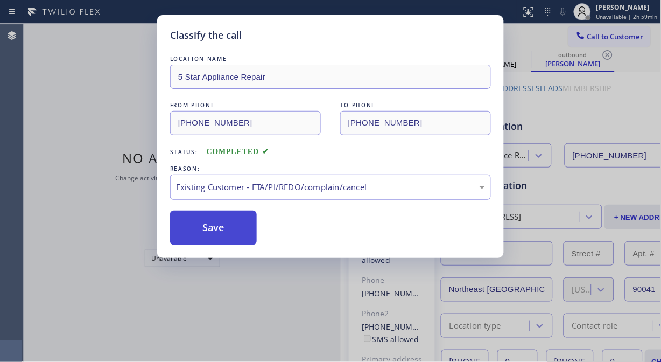
click at [215, 224] on button "Save" at bounding box center [213, 227] width 87 height 34
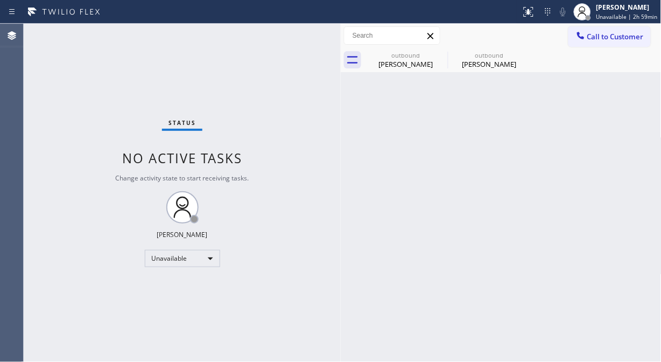
click at [32, 68] on div "Status No active tasks Change activity state to start receiving tasks. [PERSON_…" at bounding box center [182, 193] width 317 height 338
click at [602, 34] on span "Call to Customer" at bounding box center [615, 37] width 56 height 10
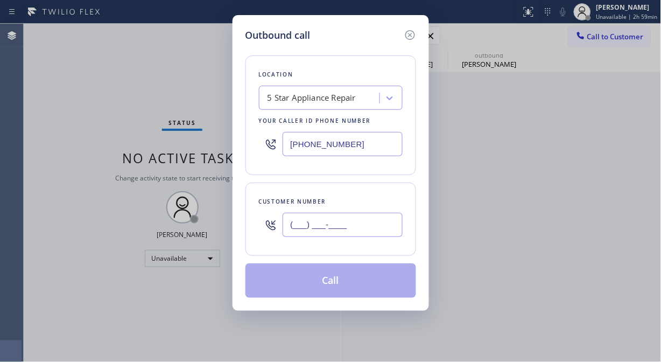
click at [322, 228] on input "(___) ___-____" at bounding box center [342, 225] width 120 height 24
paste input "408) 730-1001"
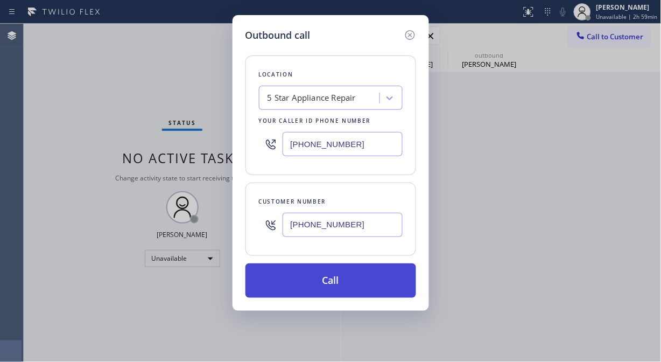
type input "[PHONE_NUMBER]"
click at [324, 281] on button "Call" at bounding box center [330, 280] width 171 height 34
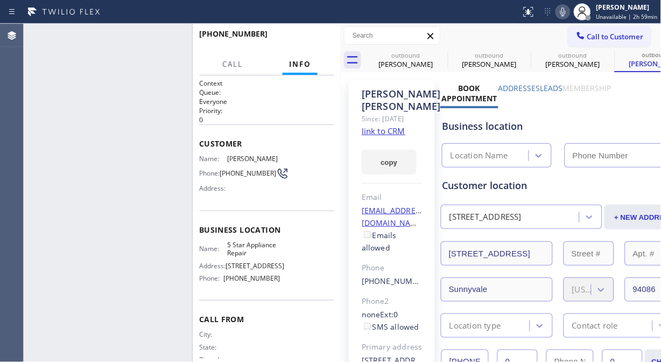
type input "[PHONE_NUMBER]"
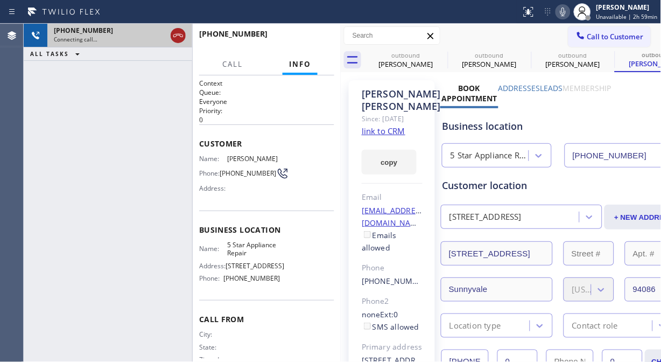
click at [175, 39] on icon at bounding box center [178, 35] width 13 height 13
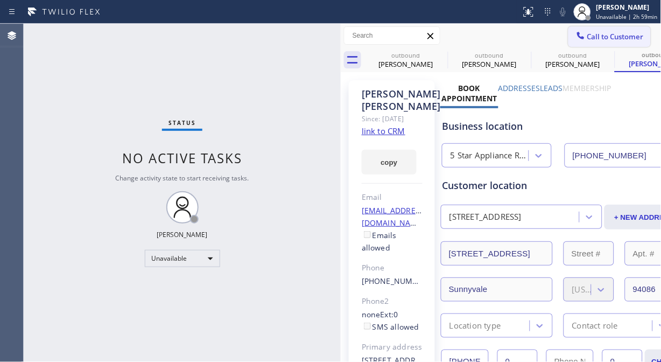
click at [588, 32] on span "Call to Customer" at bounding box center [615, 37] width 56 height 10
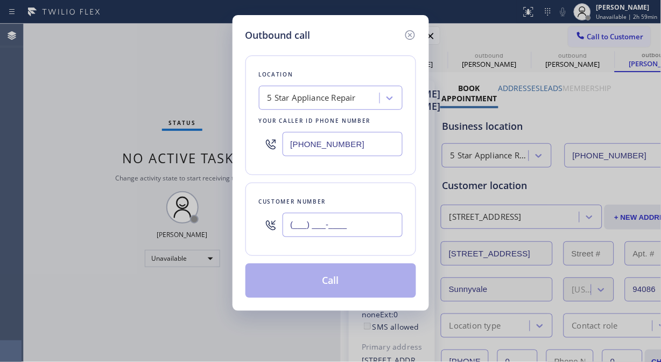
click at [311, 224] on input "(___) ___-____" at bounding box center [342, 225] width 120 height 24
paste input "602) 703-9733"
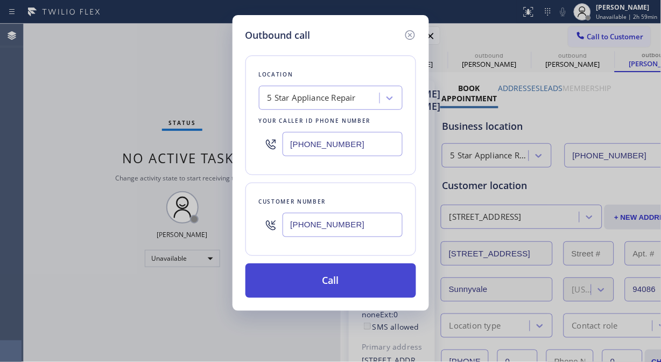
type input "[PHONE_NUMBER]"
click at [350, 280] on button "Call" at bounding box center [330, 280] width 171 height 34
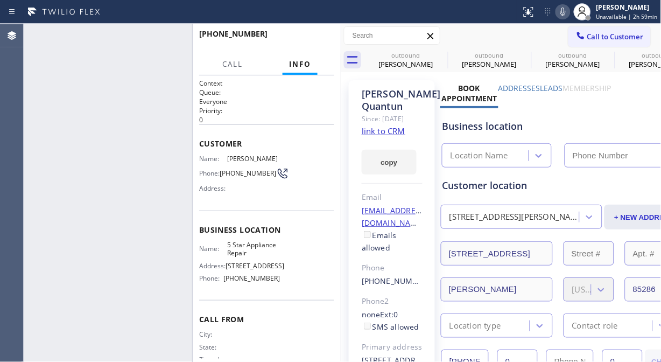
type input "[PHONE_NUMBER]"
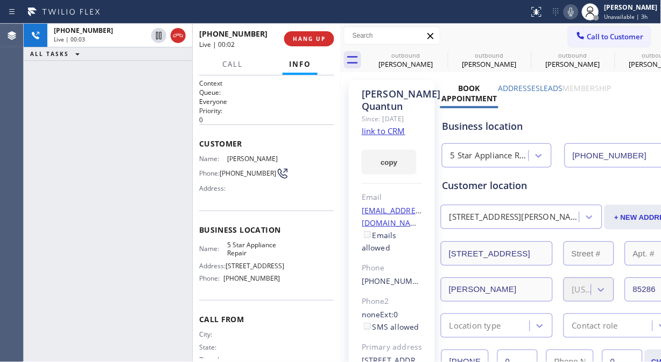
click at [315, 47] on div "[PHONE_NUMBER] Live | 00:02 HANG UP" at bounding box center [266, 39] width 135 height 28
click at [315, 40] on span "HANG UP" at bounding box center [309, 39] width 33 height 8
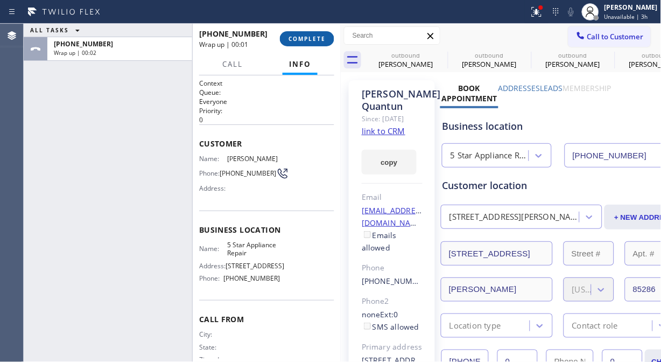
click at [298, 35] on span "COMPLETE" at bounding box center [306, 39] width 37 height 8
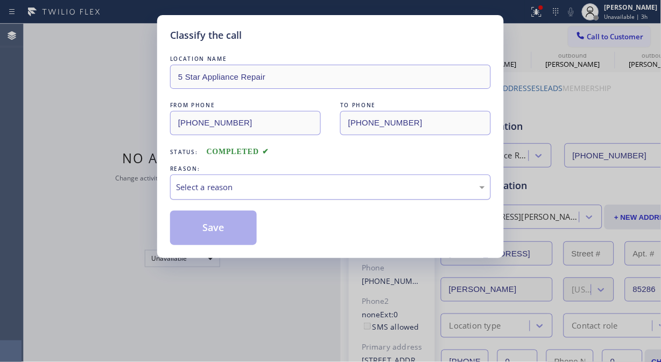
click at [321, 185] on div "Select a reason" at bounding box center [330, 187] width 309 height 12
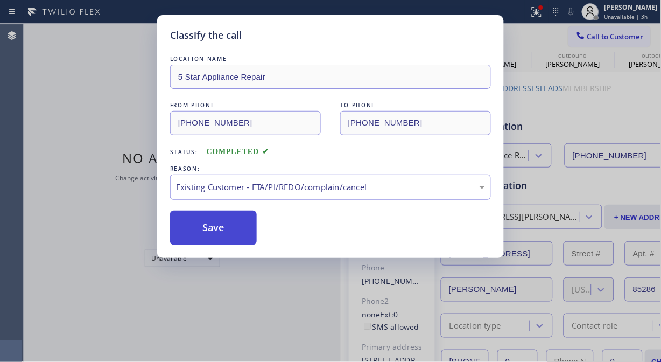
click at [229, 230] on button "Save" at bounding box center [213, 227] width 87 height 34
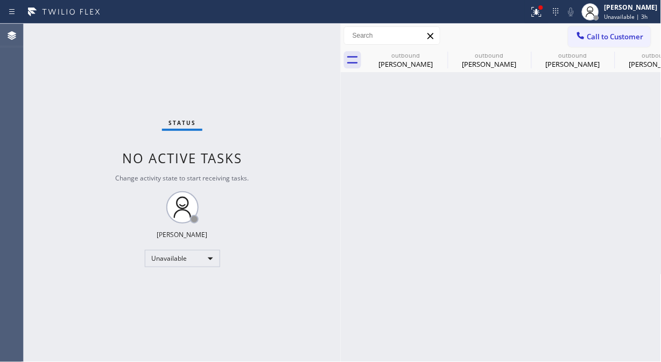
click at [36, 79] on div "Status No active tasks Change activity state to start receiving tasks. [PERSON_…" at bounding box center [182, 193] width 317 height 338
click at [604, 36] on span "Call to Customer" at bounding box center [615, 37] width 56 height 10
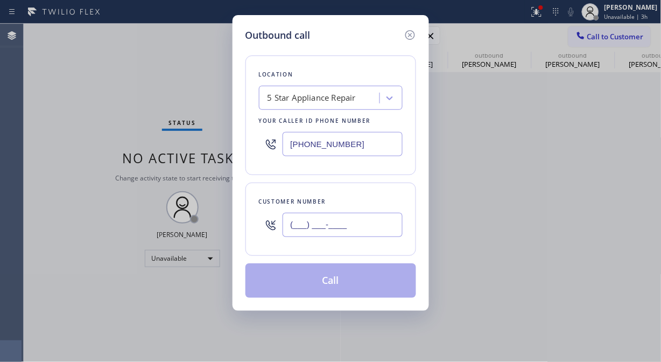
click at [344, 235] on input "(___) ___-____" at bounding box center [342, 225] width 120 height 24
paste input "714) 202-5298"
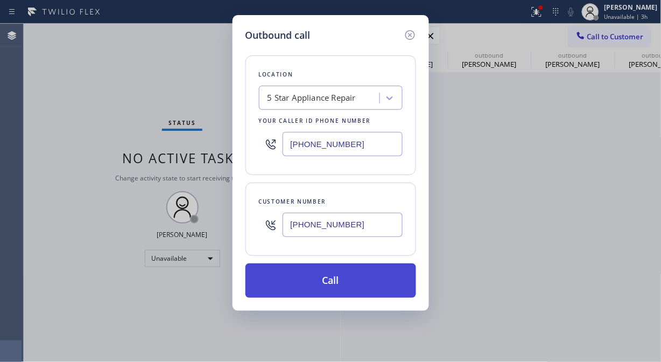
type input "[PHONE_NUMBER]"
click at [358, 275] on button "Call" at bounding box center [330, 280] width 171 height 34
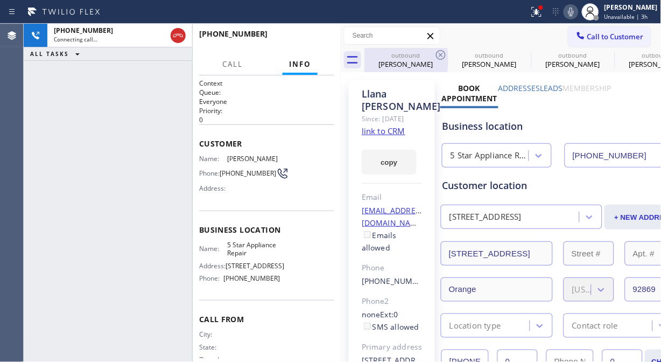
type input "[PHONE_NUMBER]"
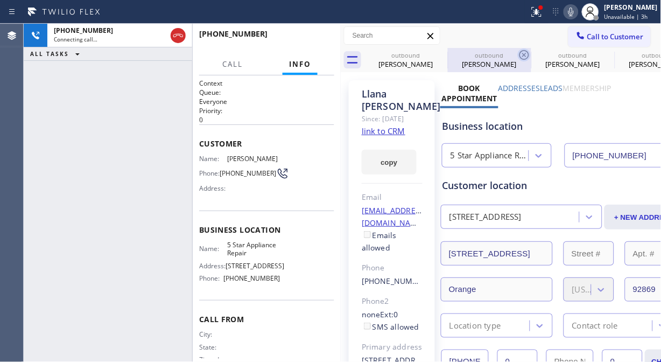
click at [0, 0] on icon at bounding box center [0, 0] width 0 height 0
click at [518, 52] on icon at bounding box center [524, 54] width 13 height 13
click at [0, 0] on icon at bounding box center [0, 0] width 0 height 0
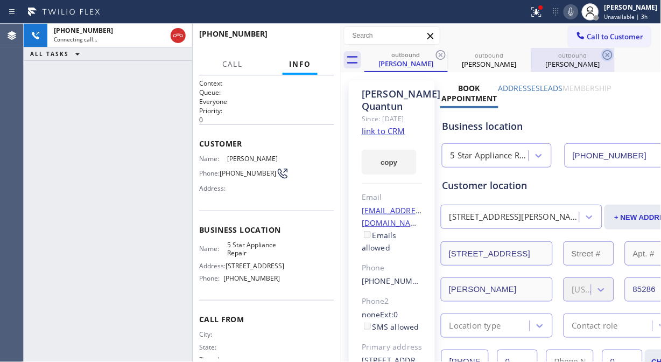
click at [441, 54] on icon at bounding box center [441, 55] width 10 height 10
click at [0, 0] on icon at bounding box center [0, 0] width 0 height 0
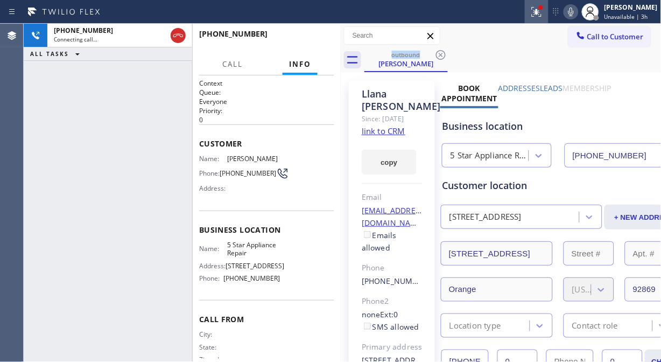
click at [541, 16] on icon at bounding box center [537, 12] width 10 height 10
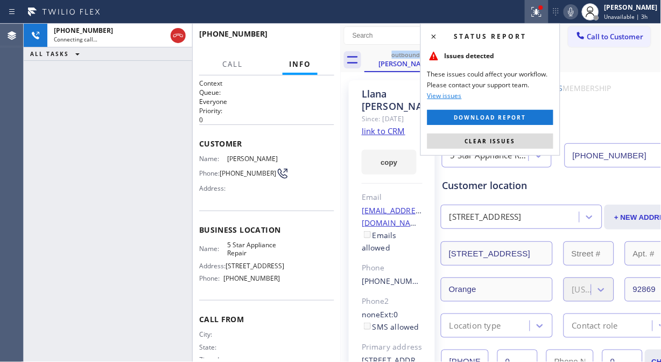
click at [506, 144] on span "Clear issues" at bounding box center [490, 141] width 51 height 8
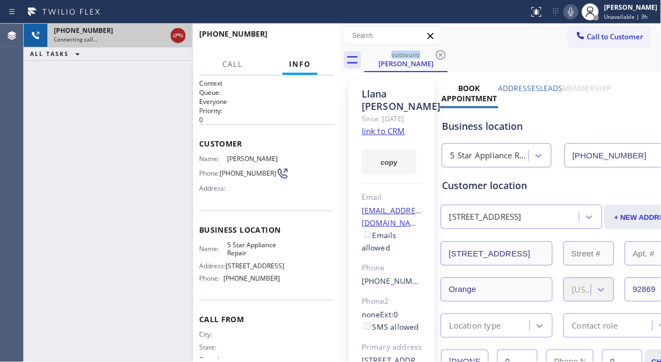
click at [173, 38] on icon at bounding box center [178, 35] width 13 height 13
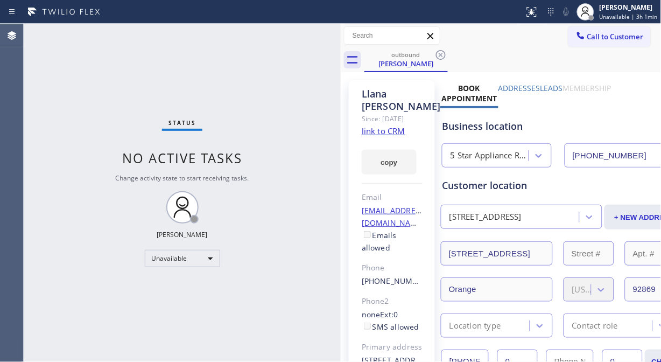
click at [113, 81] on div "Status No active tasks Change activity state to start receiving tasks. [PERSON_…" at bounding box center [182, 193] width 317 height 338
click at [593, 44] on button "Call to Customer" at bounding box center [609, 36] width 82 height 20
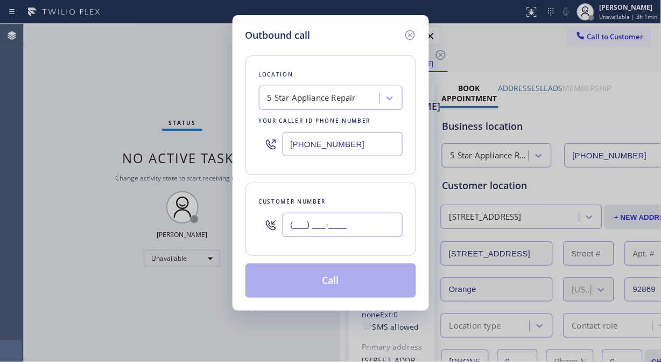
click at [299, 226] on input "(___) ___-____" at bounding box center [342, 225] width 120 height 24
paste input "323) 695-6655"
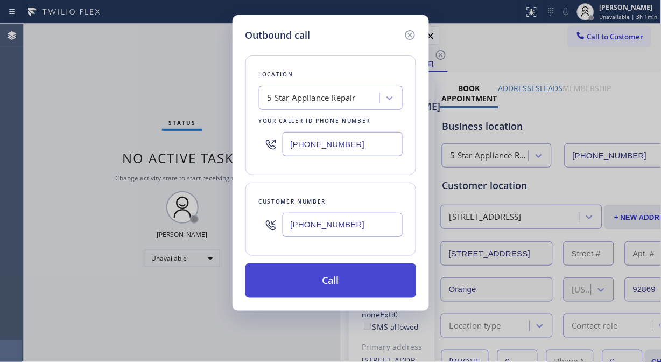
type input "[PHONE_NUMBER]"
click at [358, 284] on button "Call" at bounding box center [330, 280] width 171 height 34
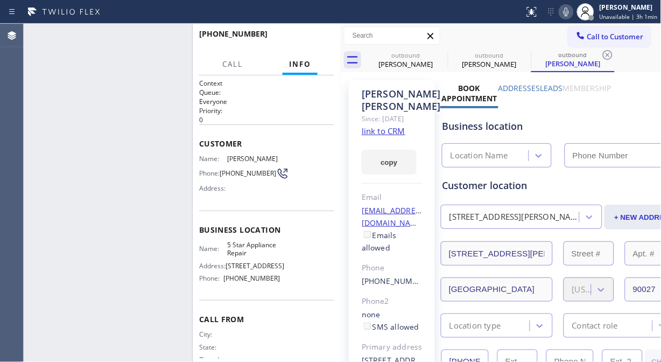
type input "[PHONE_NUMBER]"
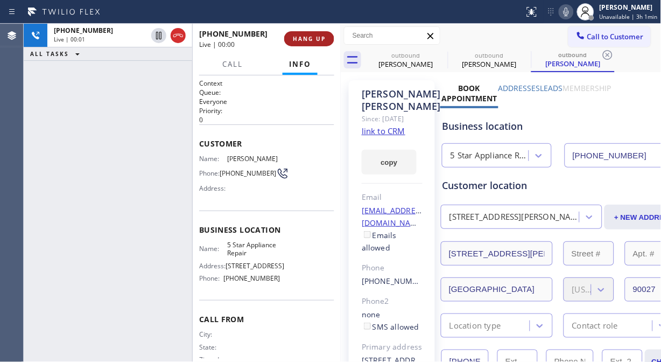
click at [298, 32] on button "HANG UP" at bounding box center [309, 38] width 50 height 15
click at [305, 36] on span "HANG UP" at bounding box center [309, 39] width 33 height 8
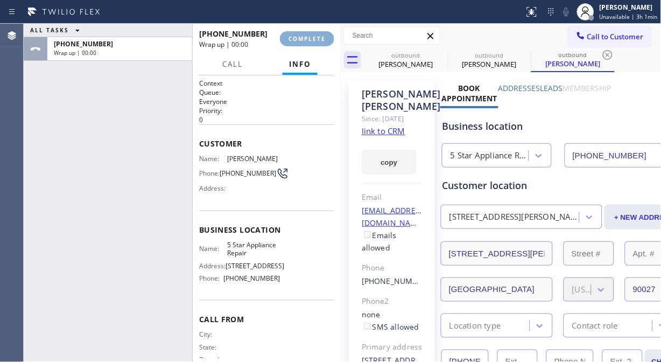
click at [307, 38] on span "COMPLETE" at bounding box center [306, 39] width 37 height 8
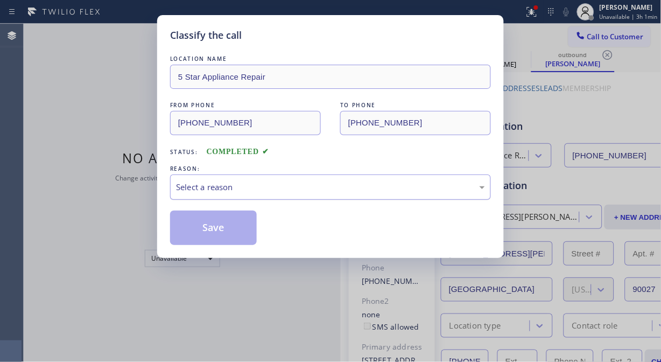
click at [308, 194] on div "Select a reason" at bounding box center [330, 186] width 321 height 25
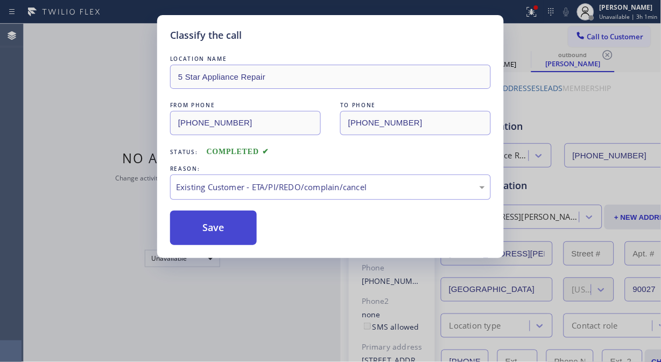
click at [230, 232] on button "Save" at bounding box center [213, 227] width 87 height 34
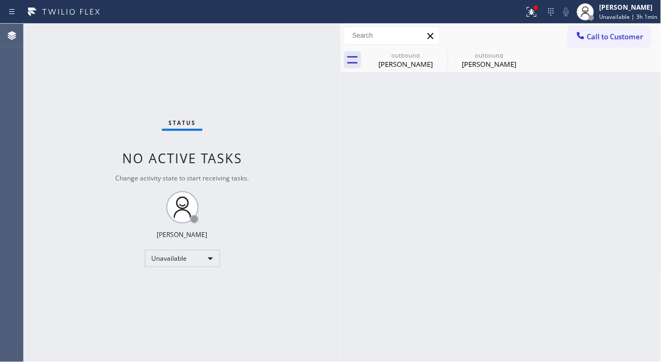
click at [612, 34] on span "Call to Customer" at bounding box center [615, 37] width 56 height 10
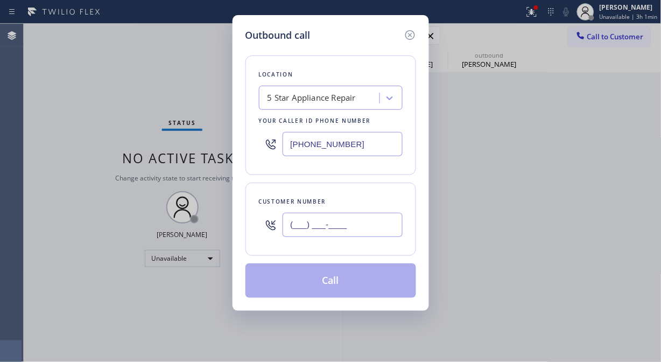
click at [299, 223] on input "(___) ___-____" at bounding box center [342, 225] width 120 height 24
paste input "917) 403-7291"
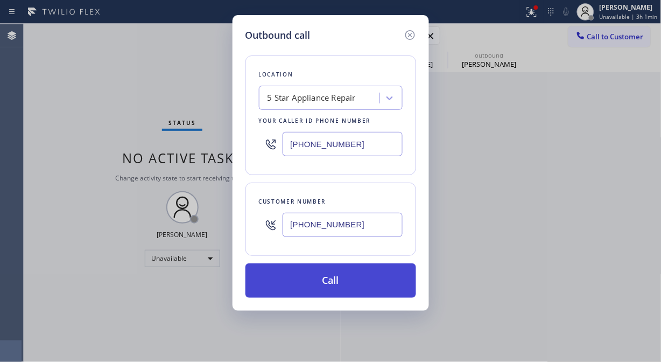
type input "[PHONE_NUMBER]"
click at [343, 280] on button "Call" at bounding box center [330, 280] width 171 height 34
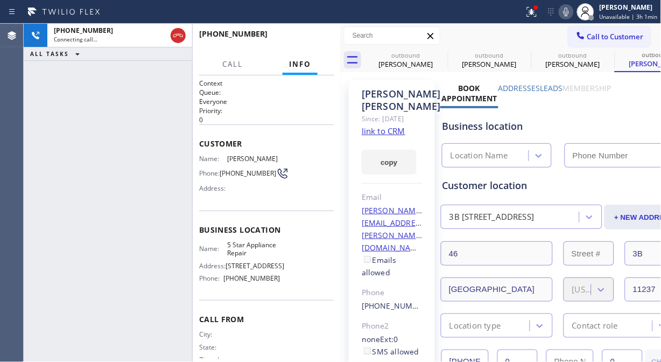
click at [572, 15] on icon at bounding box center [566, 11] width 13 height 13
type input "[PHONE_NUMBER]"
click at [532, 14] on icon at bounding box center [532, 12] width 10 height 10
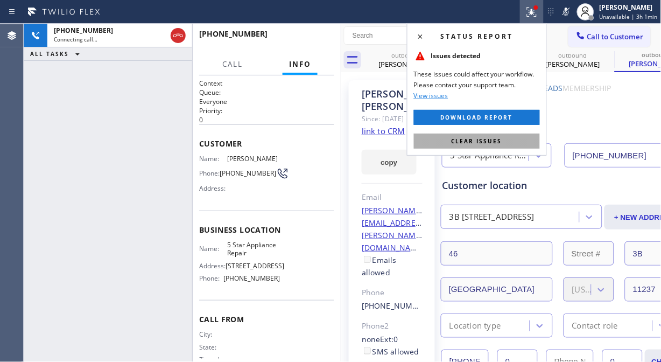
click at [477, 140] on span "Clear issues" at bounding box center [476, 141] width 51 height 8
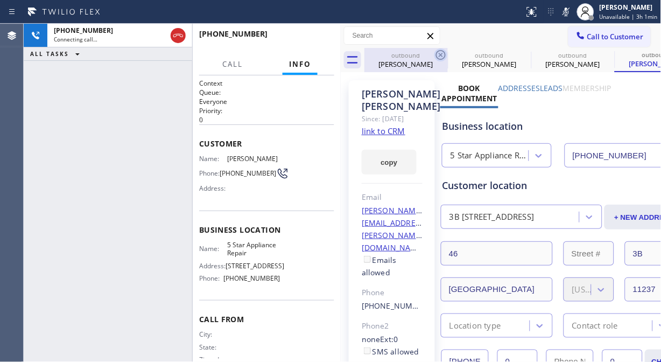
click at [436, 53] on icon at bounding box center [440, 54] width 13 height 13
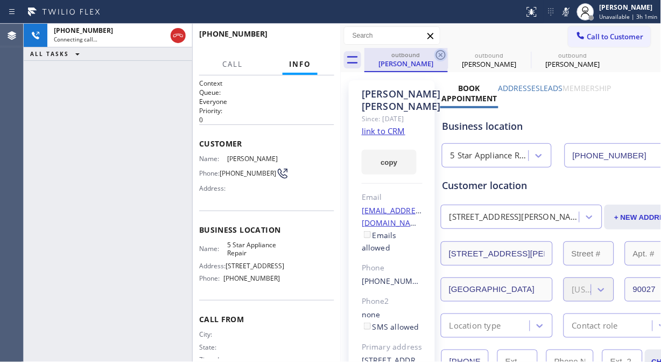
click at [438, 53] on icon at bounding box center [441, 55] width 10 height 10
click at [0, 0] on icon at bounding box center [0, 0] width 0 height 0
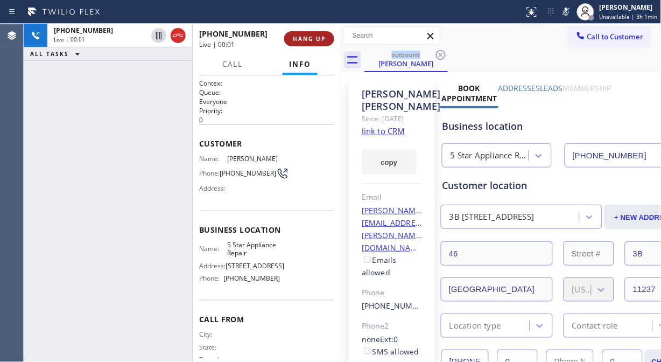
click at [303, 38] on span "HANG UP" at bounding box center [309, 39] width 33 height 8
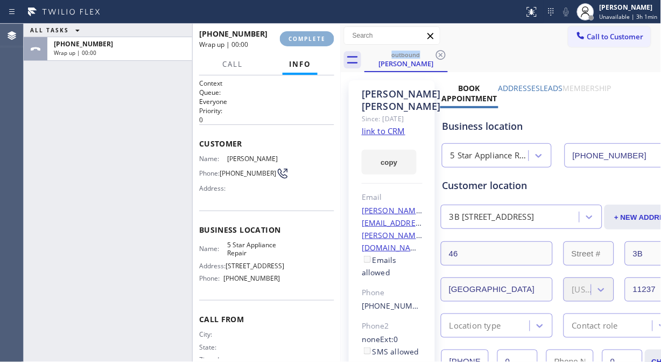
click at [308, 40] on span "COMPLETE" at bounding box center [306, 39] width 37 height 8
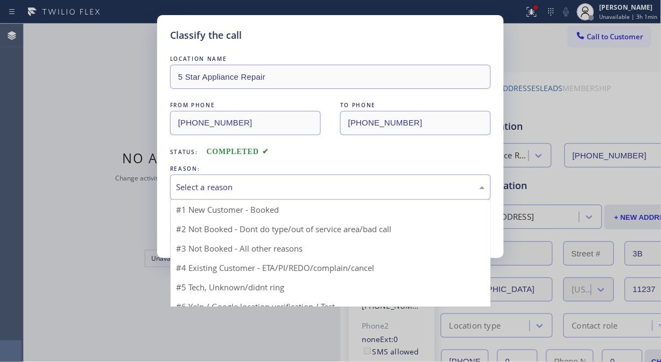
click at [298, 181] on div "Select a reason" at bounding box center [330, 187] width 309 height 12
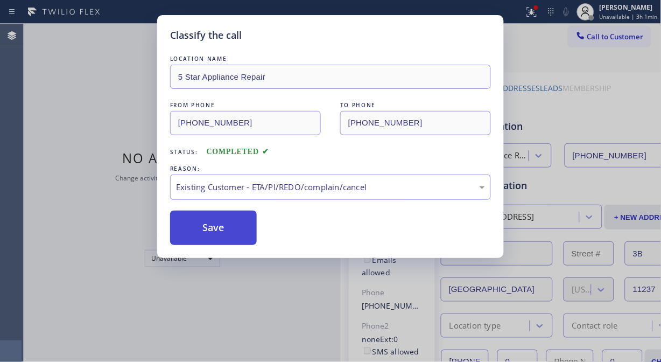
click at [245, 226] on button "Save" at bounding box center [213, 227] width 87 height 34
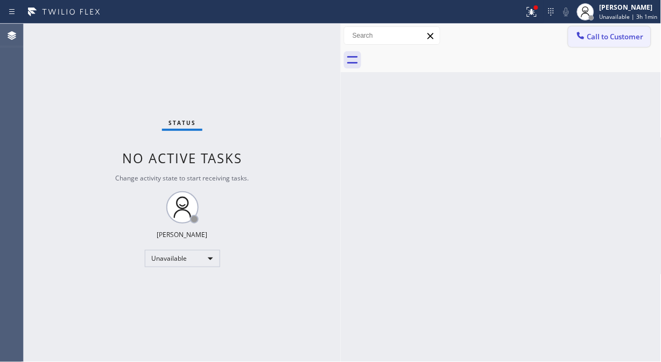
click at [627, 40] on span "Call to Customer" at bounding box center [615, 37] width 56 height 10
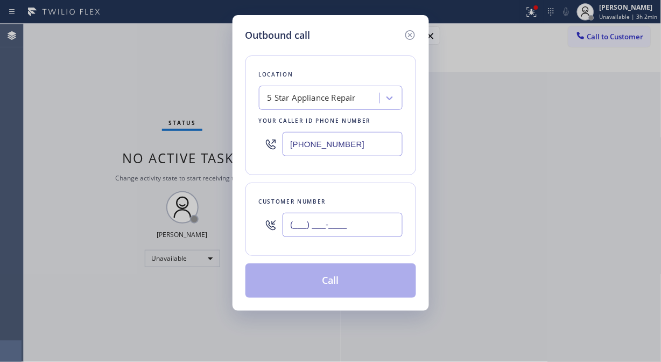
click at [370, 216] on input "(___) ___-____" at bounding box center [342, 225] width 120 height 24
paste input "917) 846-1161"
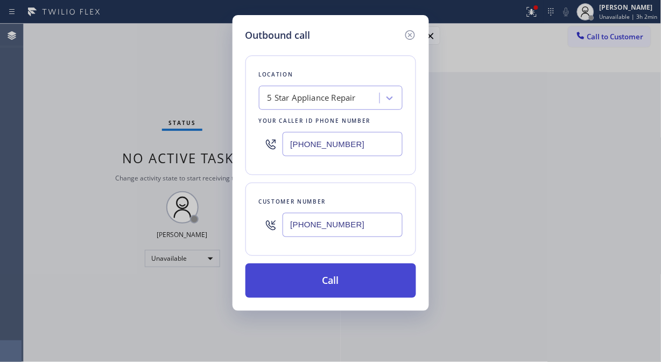
type input "[PHONE_NUMBER]"
click at [365, 277] on button "Call" at bounding box center [330, 280] width 171 height 34
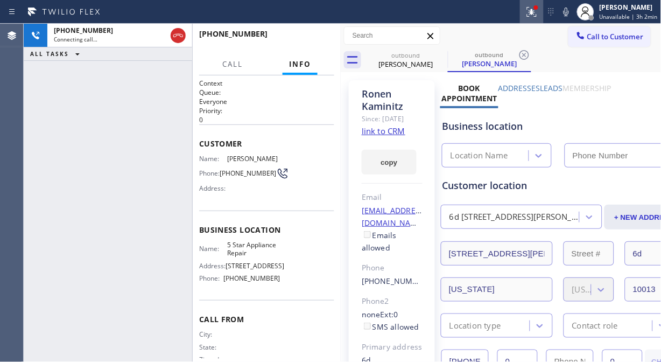
click at [529, 12] on icon at bounding box center [531, 11] width 13 height 13
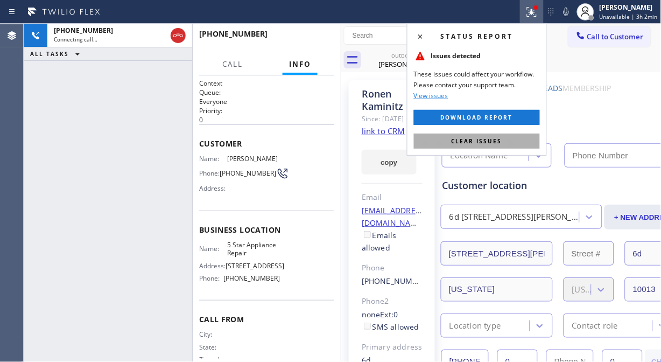
click at [481, 143] on span "Clear issues" at bounding box center [476, 141] width 51 height 8
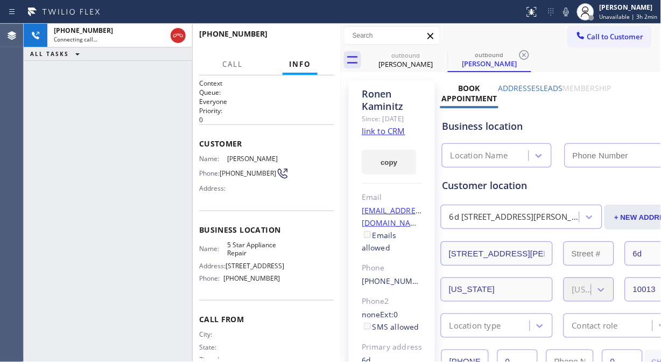
type input "[PHONE_NUMBER]"
click at [306, 31] on button "HANG UP" at bounding box center [309, 38] width 50 height 15
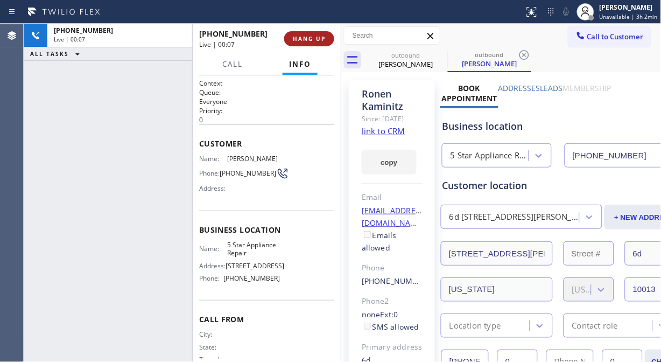
click at [309, 38] on span "HANG UP" at bounding box center [309, 39] width 33 height 8
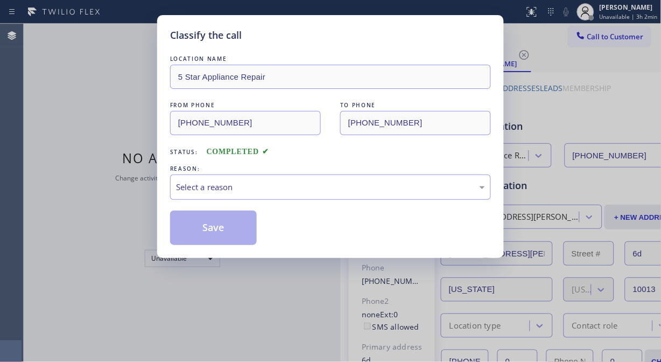
click at [309, 38] on div "Classify the call" at bounding box center [330, 35] width 321 height 15
click at [323, 179] on div "Select a reason" at bounding box center [330, 186] width 321 height 25
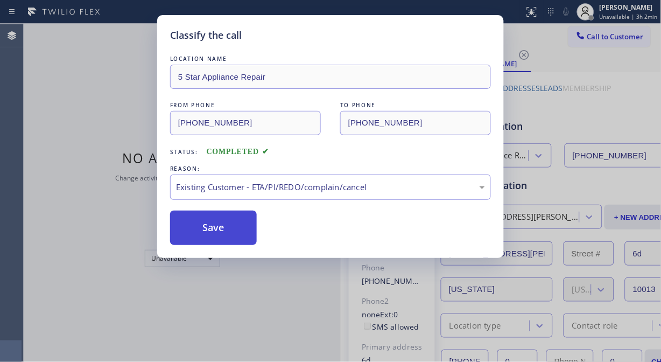
drag, startPoint x: 213, startPoint y: 232, endPoint x: 427, endPoint y: 41, distance: 287.3
click at [212, 232] on button "Save" at bounding box center [213, 227] width 87 height 34
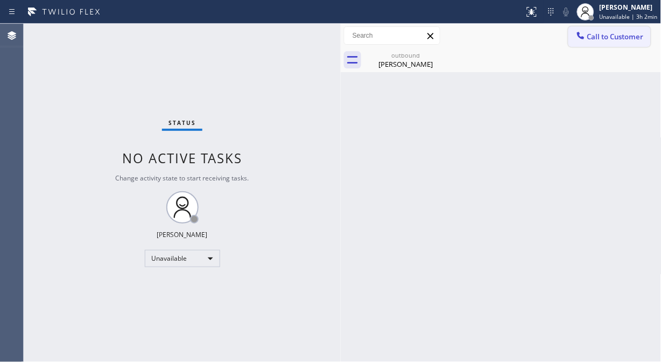
click at [638, 39] on span "Call to Customer" at bounding box center [615, 37] width 56 height 10
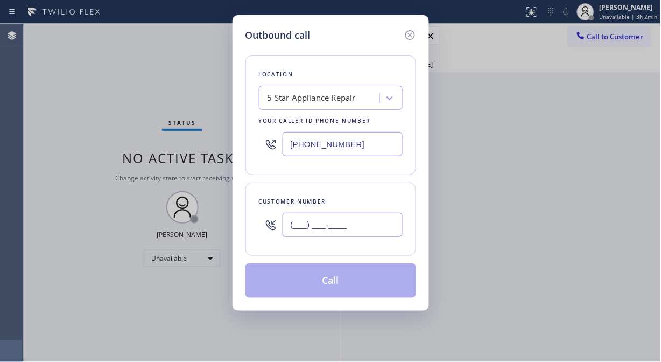
click at [353, 231] on input "(___) ___-____" at bounding box center [342, 225] width 120 height 24
paste input "646) 246-5991"
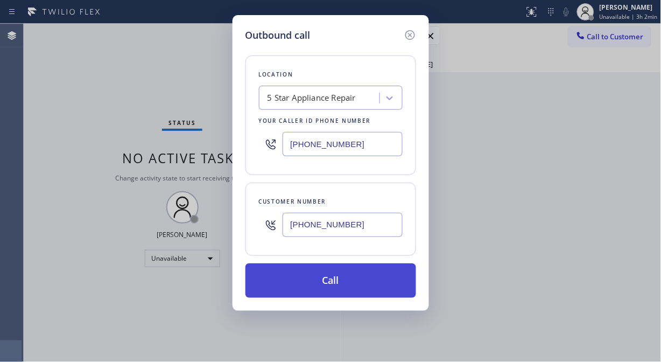
type input "[PHONE_NUMBER]"
click at [364, 286] on button "Call" at bounding box center [330, 280] width 171 height 34
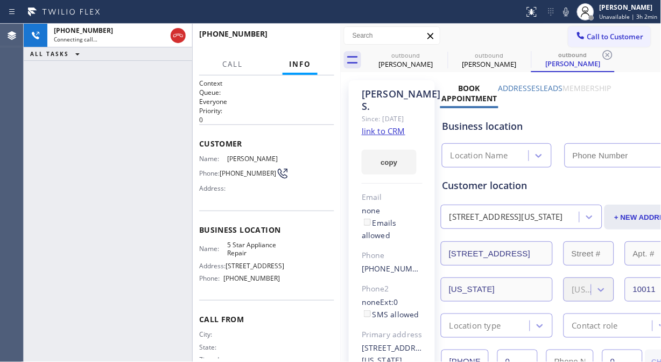
type input "[PHONE_NUMBER]"
drag, startPoint x: 119, startPoint y: 97, endPoint x: 163, endPoint y: 33, distance: 77.3
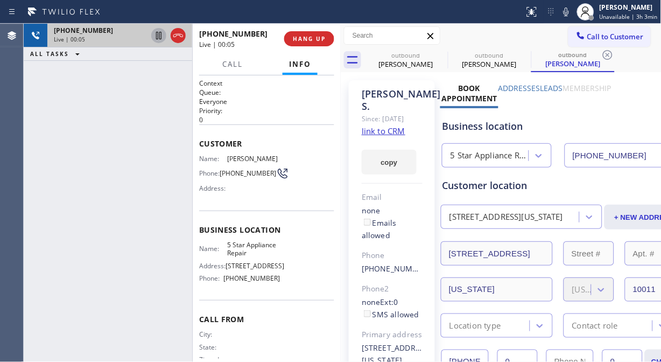
click at [119, 95] on div "[PHONE_NUMBER] Live | 00:05 ALL TASKS ALL TASKS ACTIVE TASKS TASKS IN WRAP UP" at bounding box center [108, 193] width 168 height 338
click at [181, 34] on icon at bounding box center [178, 35] width 13 height 13
click at [301, 37] on span "HANG UP" at bounding box center [309, 39] width 33 height 8
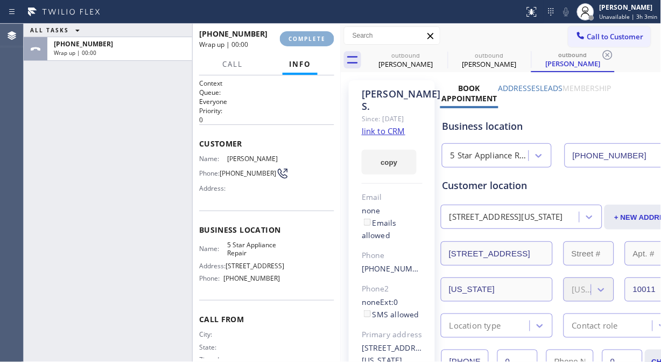
click at [303, 40] on span "COMPLETE" at bounding box center [306, 39] width 37 height 8
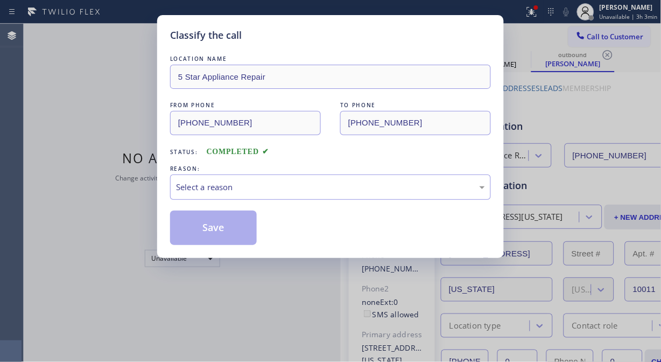
click at [304, 41] on div "Classify the call" at bounding box center [330, 35] width 321 height 15
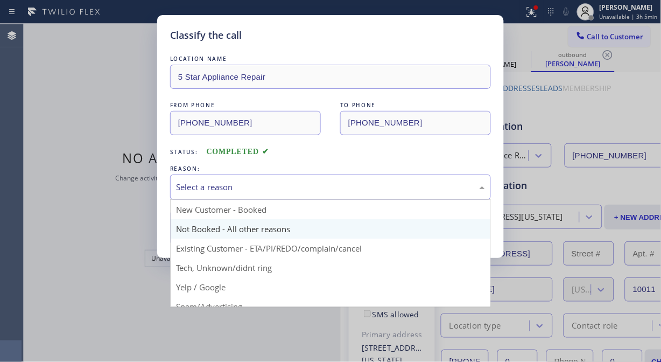
drag, startPoint x: 282, startPoint y: 192, endPoint x: 282, endPoint y: 229, distance: 37.1
click at [282, 192] on div "Select a reason" at bounding box center [330, 187] width 309 height 12
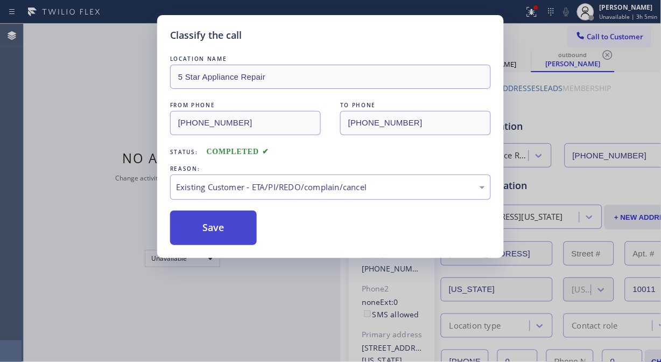
click at [219, 227] on button "Save" at bounding box center [213, 227] width 87 height 34
click at [599, 37] on div "Classify the call LOCATION NAME 5 Star Appliance Repair FROM PHONE [PHONE_NUMBE…" at bounding box center [330, 181] width 661 height 362
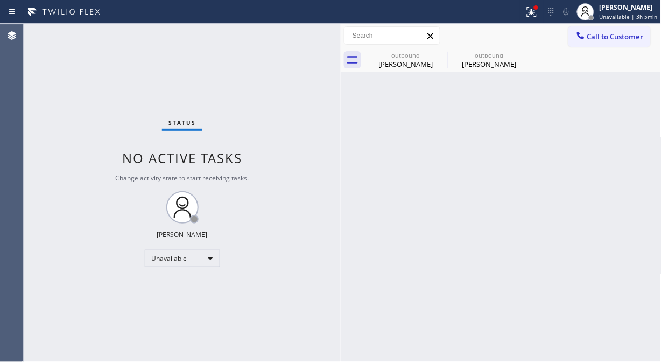
click at [599, 37] on span "Call to Customer" at bounding box center [615, 37] width 56 height 10
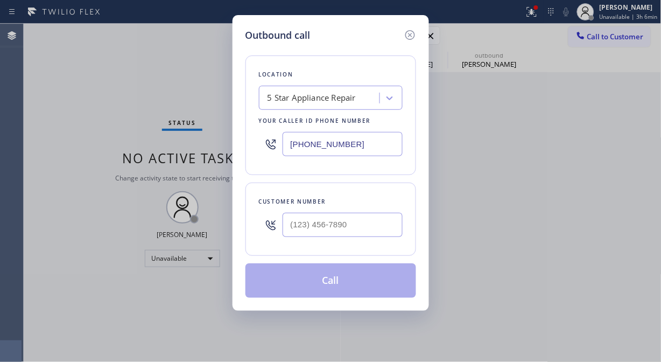
click at [289, 141] on input "[PHONE_NUMBER]" at bounding box center [342, 144] width 120 height 24
click at [286, 222] on input "(___) ___-____" at bounding box center [342, 225] width 120 height 24
paste input "608) 358-3096"
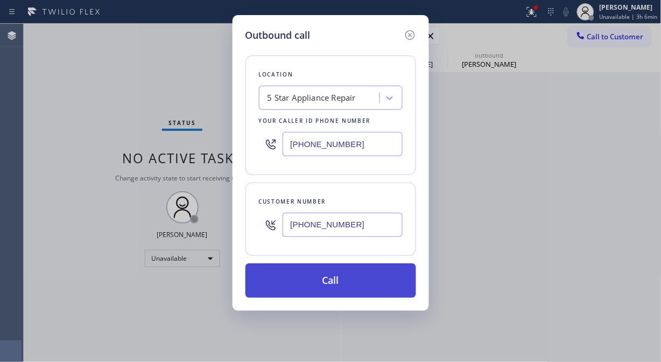
type input "[PHONE_NUMBER]"
click at [339, 282] on button "Call" at bounding box center [330, 280] width 171 height 34
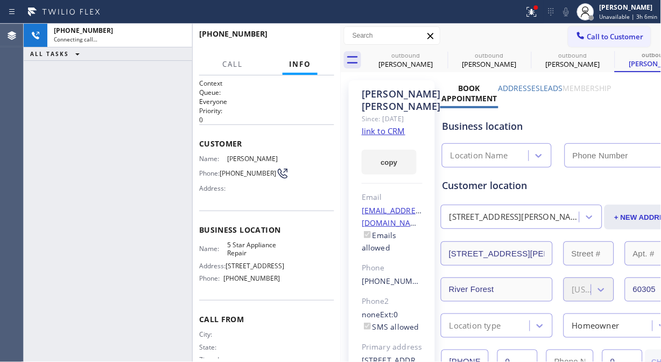
type input "[PHONE_NUMBER]"
click at [567, 14] on icon at bounding box center [566, 11] width 13 height 13
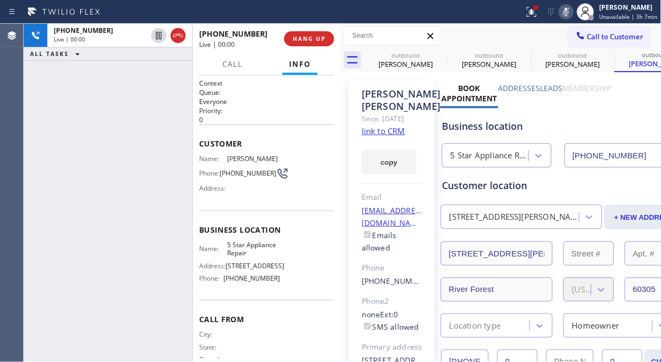
click at [568, 15] on icon at bounding box center [566, 11] width 13 height 13
click at [569, 13] on icon at bounding box center [565, 12] width 5 height 9
click at [302, 40] on span "HANG UP" at bounding box center [309, 39] width 33 height 8
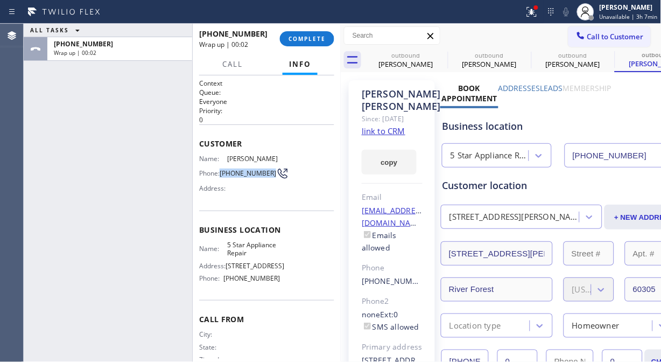
drag, startPoint x: 241, startPoint y: 178, endPoint x: 220, endPoint y: 169, distance: 23.4
click at [220, 169] on div "Phone: [PHONE_NUMBER]" at bounding box center [239, 173] width 81 height 13
copy span "[PHONE_NUMBER]"
click at [316, 34] on button "COMPLETE" at bounding box center [307, 38] width 54 height 15
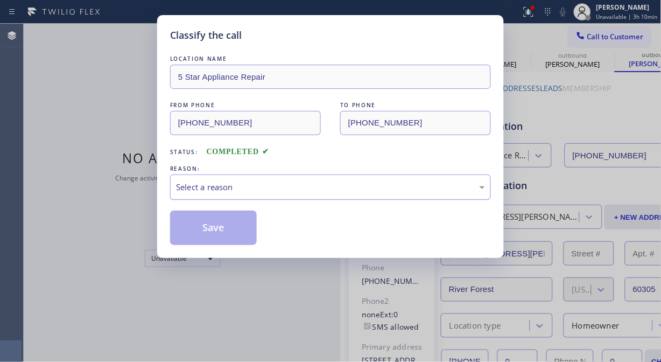
drag, startPoint x: 308, startPoint y: 184, endPoint x: 309, endPoint y: 195, distance: 10.9
click at [308, 185] on div "Select a reason" at bounding box center [330, 187] width 309 height 12
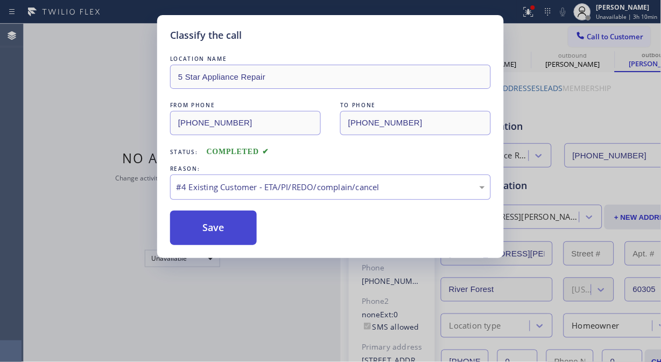
click at [215, 240] on button "Save" at bounding box center [213, 227] width 87 height 34
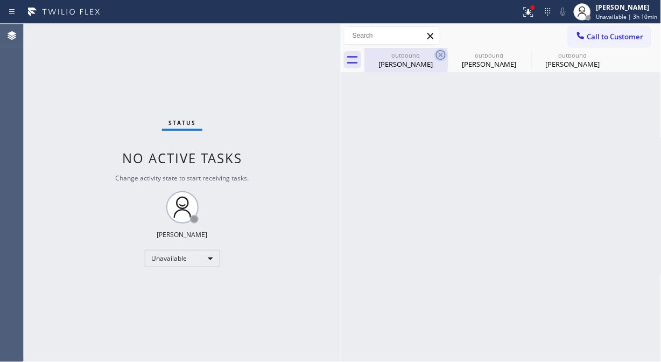
click at [442, 59] on icon at bounding box center [441, 55] width 10 height 10
click at [0, 0] on icon at bounding box center [0, 0] width 0 height 0
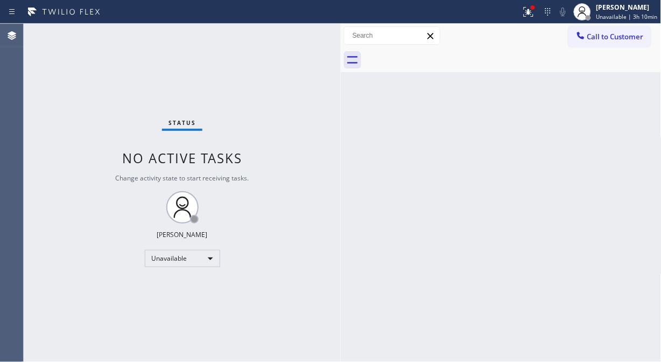
click at [442, 59] on div at bounding box center [512, 60] width 297 height 24
click at [527, 14] on icon at bounding box center [528, 11] width 13 height 13
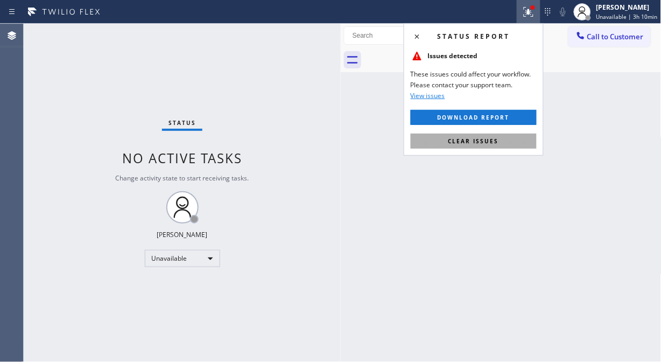
click at [475, 147] on button "Clear issues" at bounding box center [474, 140] width 126 height 15
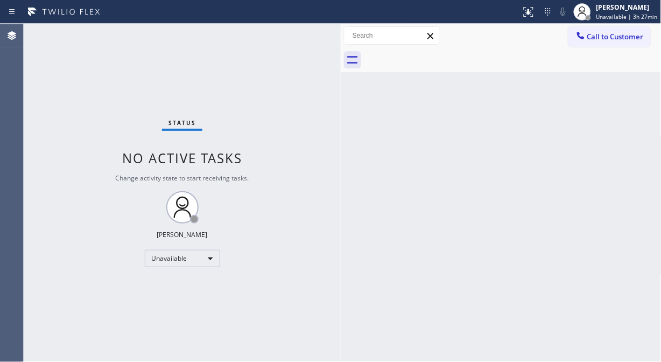
drag, startPoint x: 604, startPoint y: 32, endPoint x: 512, endPoint y: 83, distance: 105.2
click at [604, 33] on span "Call to Customer" at bounding box center [615, 37] width 56 height 10
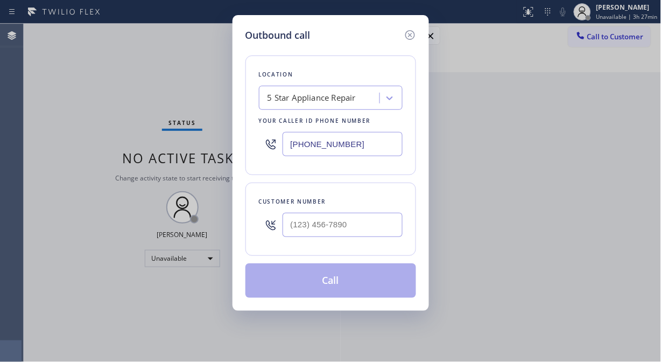
click at [292, 143] on input "[PHONE_NUMBER]" at bounding box center [342, 144] width 120 height 24
paste input "88) 384-4130"
drag, startPoint x: 365, startPoint y: 146, endPoint x: 264, endPoint y: 147, distance: 100.6
click at [264, 147] on div "[PHONE_NUMBER]" at bounding box center [331, 143] width 144 height 35
type input "[PHONE_NUMBER]"
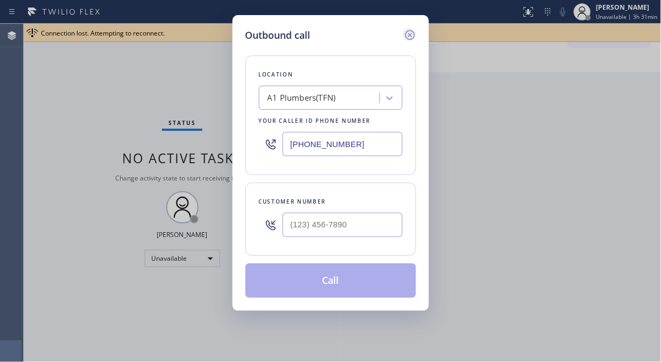
click at [406, 34] on icon at bounding box center [410, 35] width 13 height 13
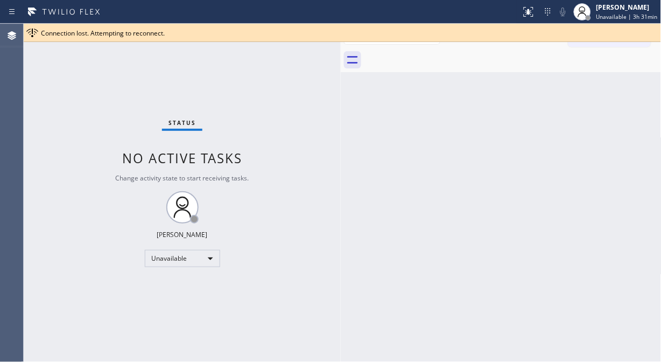
click at [491, 31] on div "Connection lost. Attempting to reconnect." at bounding box center [348, 33] width 615 height 9
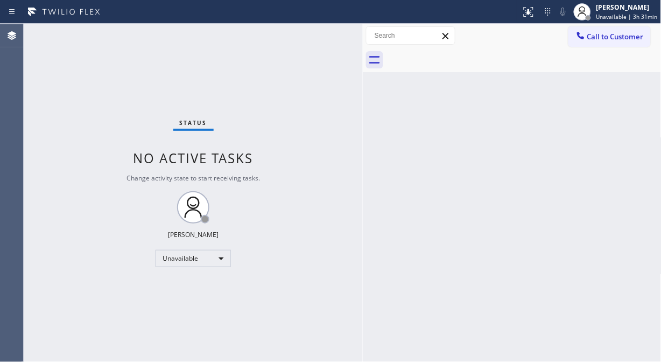
drag, startPoint x: 340, startPoint y: 74, endPoint x: 362, endPoint y: 81, distance: 23.0
click at [363, 81] on div at bounding box center [363, 193] width 0 height 338
click at [599, 41] on button "Call to Customer" at bounding box center [609, 36] width 82 height 20
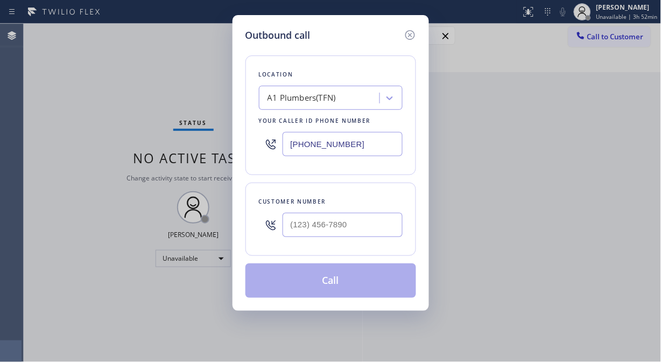
click at [288, 147] on input "[PHONE_NUMBER]" at bounding box center [342, 144] width 120 height 24
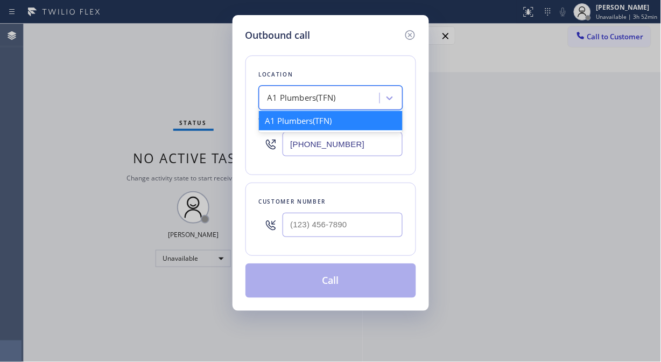
click at [279, 104] on div "A1 Plumbers(TFN)" at bounding box center [301, 98] width 68 height 12
paste input "Sameday Subzero and Wolf Repair"
type input "Sameday Subzero and Wolf Repair"
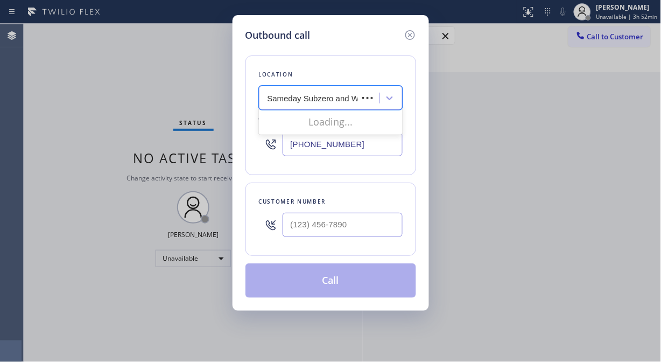
scroll to position [0, 37]
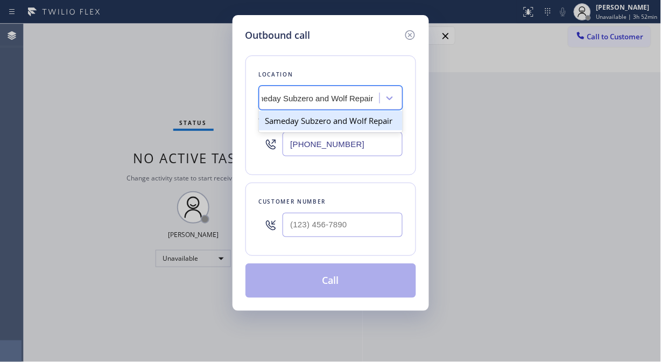
click at [311, 124] on div "Sameday Subzero and Wolf Repair" at bounding box center [331, 120] width 144 height 19
type input "[PHONE_NUMBER]"
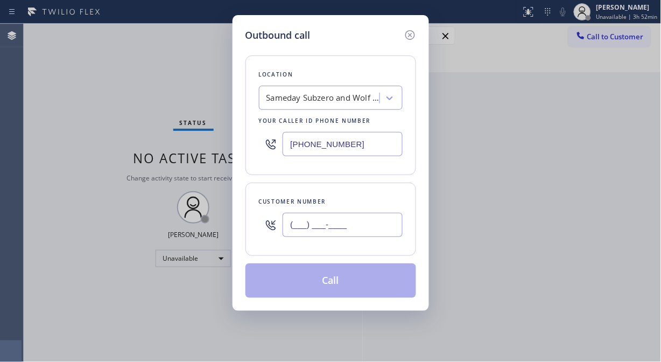
click at [291, 229] on input "(___) ___-____" at bounding box center [342, 225] width 120 height 24
paste input "310) 850-6009"
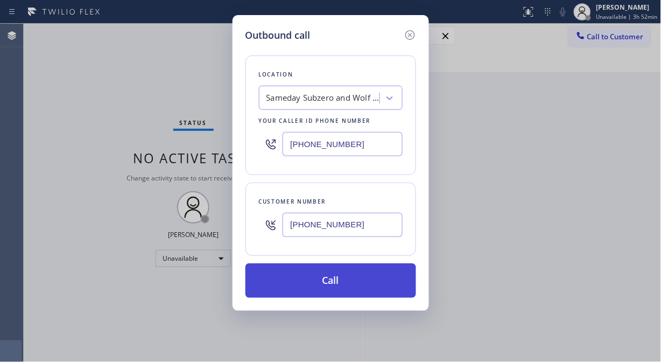
type input "[PHONE_NUMBER]"
click at [364, 292] on button "Call" at bounding box center [330, 280] width 171 height 34
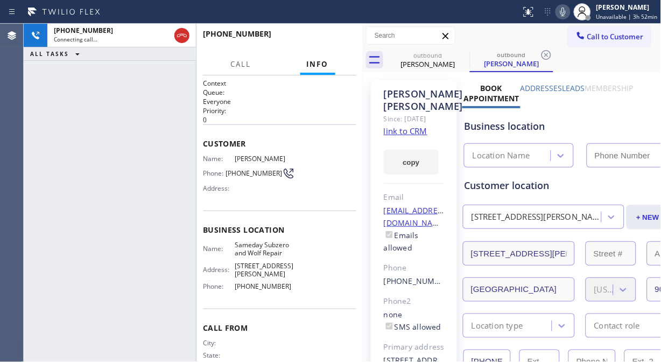
type input "[PHONE_NUMBER]"
click at [130, 100] on div "[PHONE_NUMBER] Live | 00:08 ALL TASKS ALL TASKS ACTIVE TASKS TASKS IN WRAP UP" at bounding box center [110, 193] width 172 height 338
click at [117, 110] on div "[PHONE_NUMBER] Live | 00:16 ALL TASKS ALL TASKS ACTIVE TASKS TASKS IN WRAP UP" at bounding box center [110, 193] width 172 height 338
click at [334, 40] on span "HANG UP" at bounding box center [331, 39] width 33 height 8
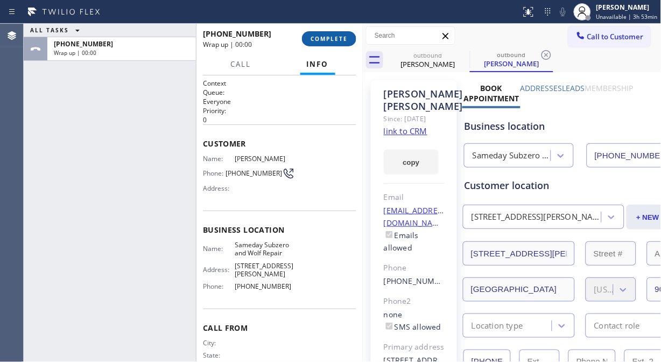
click at [334, 40] on span "COMPLETE" at bounding box center [328, 39] width 37 height 8
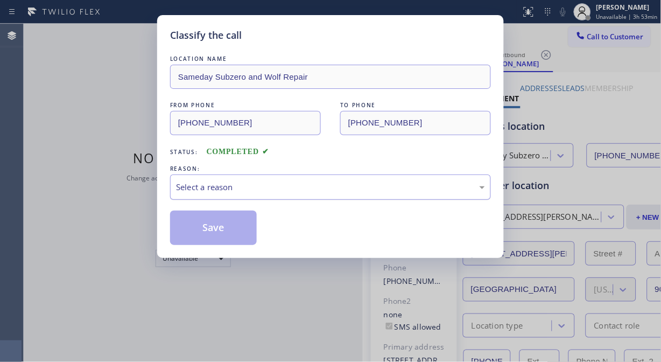
drag, startPoint x: 313, startPoint y: 194, endPoint x: 308, endPoint y: 197, distance: 5.8
click at [313, 194] on div "Select a reason" at bounding box center [330, 186] width 321 height 25
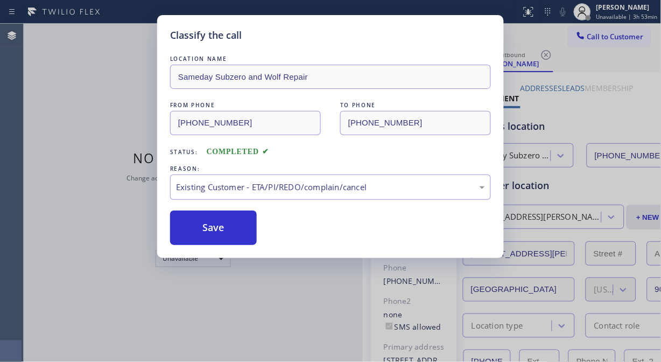
drag, startPoint x: 235, startPoint y: 224, endPoint x: 281, endPoint y: 41, distance: 189.3
click at [234, 224] on button "Save" at bounding box center [213, 227] width 87 height 34
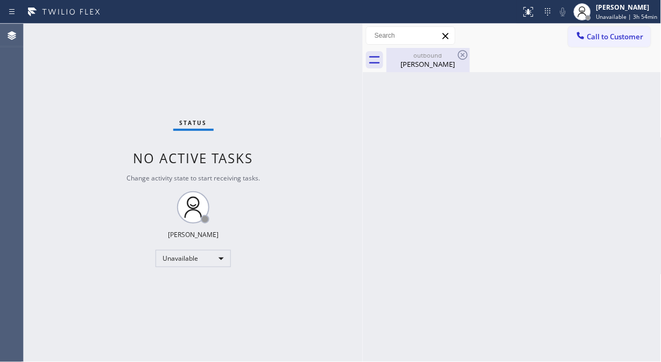
click at [440, 56] on div "outbound" at bounding box center [427, 55] width 81 height 8
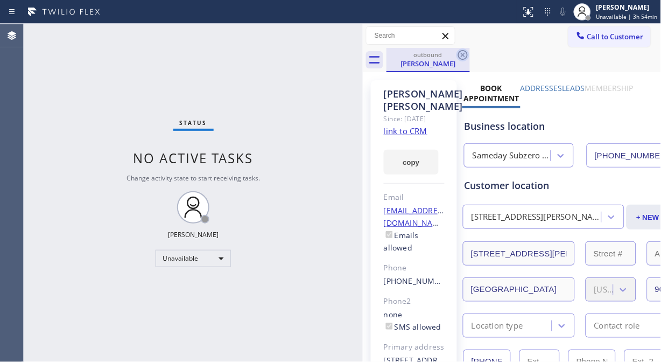
click at [460, 53] on icon at bounding box center [462, 54] width 13 height 13
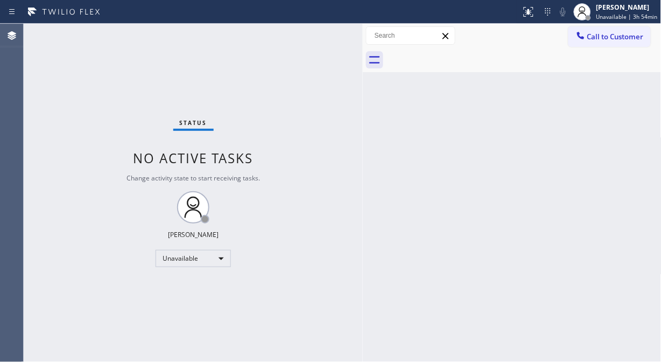
drag, startPoint x: 604, startPoint y: 33, endPoint x: 298, endPoint y: 185, distance: 340.9
click at [604, 34] on span "Call to Customer" at bounding box center [615, 37] width 56 height 10
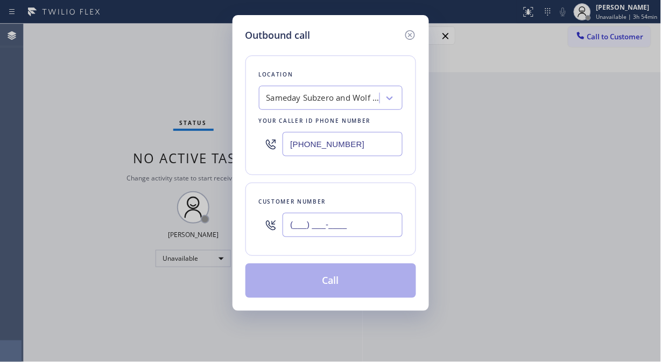
click at [298, 224] on input "(___) ___-____" at bounding box center [342, 225] width 120 height 24
paste input "714) 906-4358"
type input "[PHONE_NUMBER]"
click at [335, 100] on div "Sameday Subzero and Wolf Repair" at bounding box center [322, 98] width 113 height 12
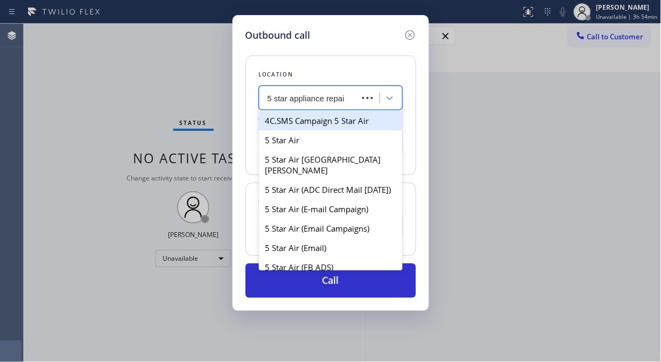
type input "5 star appliance repair"
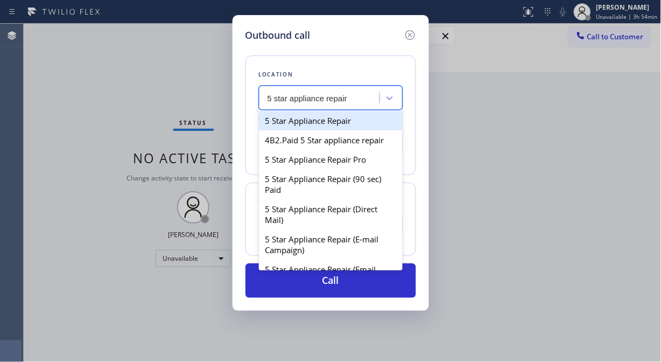
click at [331, 115] on div "5 Star Appliance Repair" at bounding box center [331, 120] width 144 height 19
type input "[PHONE_NUMBER]"
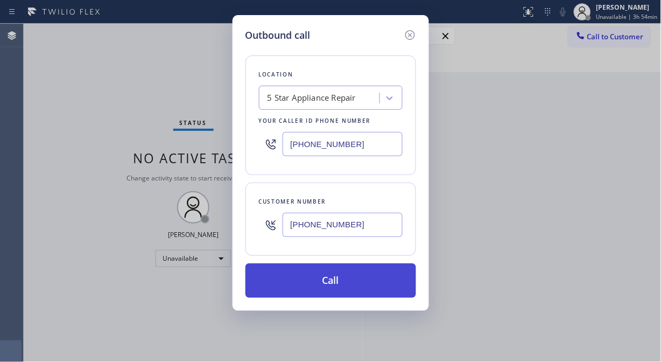
click at [331, 281] on button "Call" at bounding box center [330, 280] width 171 height 34
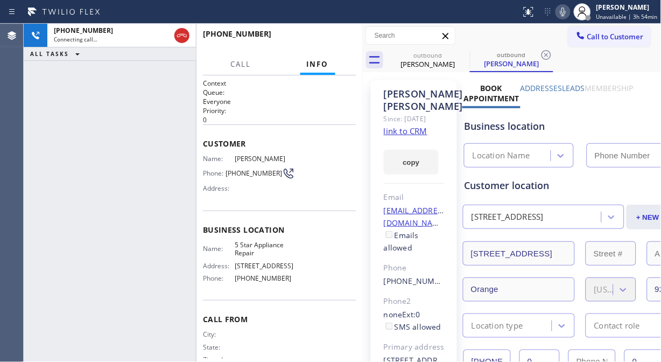
type input "[PHONE_NUMBER]"
drag, startPoint x: 110, startPoint y: 142, endPoint x: 115, endPoint y: 138, distance: 6.1
click at [110, 142] on div "[PHONE_NUMBER] Connecting call… ALL TASKS ALL TASKS ACTIVE TASKS TASKS IN WRAP …" at bounding box center [110, 193] width 172 height 338
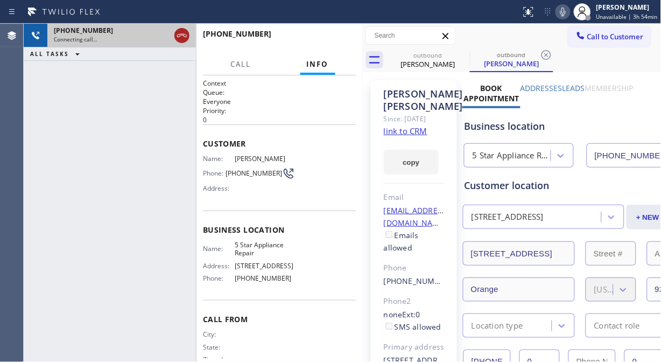
click at [185, 34] on icon at bounding box center [181, 35] width 13 height 13
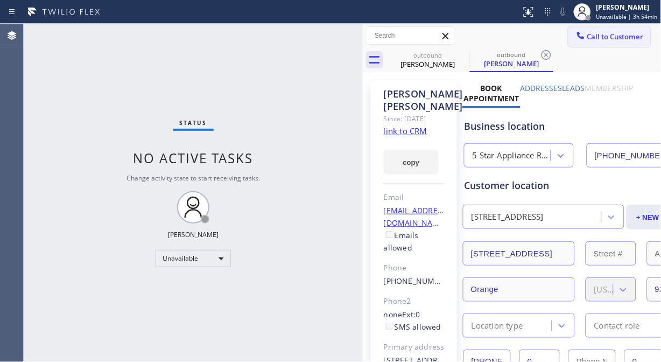
click at [595, 39] on span "Call to Customer" at bounding box center [615, 37] width 56 height 10
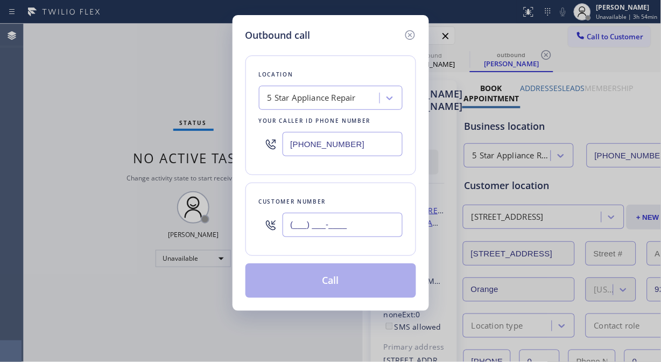
paste input "480) 832-9604"
click at [293, 222] on input "[PHONE_NUMBER]" at bounding box center [342, 225] width 120 height 24
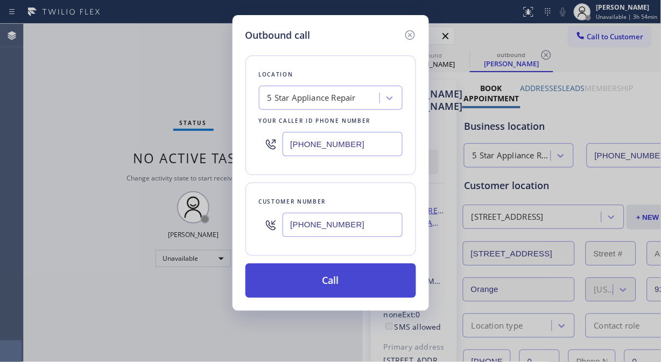
type input "[PHONE_NUMBER]"
click at [343, 284] on button "Call" at bounding box center [330, 280] width 171 height 34
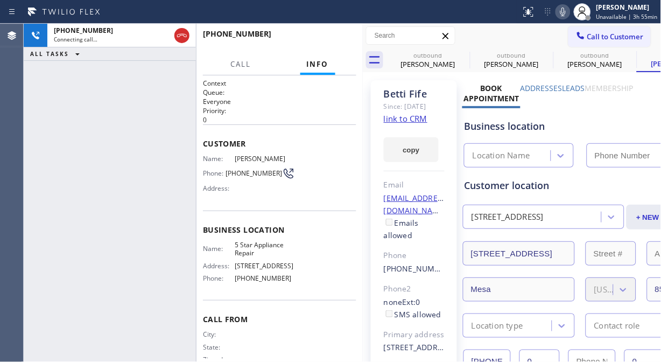
type input "[PHONE_NUMBER]"
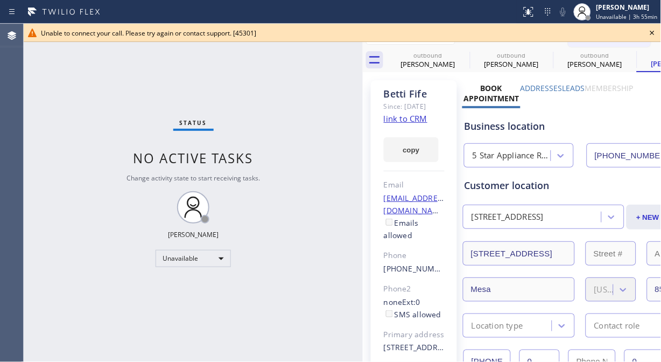
click at [145, 105] on div "Status No active tasks Change activity state to start receiving tasks. [PERSON_…" at bounding box center [193, 193] width 339 height 338
click at [656, 34] on icon at bounding box center [652, 32] width 13 height 13
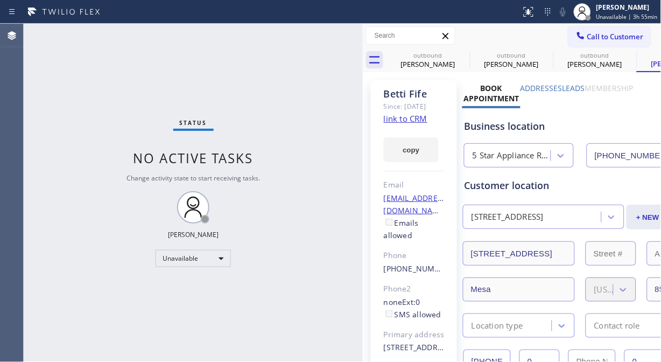
drag, startPoint x: 610, startPoint y: 35, endPoint x: 561, endPoint y: 58, distance: 53.9
click at [608, 36] on span "Call to Customer" at bounding box center [615, 37] width 56 height 10
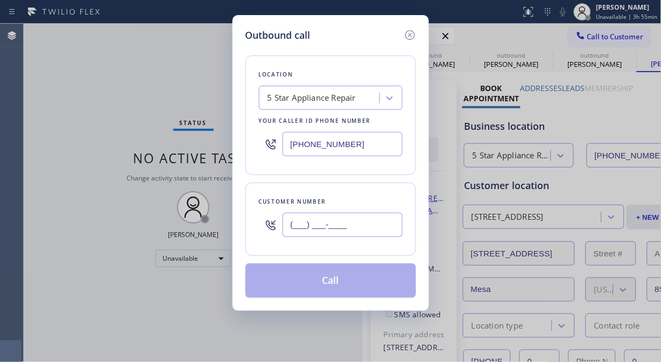
click at [327, 217] on input "(___) ___-____" at bounding box center [342, 225] width 120 height 24
paste input "818) 207-4334"
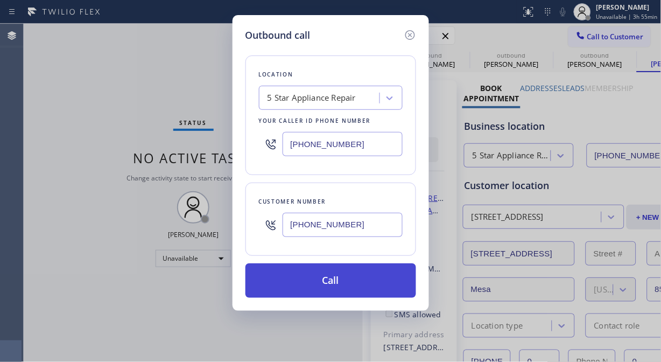
type input "[PHONE_NUMBER]"
click at [326, 281] on button "Call" at bounding box center [330, 280] width 171 height 34
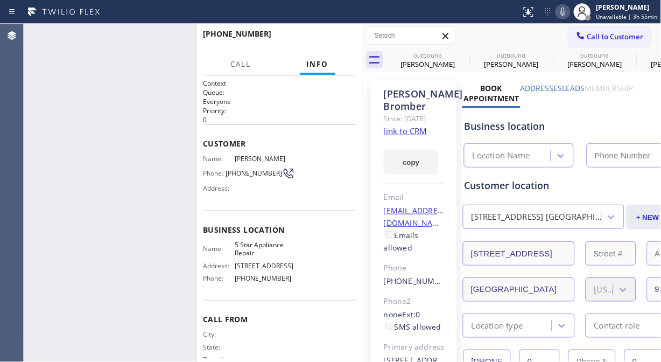
type input "[PHONE_NUMBER]"
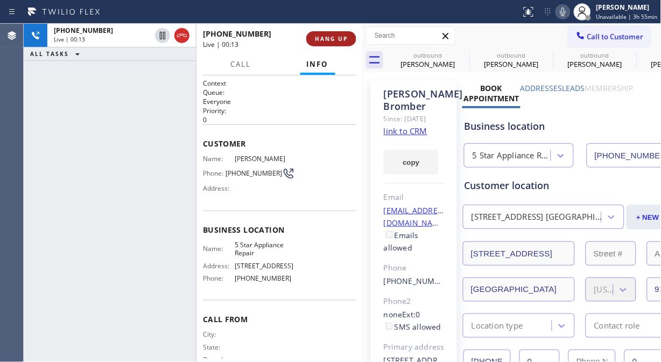
click at [349, 39] on button "HANG UP" at bounding box center [331, 38] width 50 height 15
click at [348, 39] on button "HANG UP" at bounding box center [331, 38] width 50 height 15
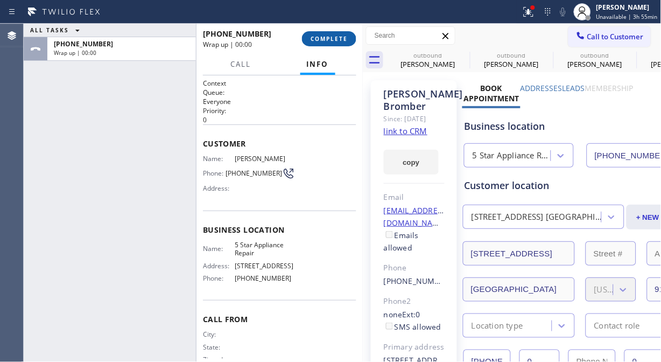
click at [344, 39] on span "COMPLETE" at bounding box center [328, 39] width 37 height 8
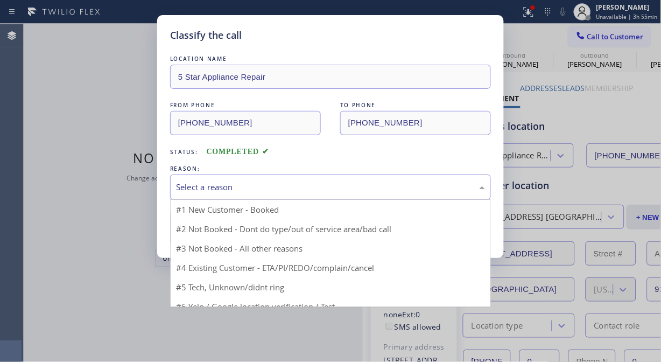
click at [313, 186] on div "Select a reason" at bounding box center [330, 187] width 309 height 12
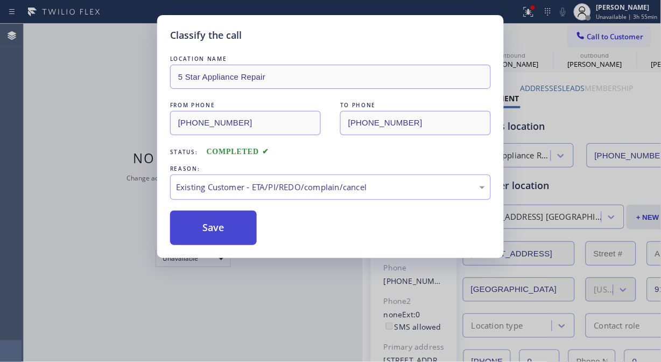
click at [210, 224] on button "Save" at bounding box center [213, 227] width 87 height 34
click at [608, 36] on span "Call to Customer" at bounding box center [615, 37] width 56 height 10
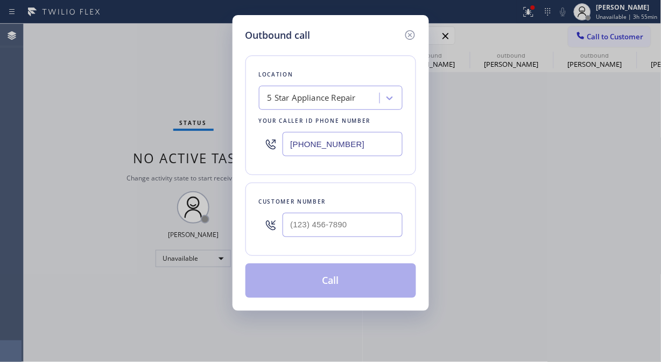
click at [608, 36] on div "Outbound call Location 5 Star Appliance Repair Your caller id phone number [PHO…" at bounding box center [330, 181] width 661 height 362
click at [314, 232] on input "(___) ___-____" at bounding box center [342, 225] width 120 height 24
paste input "917) 922-0233"
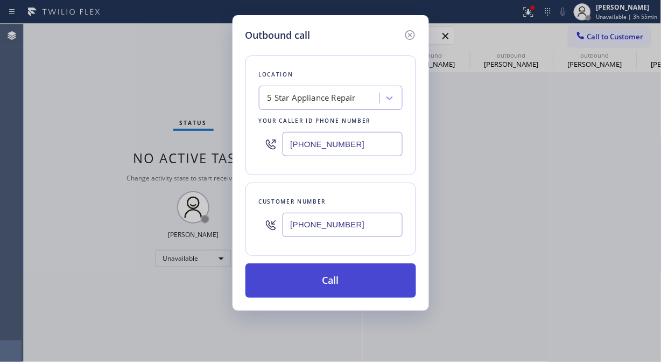
type input "[PHONE_NUMBER]"
click at [332, 278] on button "Call" at bounding box center [330, 280] width 171 height 34
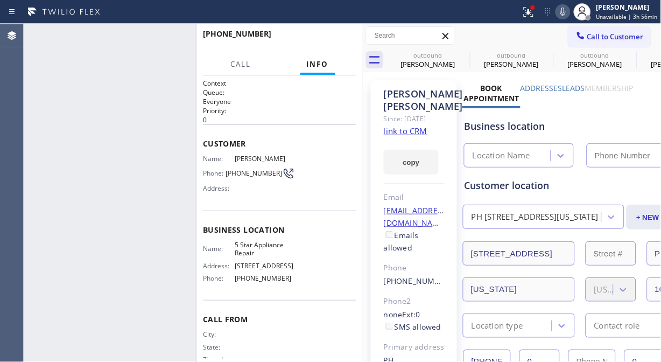
type input "[PHONE_NUMBER]"
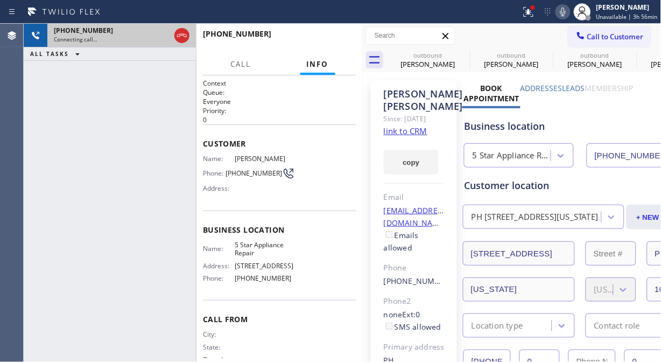
drag, startPoint x: 183, startPoint y: 39, endPoint x: 189, endPoint y: 39, distance: 5.9
click at [184, 39] on icon at bounding box center [181, 35] width 13 height 13
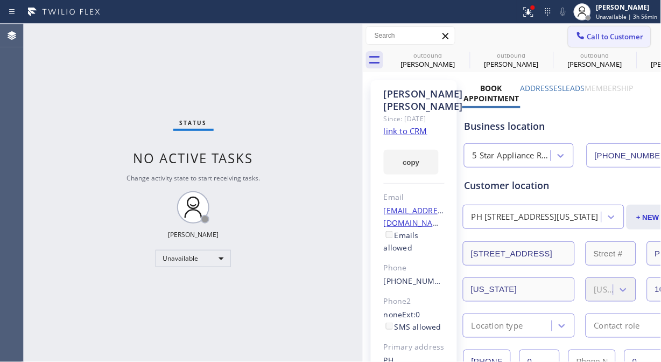
click at [615, 35] on span "Call to Customer" at bounding box center [615, 37] width 56 height 10
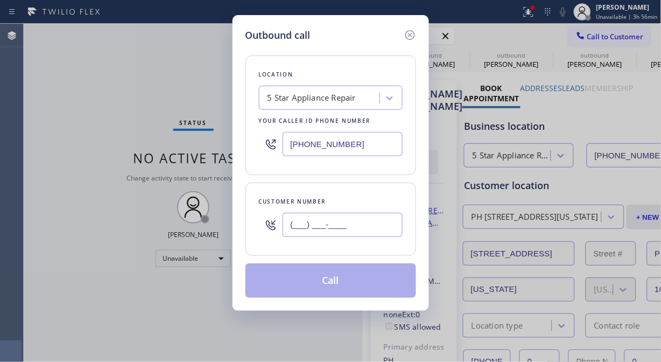
click at [316, 230] on input "(___) ___-____" at bounding box center [342, 225] width 120 height 24
paste input "415) 806-9971"
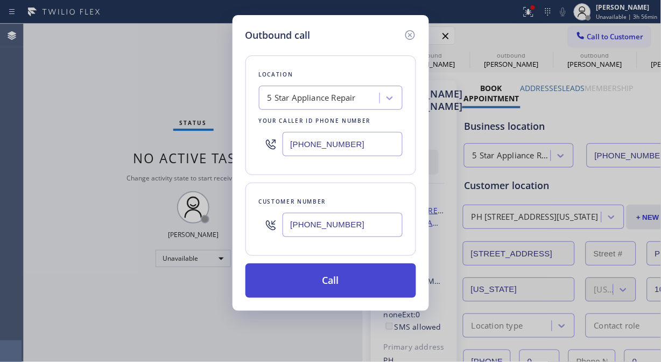
click at [334, 280] on button "Call" at bounding box center [330, 280] width 171 height 34
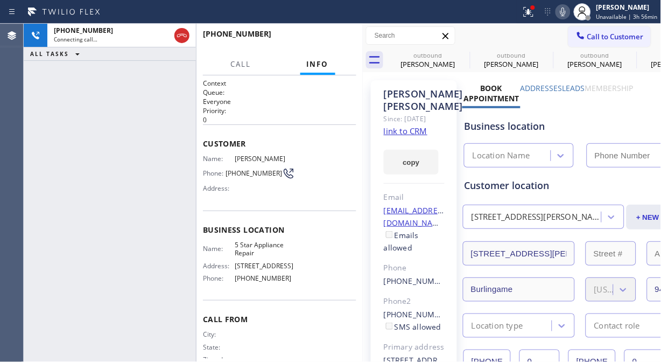
click at [0, 0] on icon at bounding box center [0, 0] width 0 height 0
click at [538, 14] on div at bounding box center [528, 11] width 24 height 13
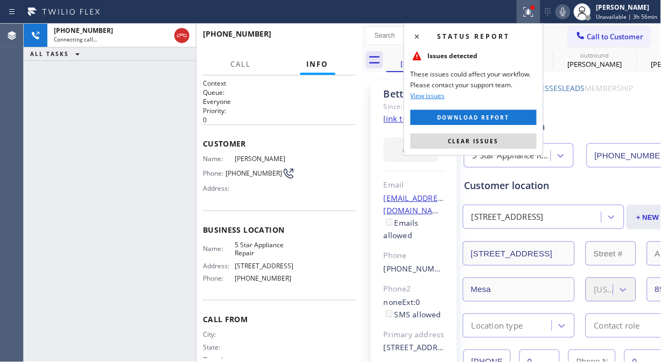
click at [491, 146] on button "Clear issues" at bounding box center [474, 140] width 126 height 15
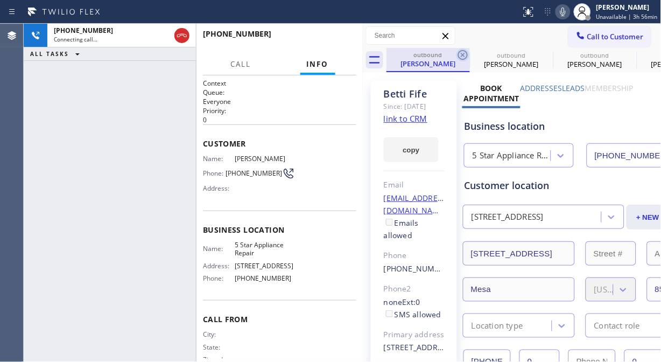
click at [463, 56] on icon at bounding box center [462, 54] width 13 height 13
click at [0, 0] on icon at bounding box center [0, 0] width 0 height 0
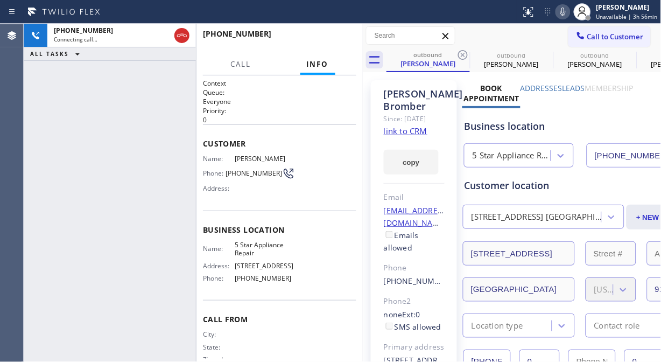
click at [463, 56] on icon at bounding box center [462, 54] width 13 height 13
click at [0, 0] on icon at bounding box center [0, 0] width 0 height 0
click at [463, 56] on icon at bounding box center [462, 54] width 13 height 13
click at [0, 0] on icon at bounding box center [0, 0] width 0 height 0
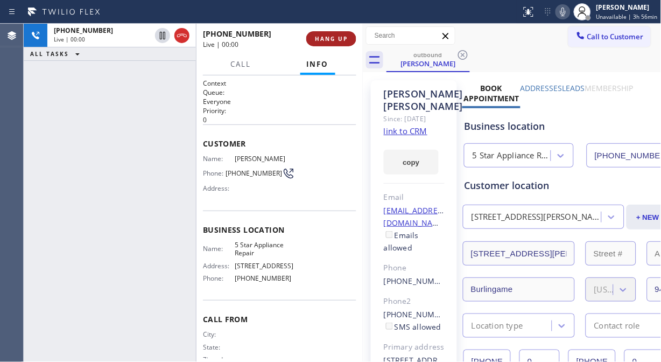
click at [300, 36] on div "[PHONE_NUMBER] Live | 00:00" at bounding box center [254, 39] width 103 height 28
click at [323, 40] on span "HANG UP" at bounding box center [331, 39] width 33 height 8
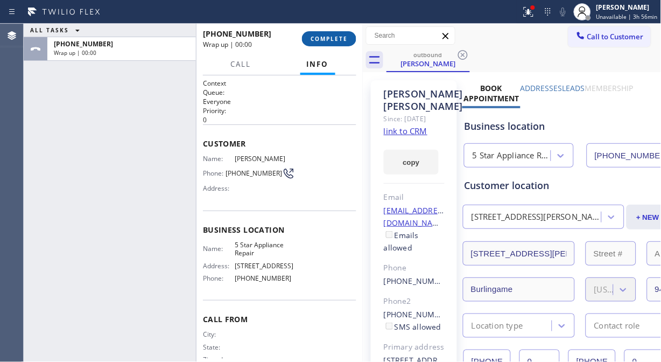
click at [323, 43] on button "COMPLETE" at bounding box center [329, 38] width 54 height 15
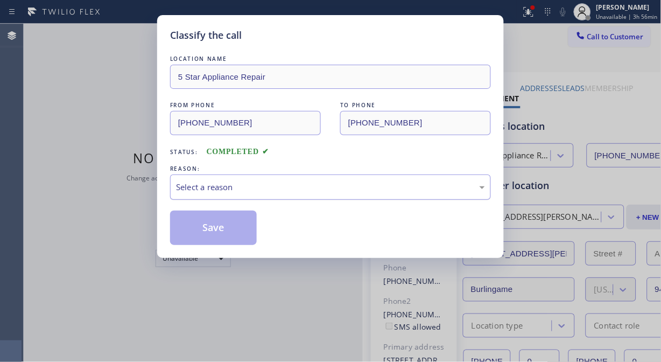
click at [317, 183] on div "Select a reason" at bounding box center [330, 187] width 309 height 12
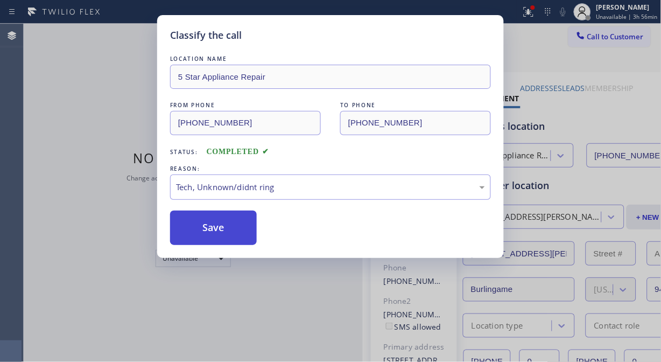
click at [236, 233] on button "Save" at bounding box center [213, 227] width 87 height 34
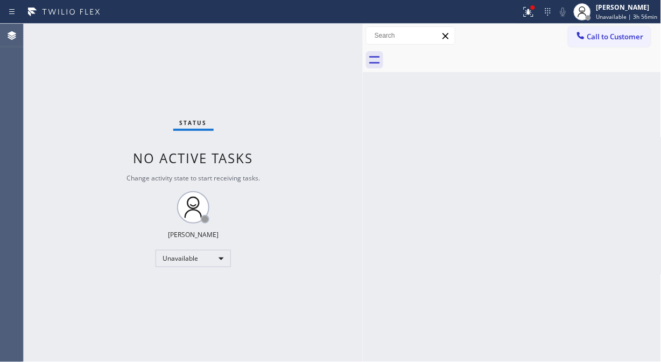
click at [605, 38] on span "Call to Customer" at bounding box center [615, 37] width 56 height 10
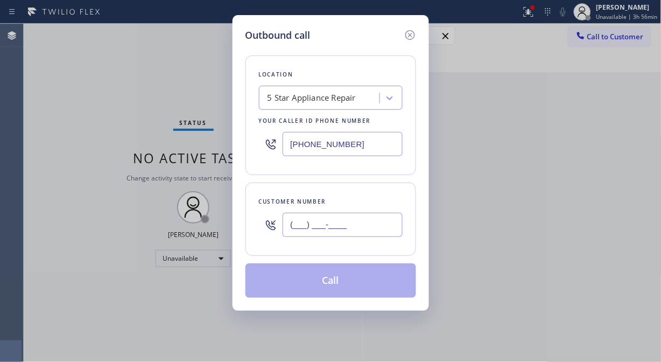
click at [328, 233] on input "(___) ___-____" at bounding box center [342, 225] width 120 height 24
paste input "213) 700-4009"
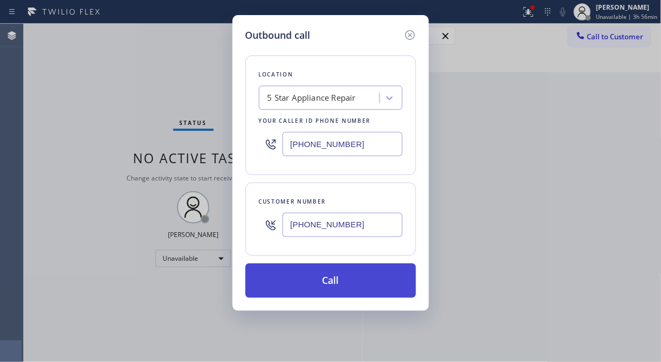
type input "[PHONE_NUMBER]"
click at [340, 279] on button "Call" at bounding box center [330, 280] width 171 height 34
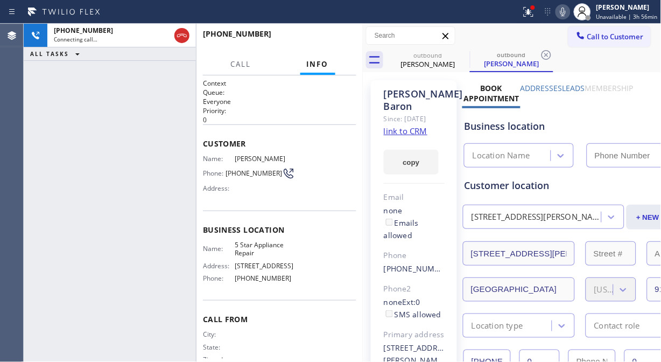
type input "[PHONE_NUMBER]"
click at [117, 117] on div "[PHONE_NUMBER] Connecting call… ALL TASKS ALL TASKS ACTIVE TASKS TASKS IN WRAP …" at bounding box center [110, 193] width 172 height 338
drag, startPoint x: 525, startPoint y: 17, endPoint x: 521, endPoint y: 33, distance: 16.2
click at [526, 17] on icon at bounding box center [528, 11] width 13 height 13
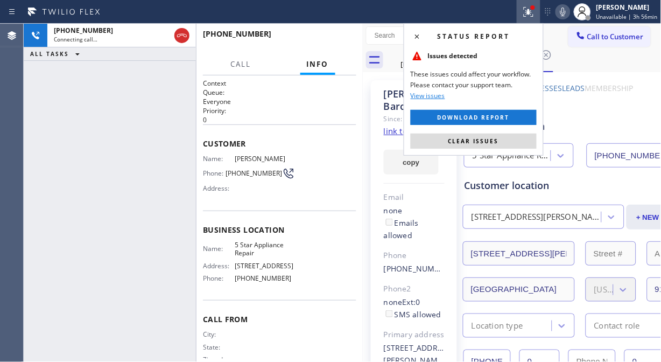
click at [456, 144] on button "Clear issues" at bounding box center [474, 140] width 126 height 15
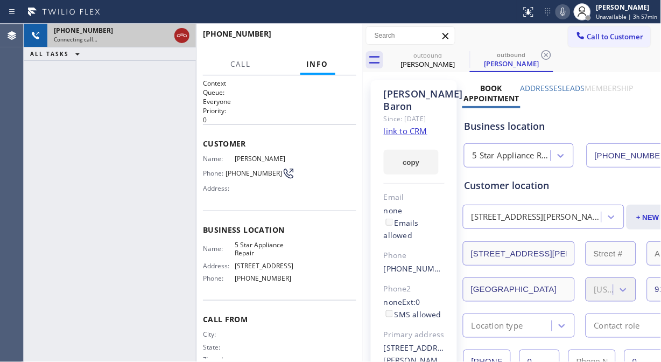
click at [185, 37] on icon at bounding box center [181, 35] width 13 height 13
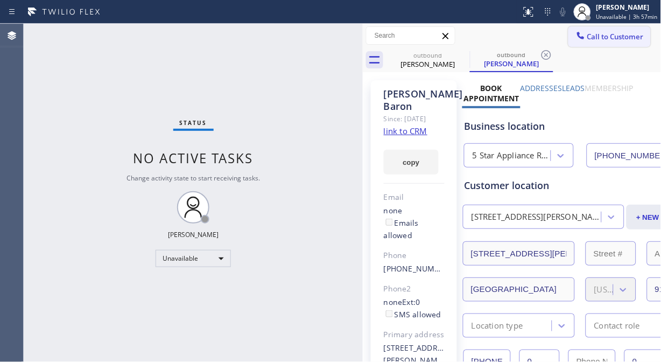
click at [611, 40] on span "Call to Customer" at bounding box center [615, 37] width 56 height 10
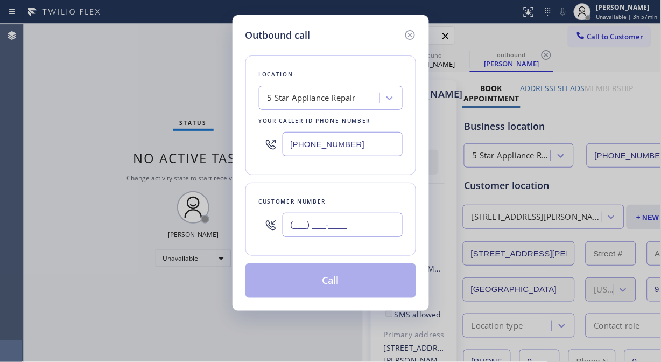
click at [343, 218] on input "(___) ___-____" at bounding box center [342, 225] width 120 height 24
paste input "626) 523-5971"
type input "[PHONE_NUMBER]"
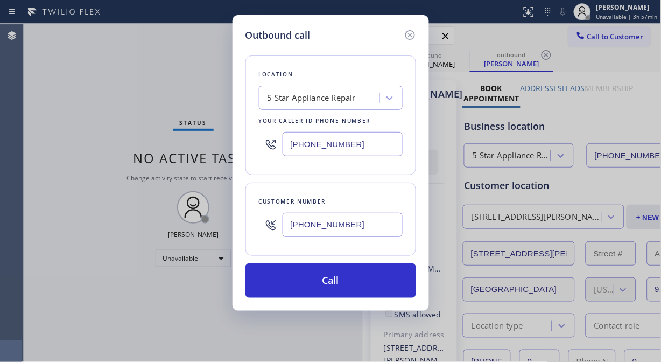
drag, startPoint x: 358, startPoint y: 280, endPoint x: 396, endPoint y: 218, distance: 72.0
click at [359, 280] on button "Call" at bounding box center [330, 280] width 171 height 34
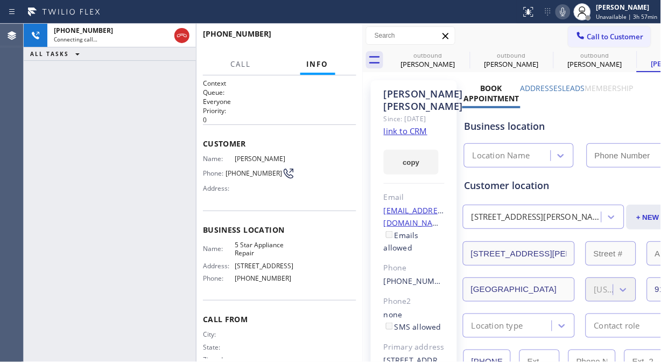
type input "[PHONE_NUMBER]"
click at [460, 52] on icon at bounding box center [462, 54] width 13 height 13
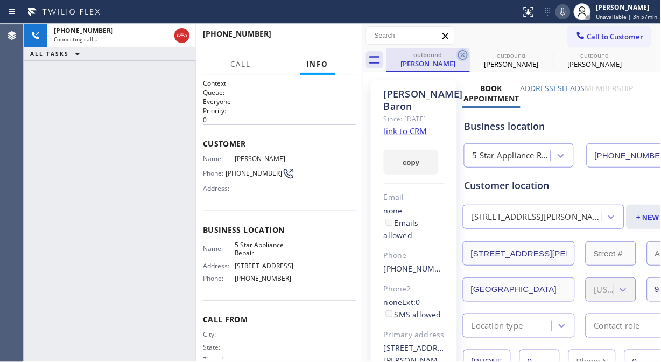
click at [460, 51] on icon at bounding box center [463, 55] width 10 height 10
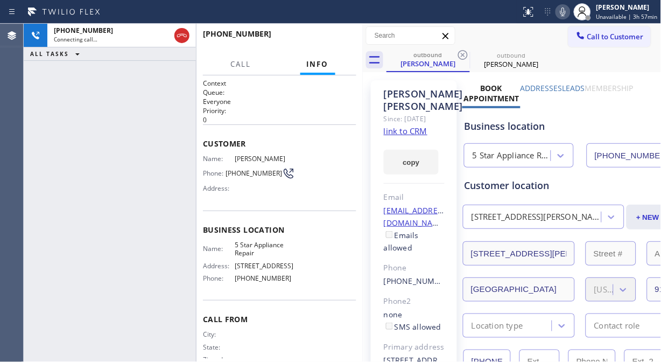
click at [460, 51] on icon at bounding box center [463, 55] width 10 height 10
click at [562, 16] on icon at bounding box center [562, 11] width 13 height 13
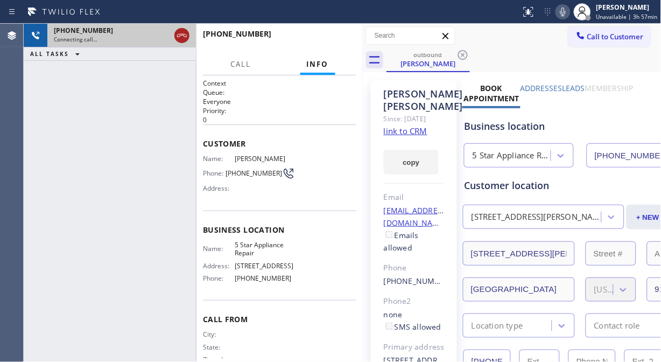
click at [183, 38] on icon at bounding box center [181, 35] width 13 height 13
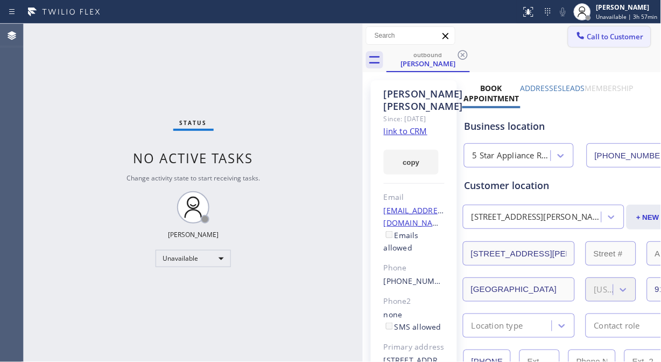
click at [590, 40] on span "Call to Customer" at bounding box center [615, 37] width 56 height 10
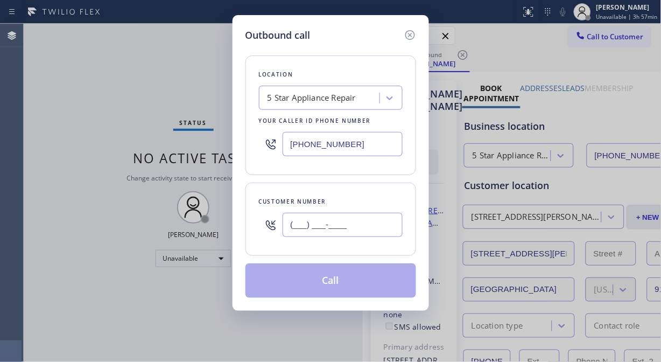
click at [378, 230] on input "(___) ___-____" at bounding box center [342, 225] width 120 height 24
paste input "626) 523-5971"
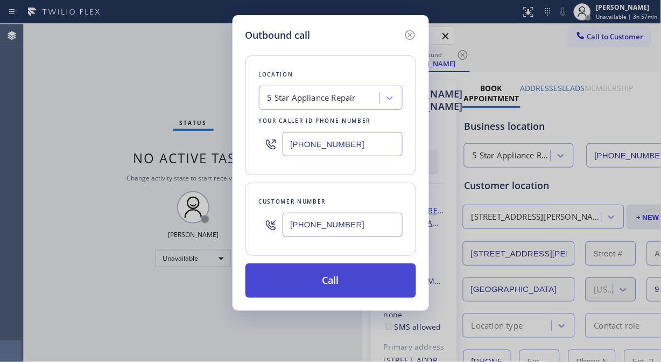
type input "[PHONE_NUMBER]"
click at [346, 281] on button "Call" at bounding box center [330, 280] width 171 height 34
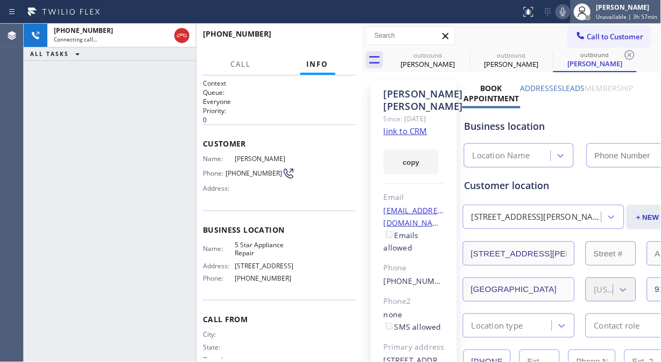
click at [574, 13] on div at bounding box center [582, 12] width 24 height 24
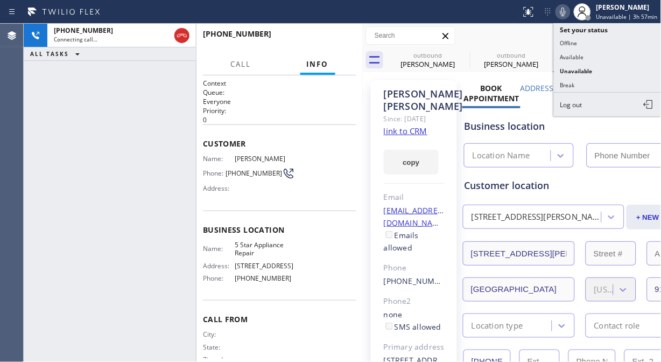
click at [567, 14] on icon at bounding box center [562, 11] width 13 height 13
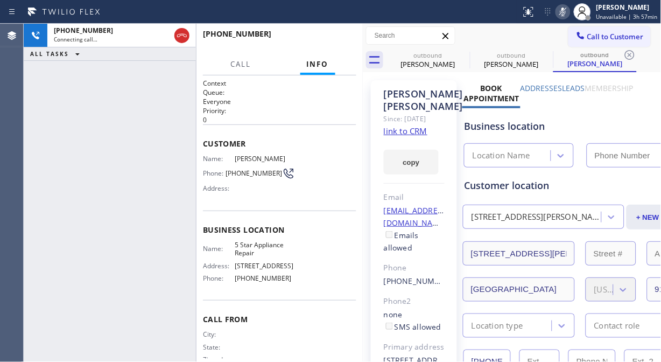
type input "[PHONE_NUMBER]"
click at [464, 54] on icon at bounding box center [463, 55] width 10 height 10
click at [0, 0] on icon at bounding box center [0, 0] width 0 height 0
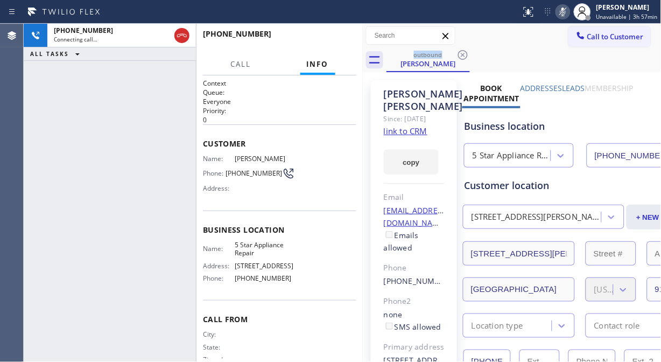
click at [565, 12] on icon at bounding box center [562, 11] width 13 height 13
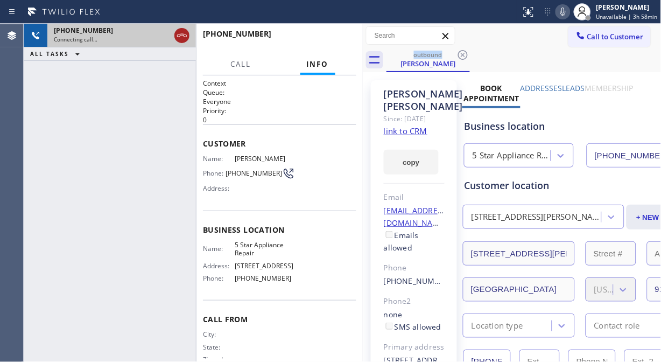
click at [184, 39] on icon at bounding box center [181, 35] width 13 height 13
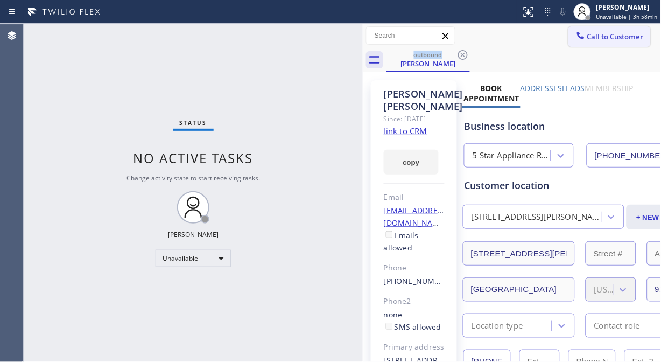
click at [587, 34] on span "Call to Customer" at bounding box center [615, 37] width 56 height 10
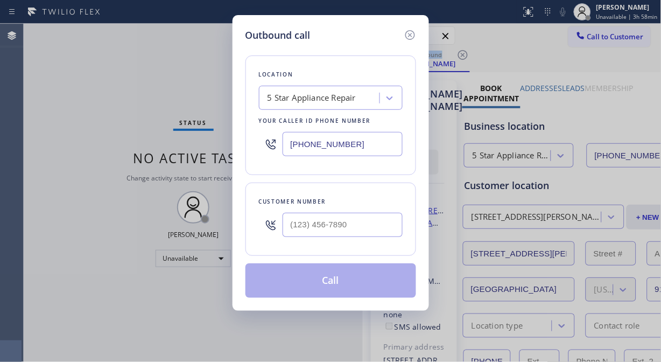
drag, startPoint x: 386, startPoint y: 211, endPoint x: 364, endPoint y: 215, distance: 22.5
click at [386, 211] on div at bounding box center [342, 224] width 120 height 35
click at [364, 216] on input "(___) ___-____" at bounding box center [342, 225] width 120 height 24
paste input "818) 203-2352"
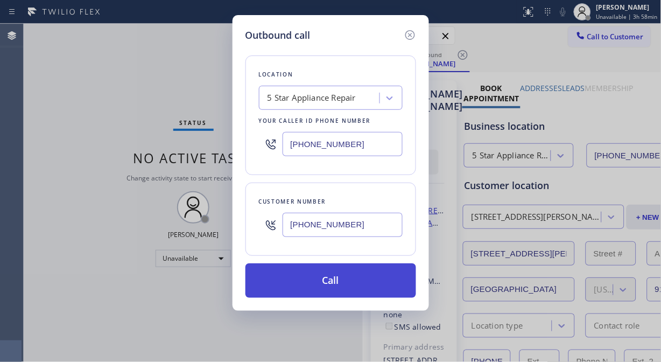
type input "[PHONE_NUMBER]"
click at [381, 284] on button "Call" at bounding box center [330, 280] width 171 height 34
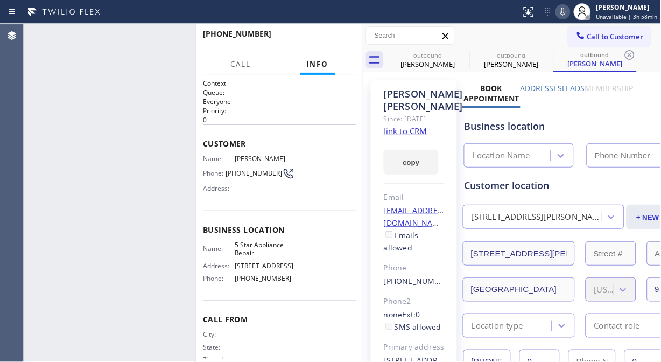
type input "[PHONE_NUMBER]"
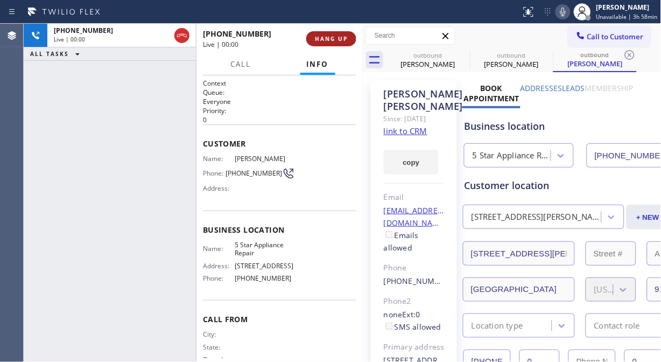
click at [327, 40] on span "HANG UP" at bounding box center [331, 39] width 33 height 8
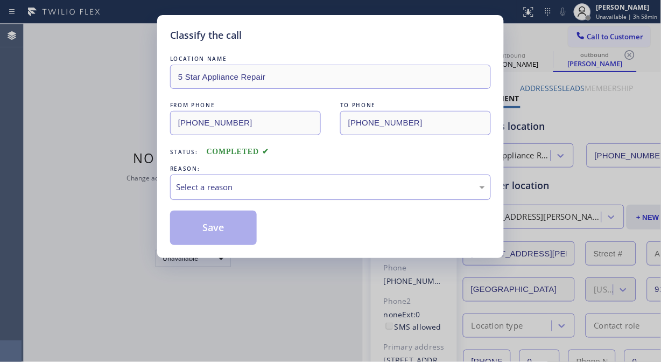
click at [313, 179] on div "Select a reason" at bounding box center [330, 186] width 321 height 25
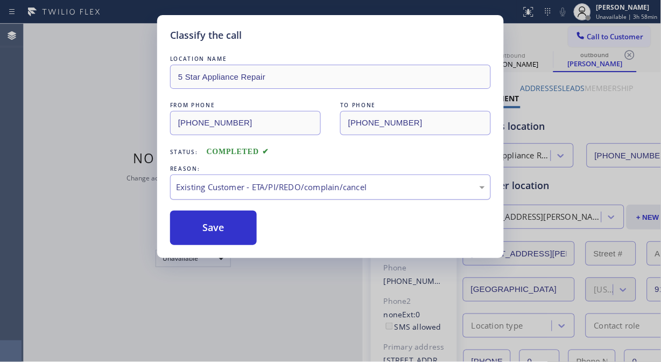
click at [244, 234] on button "Save" at bounding box center [213, 227] width 87 height 34
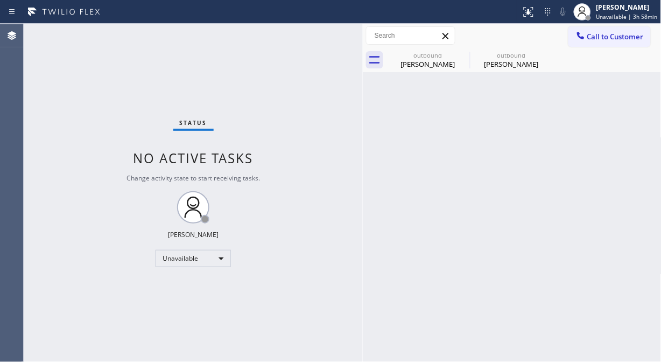
click at [600, 36] on span "Call to Customer" at bounding box center [615, 37] width 56 height 10
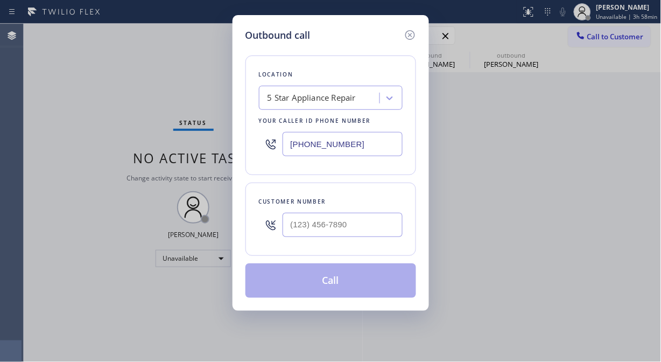
drag, startPoint x: 414, startPoint y: 192, endPoint x: 409, endPoint y: 204, distance: 14.0
click at [414, 194] on div "Customer number" at bounding box center [330, 218] width 171 height 73
click at [405, 211] on div "Customer number" at bounding box center [330, 218] width 171 height 73
click at [395, 224] on input "(___) ___-____" at bounding box center [342, 225] width 120 height 24
paste input "347) 689-3102"
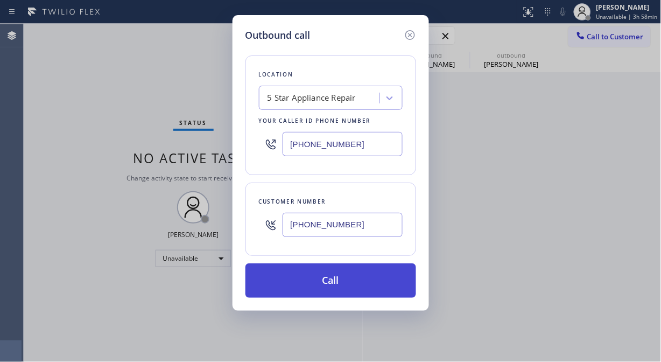
type input "[PHONE_NUMBER]"
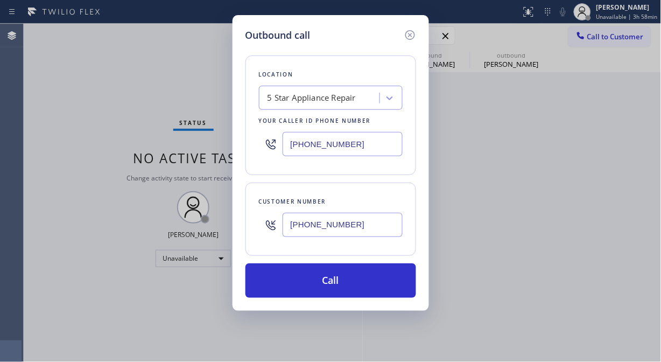
drag, startPoint x: 377, startPoint y: 289, endPoint x: 453, endPoint y: 38, distance: 262.1
click at [378, 287] on button "Call" at bounding box center [330, 280] width 171 height 34
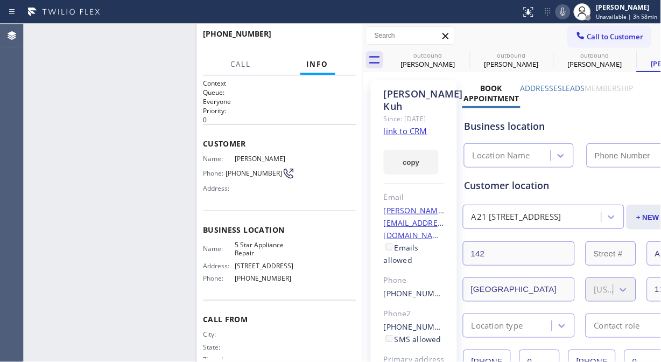
type input "[PHONE_NUMBER]"
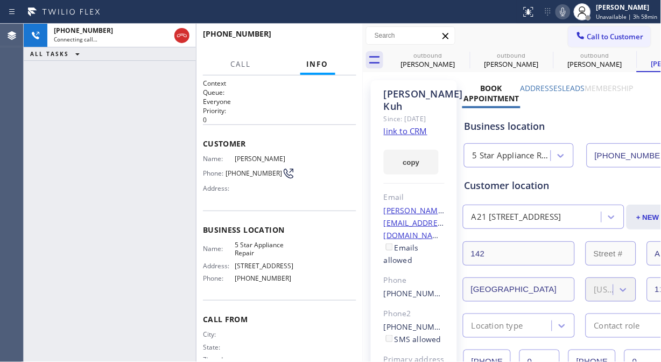
click at [566, 11] on icon at bounding box center [562, 11] width 13 height 13
click at [124, 117] on div "[PHONE_NUMBER] Connecting call… ALL TASKS ALL TASKS ACTIVE TASKS TASKS IN WRAP …" at bounding box center [110, 193] width 172 height 338
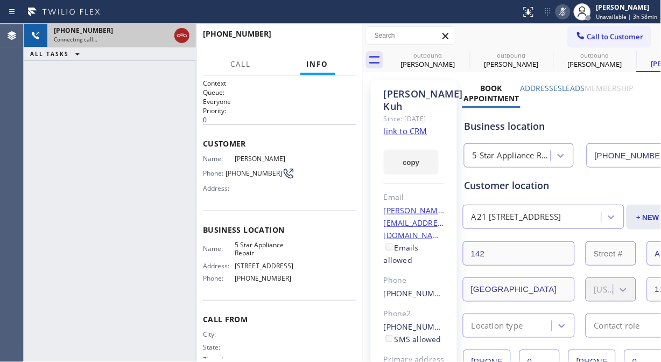
click at [181, 31] on icon at bounding box center [181, 35] width 13 height 13
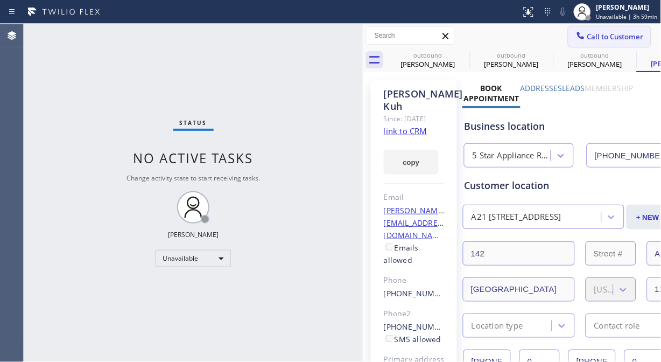
click at [575, 40] on icon at bounding box center [580, 35] width 11 height 11
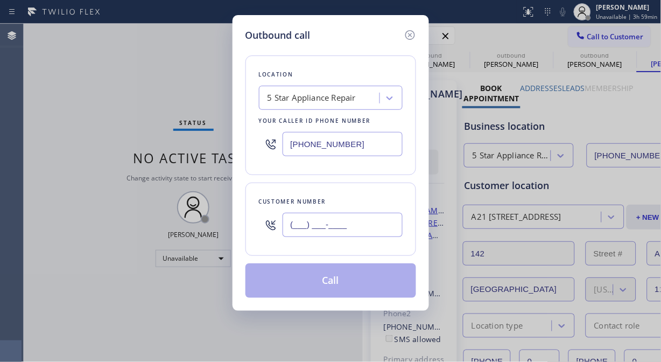
click at [350, 223] on input "(___) ___-____" at bounding box center [342, 225] width 120 height 24
paste input "661) 904-0150"
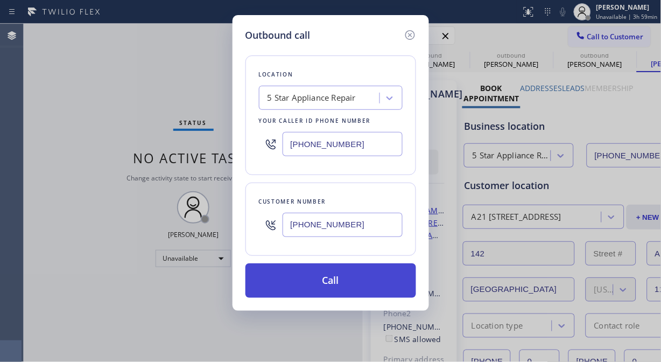
type input "[PHONE_NUMBER]"
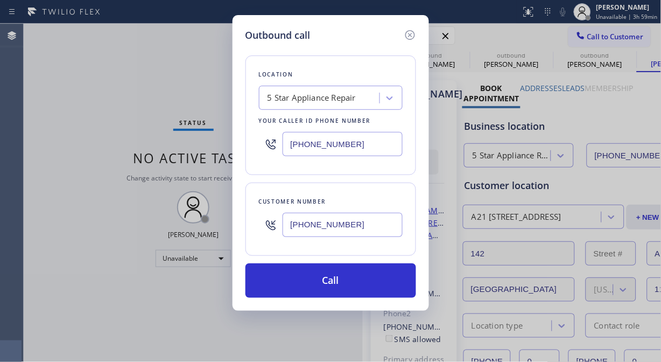
drag, startPoint x: 348, startPoint y: 284, endPoint x: 471, endPoint y: 55, distance: 259.0
click at [350, 283] on button "Call" at bounding box center [330, 280] width 171 height 34
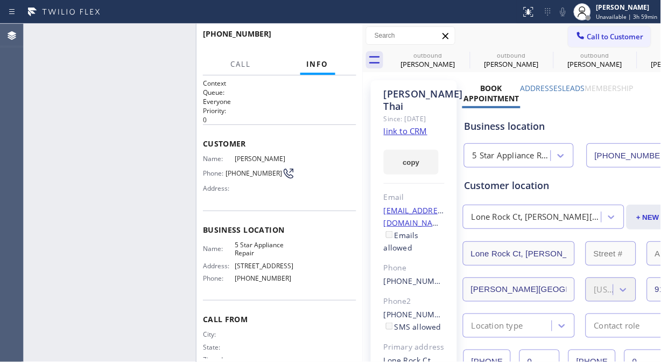
type input "[PHONE_NUMBER]"
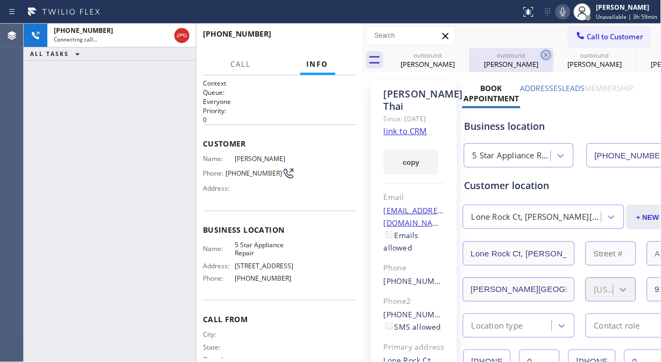
click at [0, 0] on icon at bounding box center [0, 0] width 0 height 0
click at [540, 52] on icon at bounding box center [546, 54] width 13 height 13
click at [0, 0] on icon at bounding box center [0, 0] width 0 height 0
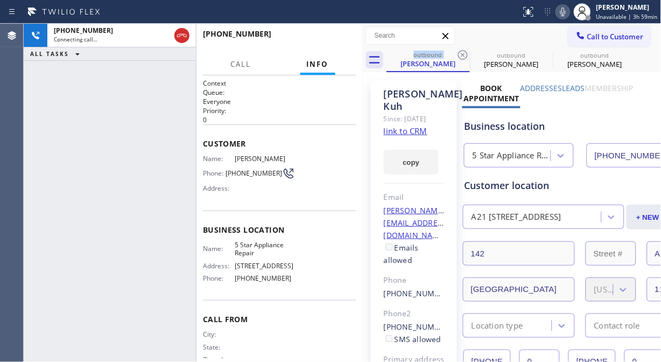
click at [458, 52] on icon at bounding box center [462, 54] width 13 height 13
click at [0, 0] on icon at bounding box center [0, 0] width 0 height 0
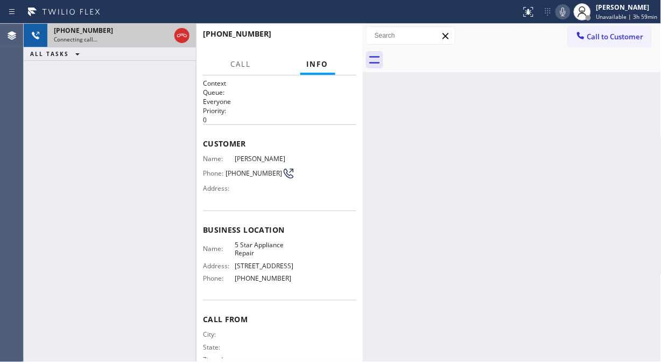
click at [126, 38] on div "Connecting call…" at bounding box center [112, 40] width 116 height 8
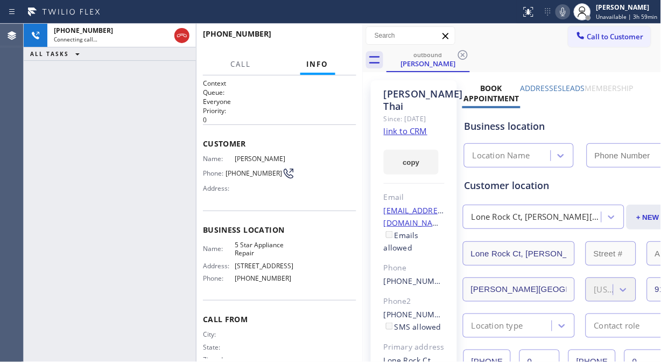
type input "[PHONE_NUMBER]"
click at [121, 110] on div "[PHONE_NUMBER] Connecting call… ALL TASKS ALL TASKS ACTIVE TASKS TASKS IN WRAP …" at bounding box center [110, 193] width 172 height 338
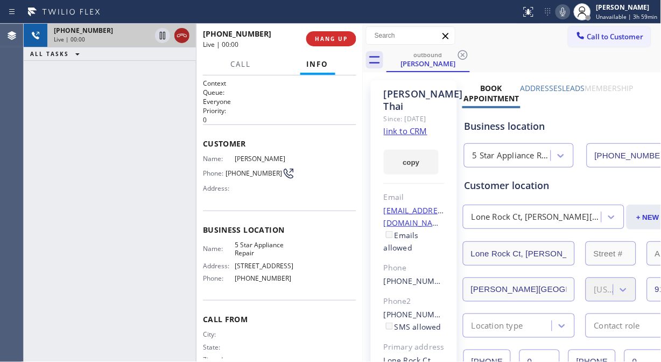
click at [181, 34] on icon at bounding box center [181, 35] width 13 height 13
click at [331, 49] on div "[PHONE_NUMBER] Live | 00:00 HANG UP" at bounding box center [279, 39] width 153 height 28
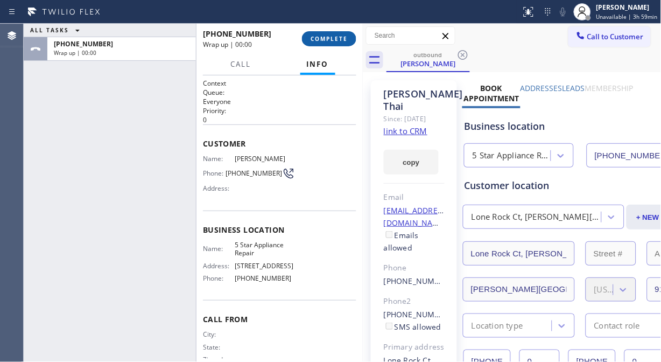
click at [332, 41] on span "COMPLETE" at bounding box center [328, 39] width 37 height 8
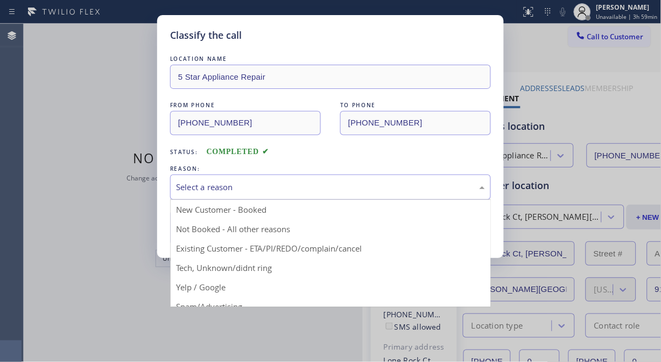
click at [337, 185] on div "Select a reason" at bounding box center [330, 187] width 309 height 12
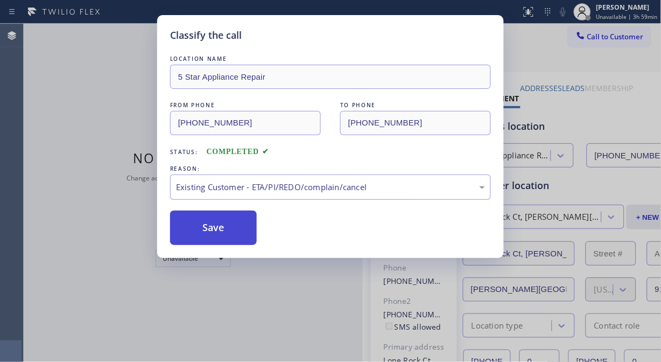
click at [216, 233] on button "Save" at bounding box center [213, 227] width 87 height 34
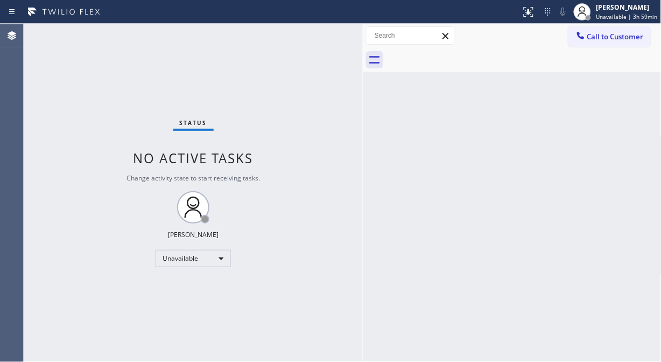
click at [602, 33] on span "Call to Customer" at bounding box center [615, 37] width 56 height 10
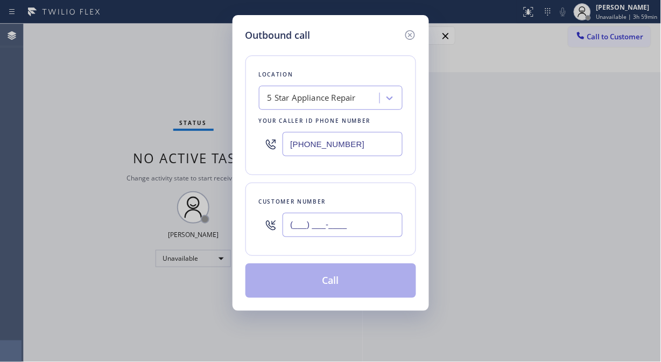
click at [385, 217] on input "(___) ___-____" at bounding box center [342, 225] width 120 height 24
paste input "714) 598-7973"
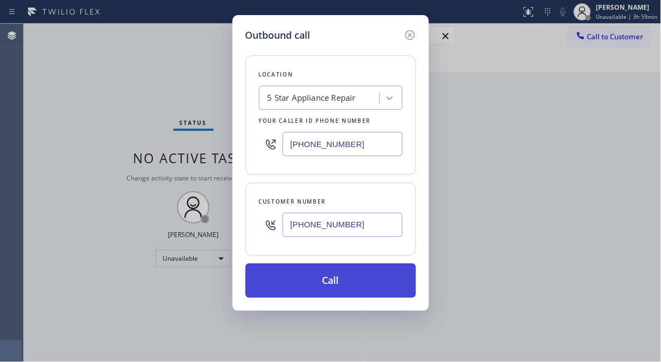
type input "[PHONE_NUMBER]"
click at [373, 285] on button "Call" at bounding box center [330, 280] width 171 height 34
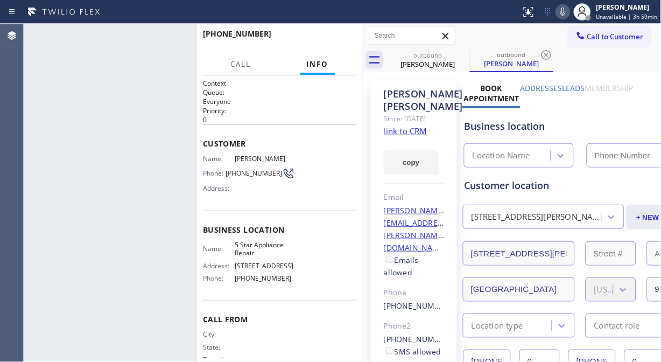
type input "[PHONE_NUMBER]"
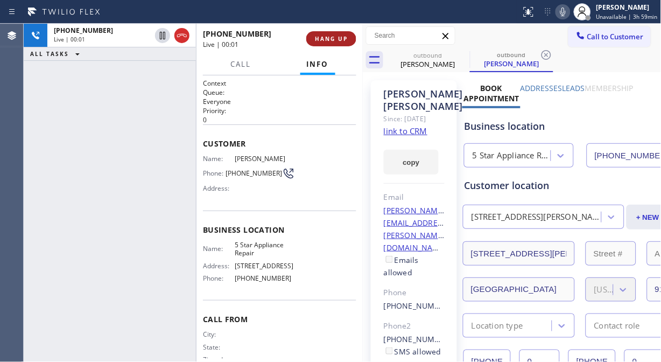
click at [320, 37] on span "HANG UP" at bounding box center [331, 39] width 33 height 8
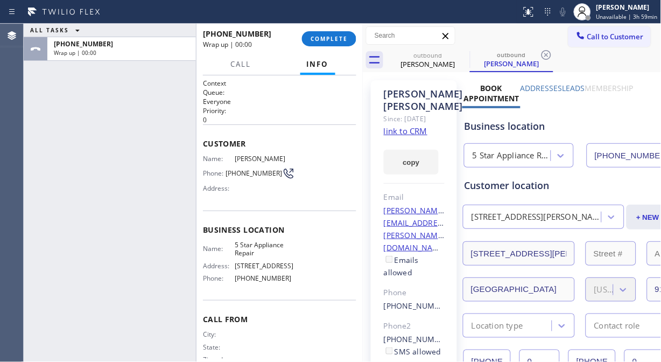
click at [128, 70] on div "ALL TASKS ALL TASKS ACTIVE TASKS TASKS IN WRAP UP [PHONE_NUMBER] Wrap up | 00:00" at bounding box center [110, 193] width 172 height 338
click at [339, 38] on span "COMPLETE" at bounding box center [328, 39] width 37 height 8
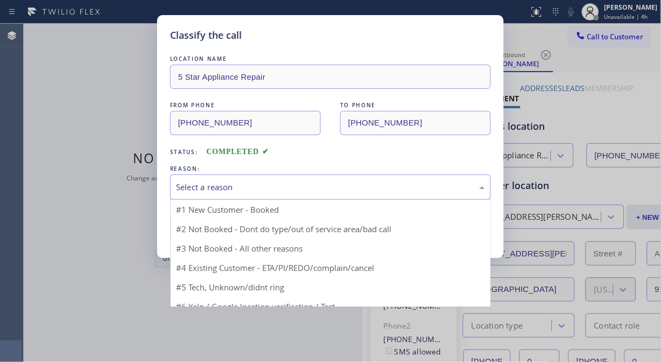
click at [309, 192] on div "Select a reason" at bounding box center [330, 187] width 309 height 12
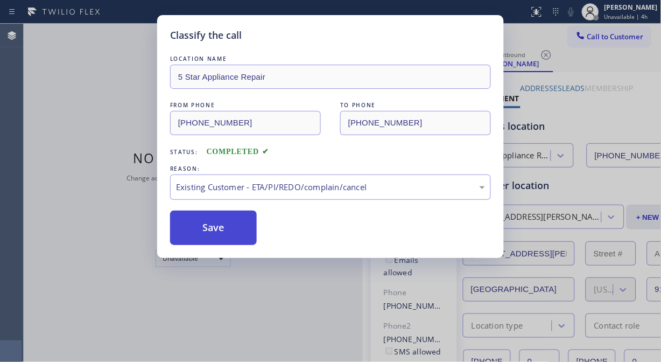
click at [213, 238] on button "Save" at bounding box center [213, 227] width 87 height 34
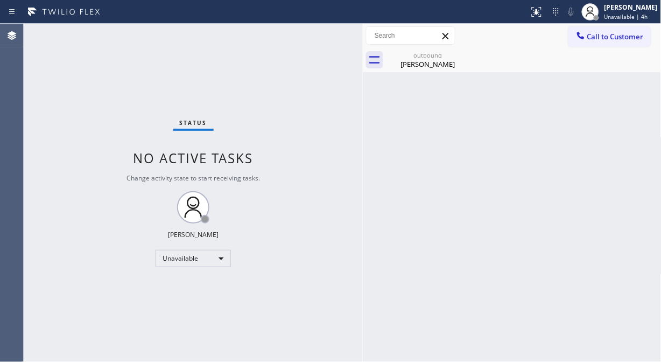
click at [596, 39] on span "Call to Customer" at bounding box center [615, 37] width 56 height 10
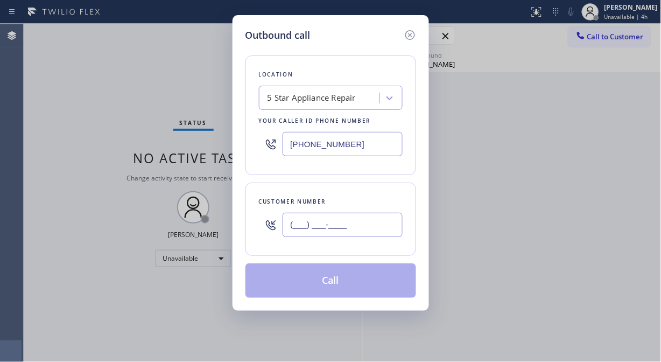
click at [359, 227] on input "(___) ___-____" at bounding box center [342, 225] width 120 height 24
paste input "602) 616-8466"
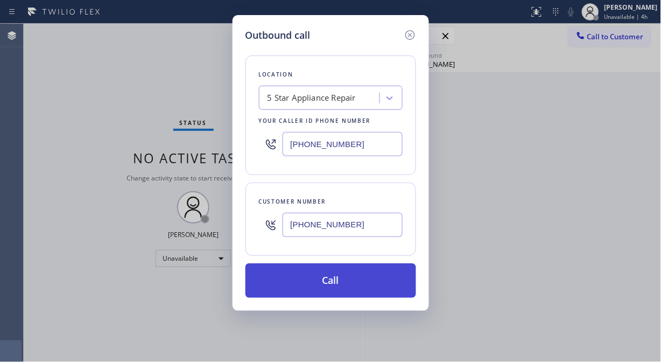
type input "[PHONE_NUMBER]"
click at [372, 287] on button "Call" at bounding box center [330, 280] width 171 height 34
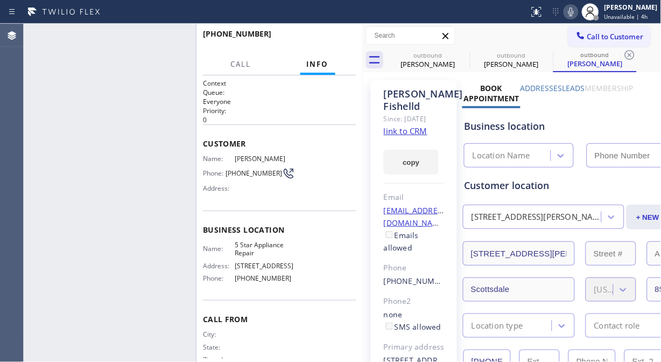
type input "[PHONE_NUMBER]"
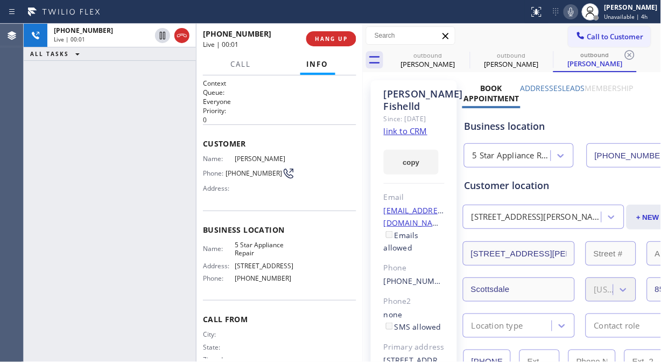
click at [301, 41] on div "[PHONE_NUMBER] Live | 00:01" at bounding box center [254, 39] width 103 height 28
click at [329, 41] on span "HANG UP" at bounding box center [331, 39] width 33 height 8
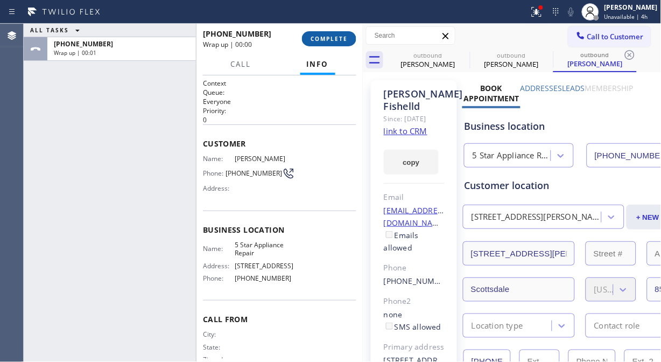
click at [329, 41] on span "COMPLETE" at bounding box center [328, 39] width 37 height 8
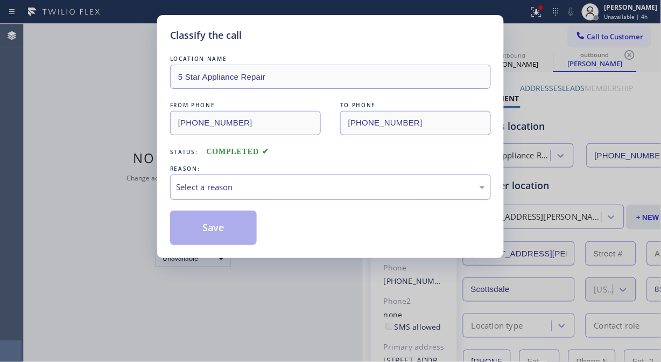
click at [329, 192] on div "Select a reason" at bounding box center [330, 187] width 309 height 12
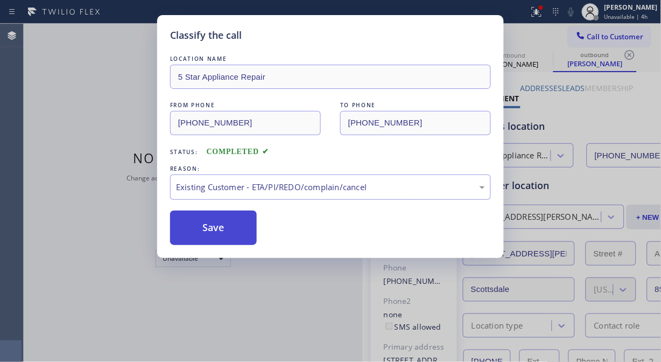
click at [238, 233] on button "Save" at bounding box center [213, 227] width 87 height 34
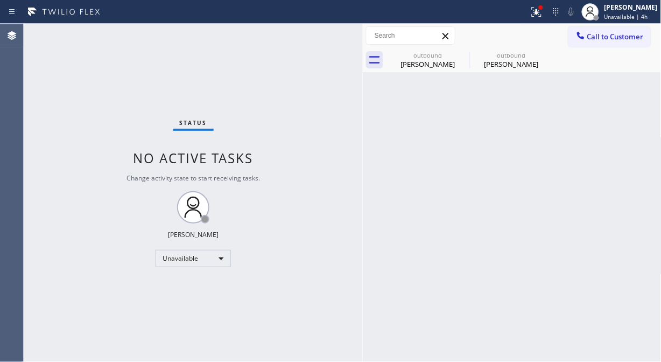
click at [585, 39] on icon at bounding box center [580, 35] width 11 height 11
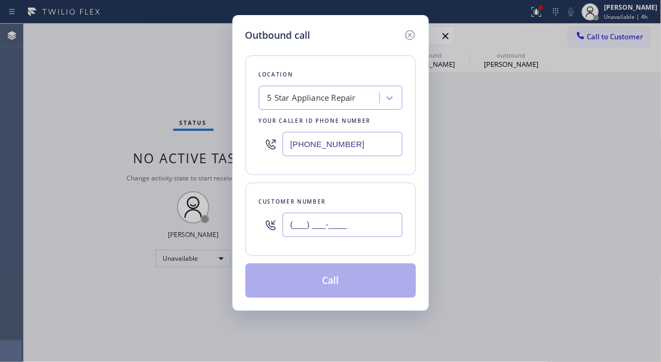
click at [351, 221] on input "(___) ___-____" at bounding box center [342, 225] width 120 height 24
paste input "440) 454-2836"
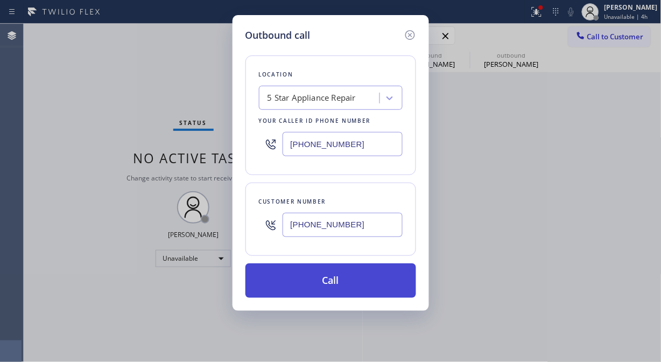
type input "[PHONE_NUMBER]"
click at [356, 277] on button "Call" at bounding box center [330, 280] width 171 height 34
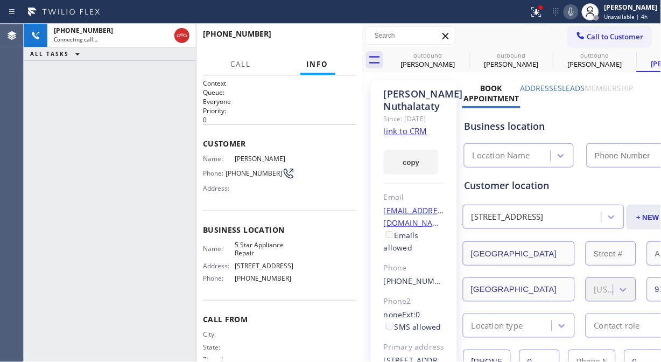
type input "[PHONE_NUMBER]"
click at [577, 8] on icon at bounding box center [570, 11] width 13 height 13
click at [543, 13] on icon at bounding box center [536, 11] width 13 height 13
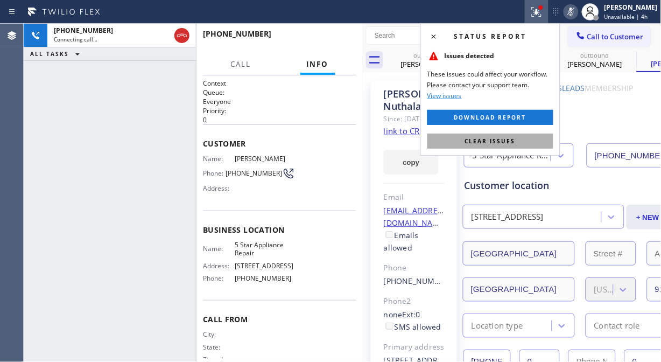
click at [512, 144] on span "Clear issues" at bounding box center [490, 141] width 51 height 8
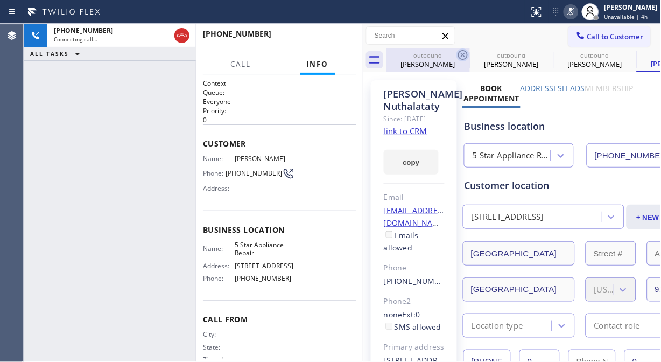
click at [461, 52] on icon at bounding box center [462, 54] width 13 height 13
click at [0, 0] on icon at bounding box center [0, 0] width 0 height 0
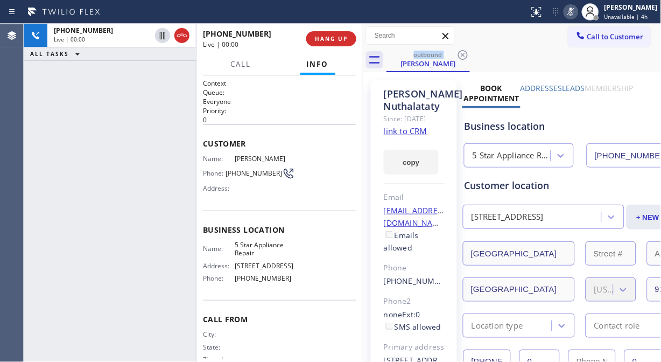
click at [577, 11] on icon at bounding box center [570, 11] width 13 height 13
click at [574, 11] on icon at bounding box center [570, 12] width 5 height 9
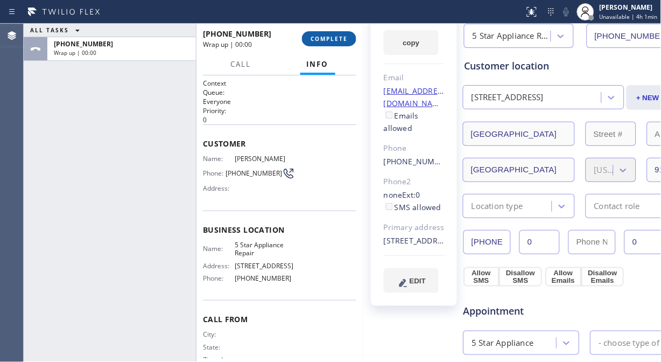
click at [336, 39] on span "COMPLETE" at bounding box center [328, 39] width 37 height 8
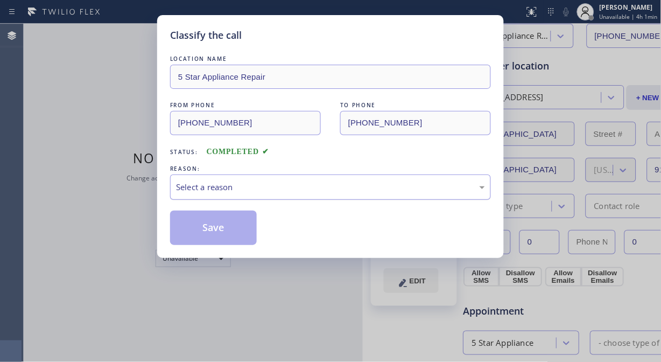
click at [326, 181] on div "Select a reason" at bounding box center [330, 187] width 309 height 12
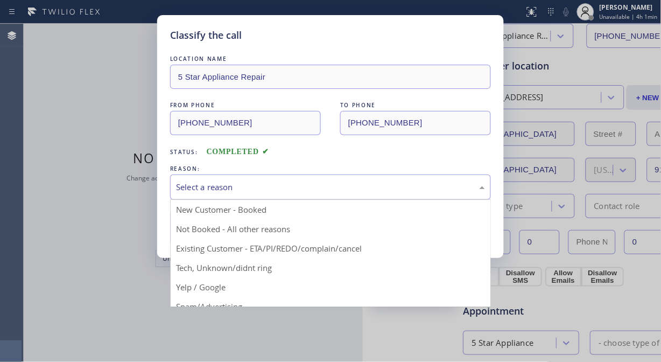
drag, startPoint x: 313, startPoint y: 246, endPoint x: 256, endPoint y: 240, distance: 57.9
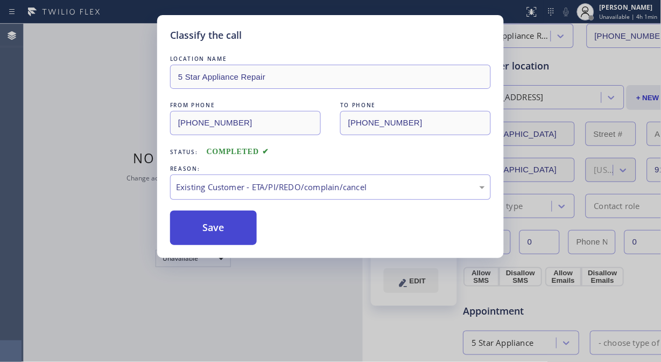
click at [207, 233] on button "Save" at bounding box center [213, 227] width 87 height 34
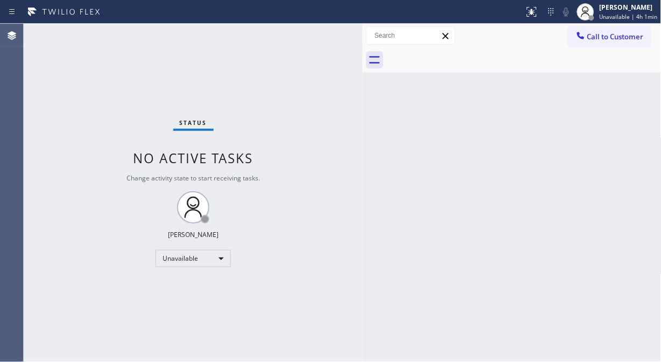
click at [603, 32] on span "Call to Customer" at bounding box center [615, 37] width 56 height 10
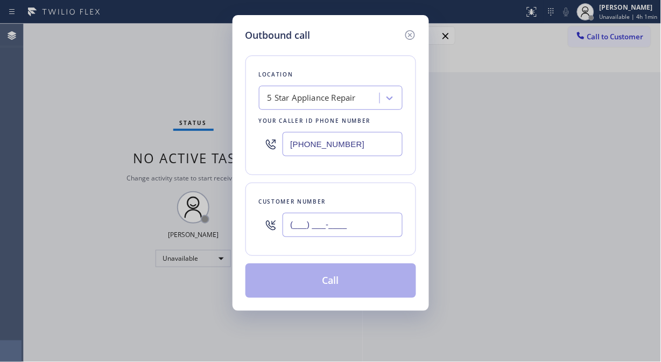
click at [366, 232] on input "(___) ___-____" at bounding box center [342, 225] width 120 height 24
paste input "612) 868-8842"
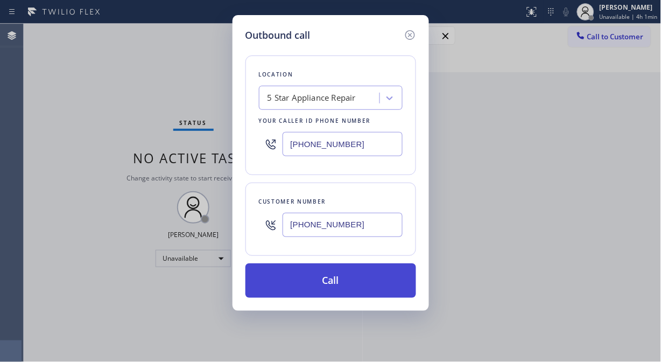
type input "[PHONE_NUMBER]"
click at [345, 276] on button "Call" at bounding box center [330, 280] width 171 height 34
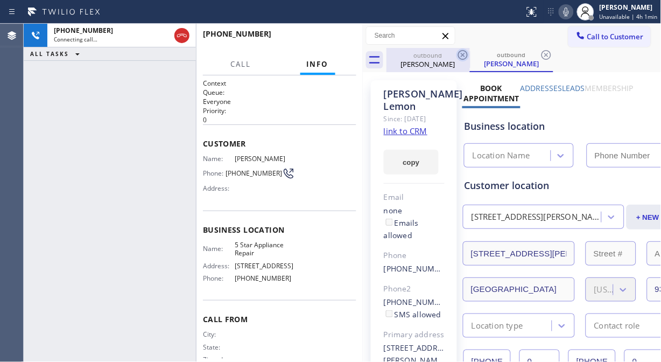
click at [463, 56] on icon at bounding box center [462, 54] width 13 height 13
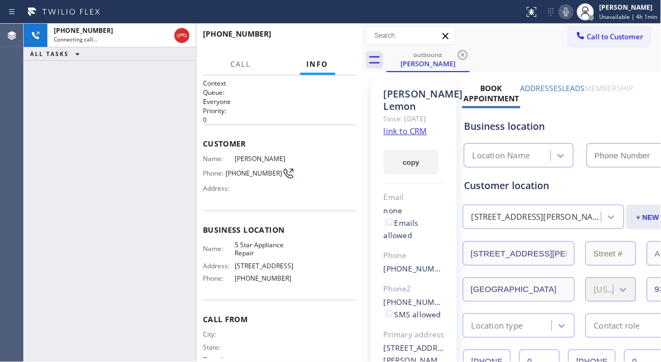
click at [571, 12] on icon at bounding box center [566, 11] width 13 height 13
type input "[PHONE_NUMBER]"
click at [326, 33] on button "HANG UP" at bounding box center [331, 38] width 50 height 15
click at [327, 33] on button "HANG UP" at bounding box center [331, 38] width 50 height 15
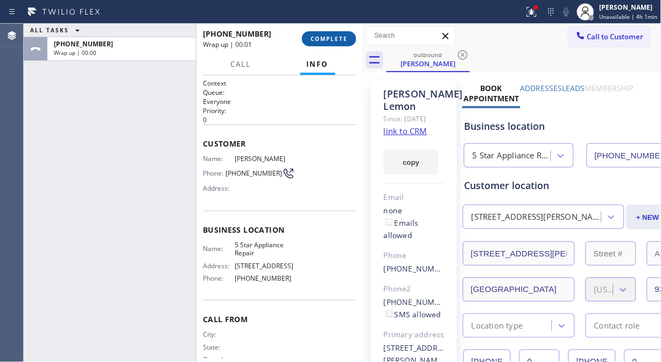
click at [332, 41] on span "COMPLETE" at bounding box center [328, 39] width 37 height 8
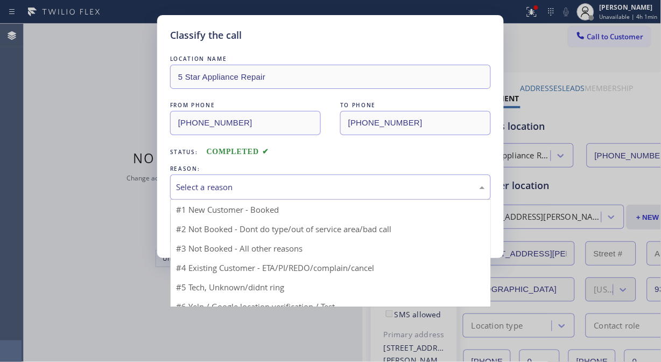
click at [317, 182] on div "Select a reason" at bounding box center [330, 187] width 309 height 12
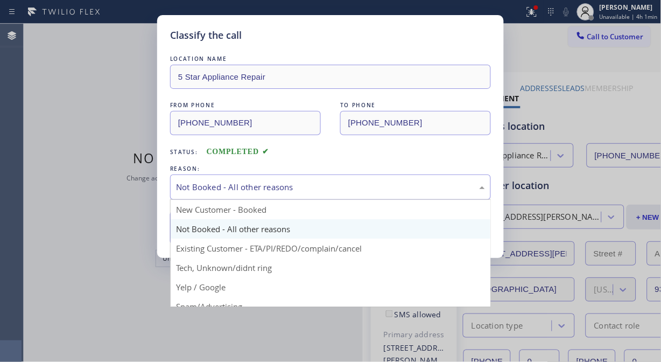
click at [301, 188] on div "Not Booked - All other reasons" at bounding box center [330, 187] width 309 height 12
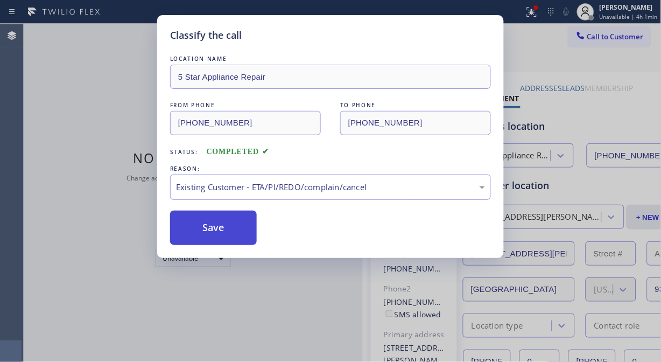
click at [207, 231] on button "Save" at bounding box center [213, 227] width 87 height 34
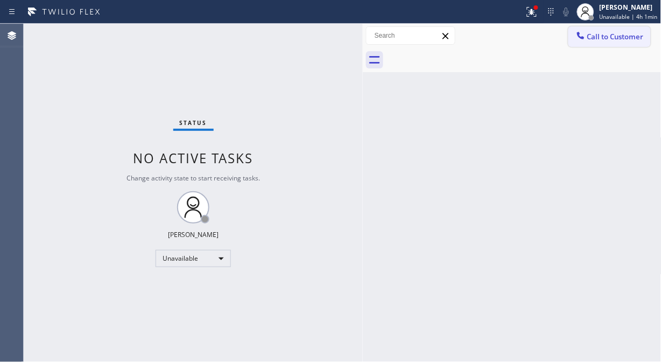
click at [604, 40] on span "Call to Customer" at bounding box center [615, 37] width 56 height 10
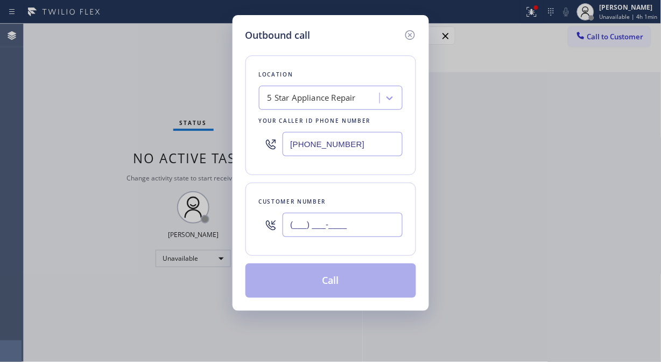
click at [357, 224] on input "(___) ___-____" at bounding box center [342, 225] width 120 height 24
paste input "626) 392-7961"
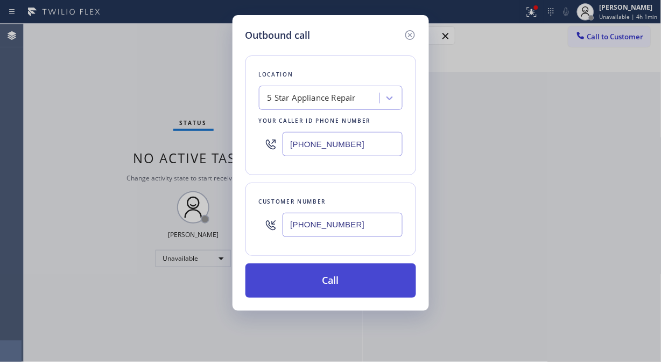
type input "[PHONE_NUMBER]"
click at [365, 272] on button "Call" at bounding box center [330, 280] width 171 height 34
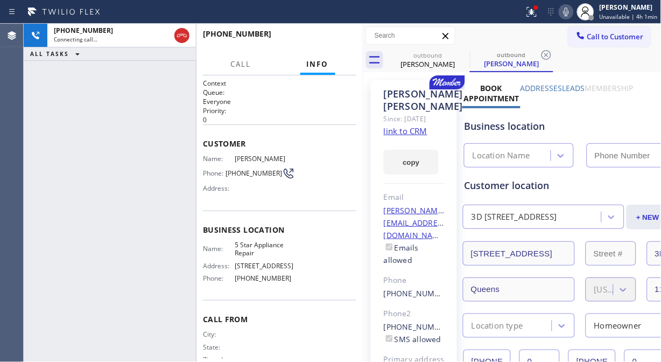
click at [569, 13] on icon at bounding box center [565, 12] width 5 height 9
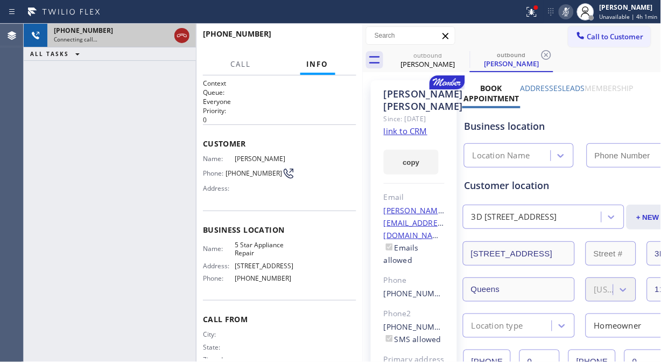
click at [175, 37] on icon at bounding box center [181, 35] width 13 height 13
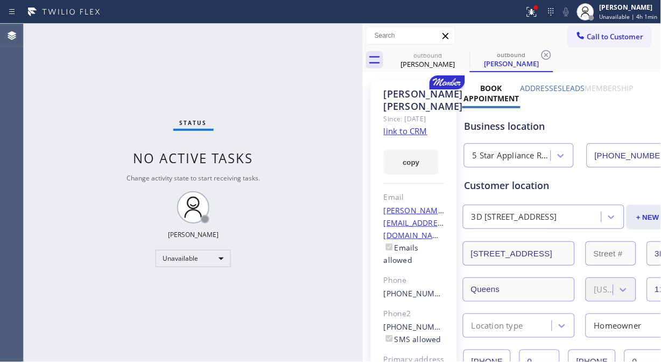
type input "[PHONE_NUMBER]"
click at [590, 41] on span "Call to Customer" at bounding box center [615, 37] width 56 height 10
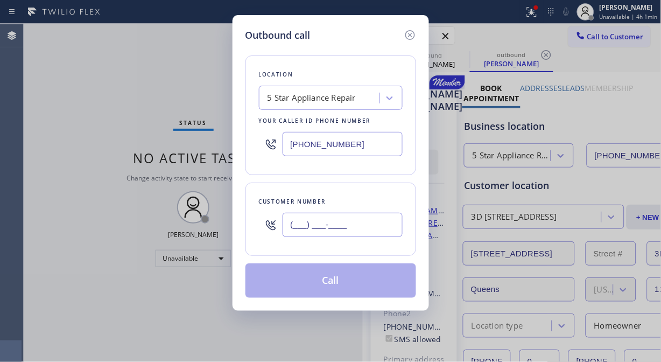
click at [346, 221] on input "(___) ___-____" at bounding box center [342, 225] width 120 height 24
paste input "917) 449-8371"
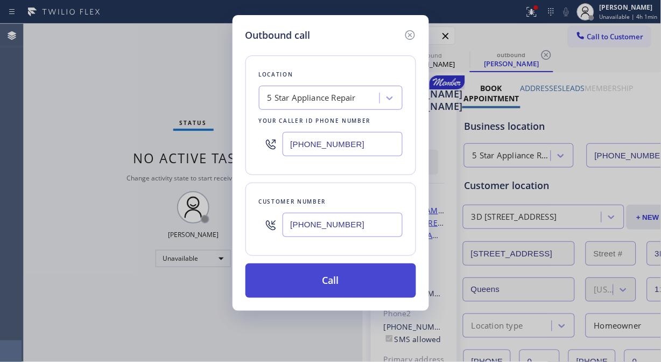
type input "[PHONE_NUMBER]"
click at [345, 281] on button "Call" at bounding box center [330, 280] width 171 height 34
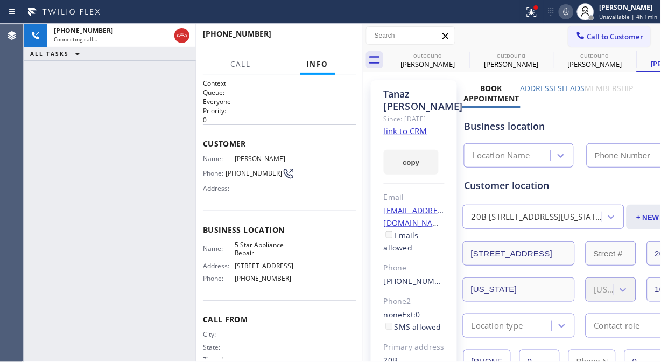
click at [563, 15] on icon at bounding box center [566, 11] width 13 height 13
type input "[PHONE_NUMBER]"
click at [534, 15] on icon at bounding box center [531, 11] width 13 height 13
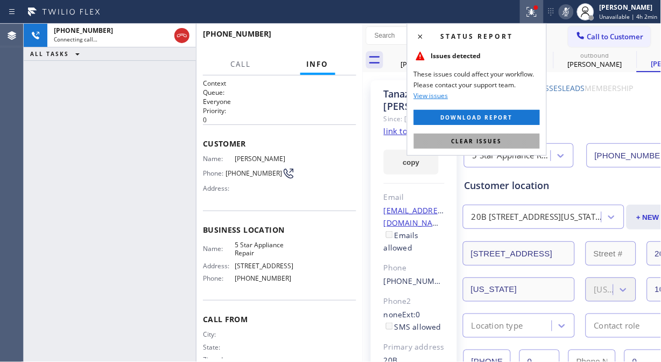
click at [486, 137] on span "Clear issues" at bounding box center [476, 141] width 51 height 8
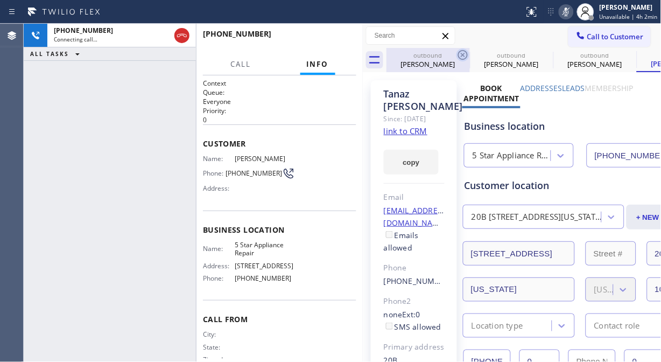
click at [463, 52] on icon at bounding box center [462, 54] width 13 height 13
click at [0, 0] on icon at bounding box center [0, 0] width 0 height 0
click at [463, 52] on icon at bounding box center [462, 54] width 13 height 13
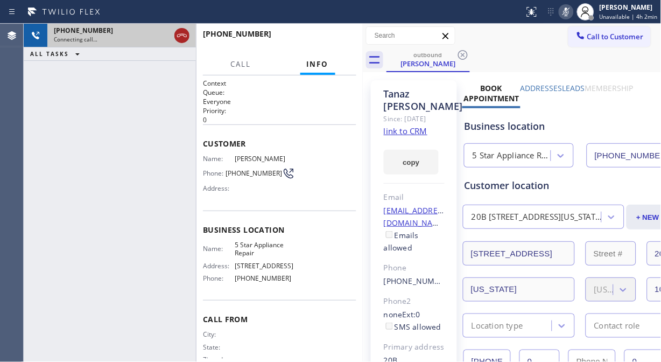
click at [180, 33] on icon at bounding box center [181, 35] width 13 height 13
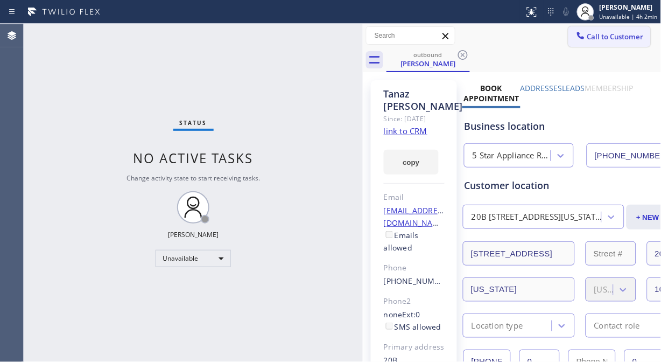
click at [575, 39] on icon at bounding box center [580, 35] width 11 height 11
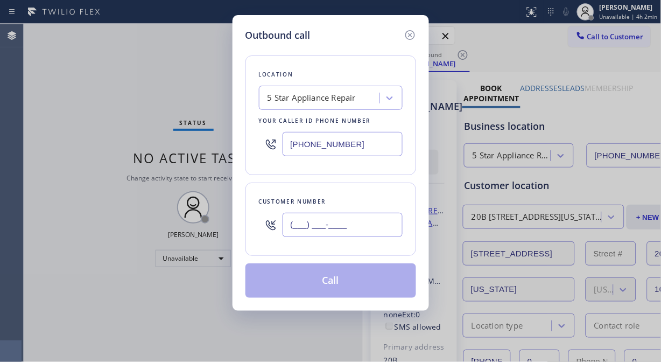
click at [343, 235] on input "(___) ___-____" at bounding box center [342, 225] width 120 height 24
paste input "917) 882-4909"
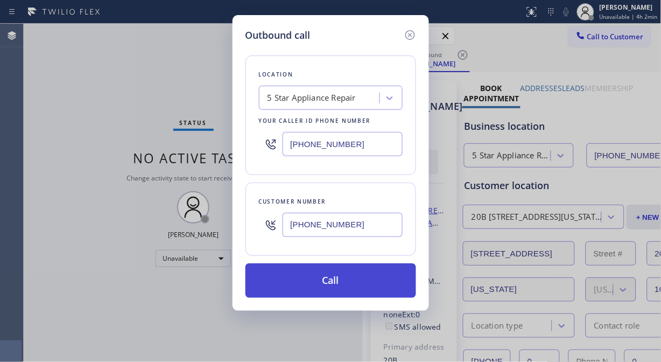
type input "[PHONE_NUMBER]"
